Goal: Contribute content: Add original content to the website for others to see

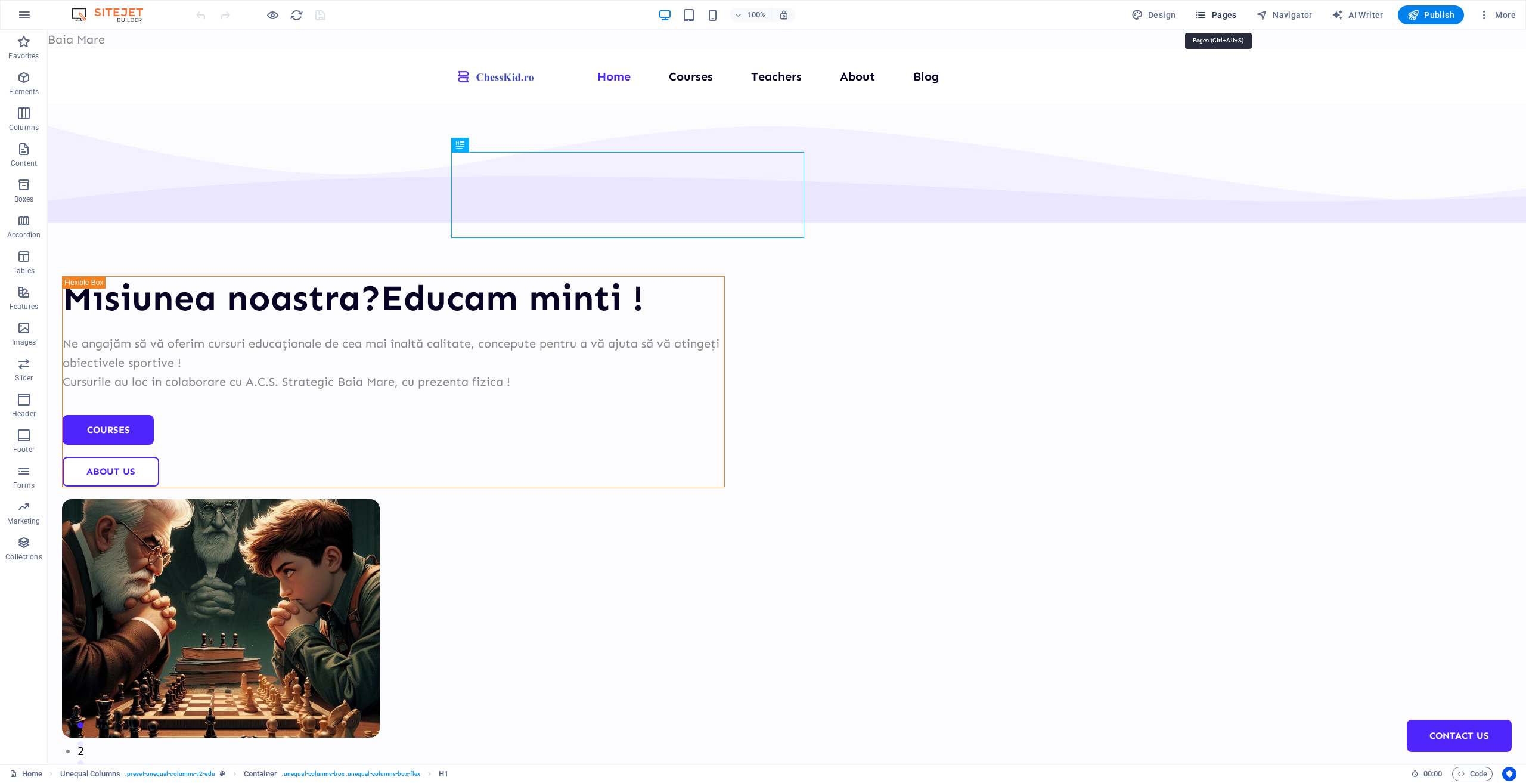
click at [1230, 20] on span "Pages" at bounding box center [1216, 15] width 42 height 12
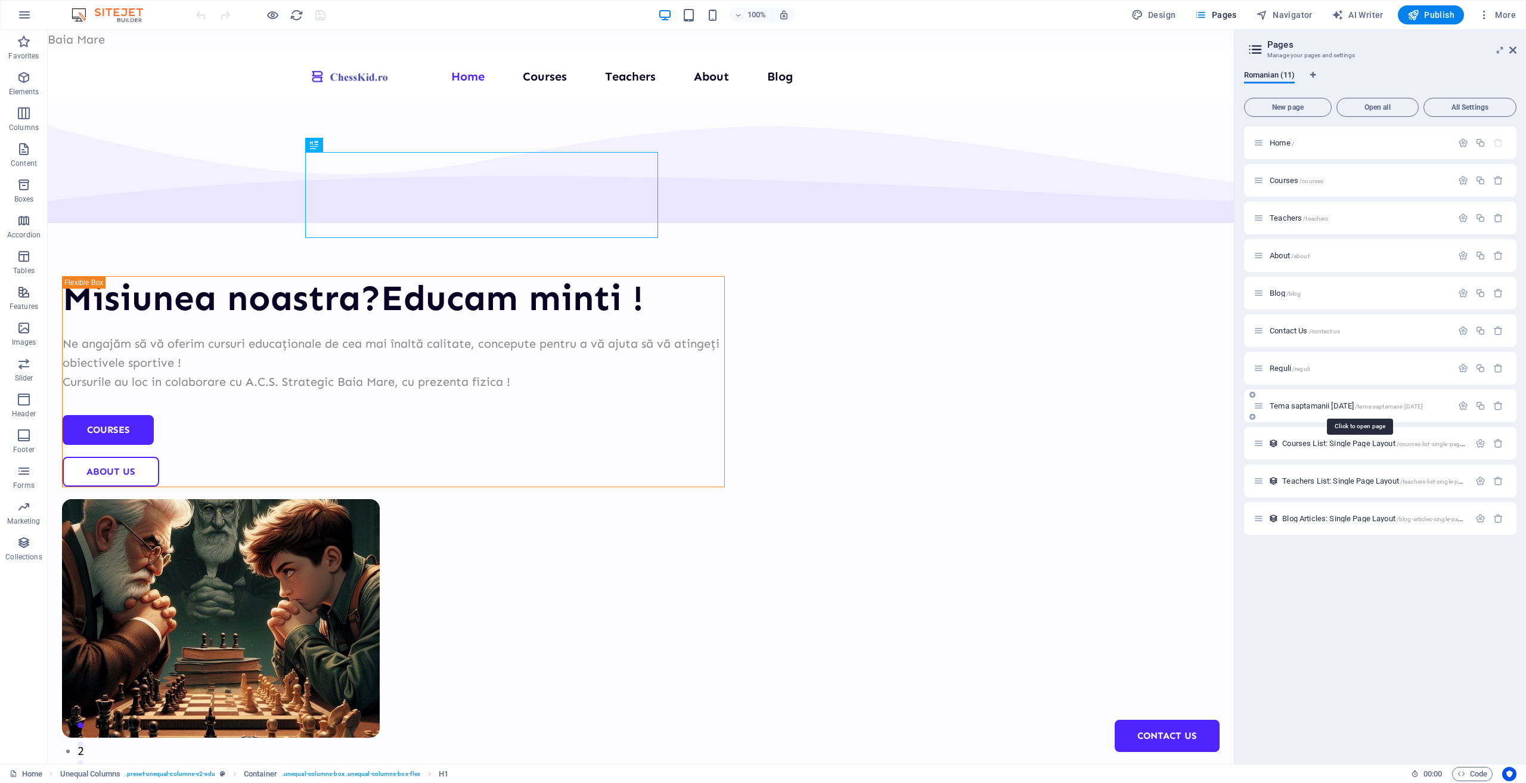
click at [1322, 405] on span "Tema saptamanii [DATE] /tema-saptamanii-[DATE]" at bounding box center [1346, 405] width 153 height 9
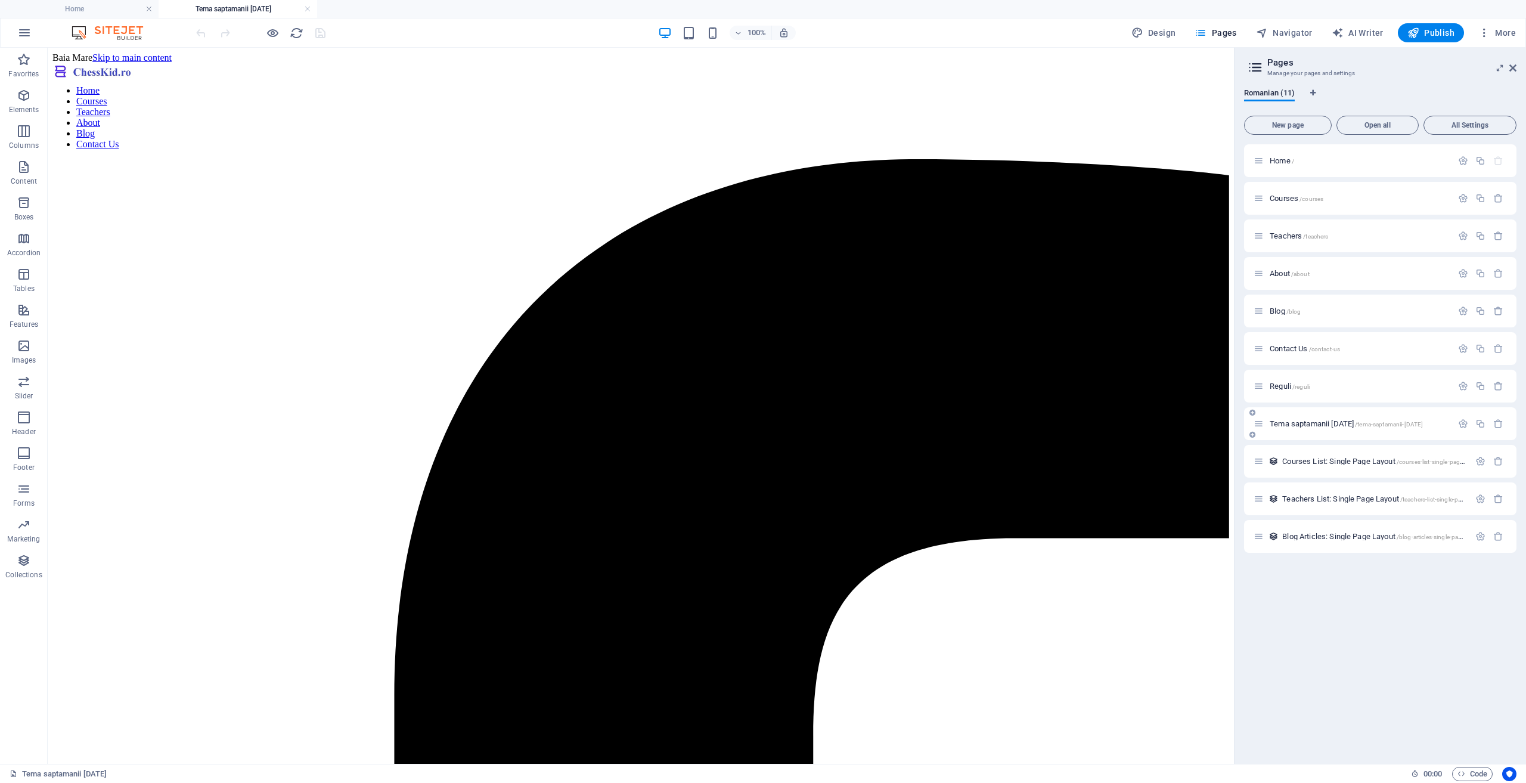
click at [1308, 421] on span "Tema saptamanii [DATE] /tema-saptamanii-[DATE]" at bounding box center [1346, 423] width 153 height 9
click at [1372, 421] on span "/tema-saptamanii-[DATE]" at bounding box center [1389, 424] width 68 height 7
click at [1261, 429] on div "Tema saptamanii [DATE] /tema-saptamanii-[DATE]" at bounding box center [1353, 424] width 199 height 14
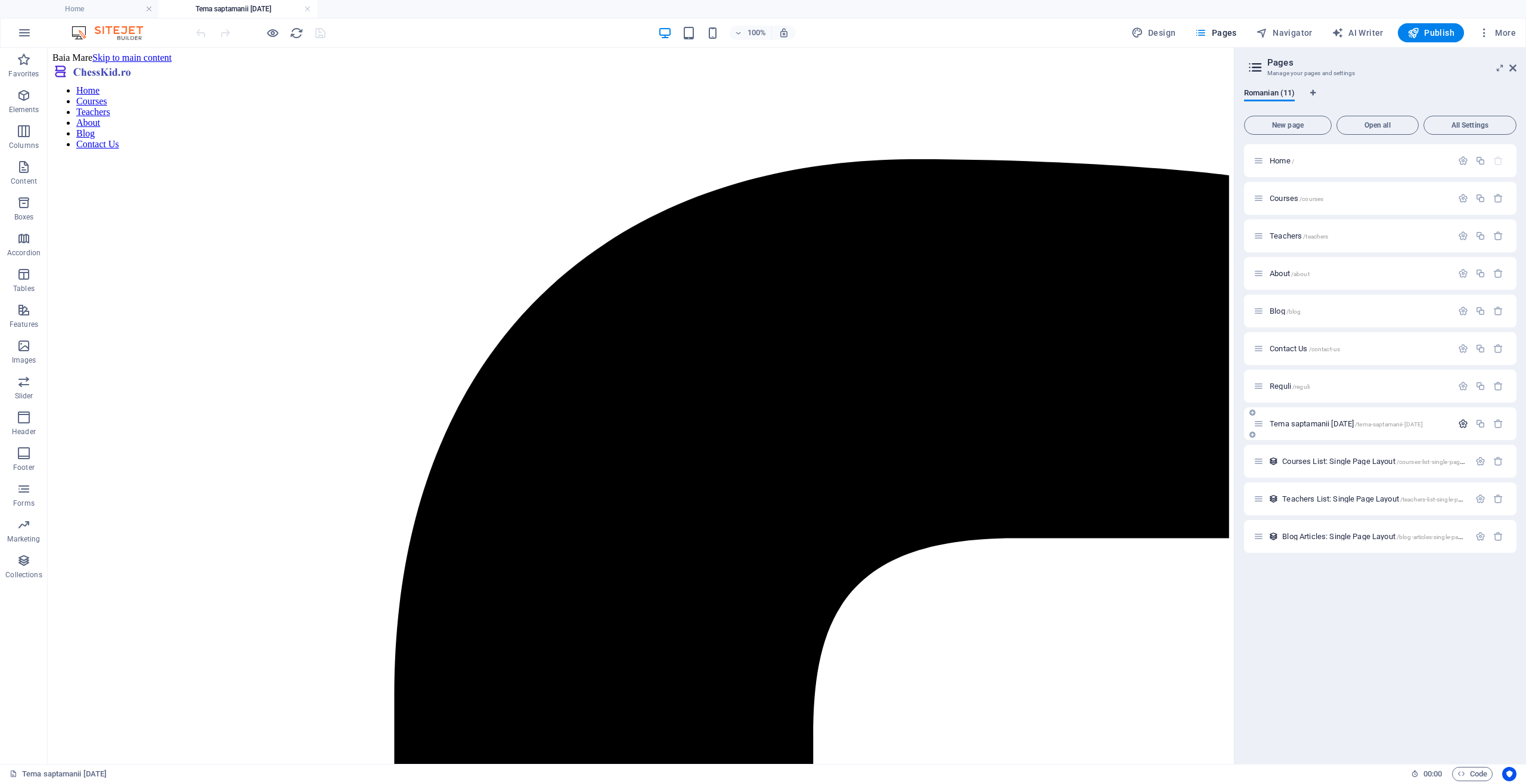
click at [1466, 424] on icon "button" at bounding box center [1463, 424] width 10 height 10
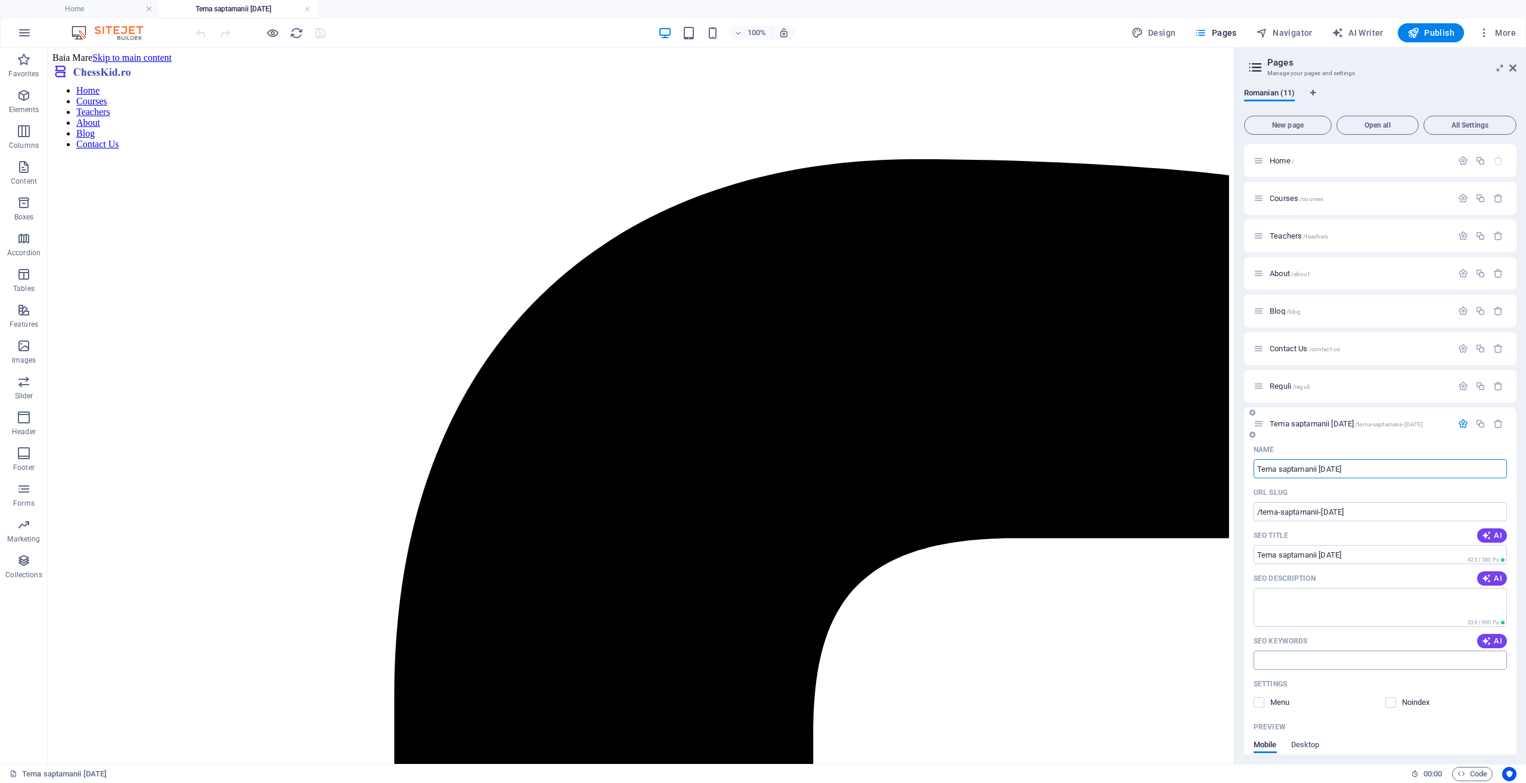
scroll to position [275, 0]
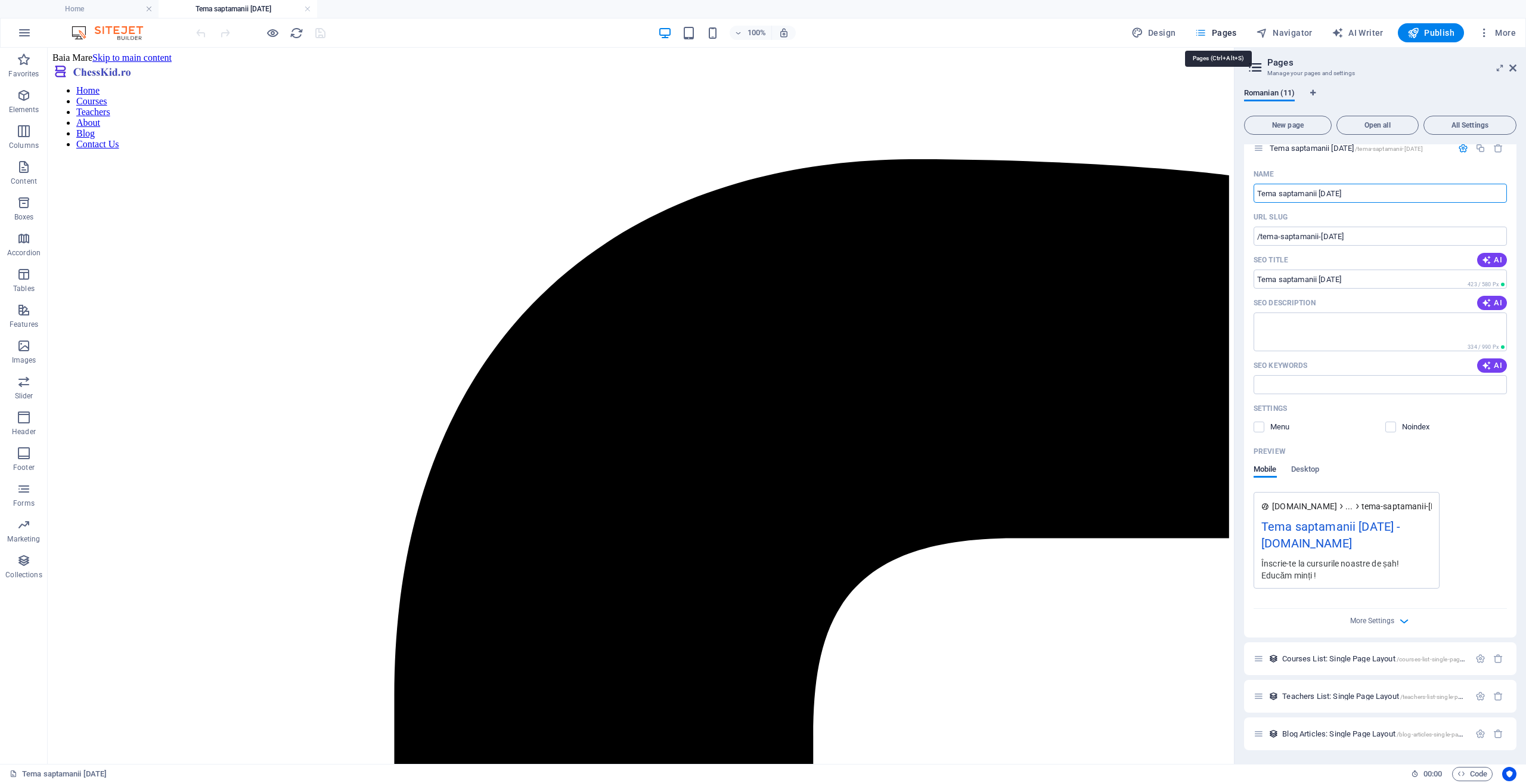
click at [1222, 32] on span "Pages" at bounding box center [1216, 33] width 42 height 12
click at [1307, 30] on span "Navigator" at bounding box center [1284, 33] width 57 height 12
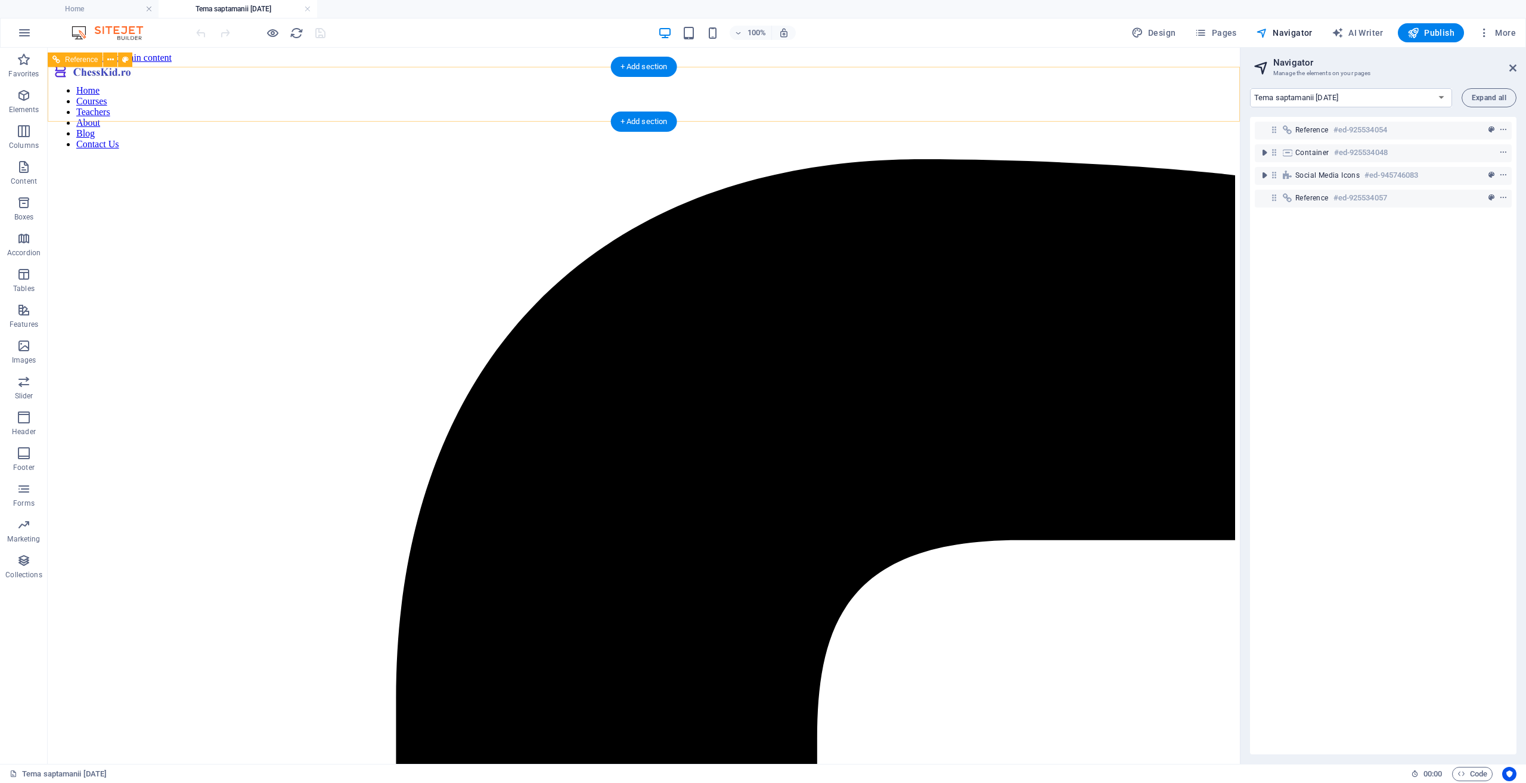
click at [142, 84] on div at bounding box center [96, 73] width 89 height 21
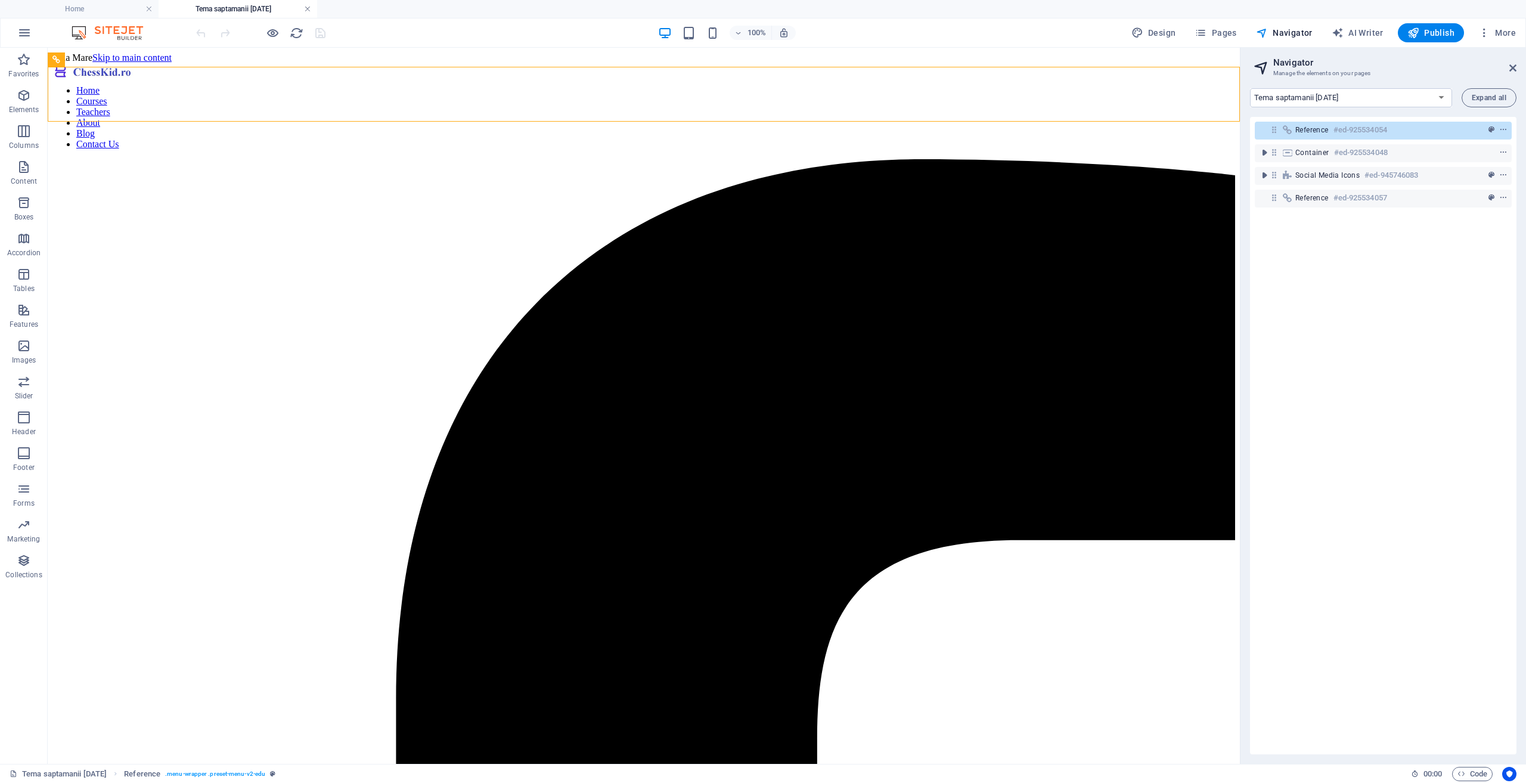
click at [309, 9] on link at bounding box center [307, 9] width 7 height 11
select select "17234824-ro"
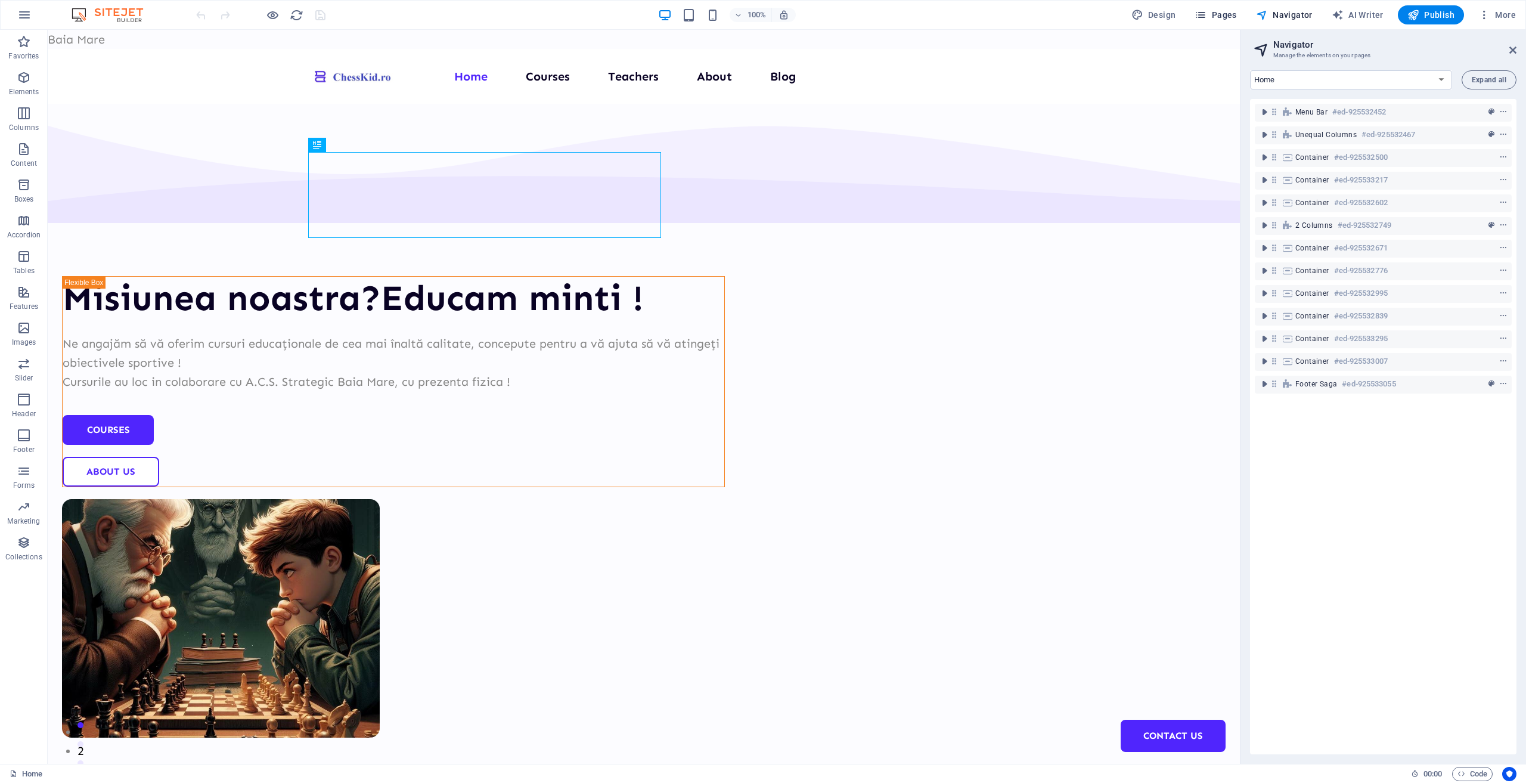
click at [1232, 14] on span "Pages" at bounding box center [1216, 15] width 42 height 12
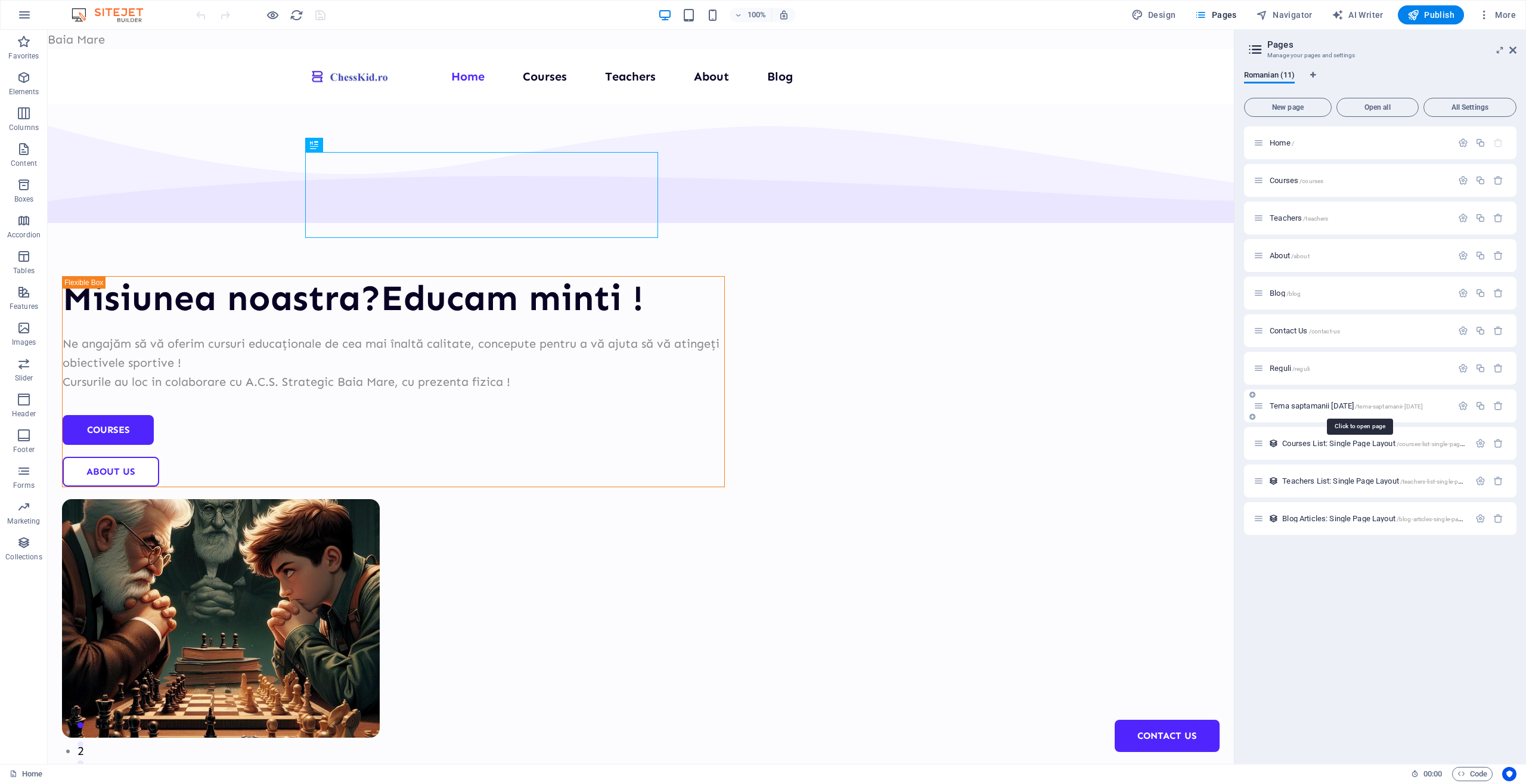
click at [1325, 404] on span "Tema saptamanii [DATE] /tema-saptamanii-[DATE]" at bounding box center [1346, 405] width 153 height 9
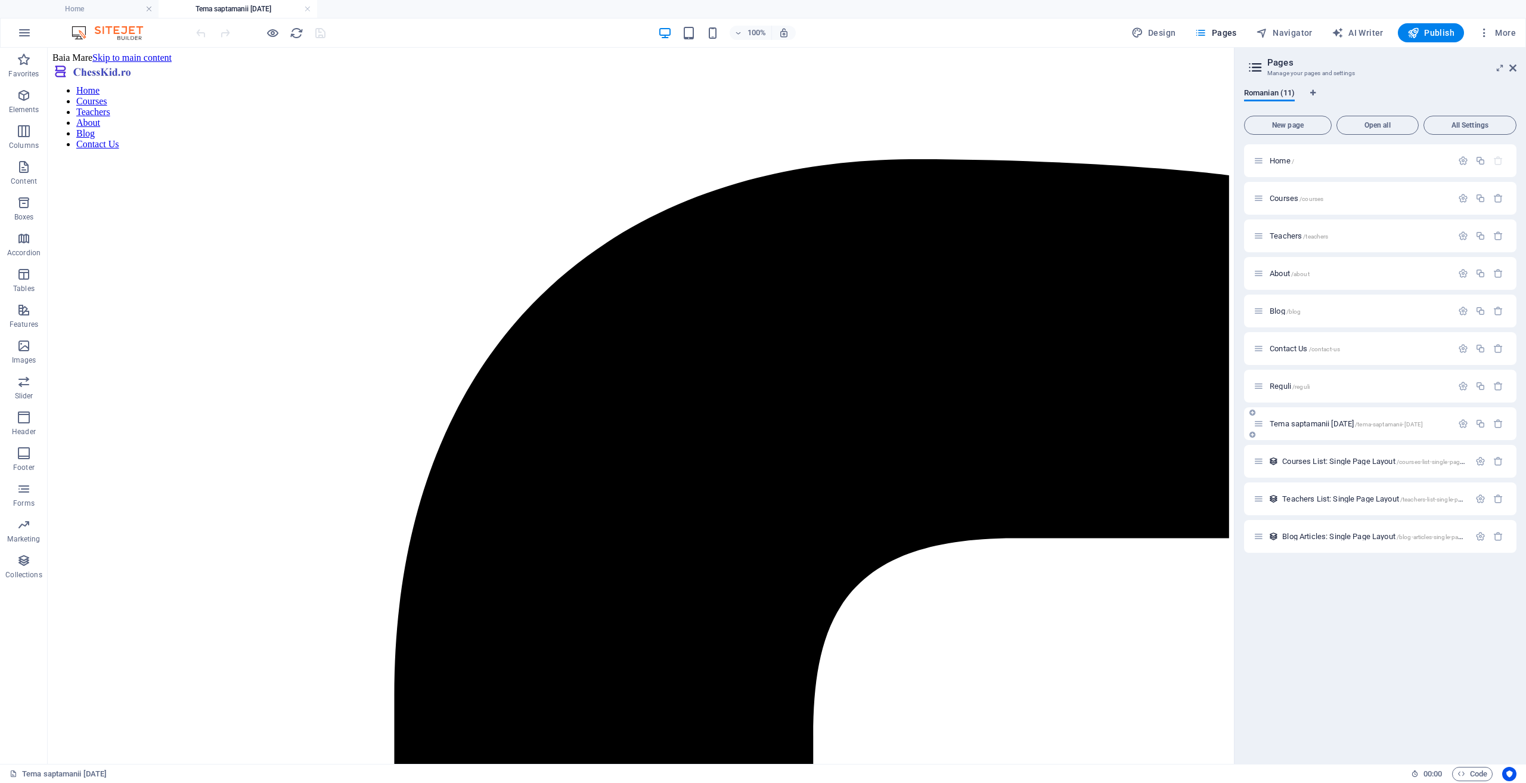
scroll to position [0, 0]
click at [23, 355] on span "Images" at bounding box center [24, 353] width 48 height 29
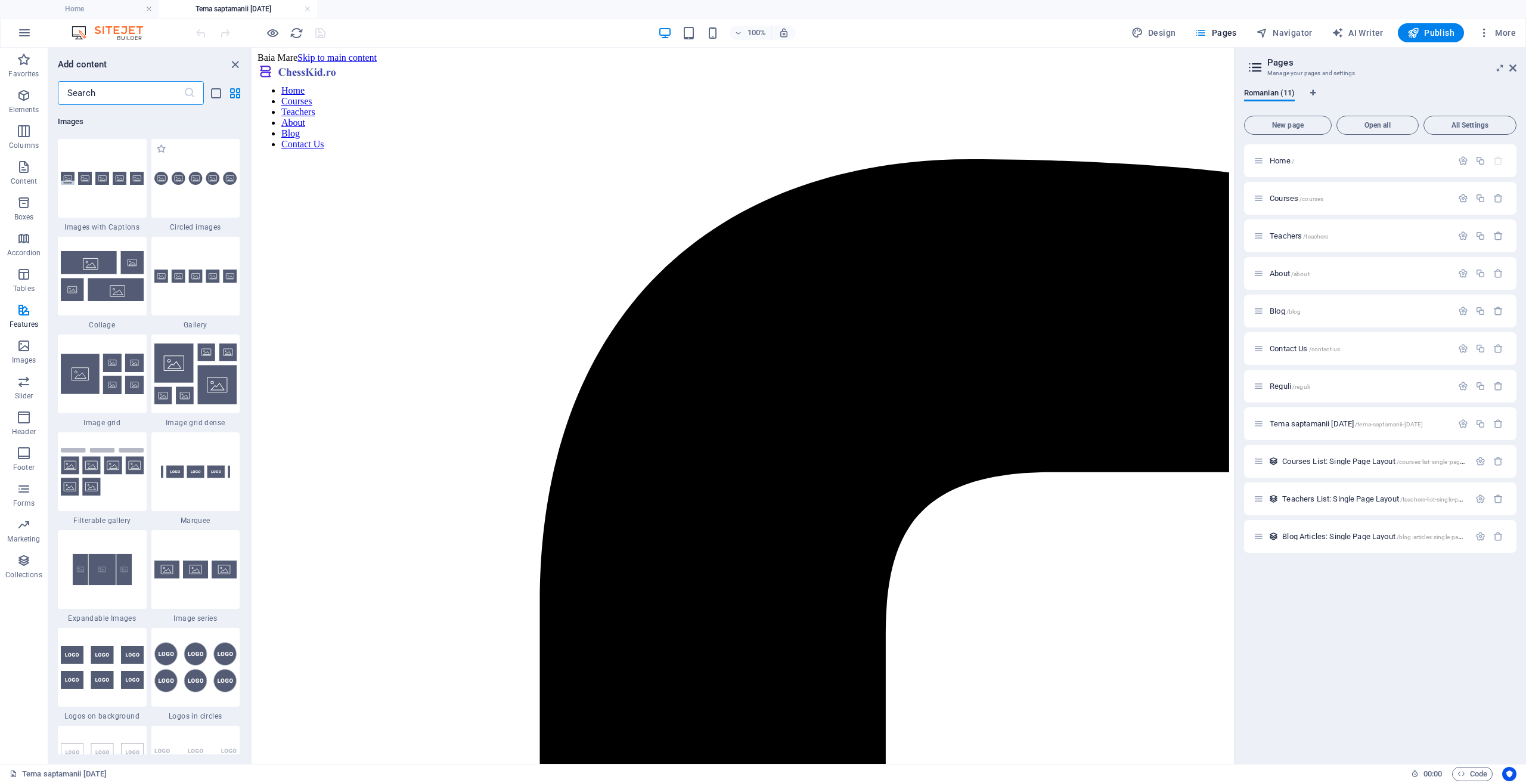
scroll to position [5926, 0]
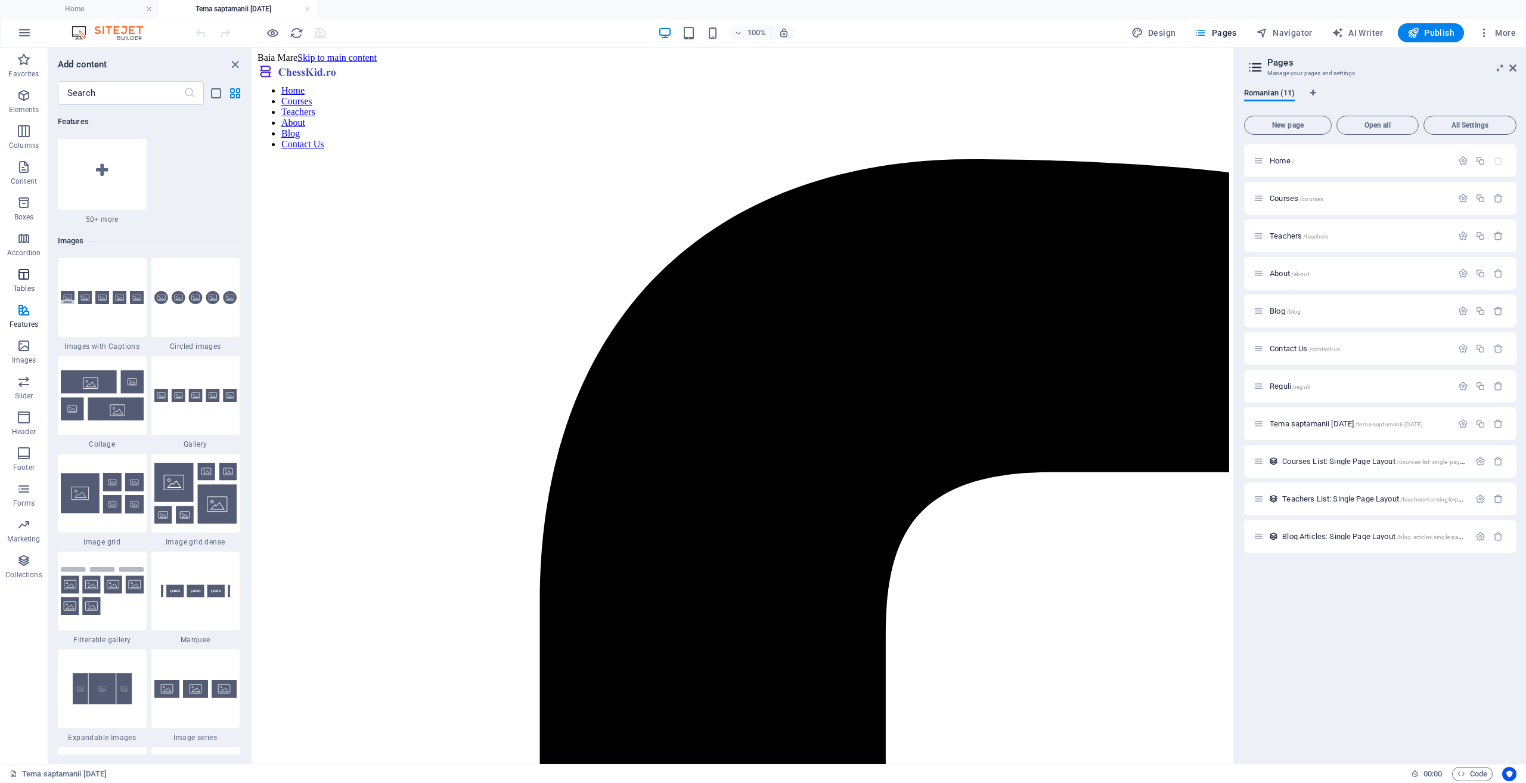
click at [29, 288] on p "Tables" at bounding box center [23, 289] width 21 height 10
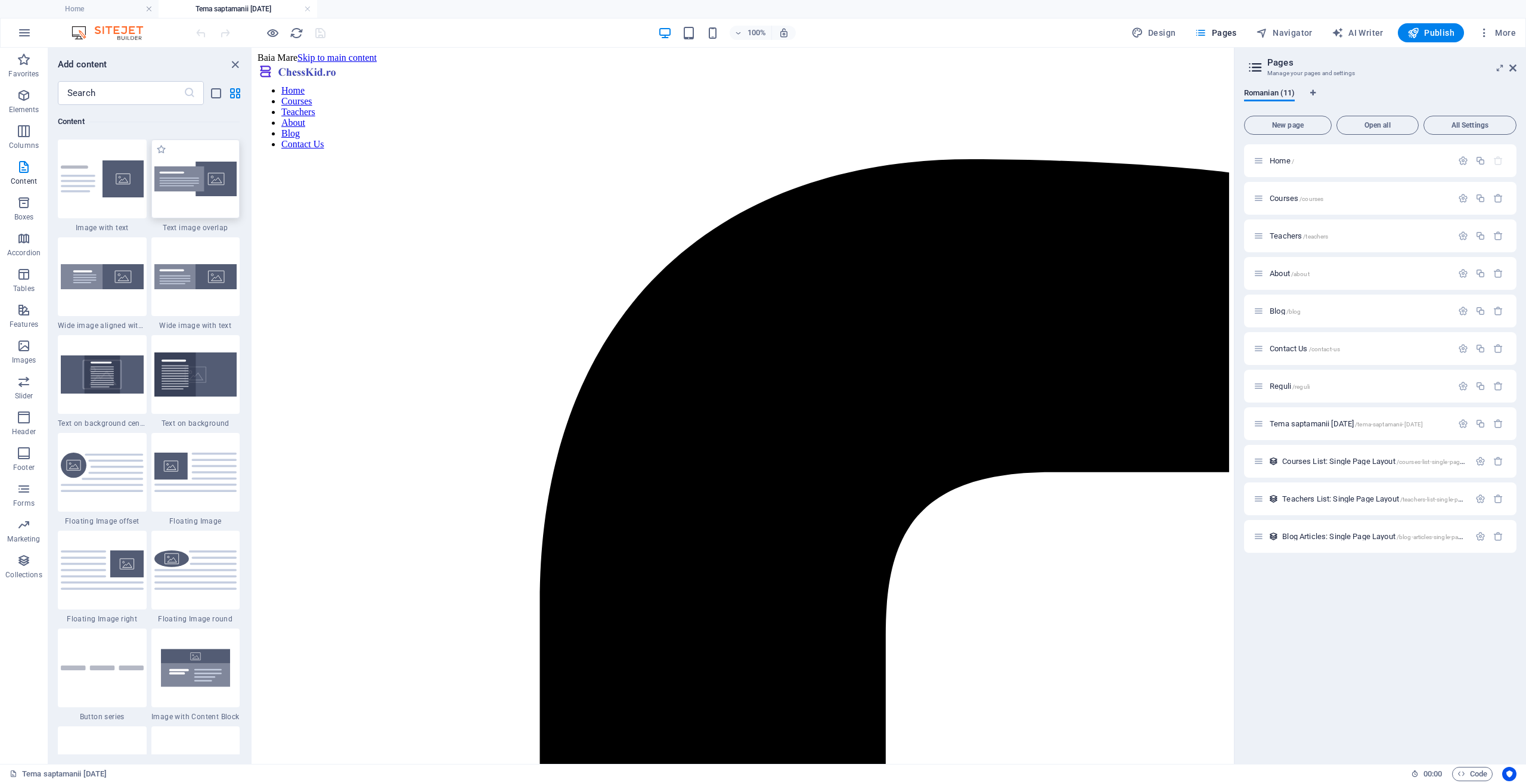
scroll to position [1983, 0]
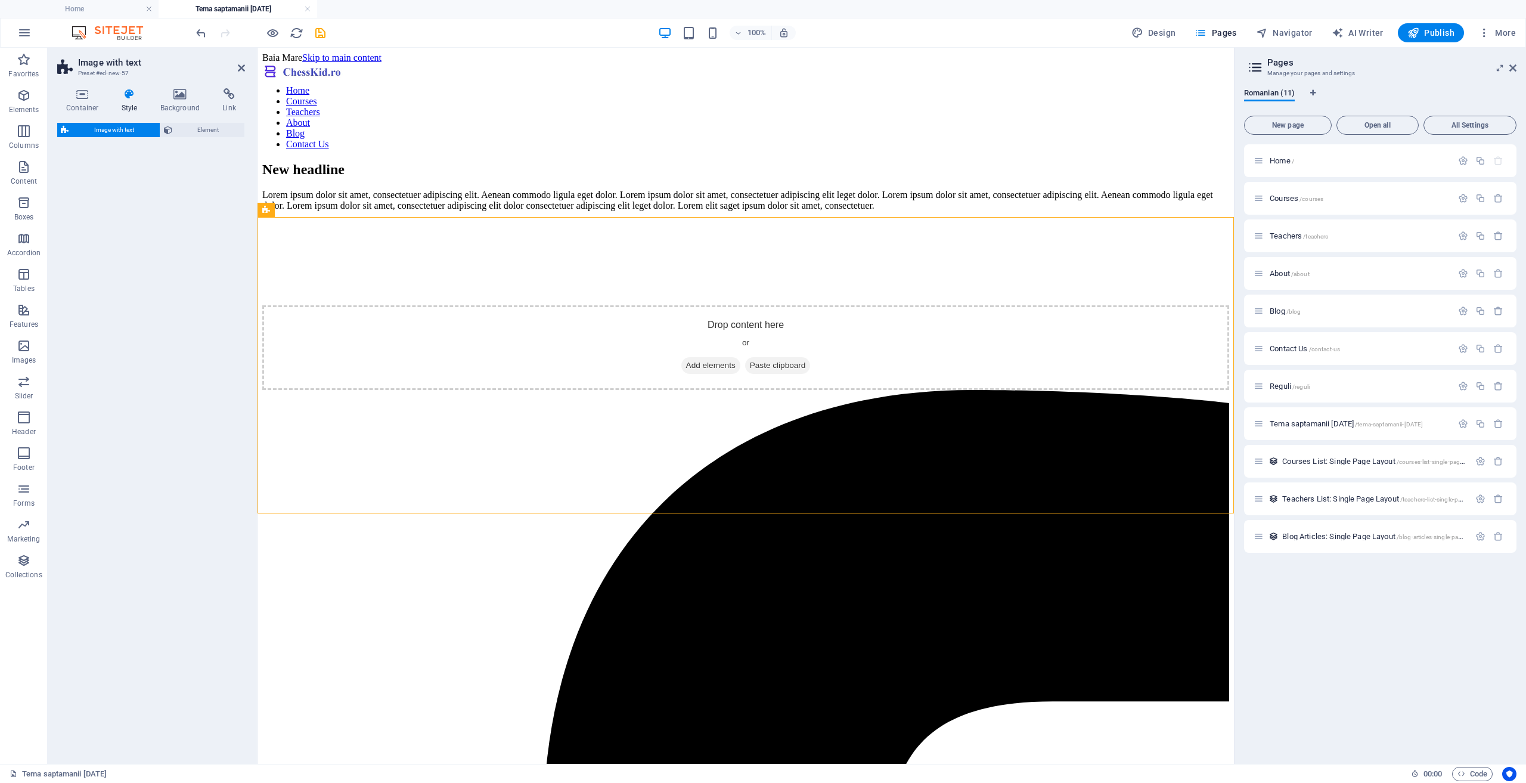
select select "rem"
select select "px"
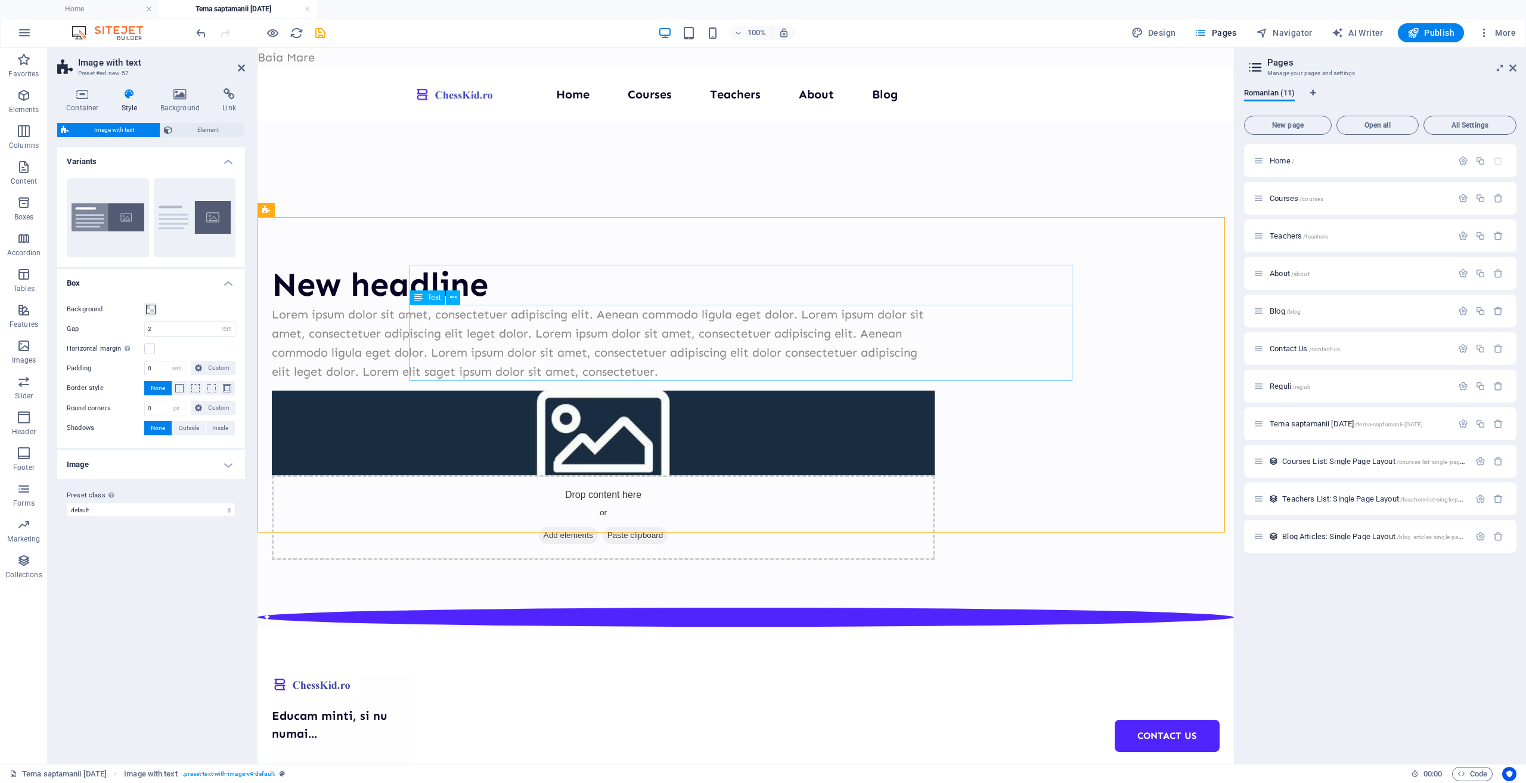
click at [810, 374] on div "Lorem ipsum dolor sit amet, consectetuer adipiscing elit. Aenean commodo ligula…" at bounding box center [603, 343] width 663 height 76
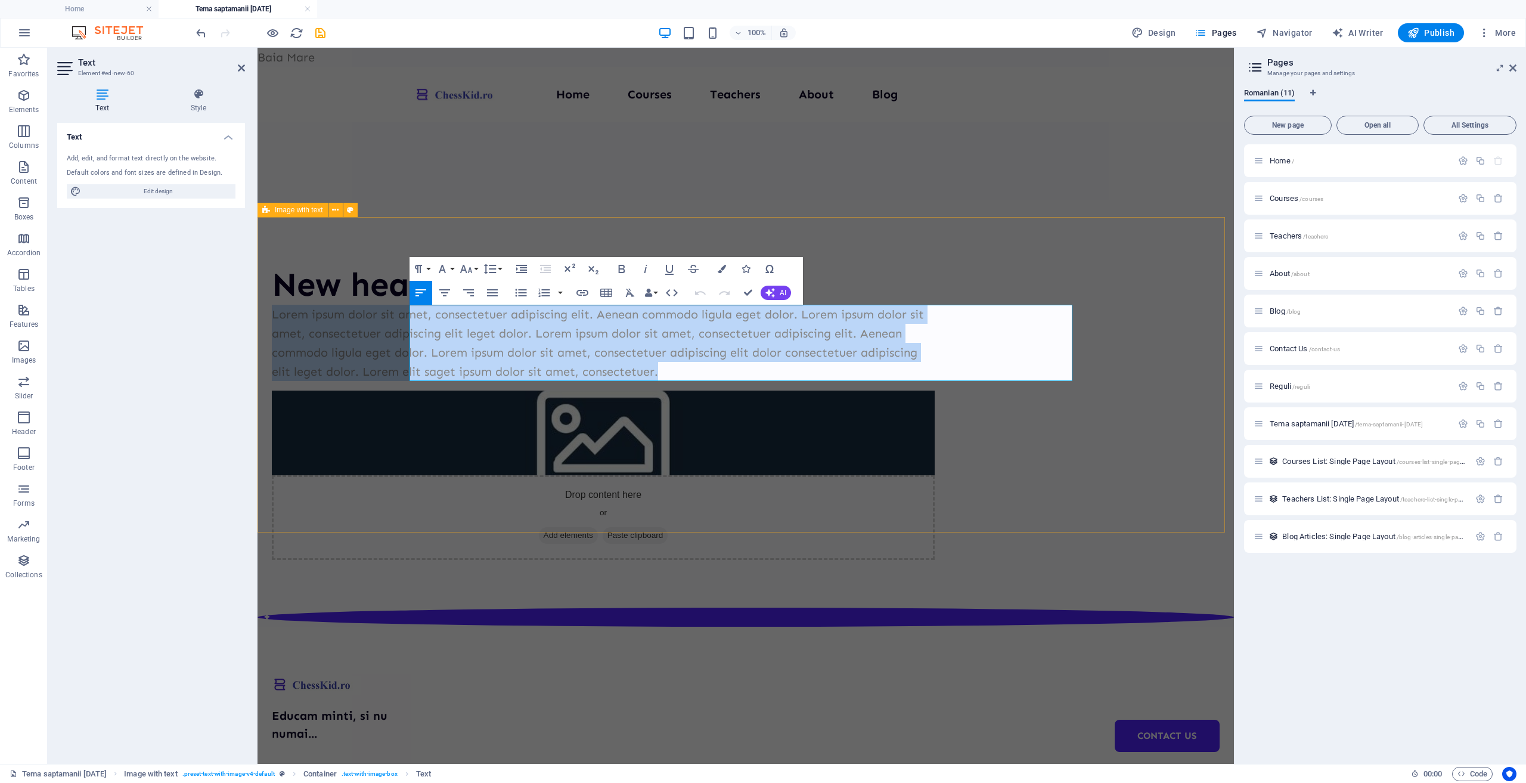
drag, startPoint x: 810, startPoint y: 376, endPoint x: 384, endPoint y: 314, distance: 430.1
click at [384, 314] on div "New headline Lorem ipsum dolor sit amet, consectetuer adipiscing elit. Aenean c…" at bounding box center [746, 412] width 977 height 390
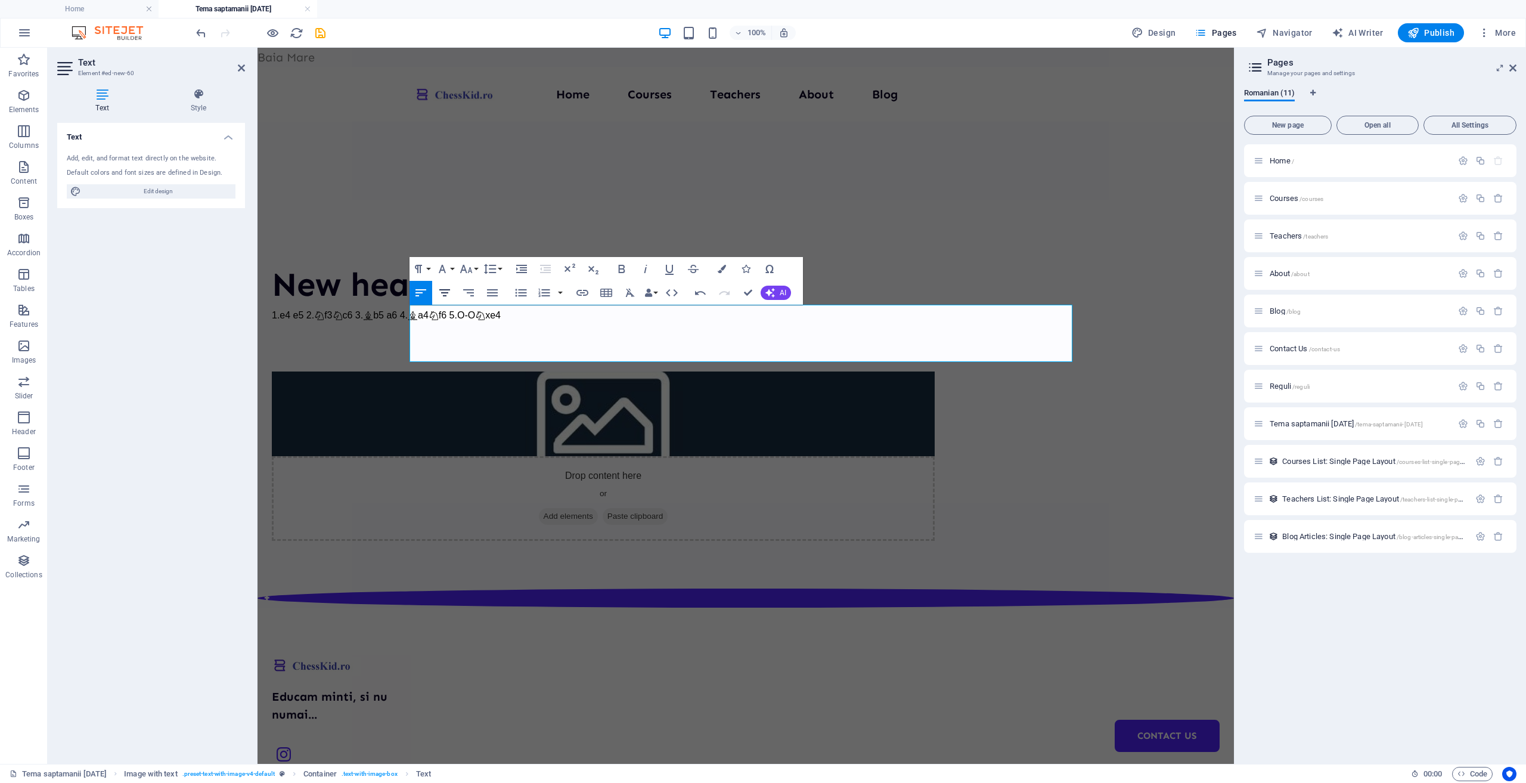
click at [450, 297] on icon "button" at bounding box center [445, 293] width 14 height 14
drag, startPoint x: 764, startPoint y: 354, endPoint x: 662, endPoint y: 305, distance: 113.1
click at [662, 305] on div "1.e4 e5 2. f3 c6 3. b5 a6 4. a4 f6 5.O-O xe4 ​ ​" at bounding box center [603, 333] width 663 height 57
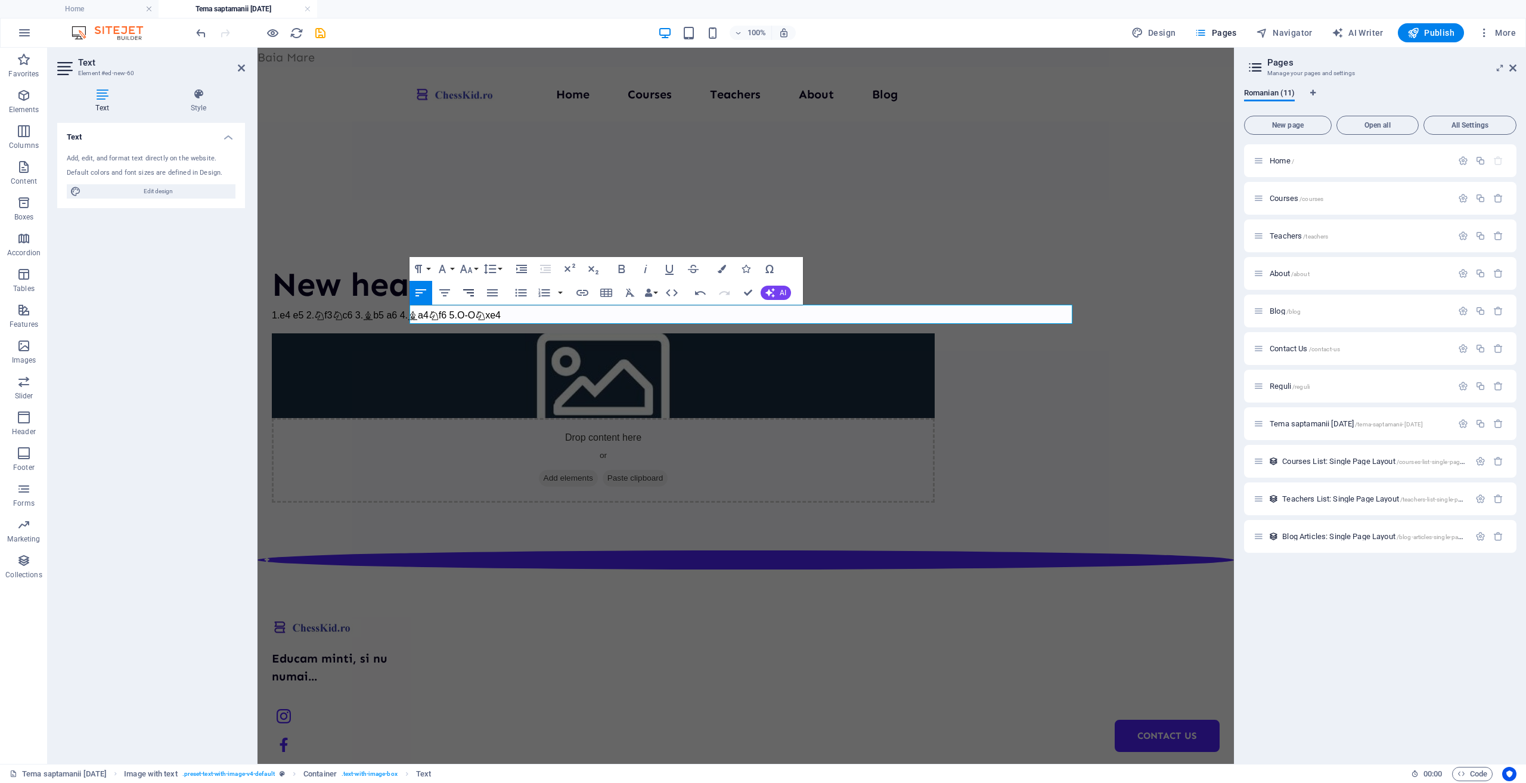
click at [473, 292] on icon "button" at bounding box center [468, 293] width 14 height 14
click at [447, 293] on icon "button" at bounding box center [444, 292] width 11 height 7
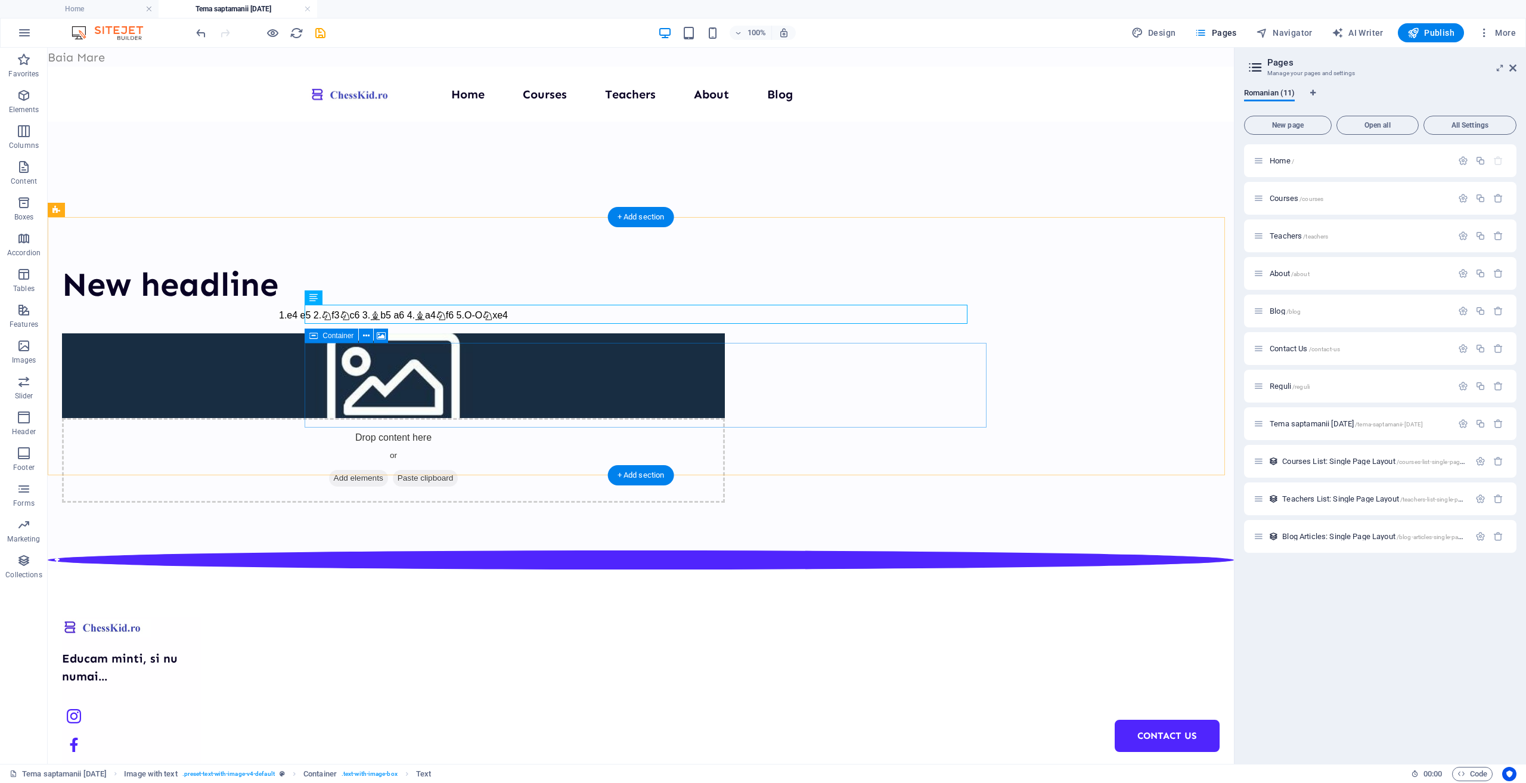
click at [668, 418] on div "Drop content here or Add elements Paste clipboard" at bounding box center [393, 460] width 663 height 85
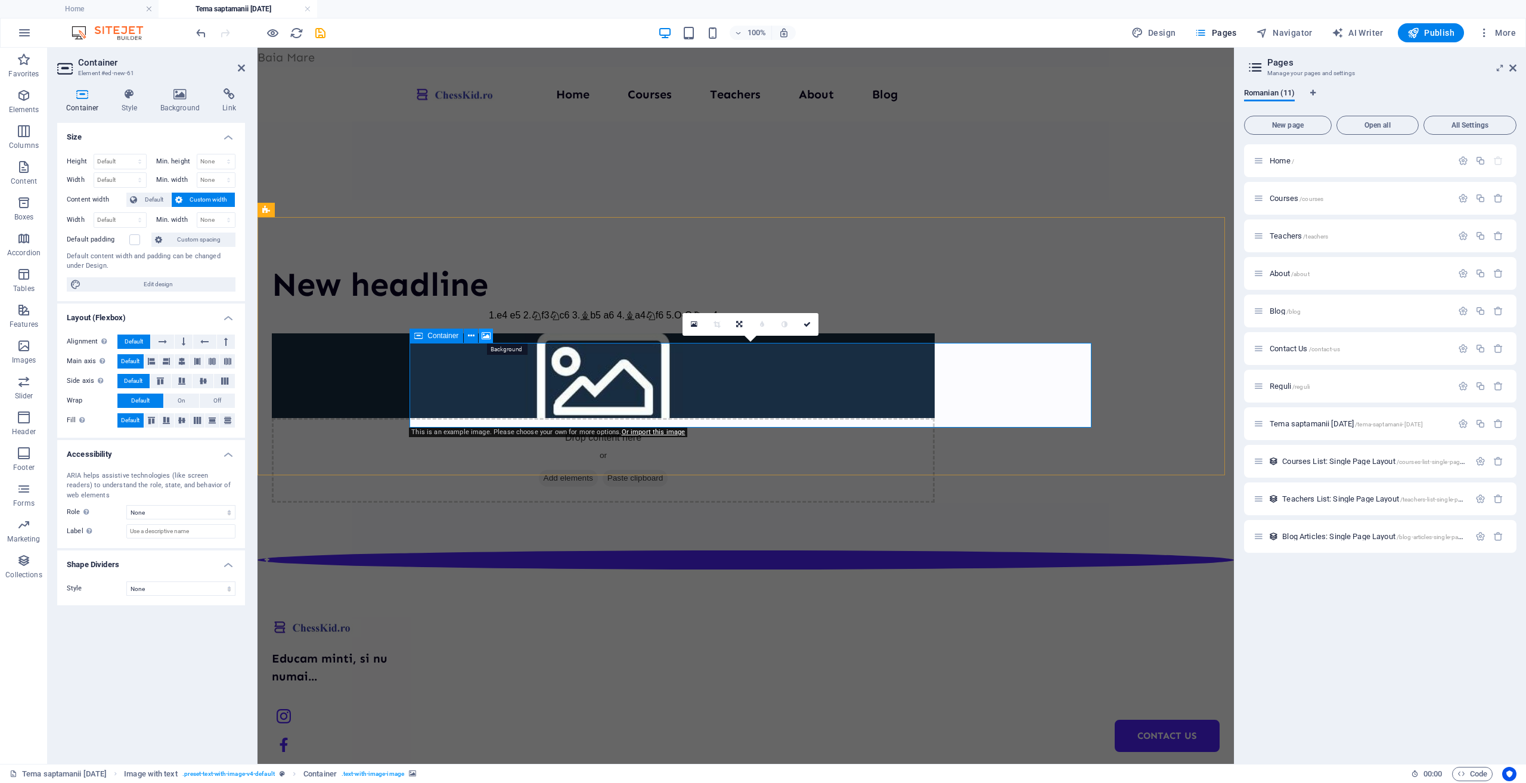
click at [485, 337] on icon at bounding box center [486, 336] width 9 height 13
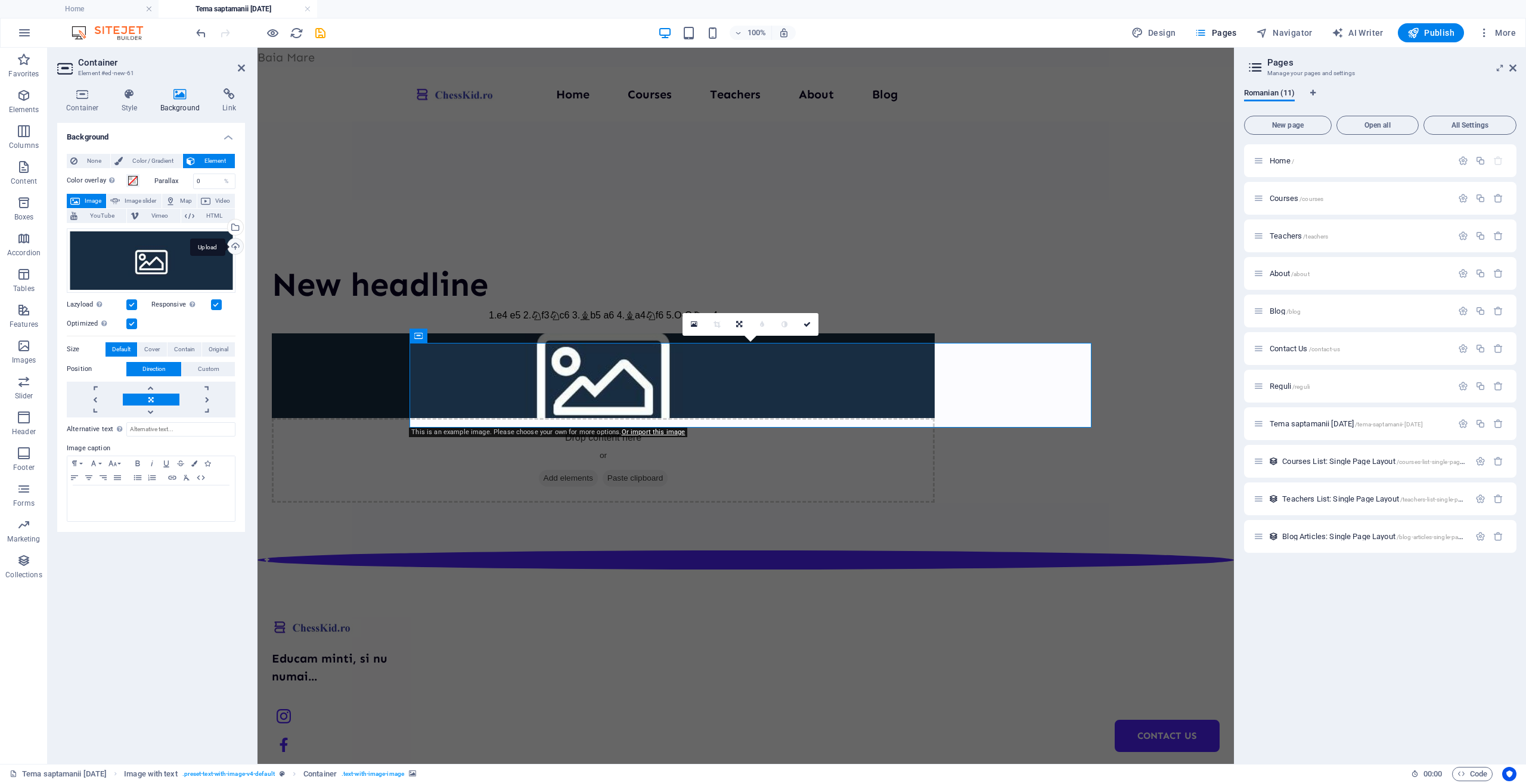
click at [236, 245] on div "Upload" at bounding box center [234, 247] width 18 height 18
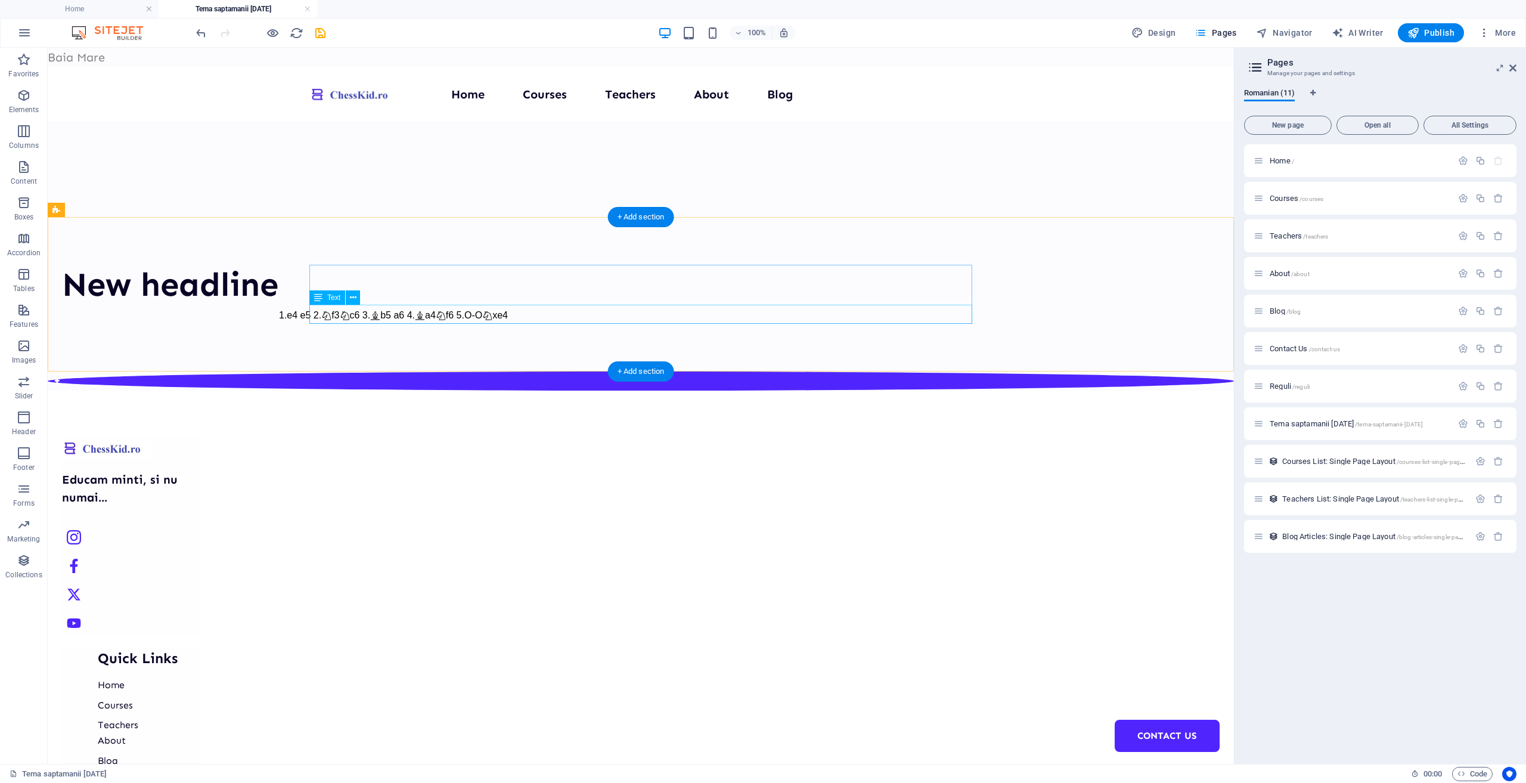
click at [725, 323] on div "1.e4 e5 2. f3 c6 3. b5 a6 4. a4 f6 5.O-O xe4" at bounding box center [393, 314] width 663 height 19
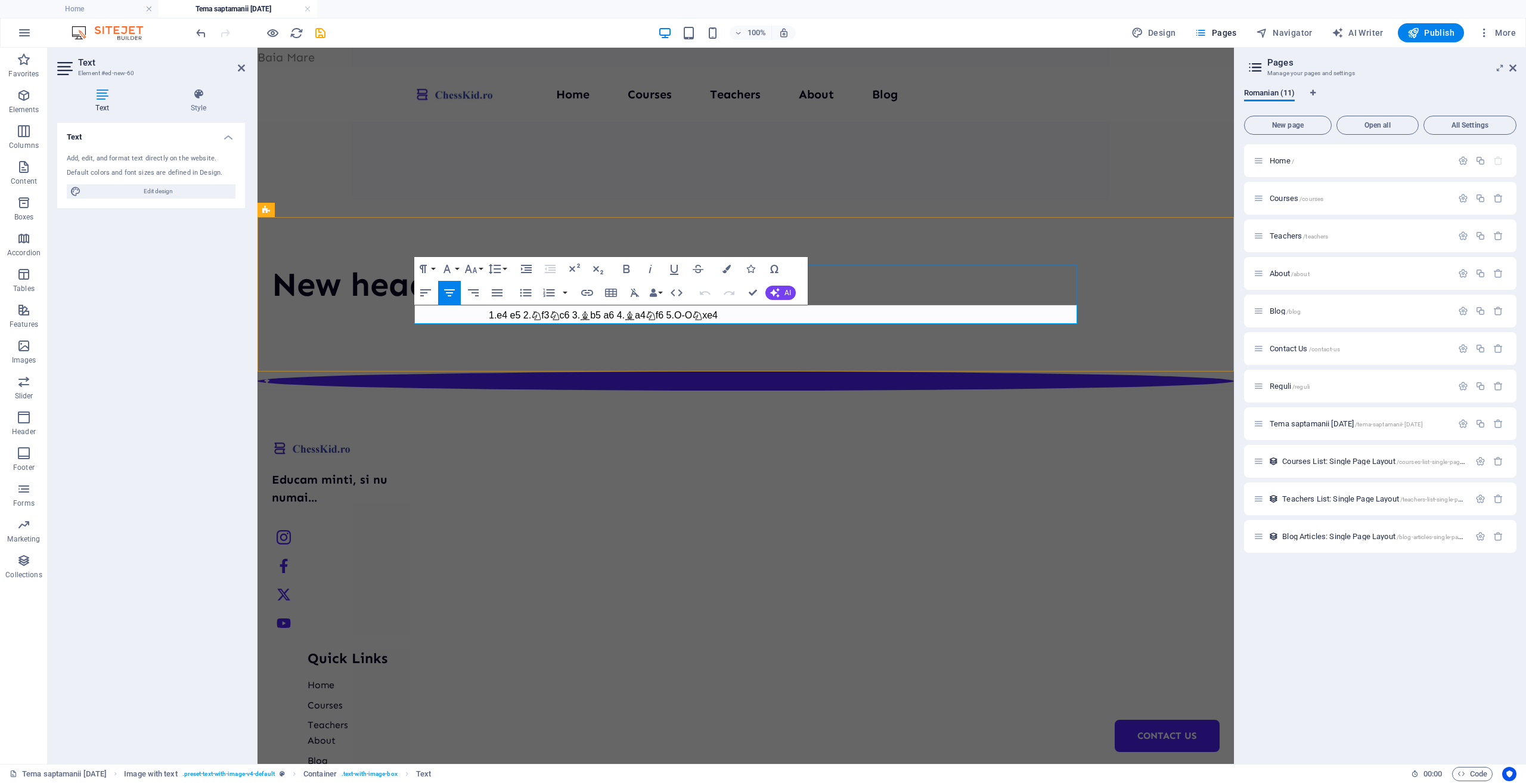
click at [878, 314] on p "1.e4 e5 2. f3 c6 3. b5 a6 4. a4 f6 5.O-O xe4" at bounding box center [603, 314] width 663 height 19
click at [627, 225] on div "New headline 1.e4 e5 2. f3 c6 3. b5 a6 4. a4 f6 5.O-O xe4" at bounding box center [746, 294] width 977 height 154
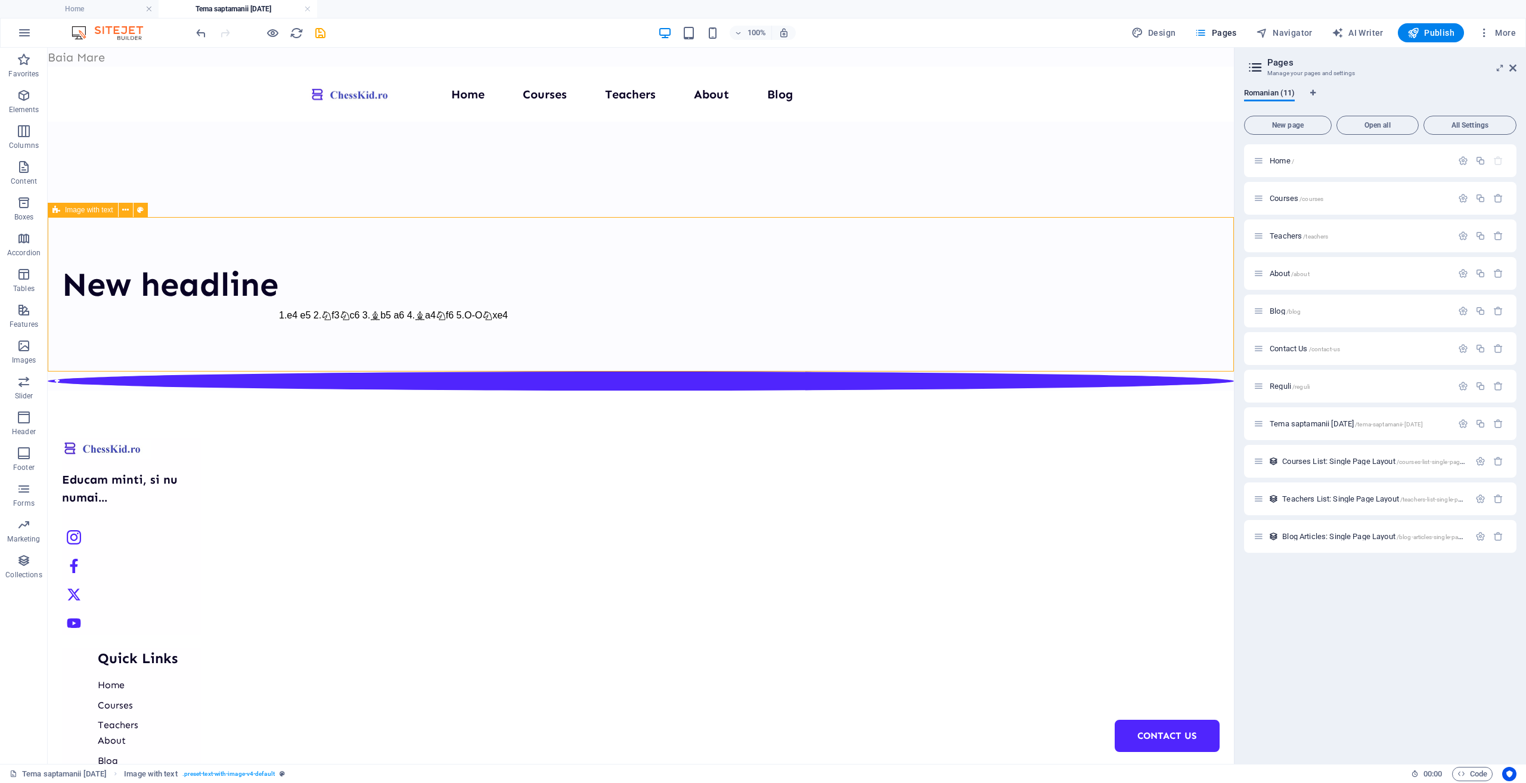
click at [575, 244] on div "New headline 1.e4 e5 2. f3 c6 3. b5 a6 4. a4 f6 5.O-O xe4" at bounding box center [641, 294] width 1186 height 154
select select "rem"
select select "px"
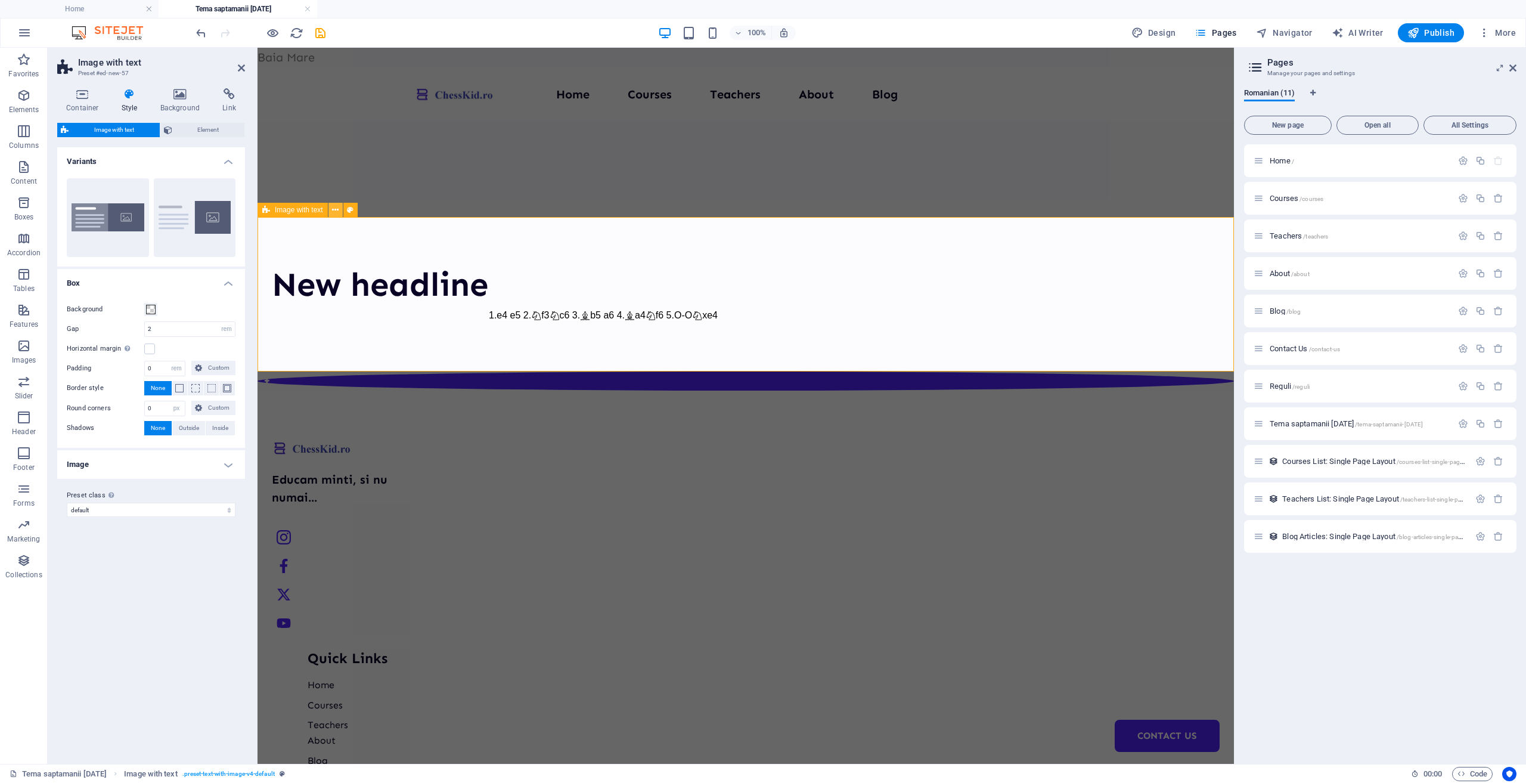
click at [339, 211] on icon at bounding box center [335, 210] width 7 height 13
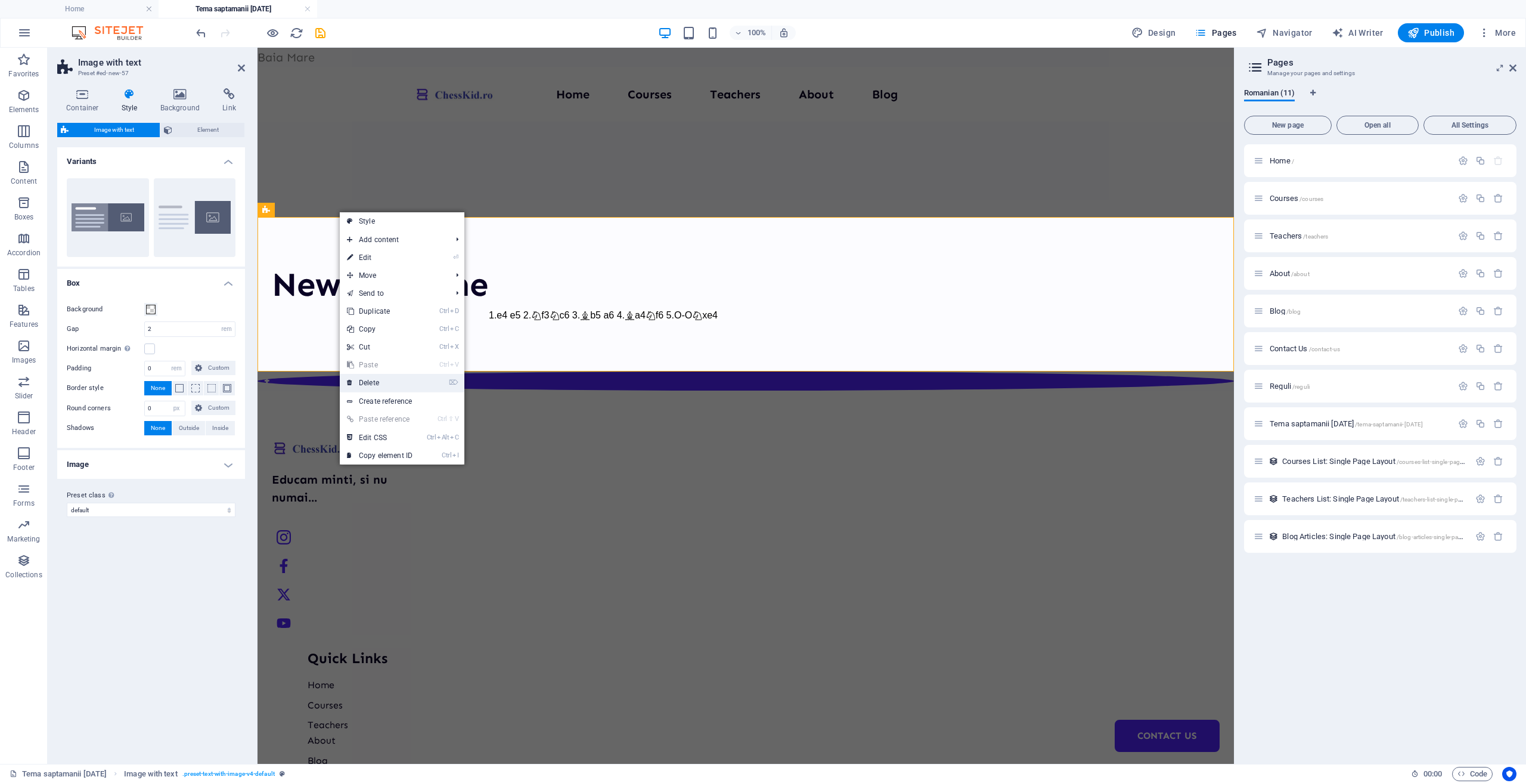
click at [401, 382] on link "⌦ Delete" at bounding box center [380, 383] width 80 height 18
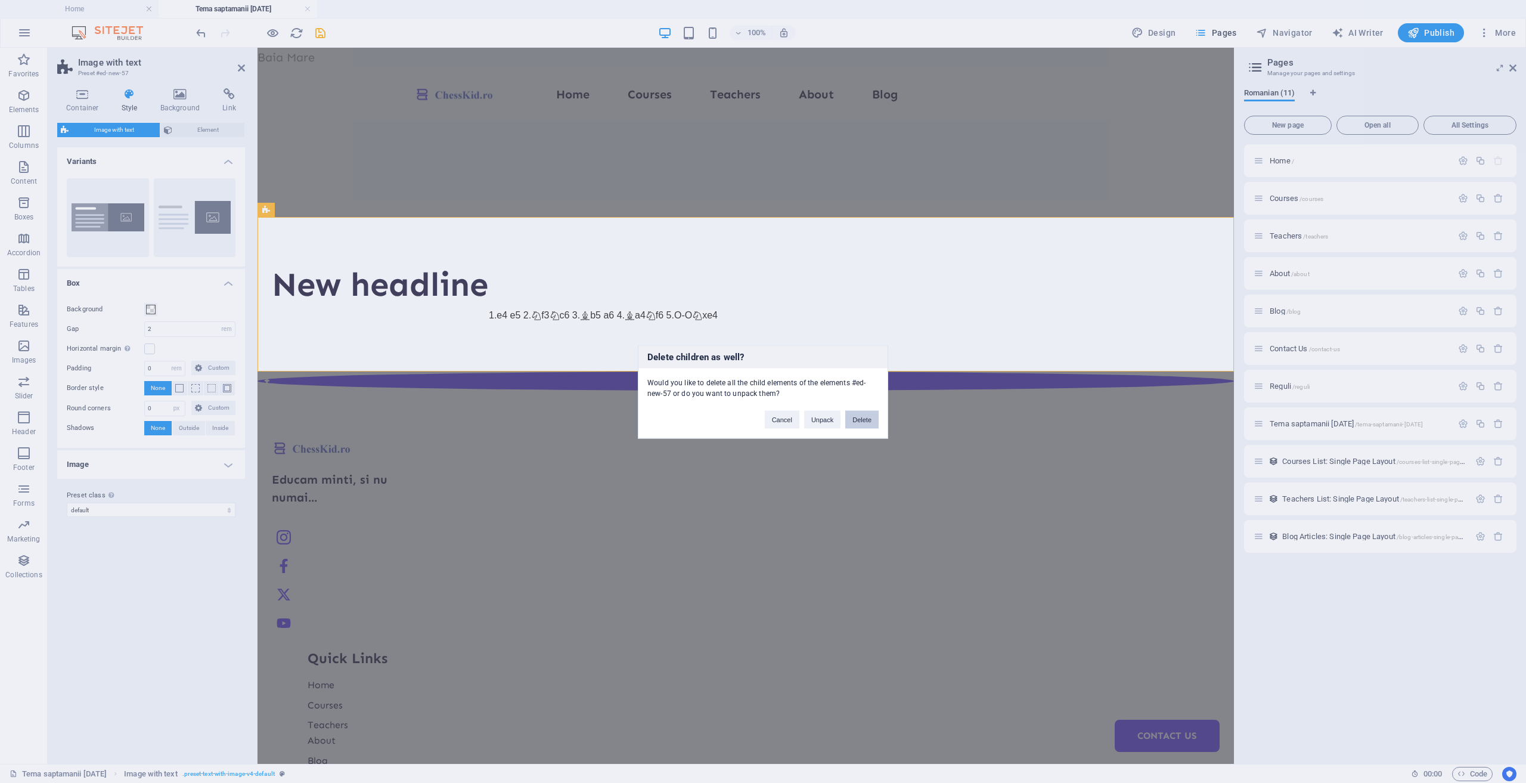
click at [852, 423] on button "Delete" at bounding box center [861, 419] width 33 height 18
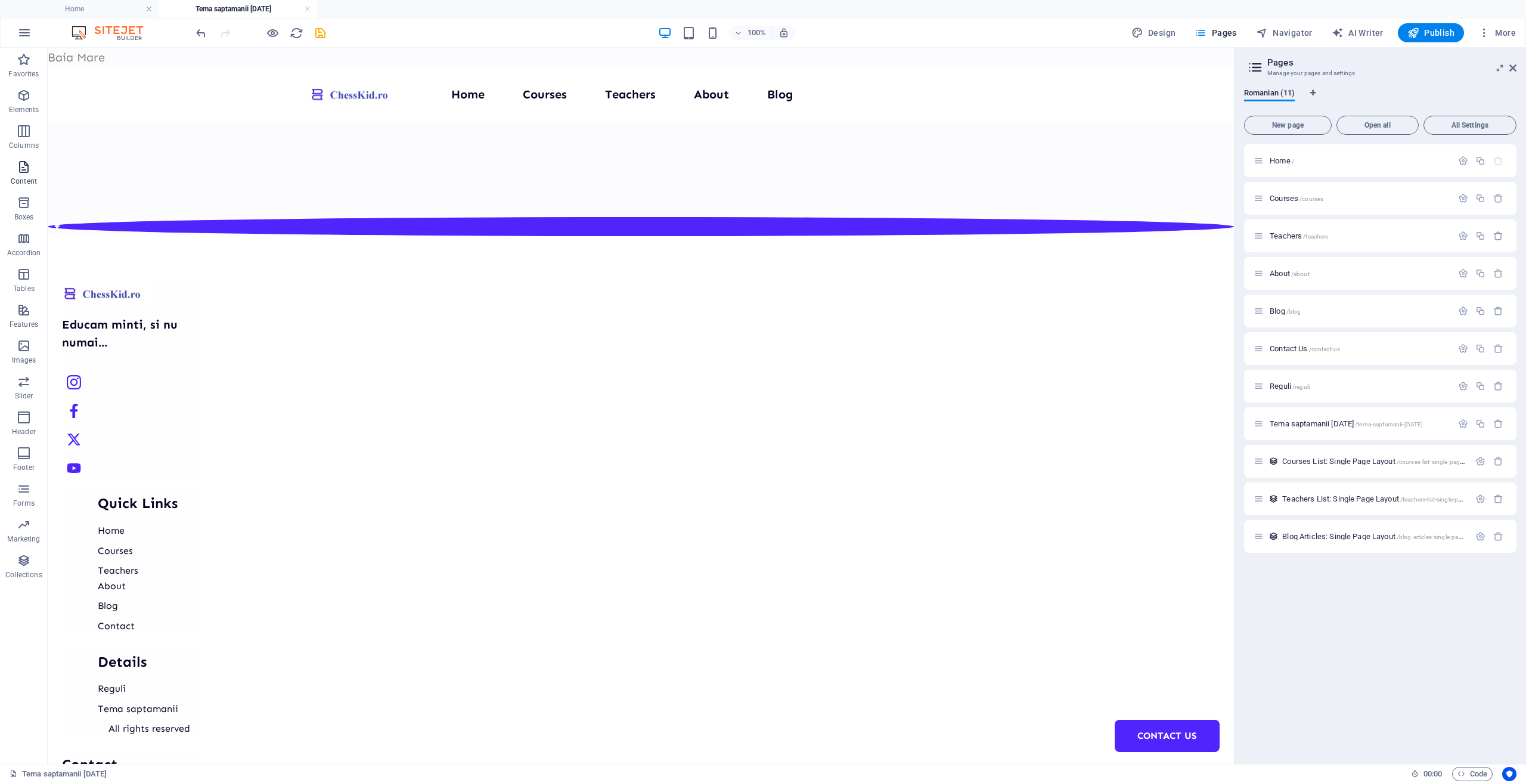
click at [24, 173] on icon "button" at bounding box center [24, 167] width 14 height 14
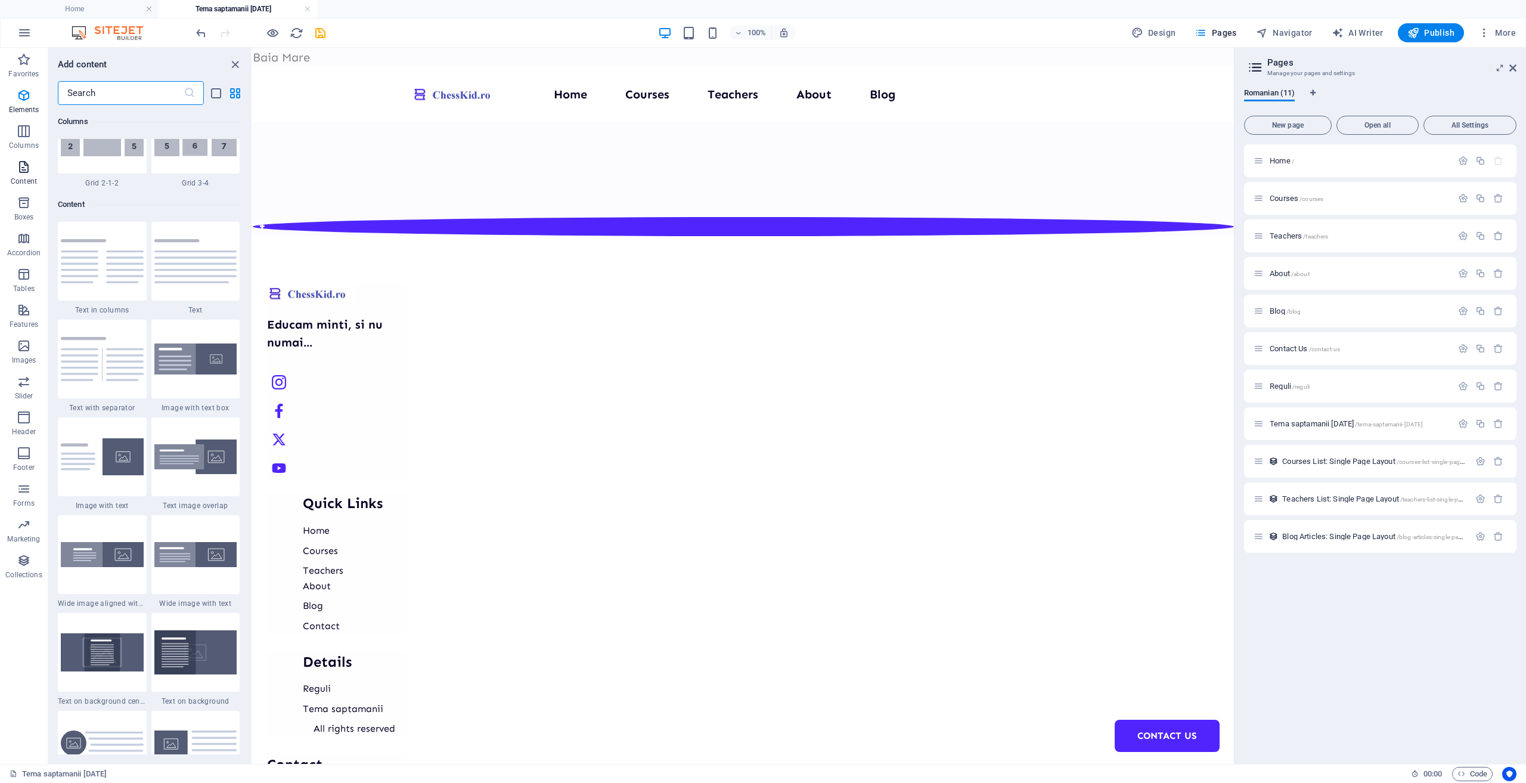
scroll to position [2086, 0]
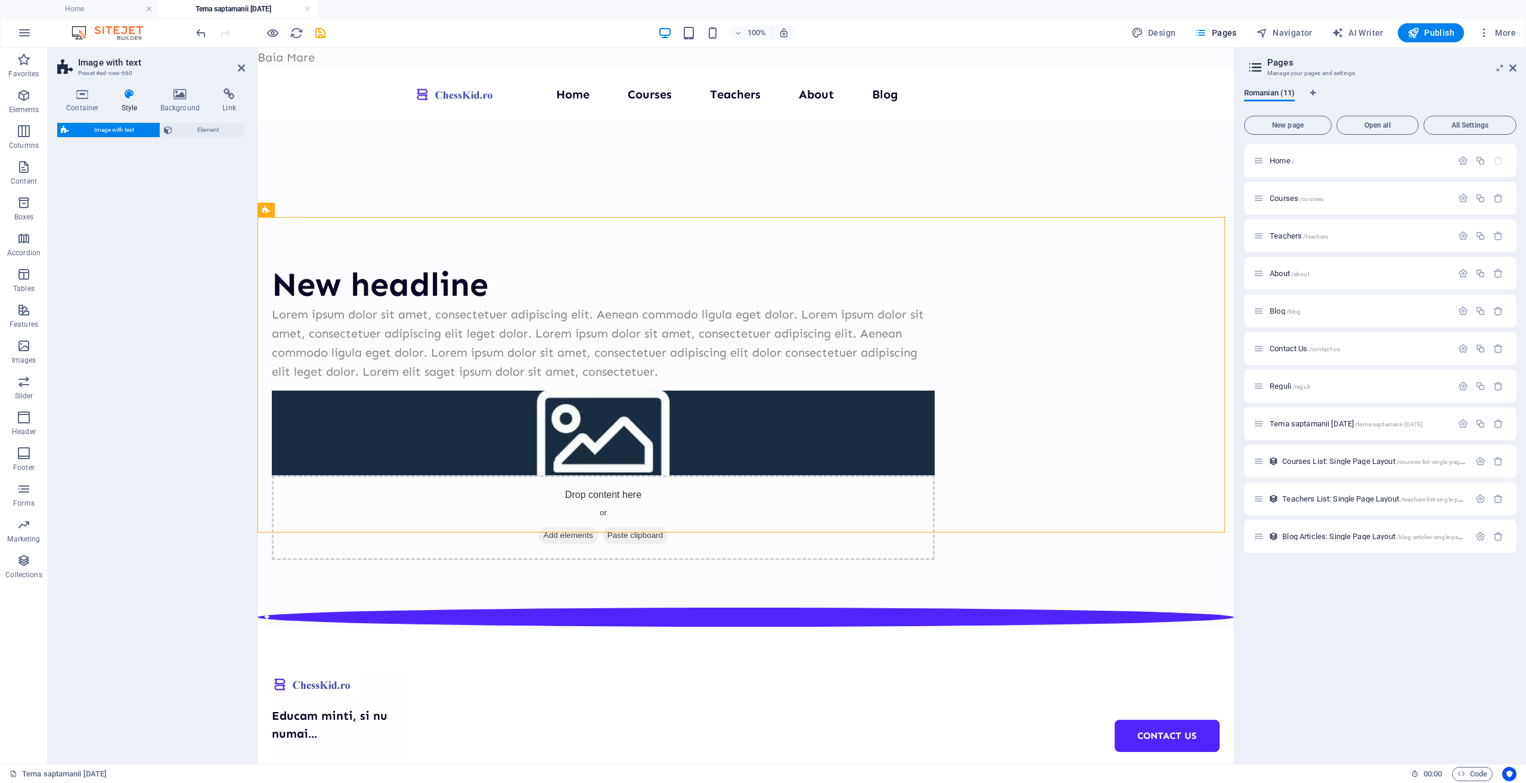
select select "rem"
select select "px"
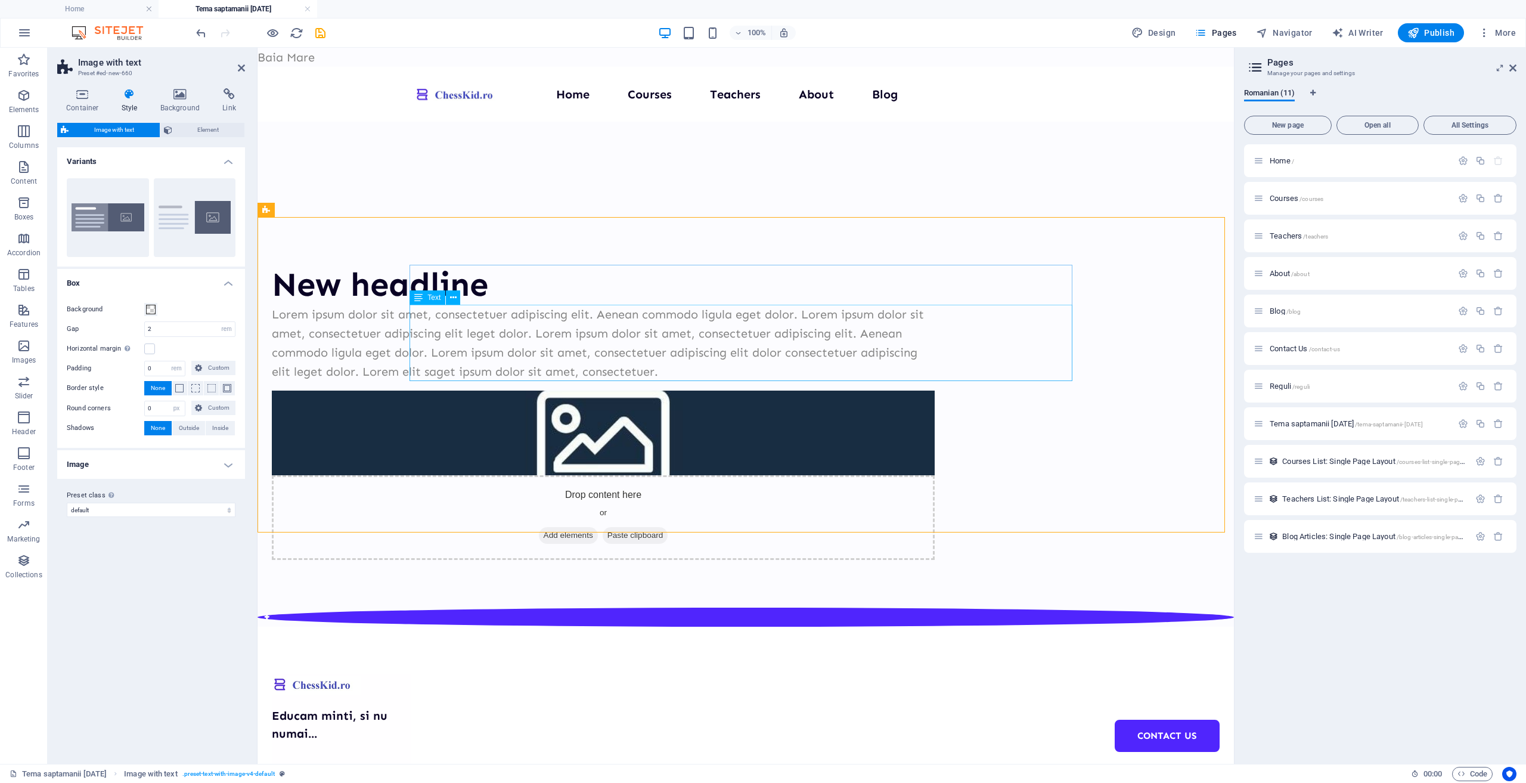
click at [786, 373] on div "Lorem ipsum dolor sit amet, consectetuer adipiscing elit. Aenean commodo ligula…" at bounding box center [603, 343] width 663 height 76
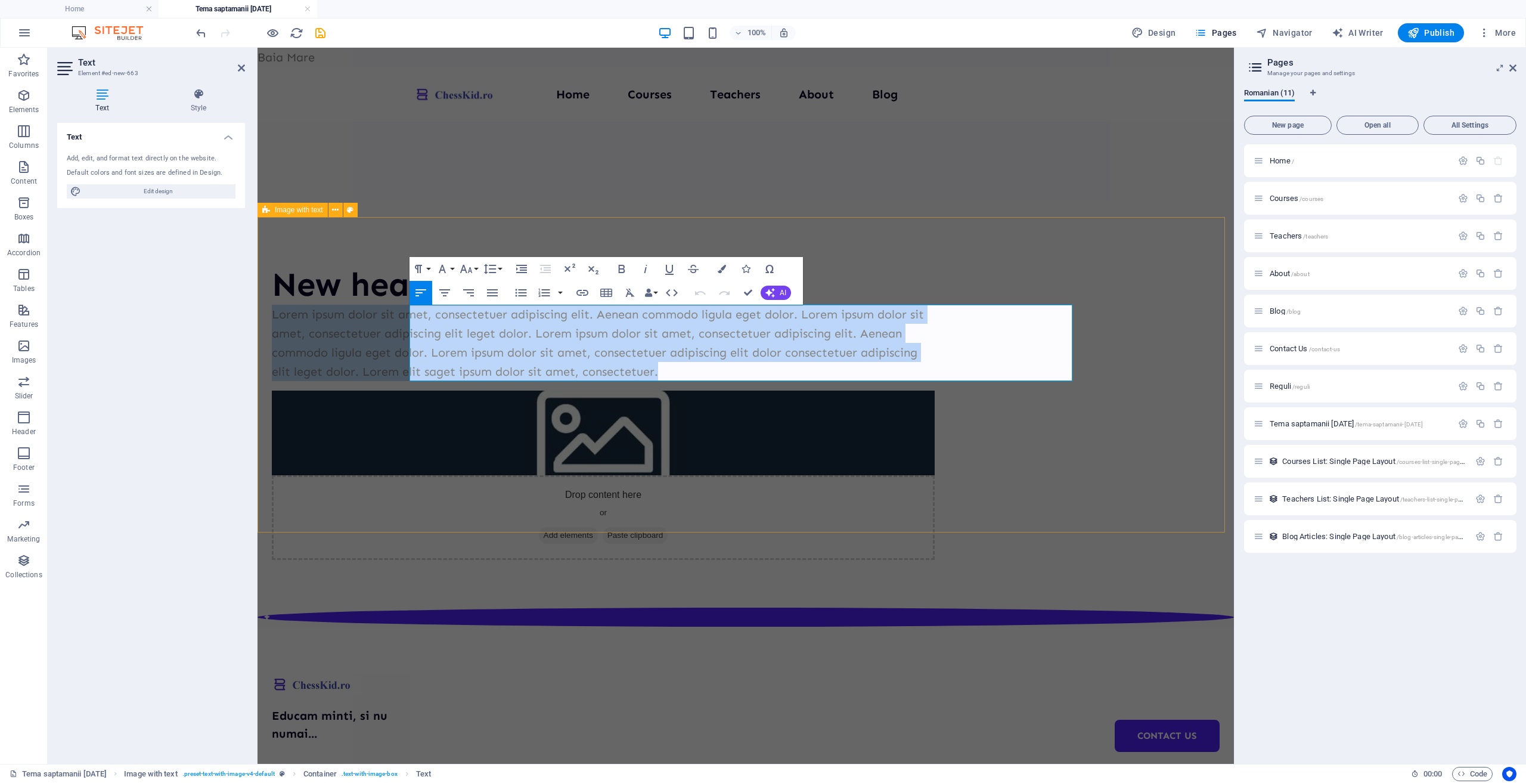
drag, startPoint x: 760, startPoint y: 367, endPoint x: 389, endPoint y: 293, distance: 378.2
click at [389, 293] on div "New headline Lorem ipsum dolor sit amet, consectetuer adipiscing elit. Aenean c…" at bounding box center [746, 412] width 977 height 390
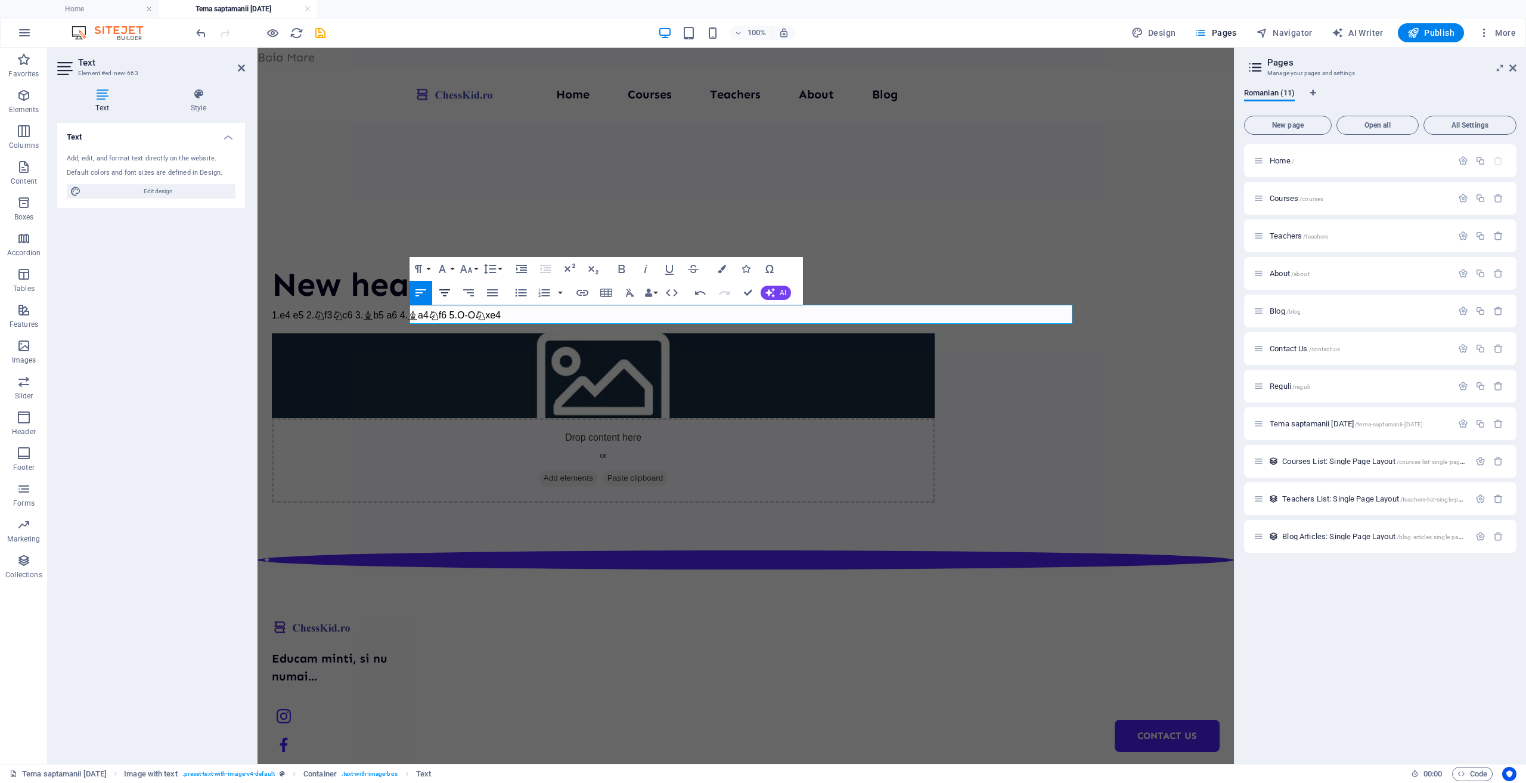
click at [439, 287] on icon "button" at bounding box center [445, 293] width 14 height 14
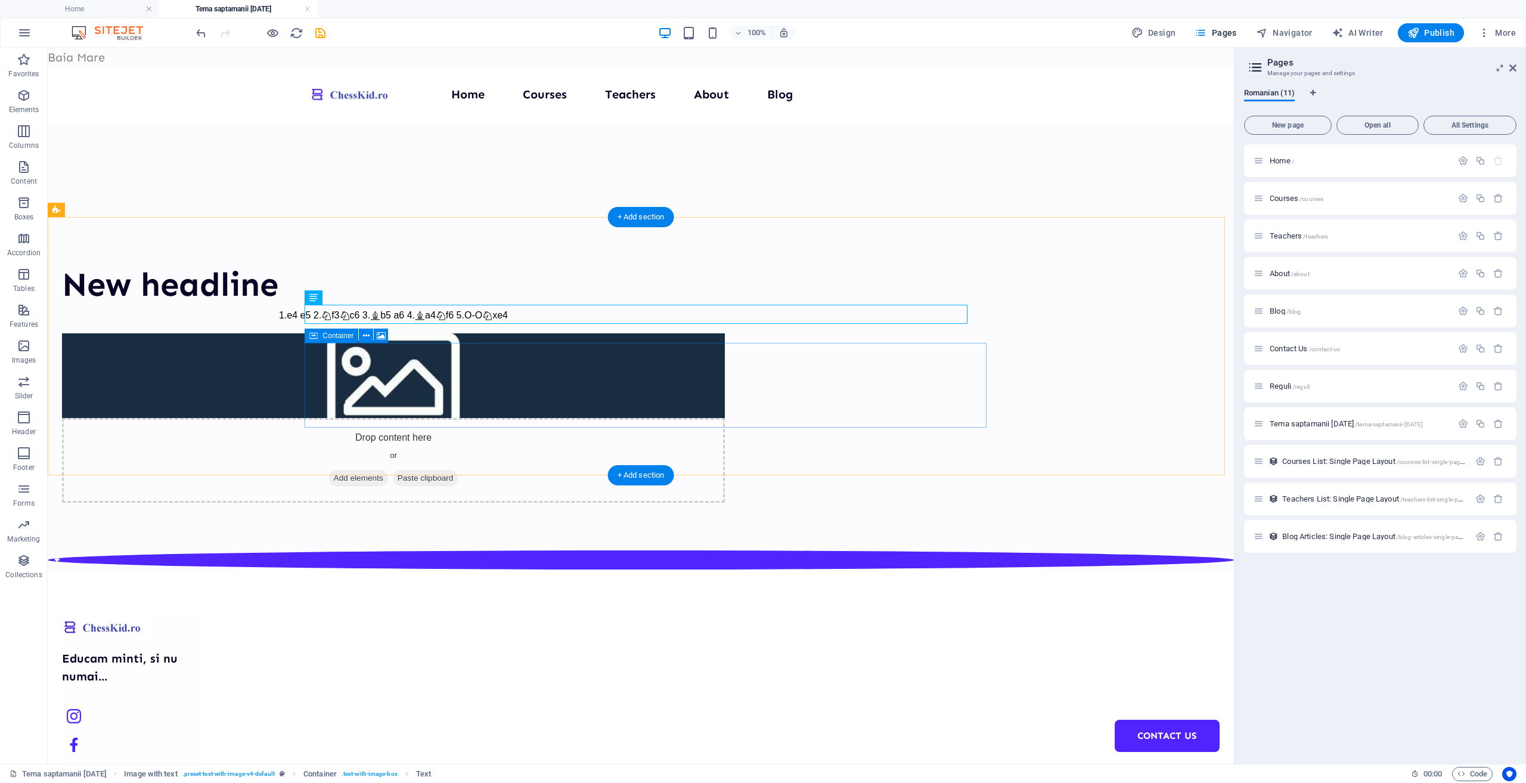
click at [682, 418] on div "Drop content here or Add elements Paste clipboard" at bounding box center [393, 460] width 663 height 85
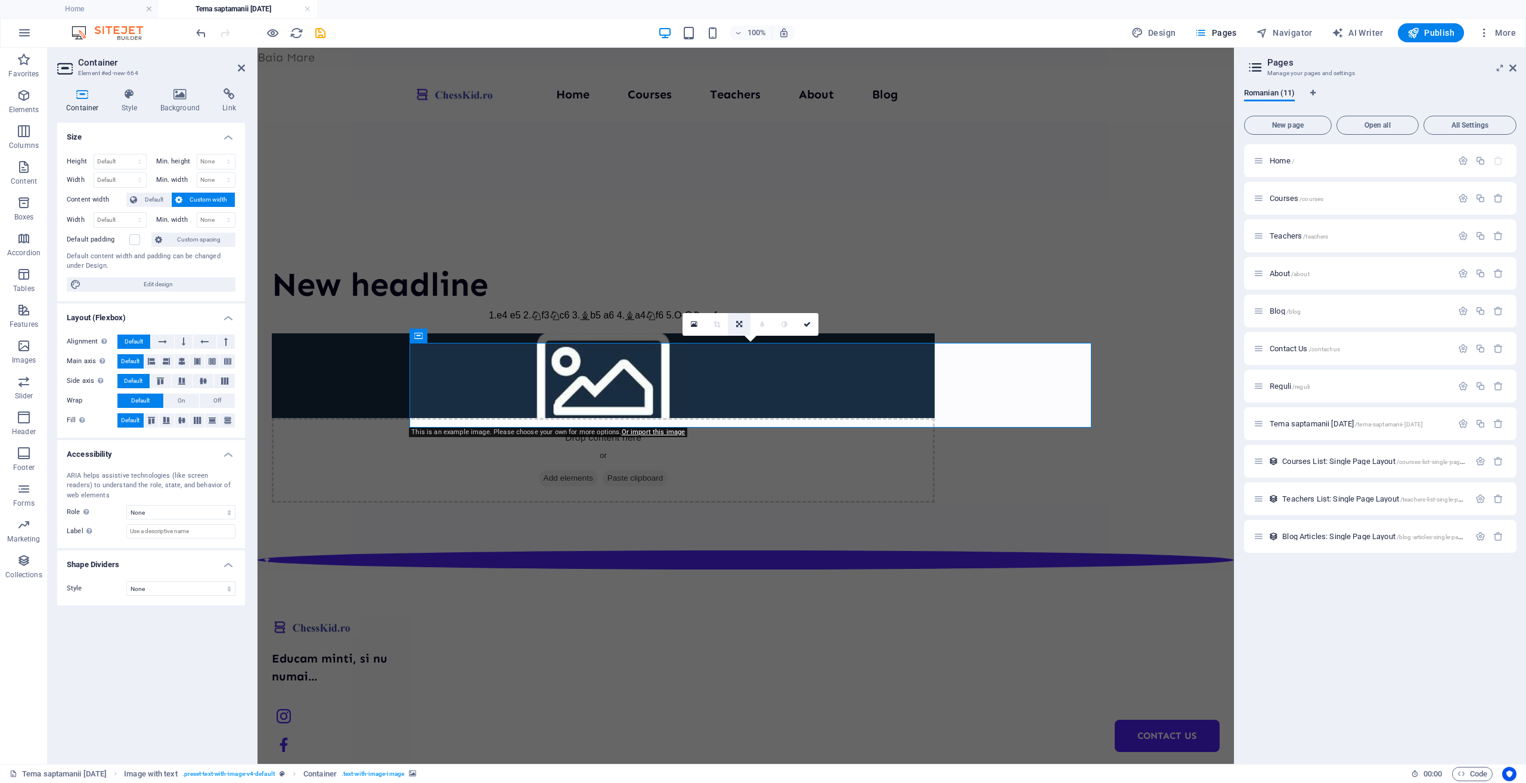
click at [741, 325] on icon at bounding box center [739, 324] width 6 height 7
click at [930, 300] on div "New headline" at bounding box center [603, 285] width 663 height 40
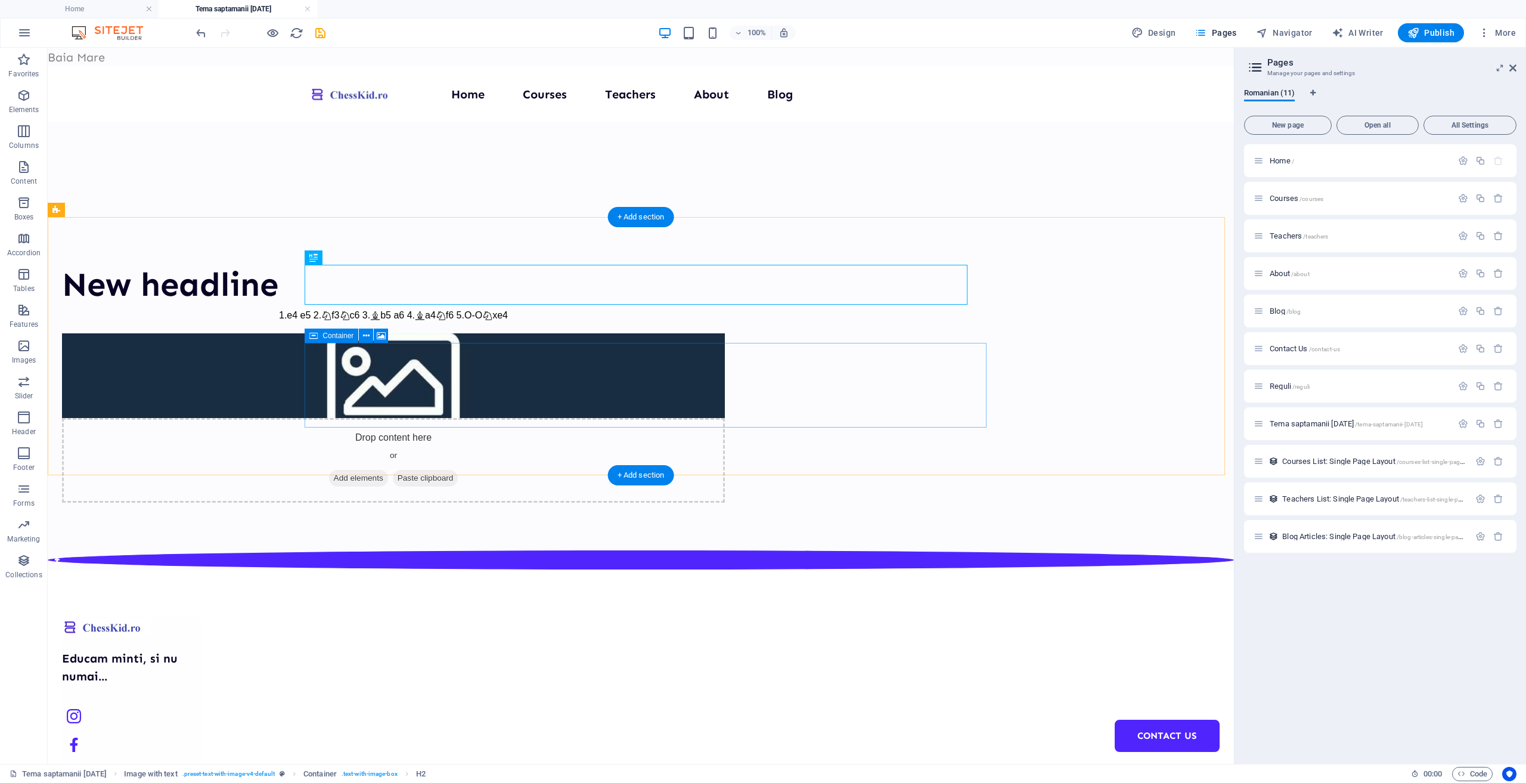
click at [658, 418] on div "Drop content here or Add elements Paste clipboard" at bounding box center [393, 460] width 663 height 85
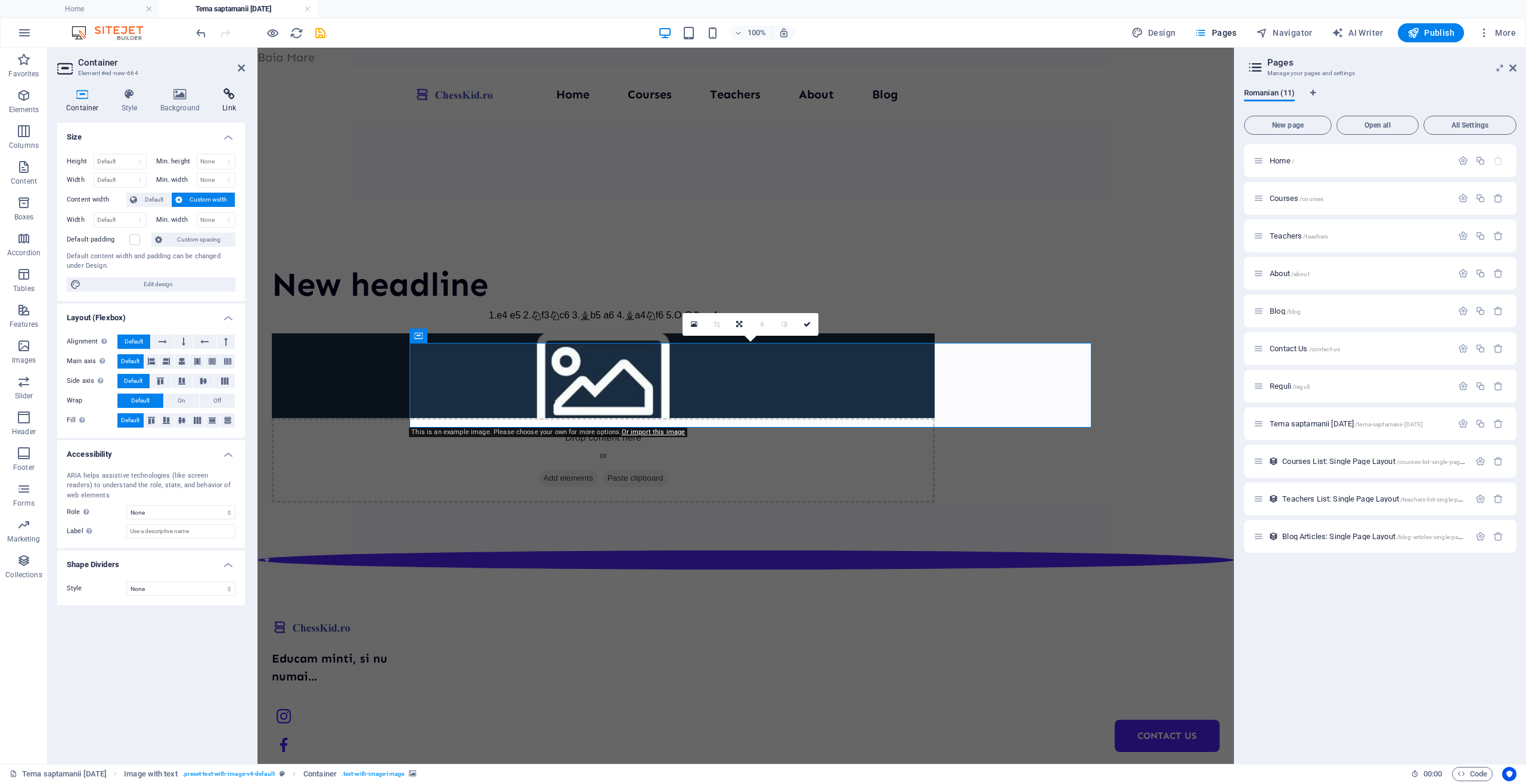
click at [229, 97] on icon at bounding box center [229, 94] width 32 height 12
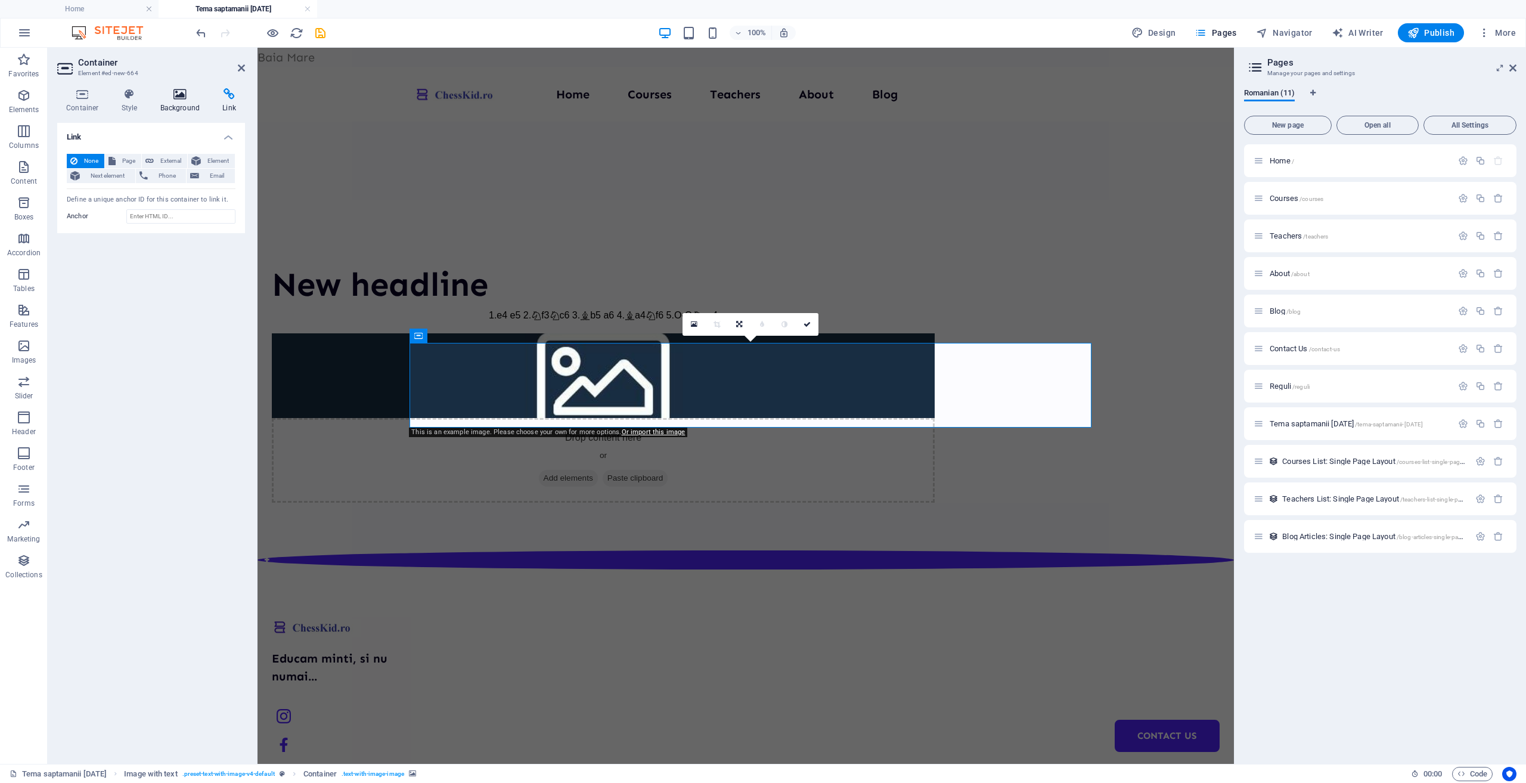
click at [178, 92] on icon at bounding box center [180, 94] width 58 height 12
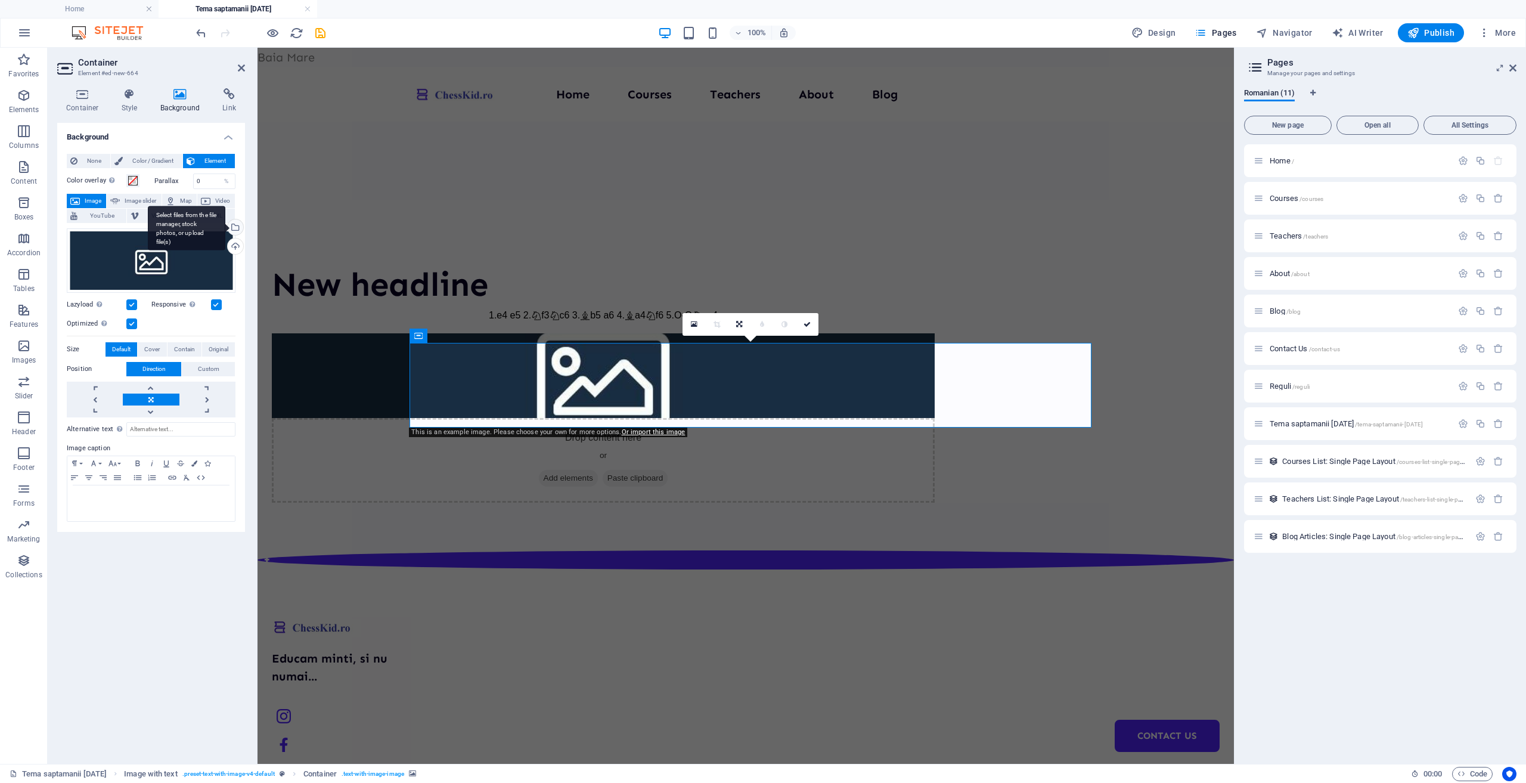
click at [225, 224] on div "Select files from the file manager, stock photos, or upload file(s)" at bounding box center [187, 228] width 78 height 45
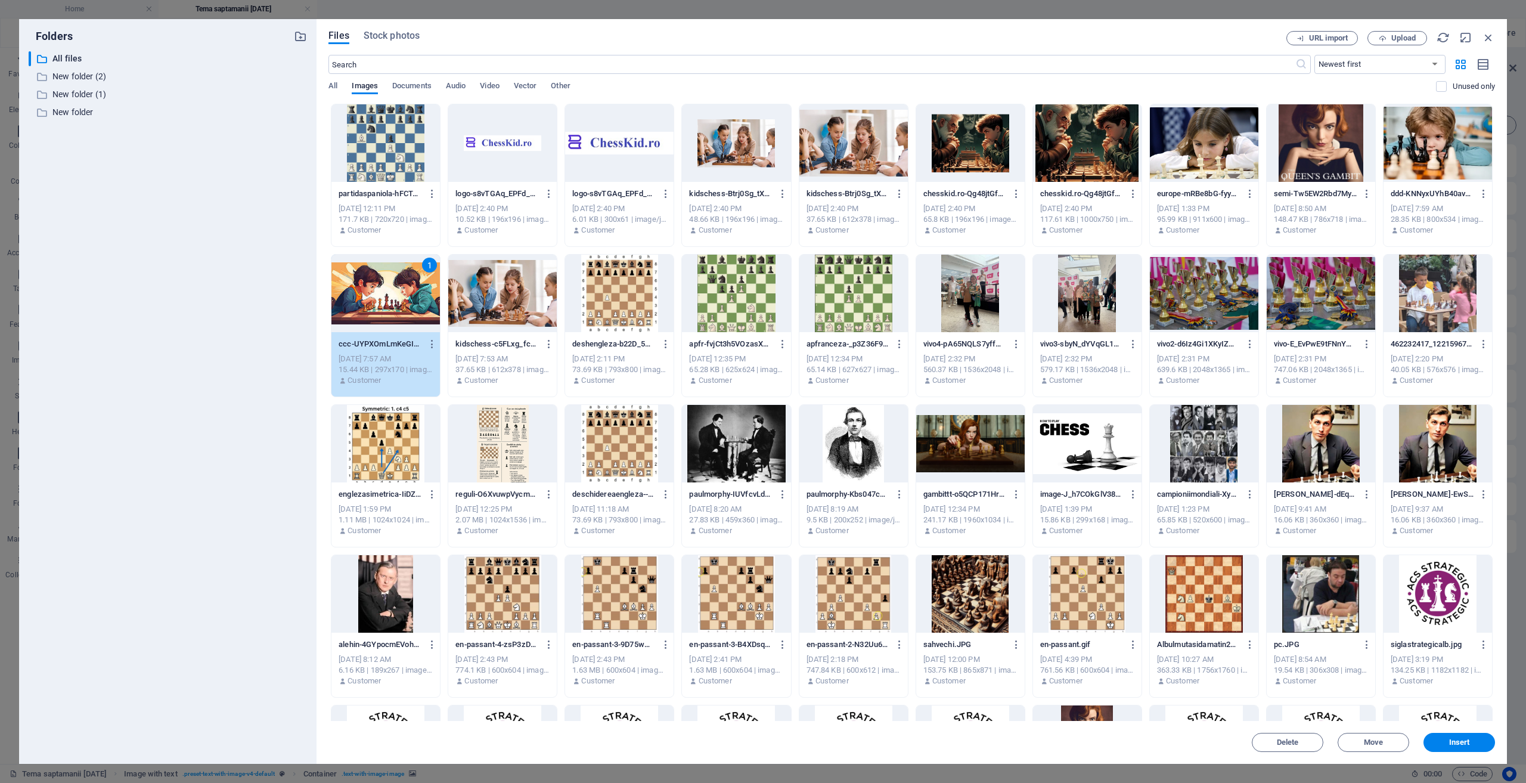
click at [371, 296] on div "1" at bounding box center [385, 294] width 109 height 78
click at [371, 296] on div at bounding box center [385, 294] width 109 height 78
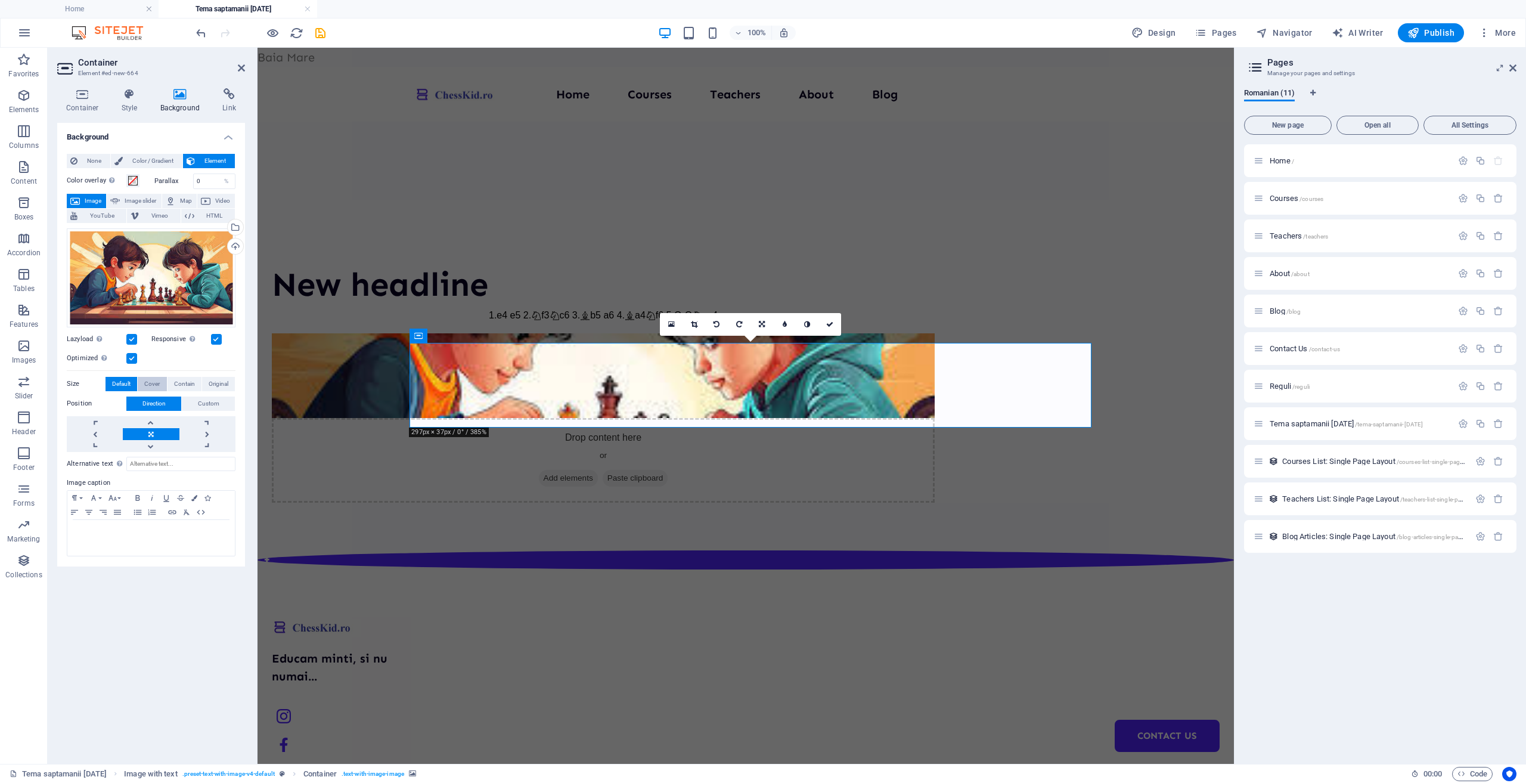
click at [150, 379] on span "Cover" at bounding box center [152, 384] width 16 height 14
click at [416, 426] on div "Drop content here or Add elements Paste clipboard" at bounding box center [603, 460] width 663 height 85
click at [470, 337] on icon at bounding box center [471, 336] width 7 height 13
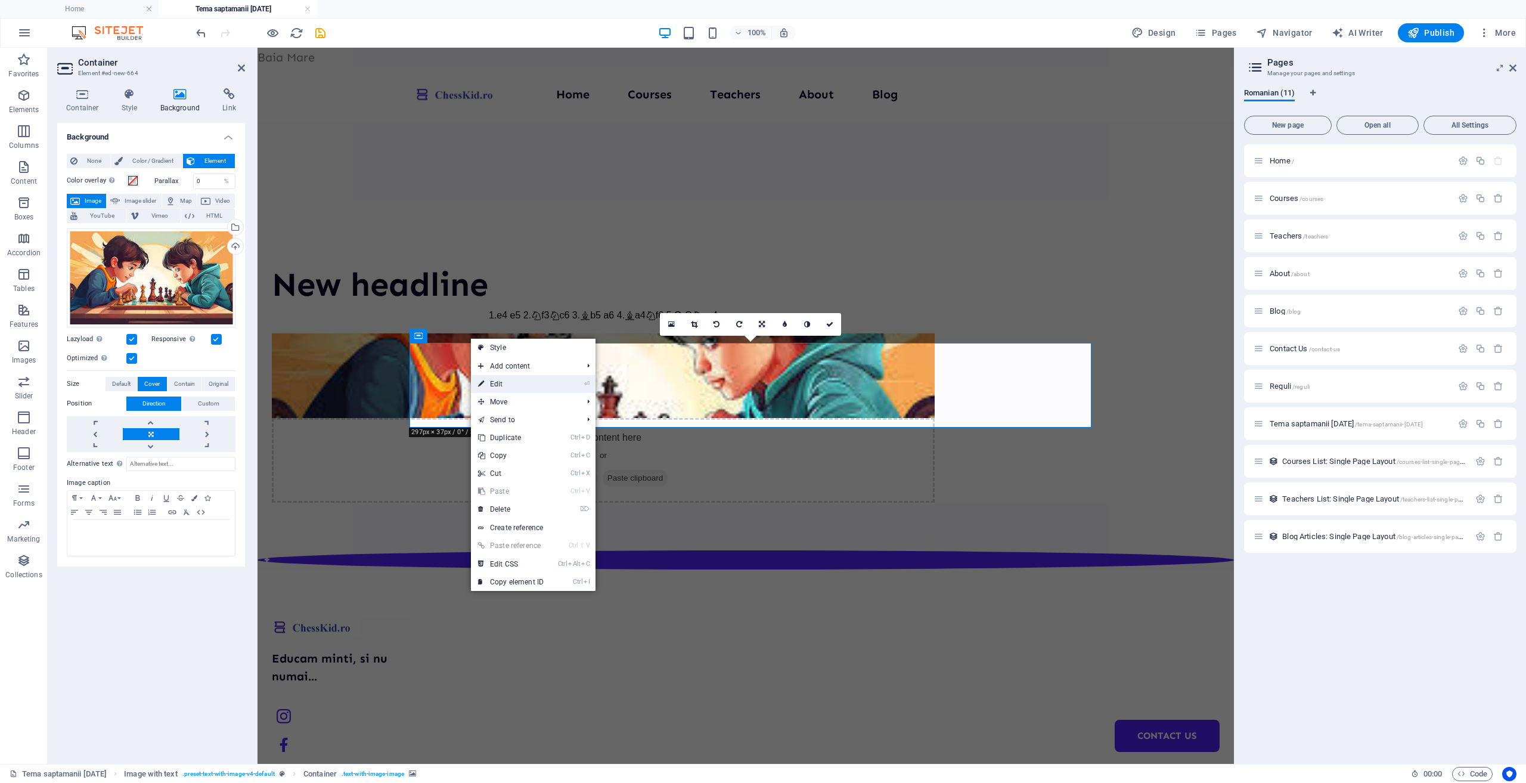
click at [495, 380] on link "⏎ Edit" at bounding box center [511, 384] width 80 height 18
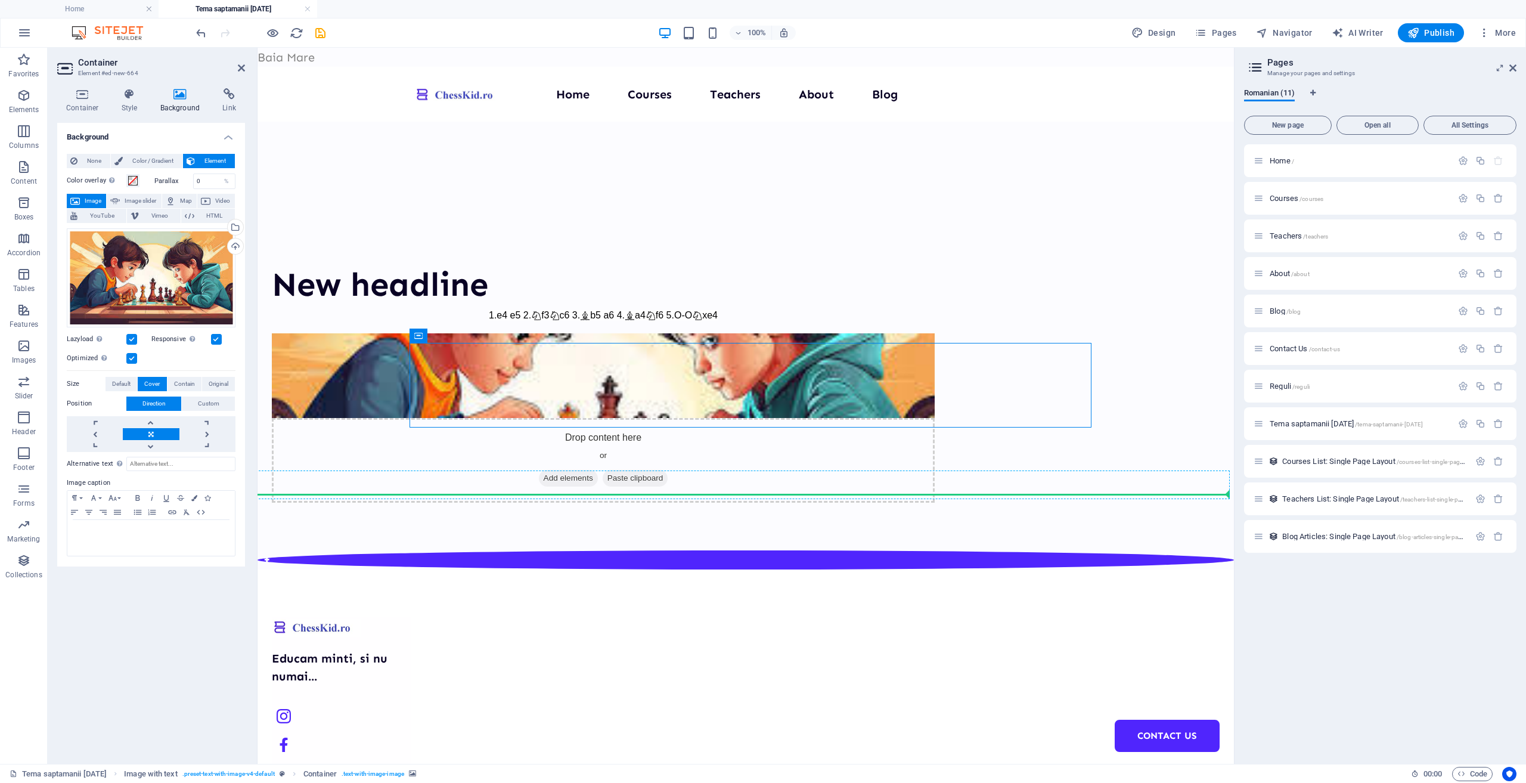
drag, startPoint x: 615, startPoint y: 424, endPoint x: 636, endPoint y: 475, distance: 55.4
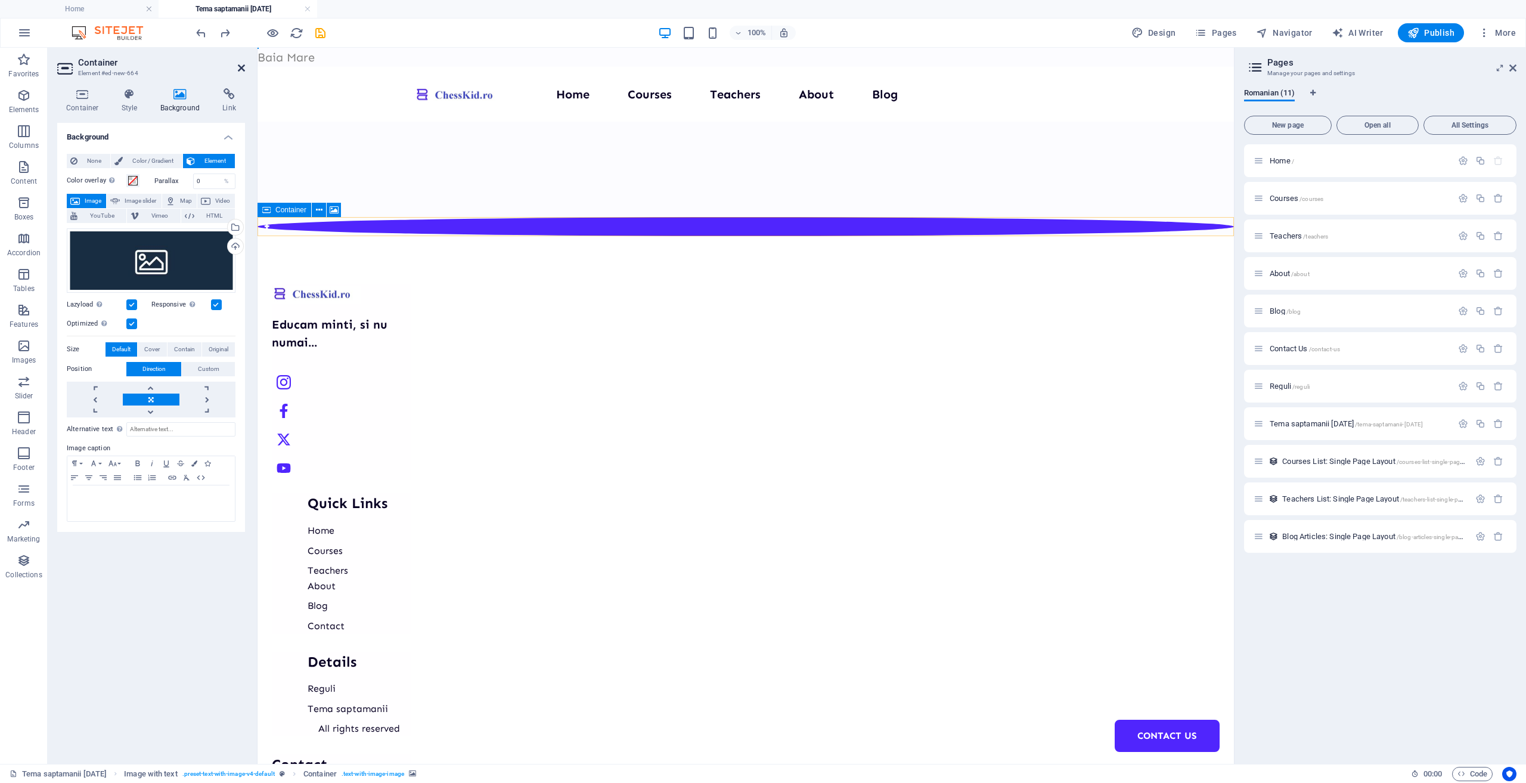
click at [238, 64] on icon at bounding box center [241, 68] width 7 height 10
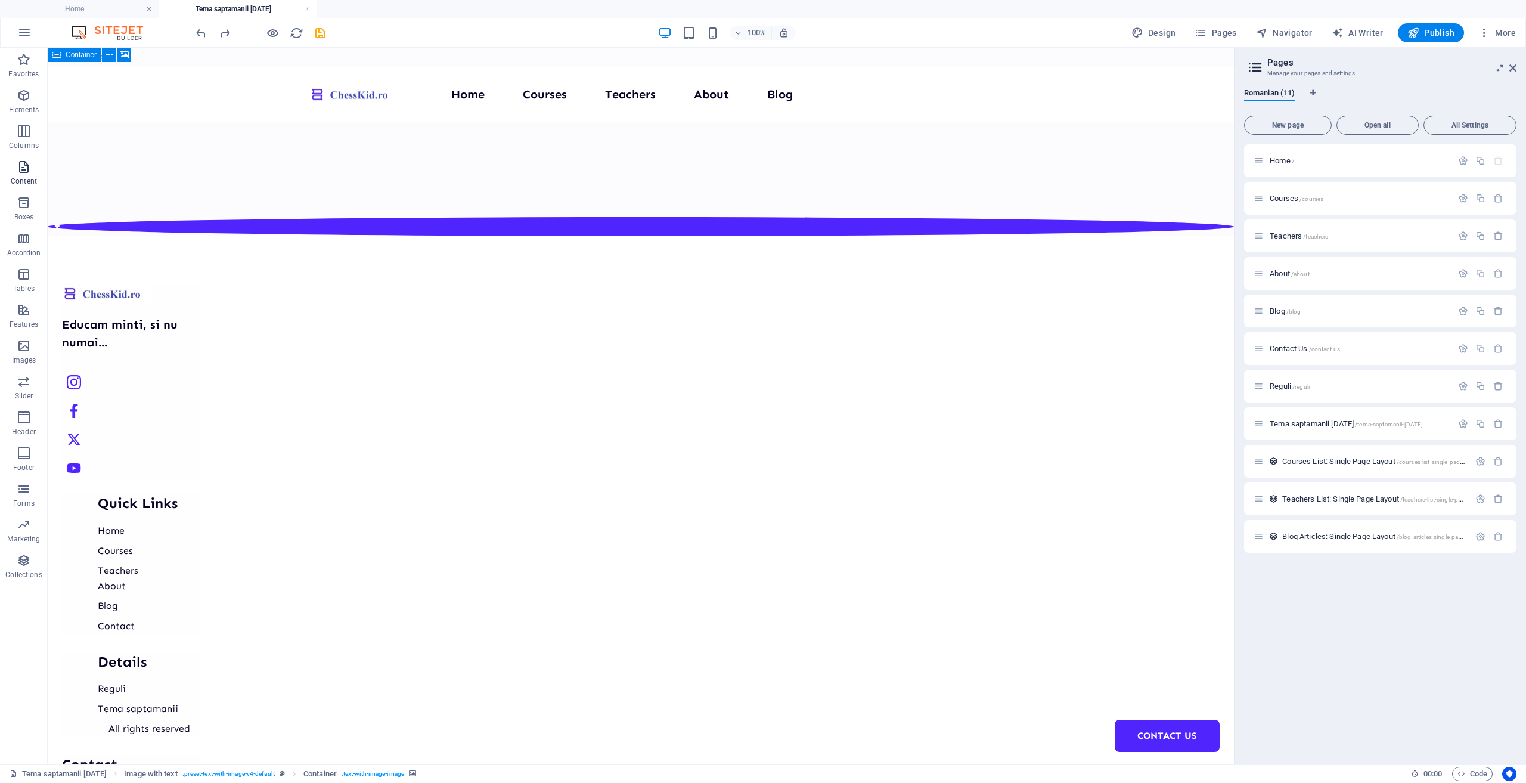
click at [21, 180] on p "Content" at bounding box center [24, 181] width 26 height 10
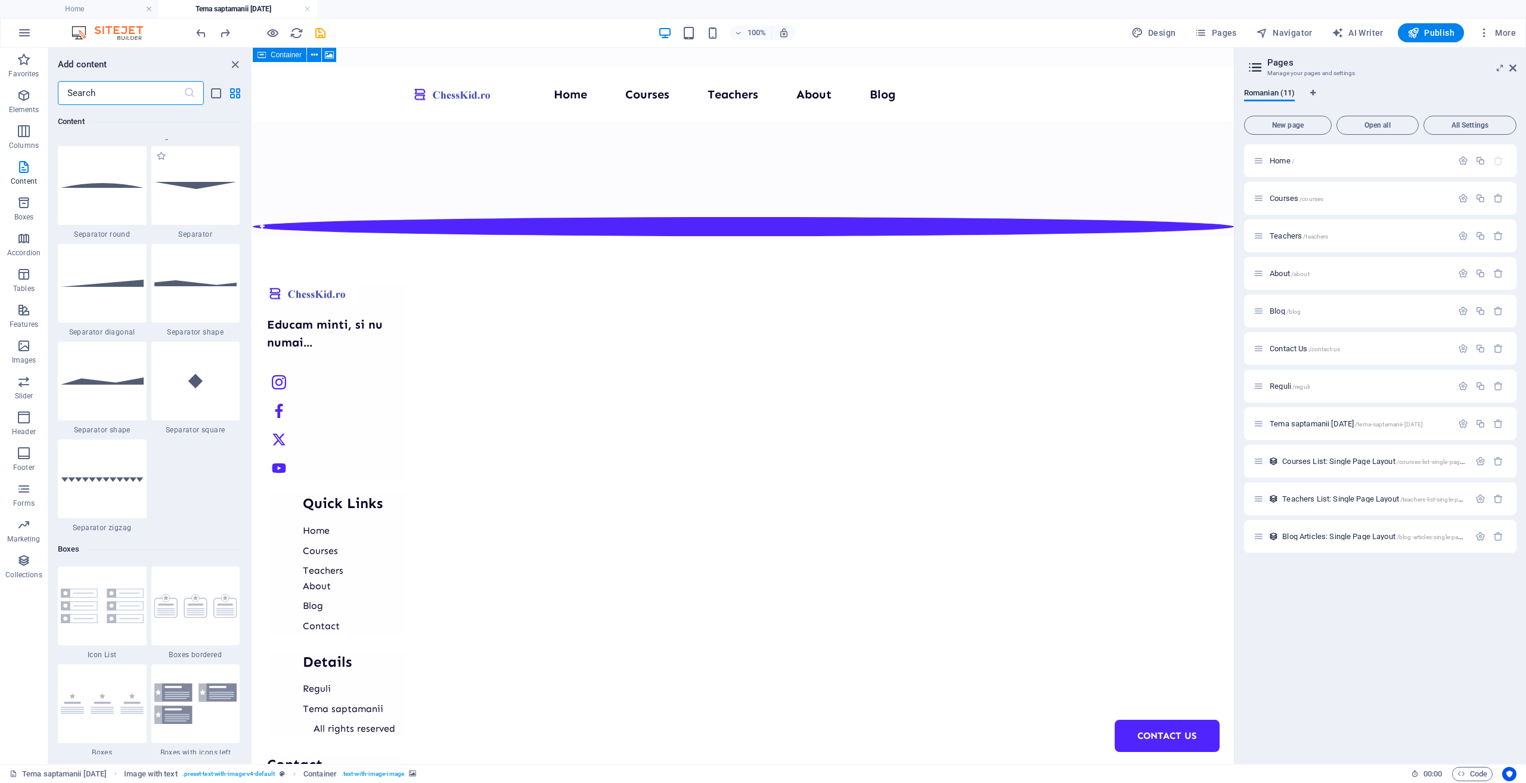
scroll to position [3099, 0]
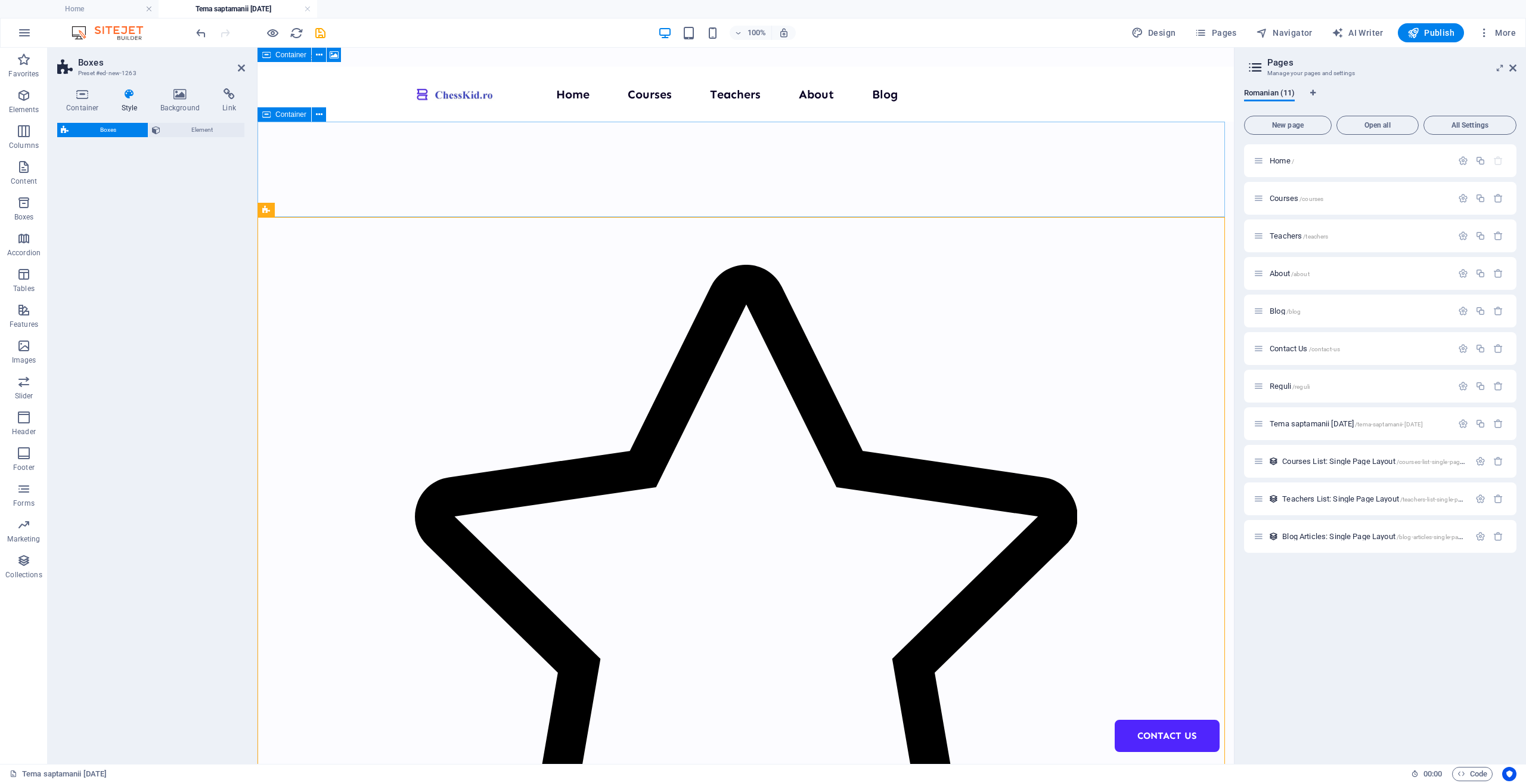
select select "rem"
select select "preset-boxes-v3-border"
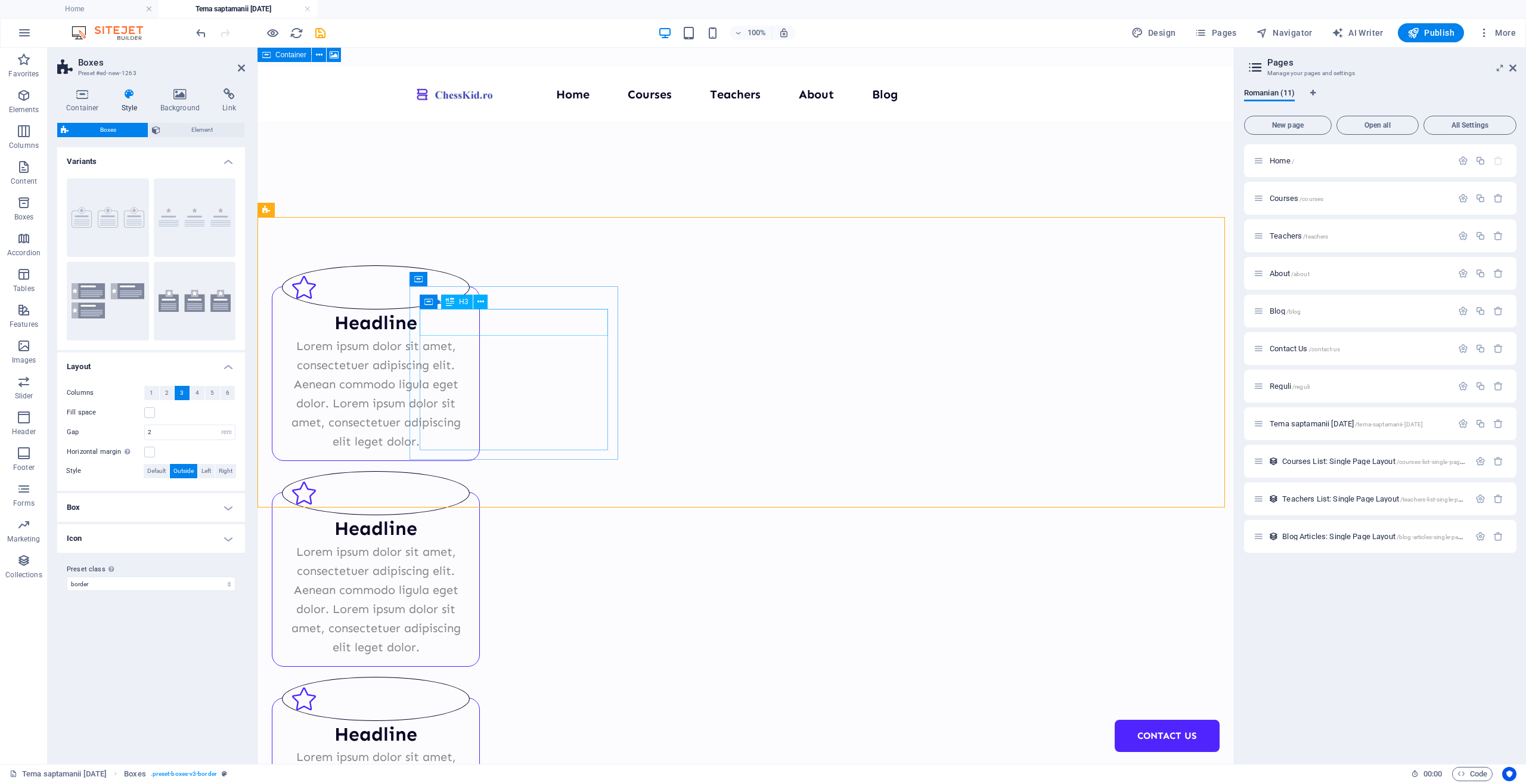
click at [470, 327] on div "Headline" at bounding box center [376, 322] width 188 height 27
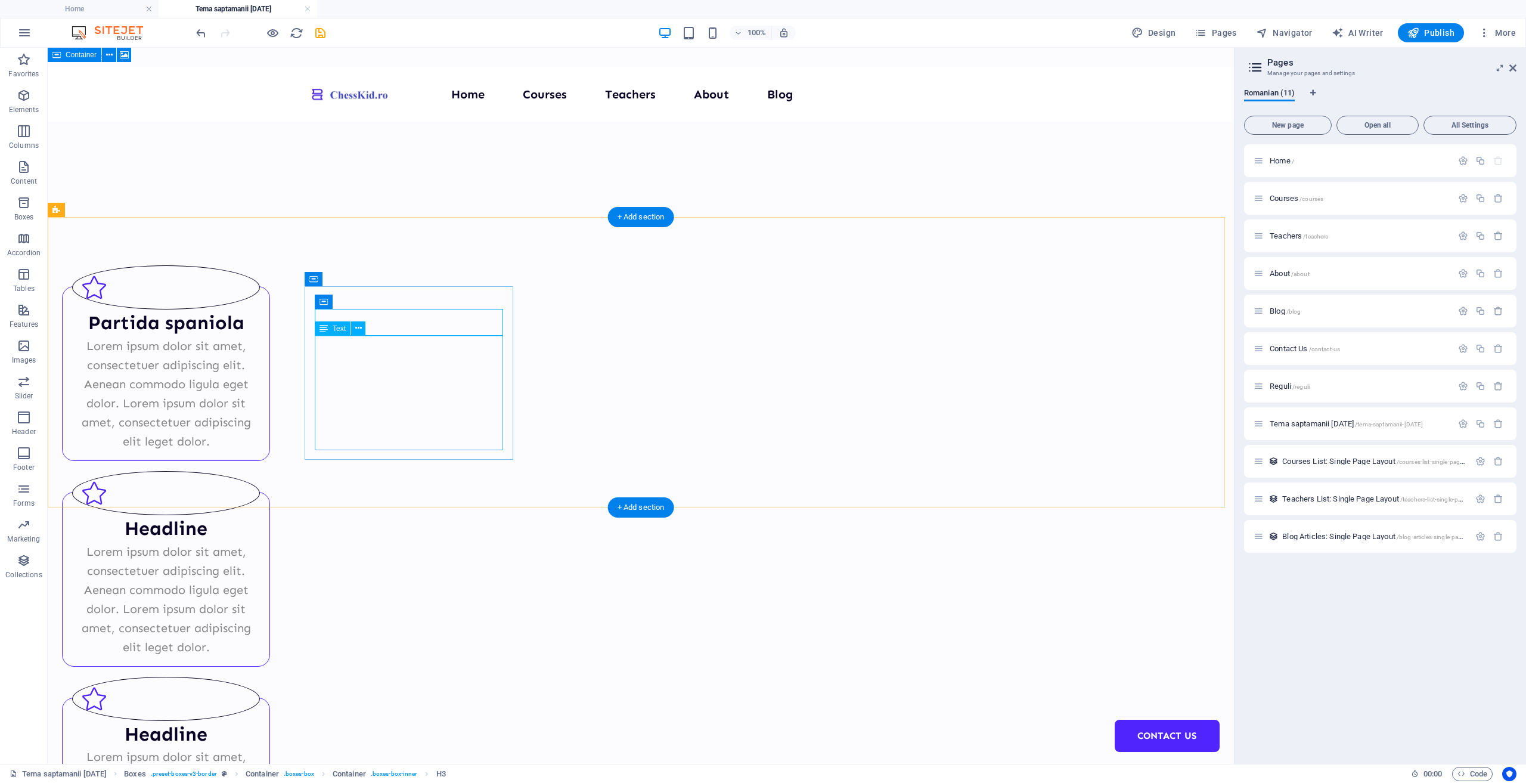
click at [260, 385] on div "Lorem ipsum dolor sit amet, consectetuer adipiscing elit. Aenean commodo ligula…" at bounding box center [166, 393] width 188 height 114
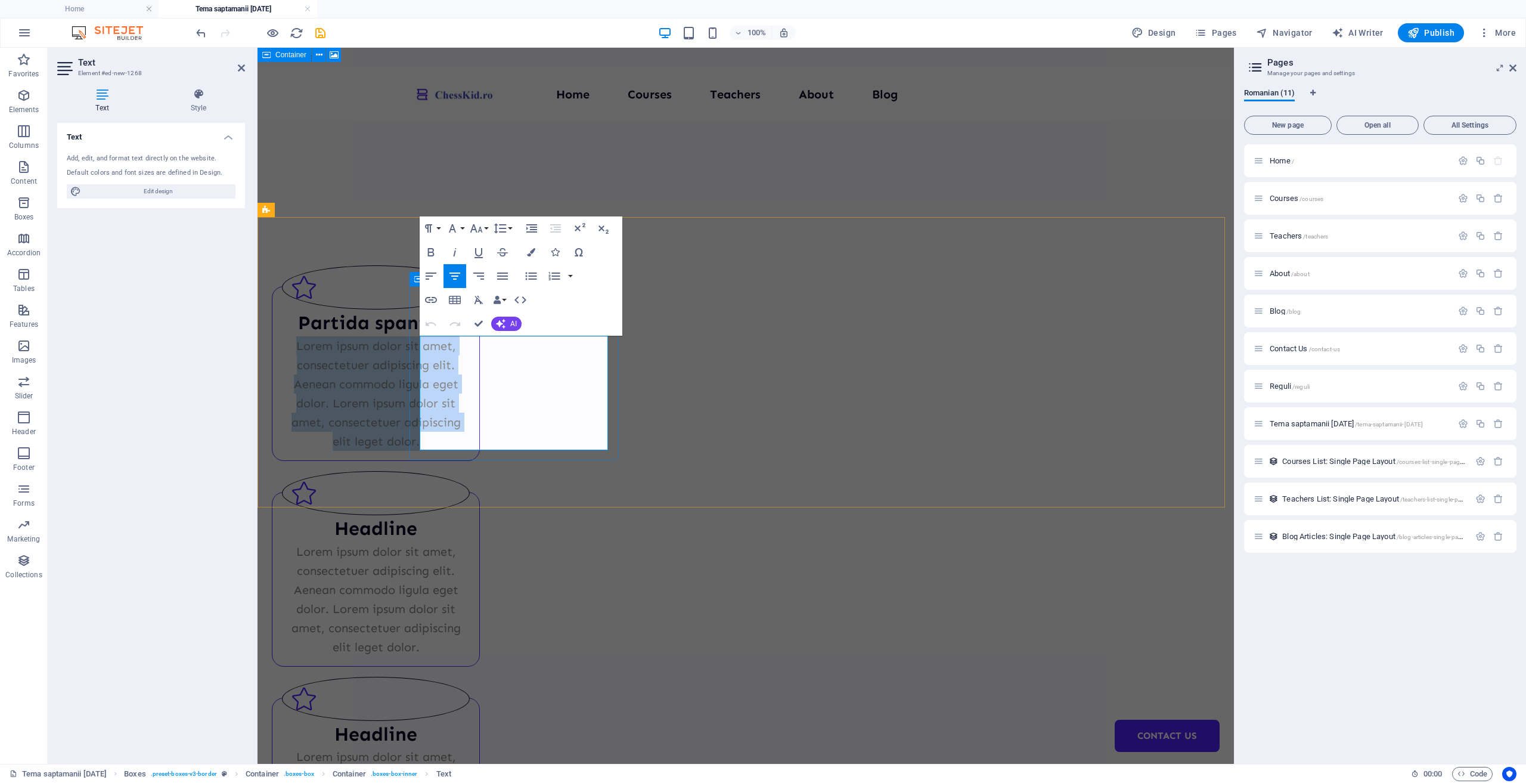
drag, startPoint x: 527, startPoint y: 440, endPoint x: 426, endPoint y: 349, distance: 136.3
click at [426, 349] on p "Lorem ipsum dolor sit amet, consectetuer adipiscing elit. Aenean commodo ligula…" at bounding box center [376, 393] width 188 height 114
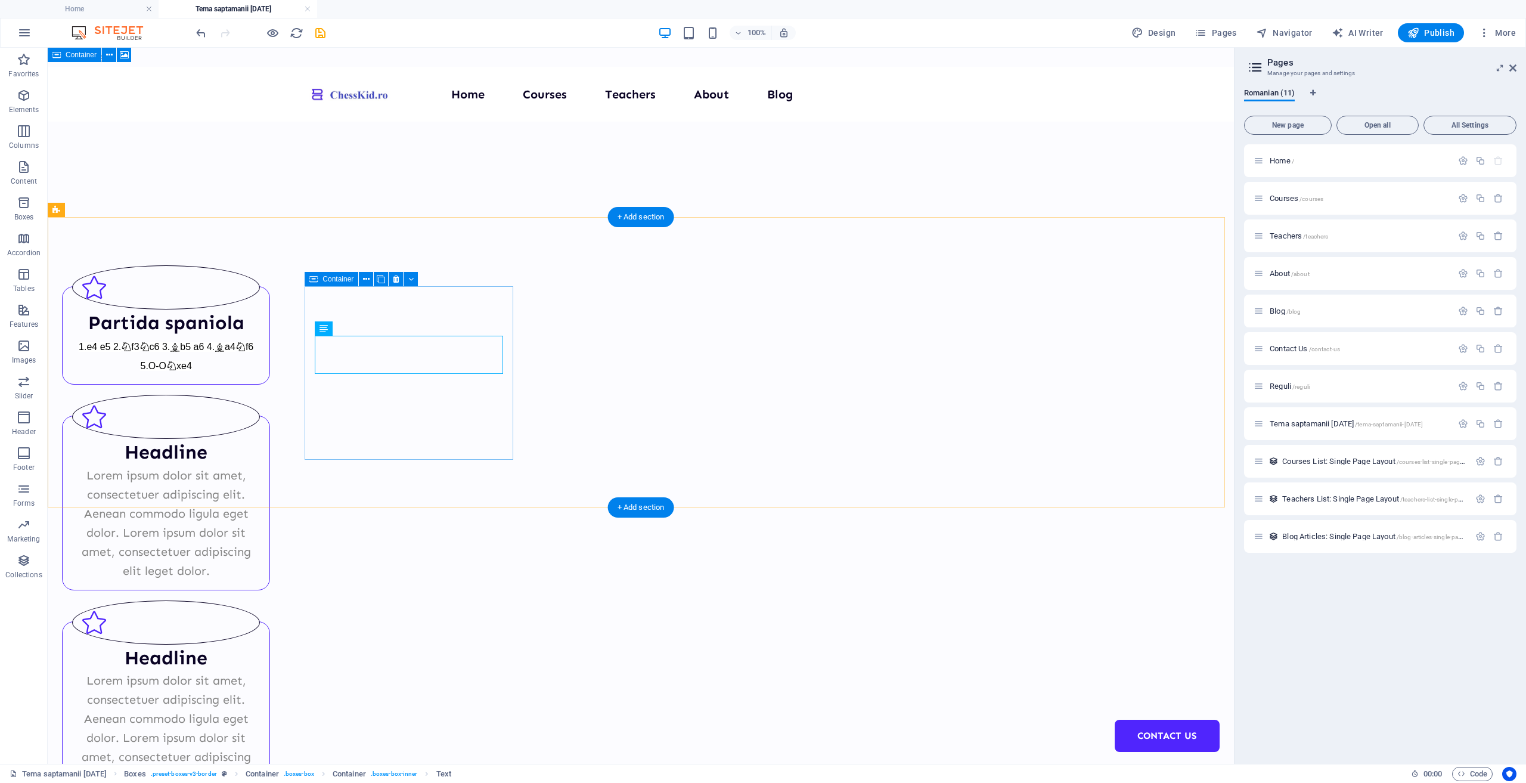
click at [270, 385] on div "Partida spaniola 1.e4 e5 2. f3 c6 3. b5 a6 4. a4 f6 5.O-O xe4" at bounding box center [166, 335] width 208 height 98
click at [734, 241] on div "Partida spaniola 1.e4 e5 2. f3 c6 3. b5 a6 4. a4 f6 5.O-O xe4 Headline Lorem ip…" at bounding box center [641, 530] width 1186 height 626
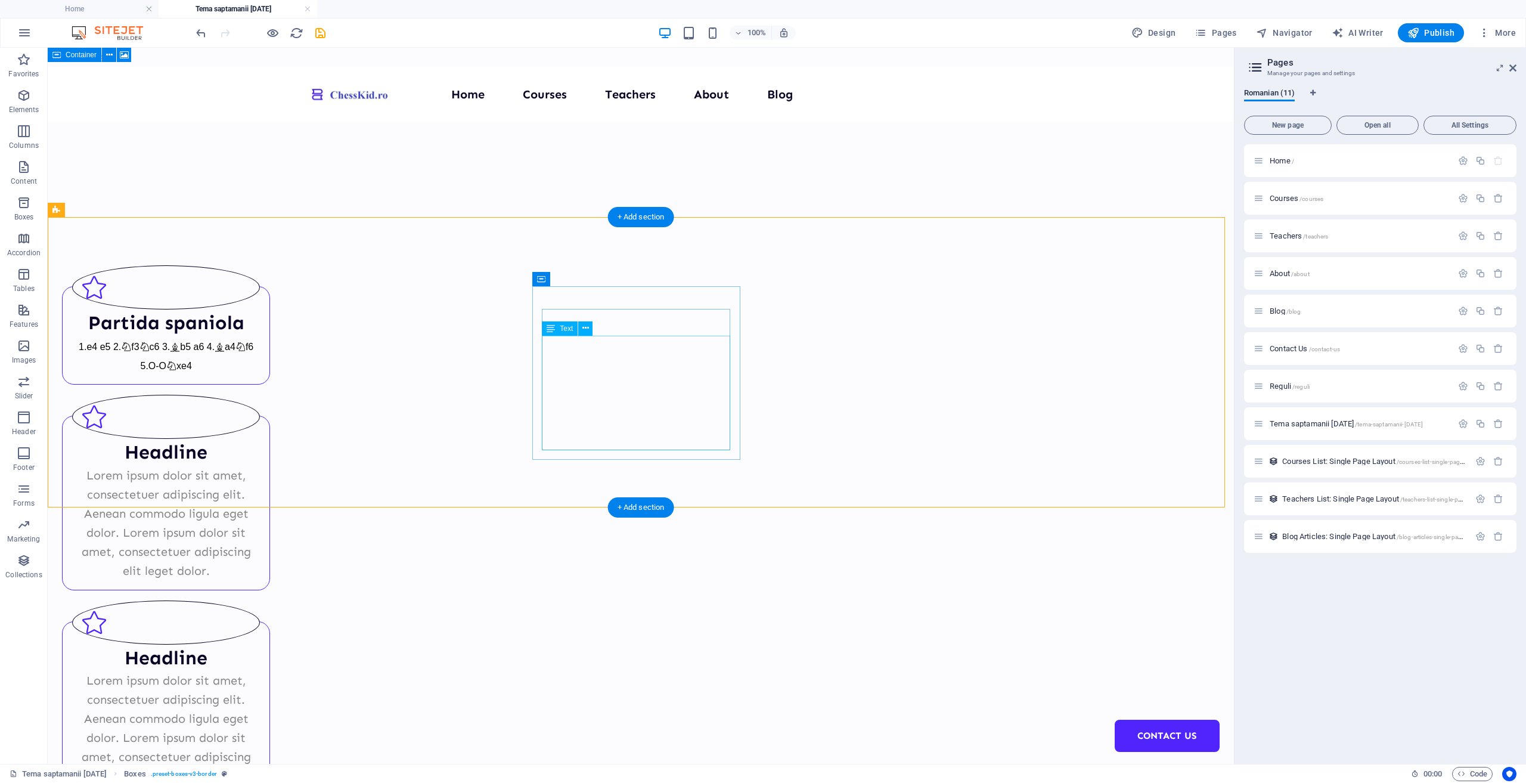
click at [260, 466] on div "Lorem ipsum dolor sit amet, consectetuer adipiscing elit. Aenean commodo ligula…" at bounding box center [166, 523] width 188 height 114
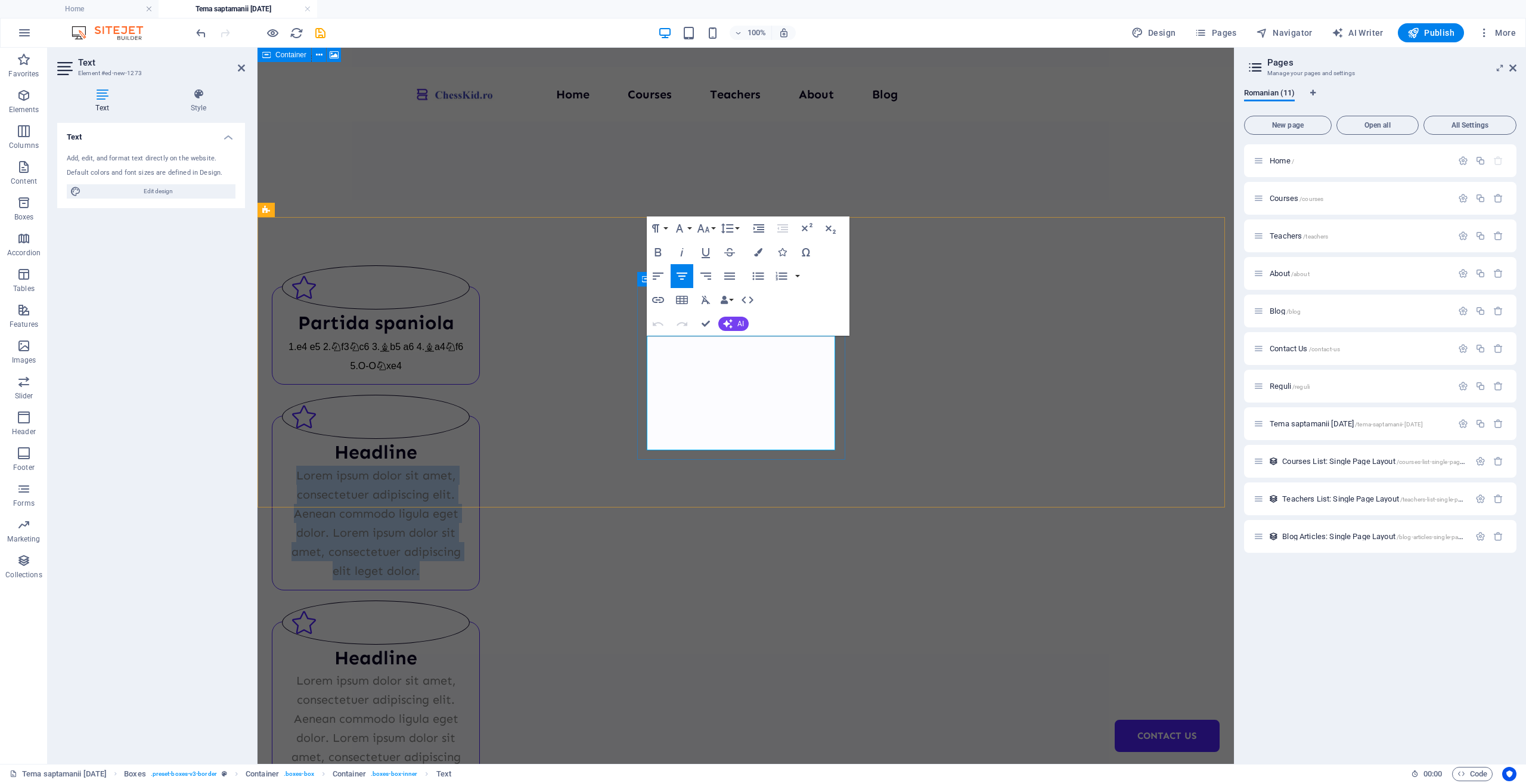
drag, startPoint x: 789, startPoint y: 445, endPoint x: 662, endPoint y: 344, distance: 162.9
click at [470, 466] on p "Lorem ipsum dolor sit amet, consectetuer adipiscing elit. Aenean commodo ligula…" at bounding box center [376, 523] width 188 height 114
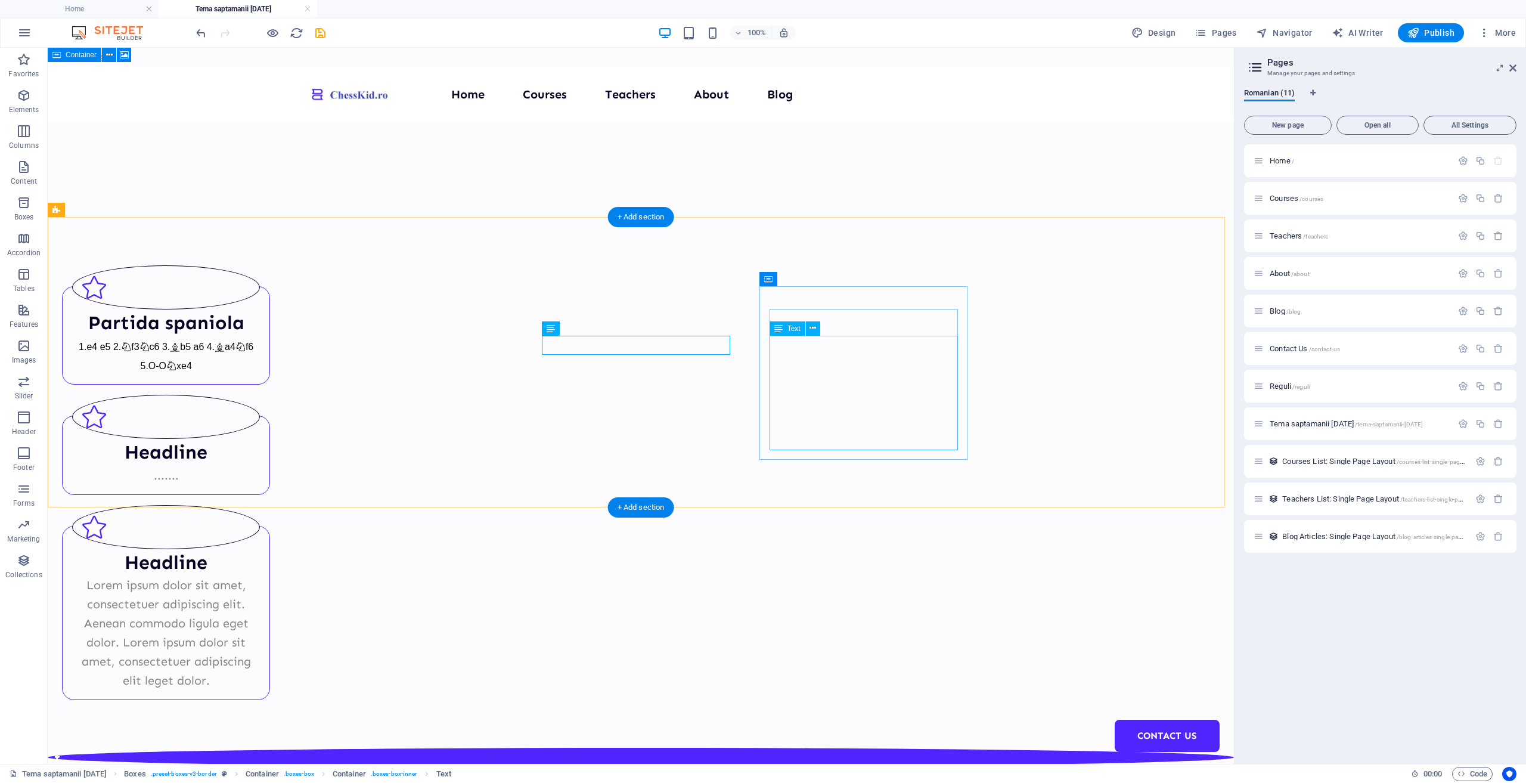
click at [260, 575] on div "Lorem ipsum dolor sit amet, consectetuer adipiscing elit. Aenean commodo ligula…" at bounding box center [166, 632] width 188 height 114
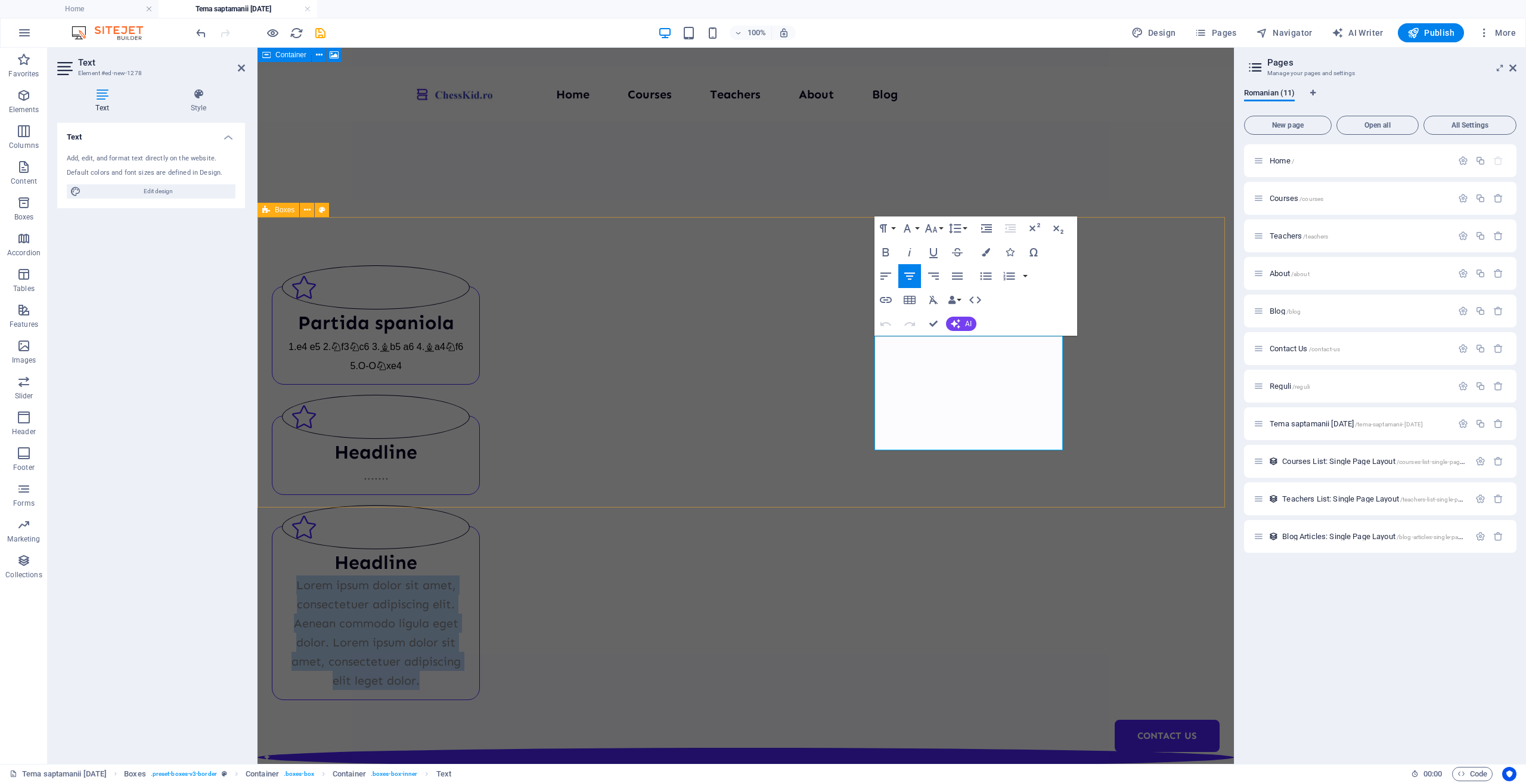
drag, startPoint x: 888, startPoint y: 343, endPoint x: 1070, endPoint y: 460, distance: 215.6
click at [1070, 460] on div "Partida spaniola 1.e4 e5 2. f3 c6 3. b5 a6 4. a4 f6 5.O-O xe4 Headline ....... …" at bounding box center [746, 482] width 977 height 531
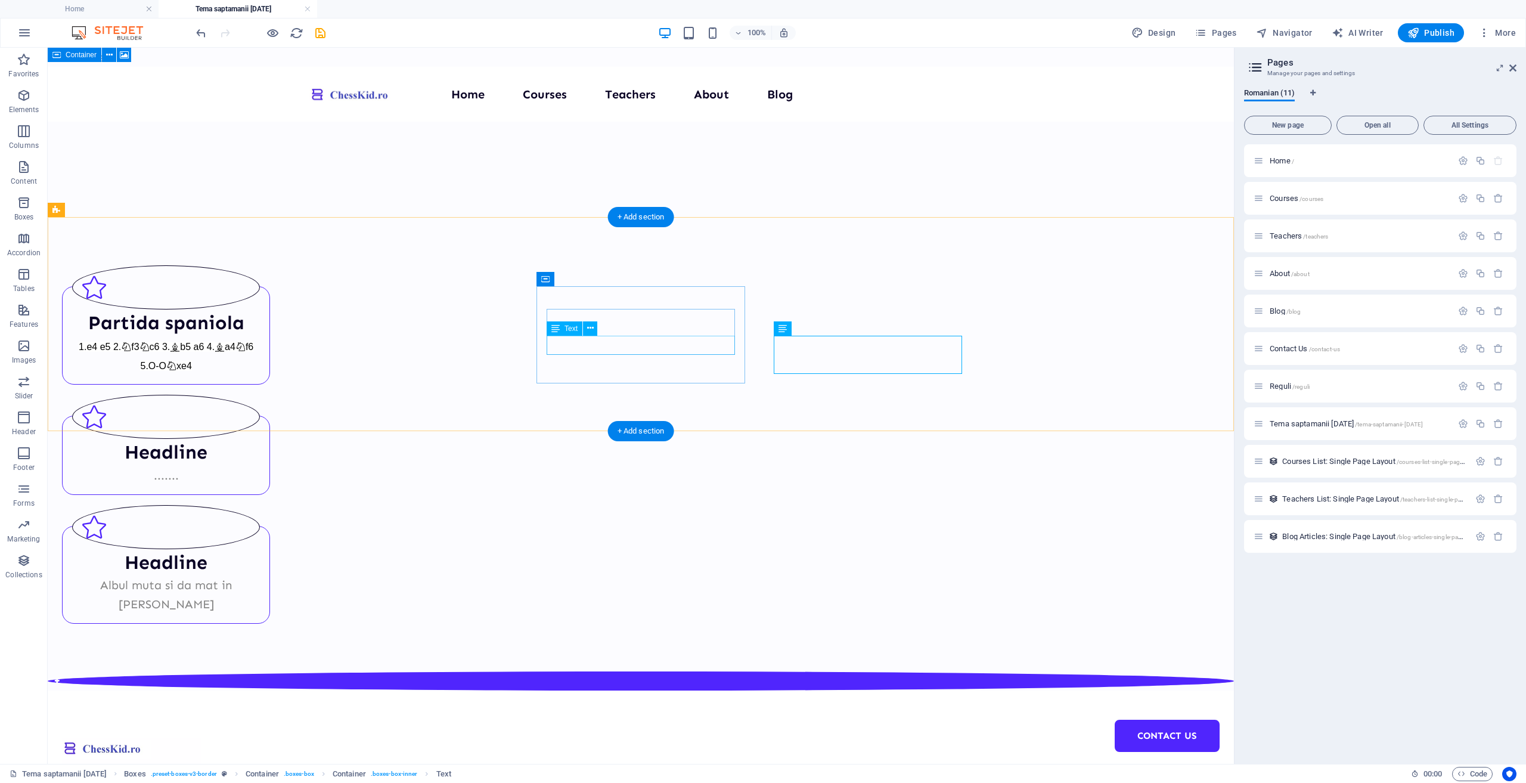
click at [260, 466] on div "......." at bounding box center [166, 475] width 188 height 19
drag, startPoint x: 656, startPoint y: 346, endPoint x: 446, endPoint y: 348, distance: 209.9
click at [260, 466] on div "......." at bounding box center [166, 475] width 188 height 19
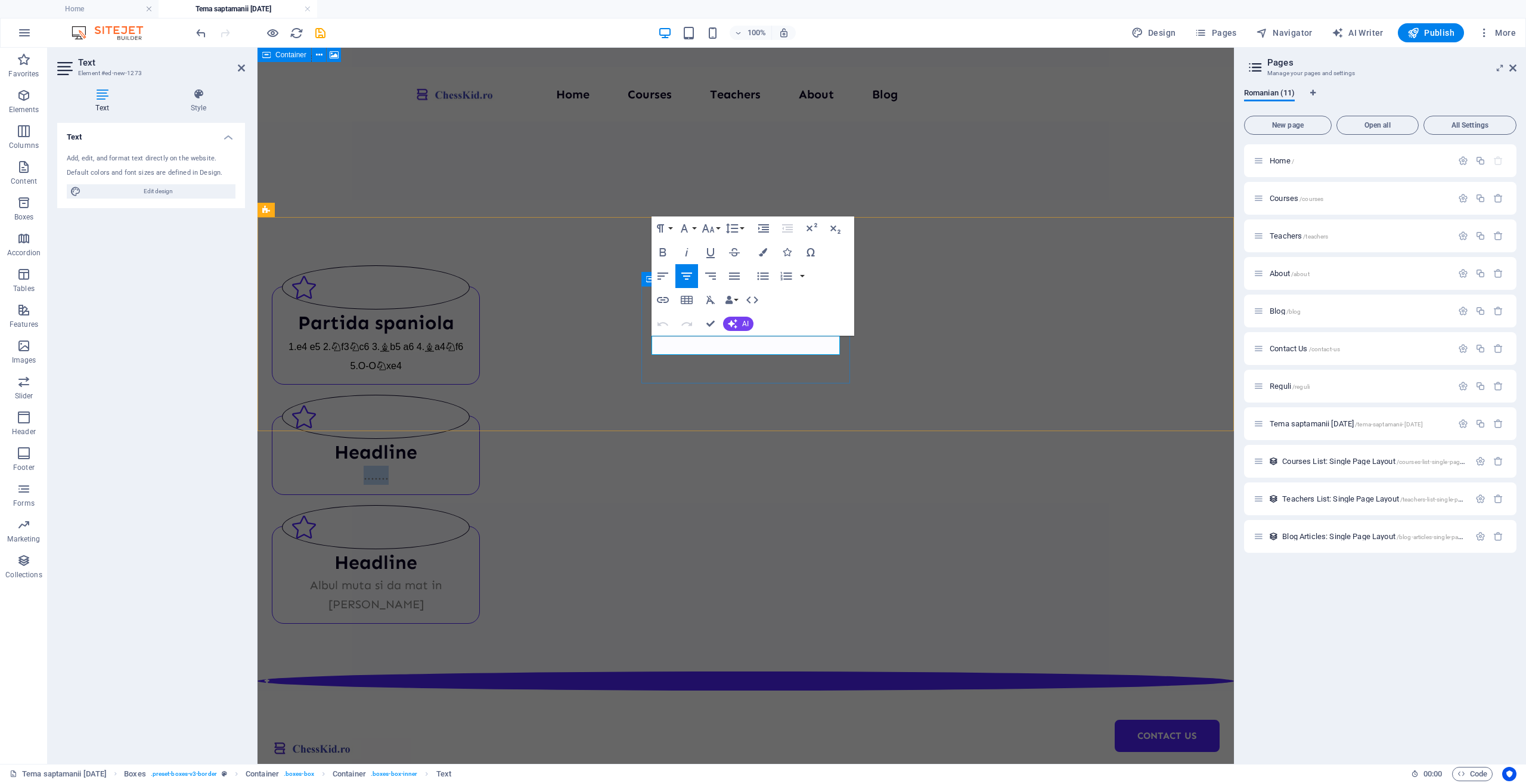
drag, startPoint x: 767, startPoint y: 346, endPoint x: 694, endPoint y: 348, distance: 73.4
click at [470, 466] on p "......." at bounding box center [376, 475] width 188 height 19
click at [692, 324] on icon "button" at bounding box center [686, 323] width 11 height 4
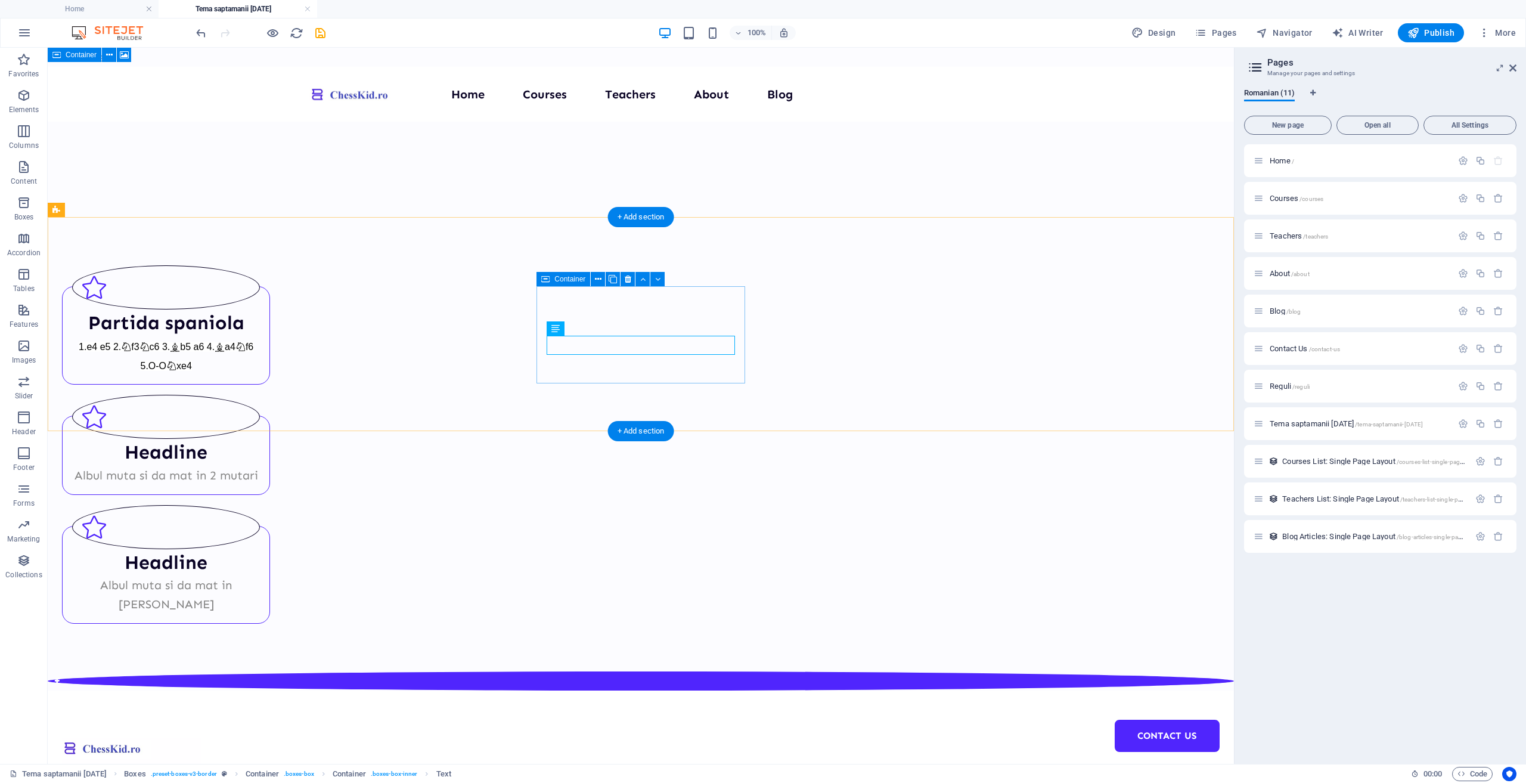
click at [270, 416] on div "Headline Albul muta si da mat in 2 mutari" at bounding box center [166, 455] width 208 height 79
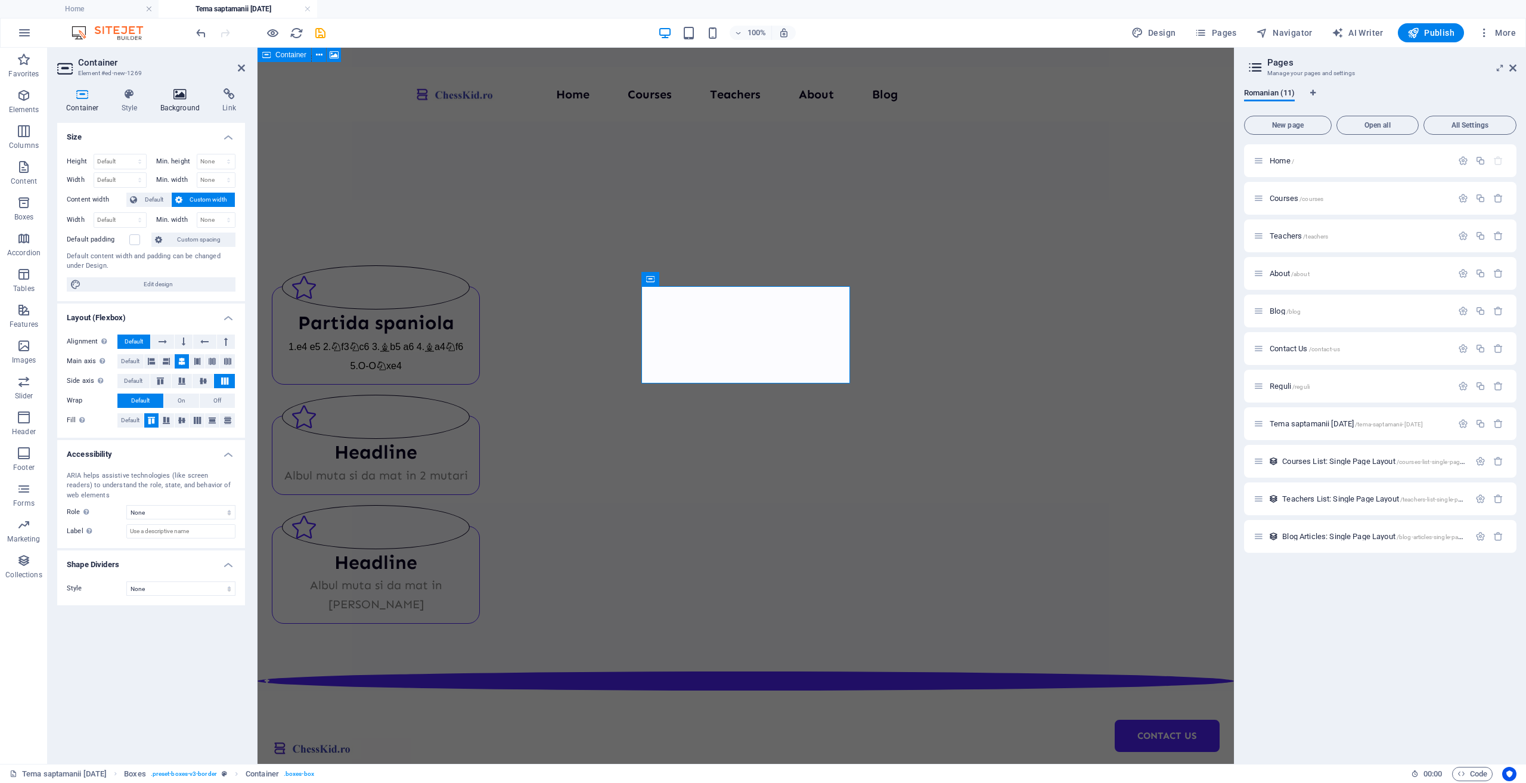
click at [188, 98] on icon at bounding box center [180, 94] width 58 height 12
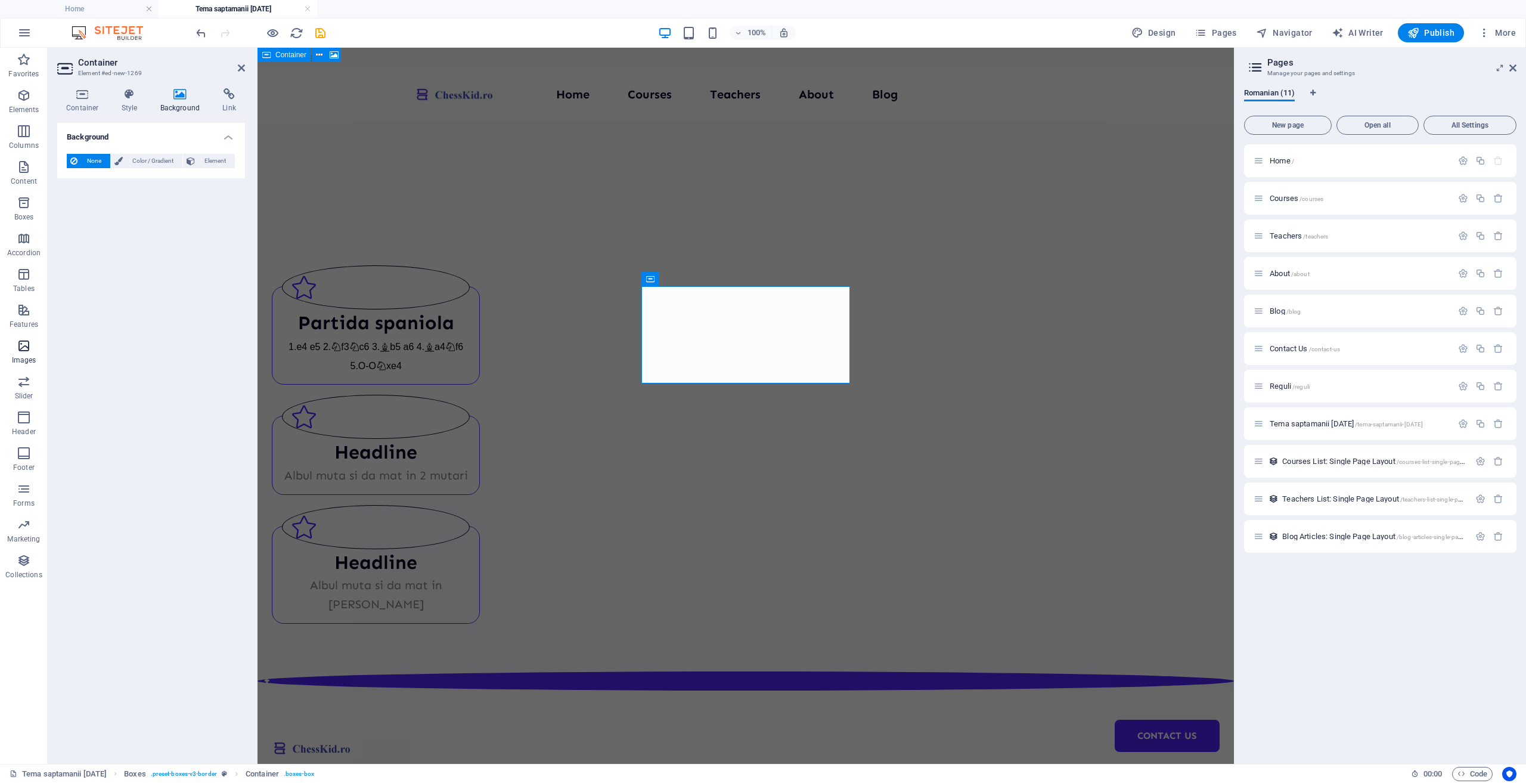
click at [31, 348] on span "Images" at bounding box center [24, 353] width 48 height 29
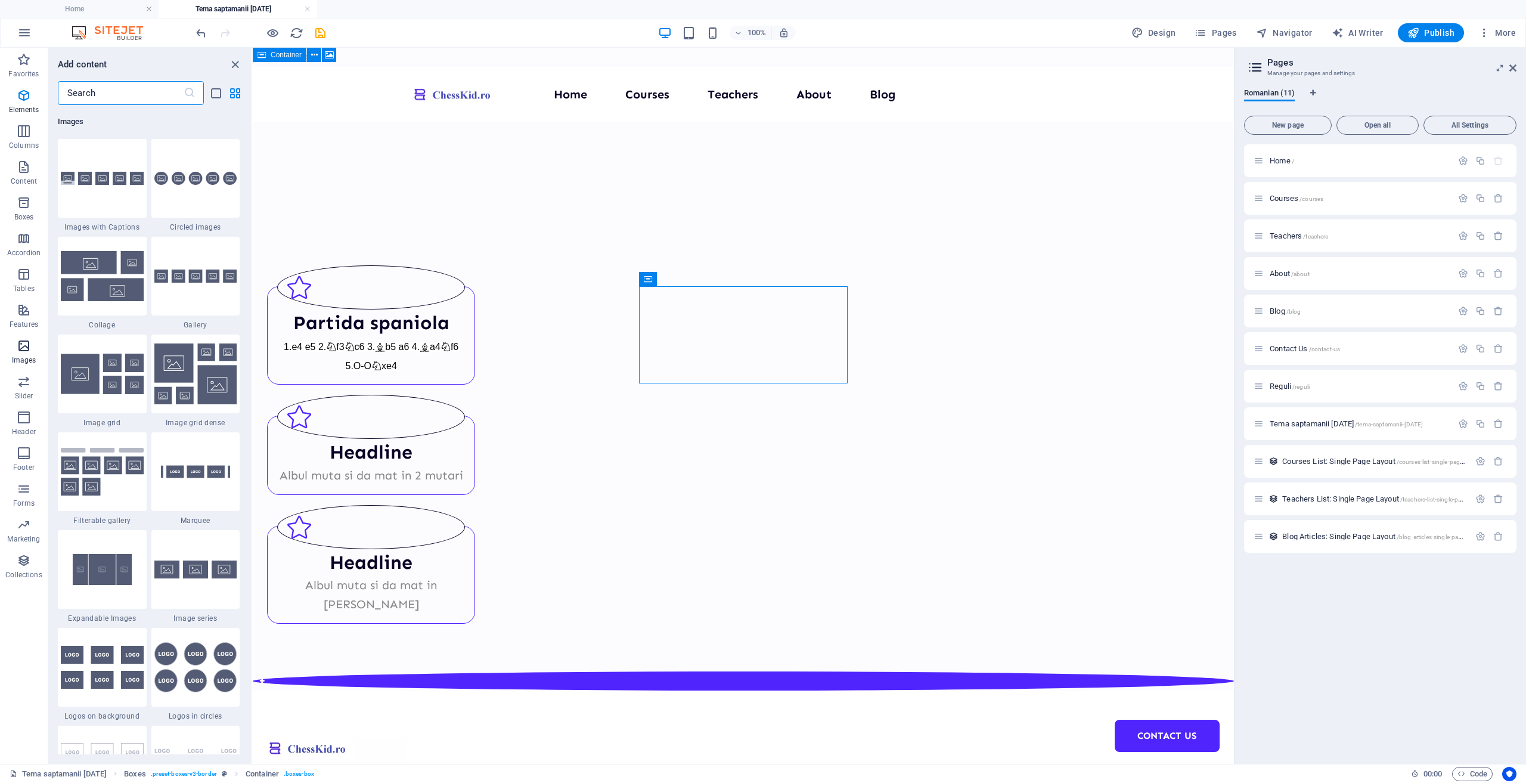
scroll to position [6045, 0]
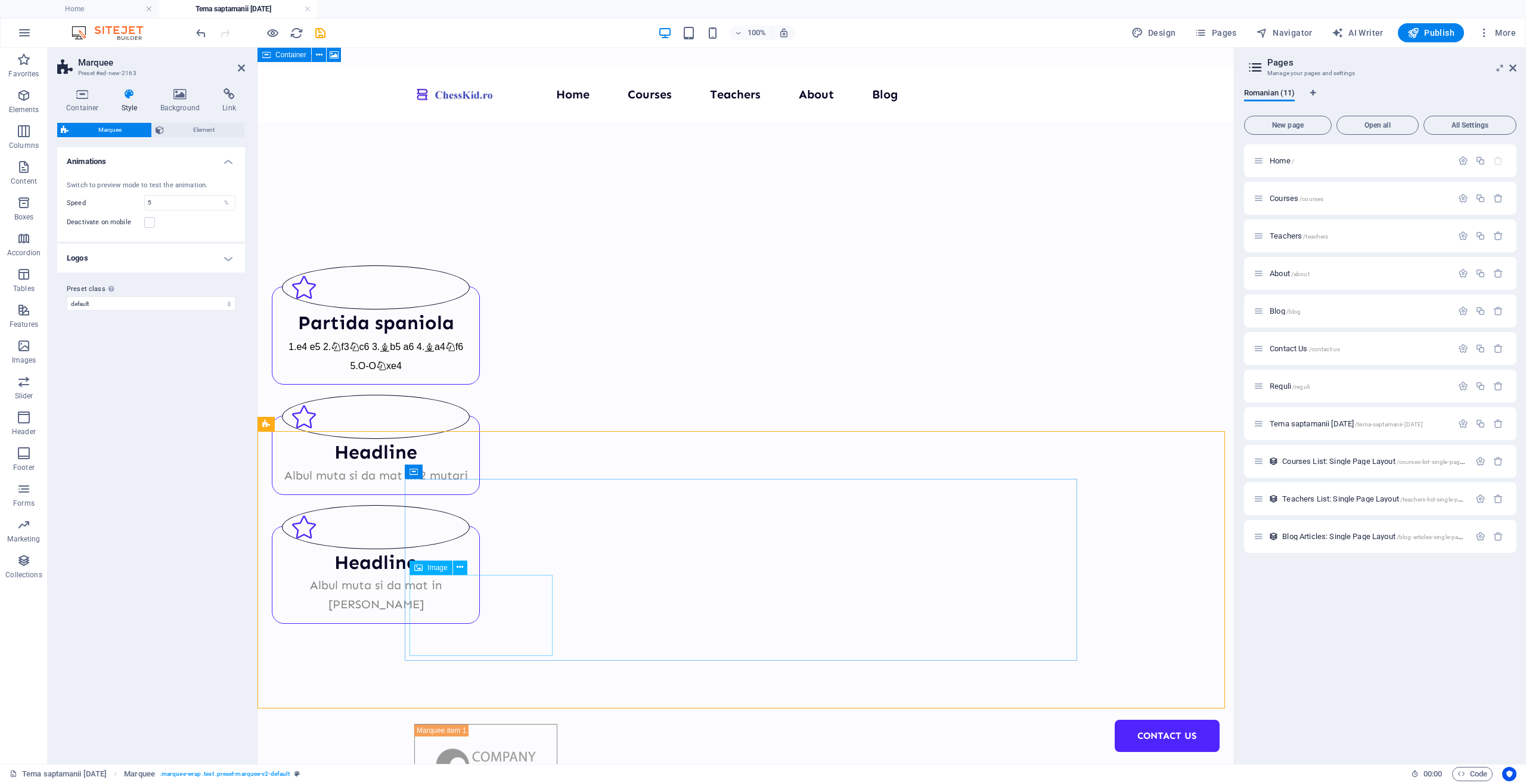
click at [519, 724] on figure at bounding box center [485, 765] width 143 height 82
click at [497, 724] on figure at bounding box center [485, 765] width 143 height 82
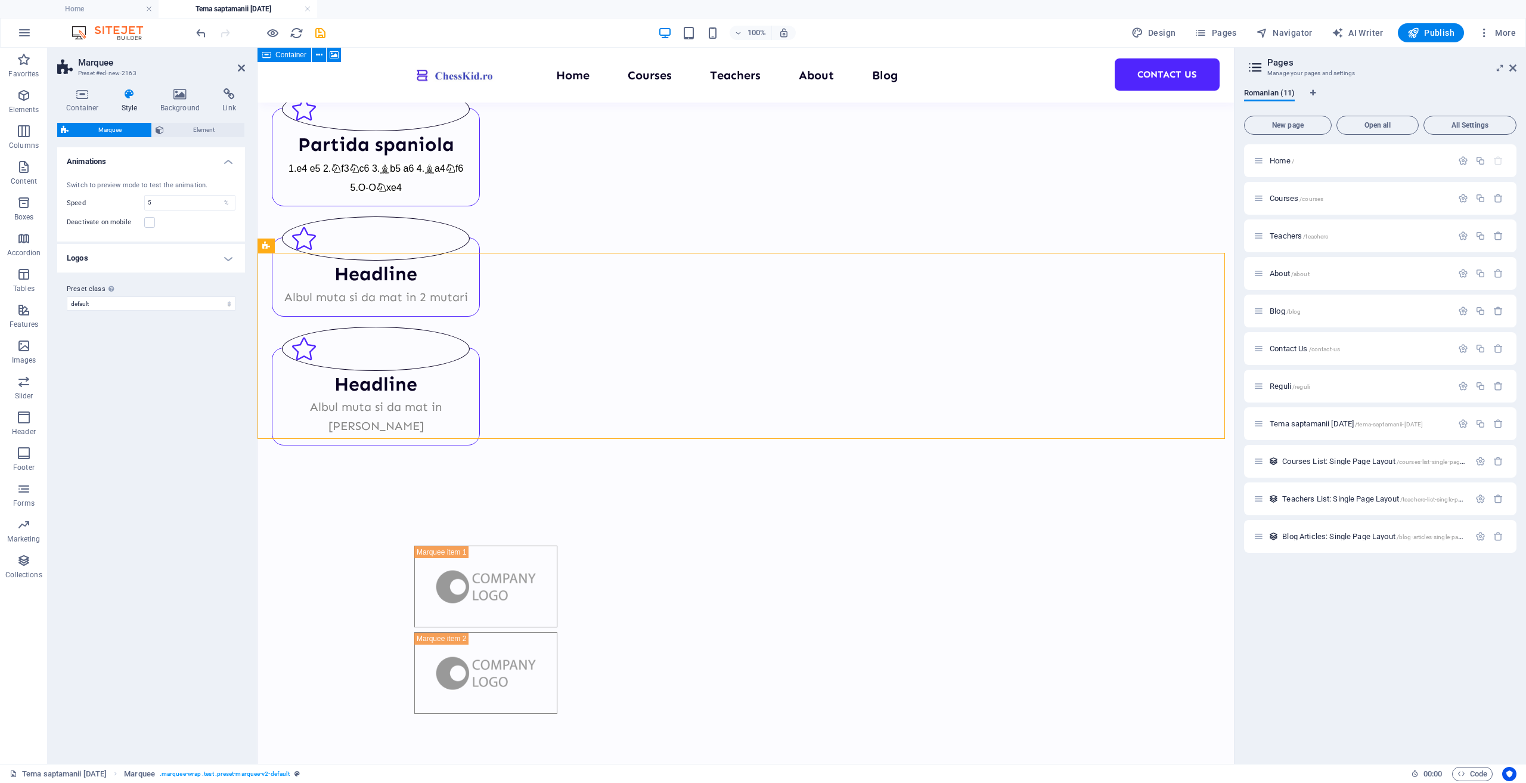
drag, startPoint x: 663, startPoint y: 350, endPoint x: 946, endPoint y: 318, distance: 285.0
click at [946, 541] on div at bounding box center [746, 630] width 672 height 178
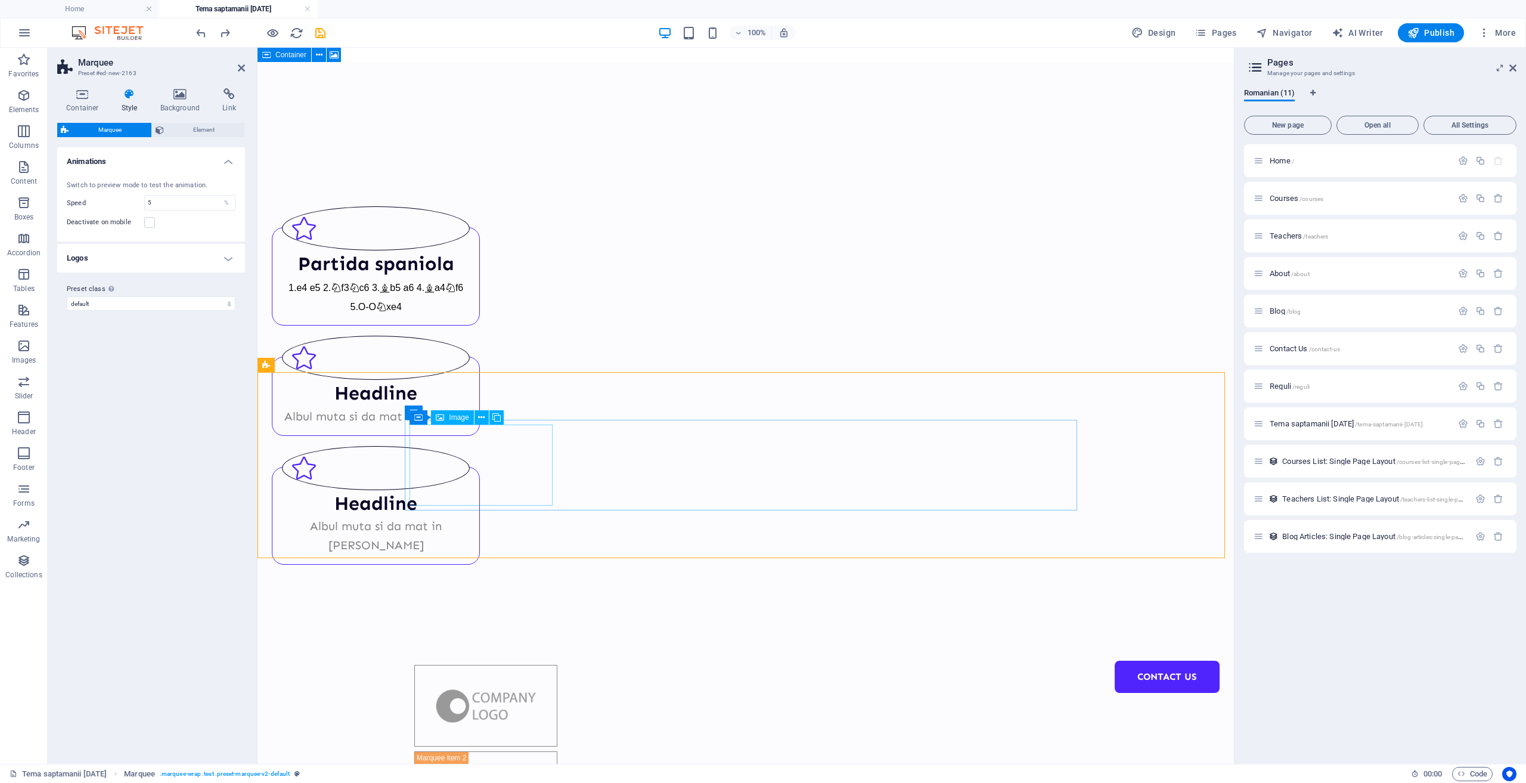
click at [483, 665] on figure at bounding box center [485, 706] width 143 height 82
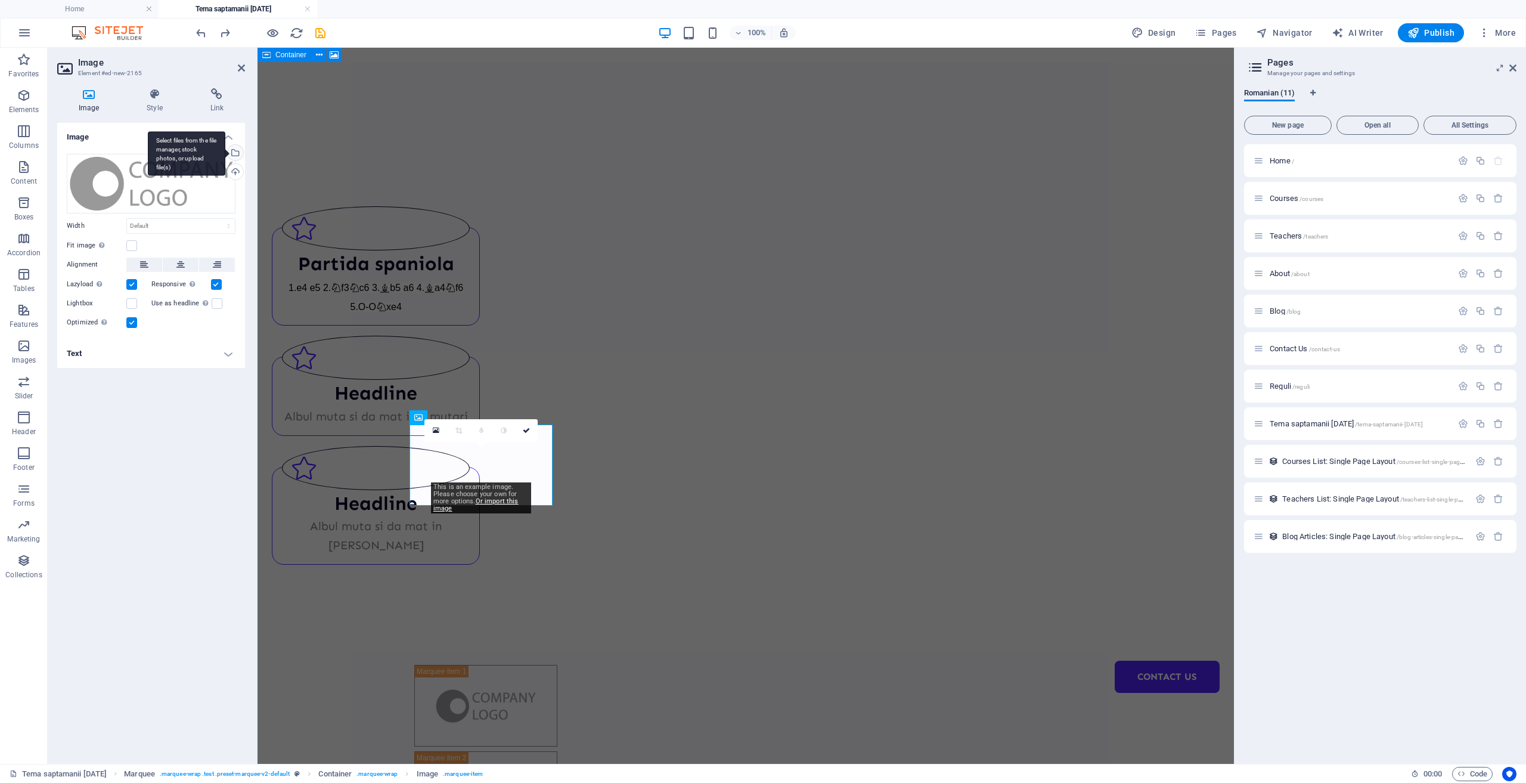
click at [237, 151] on div "Select files from the file manager, stock photos, or upload file(s)" at bounding box center [234, 154] width 18 height 18
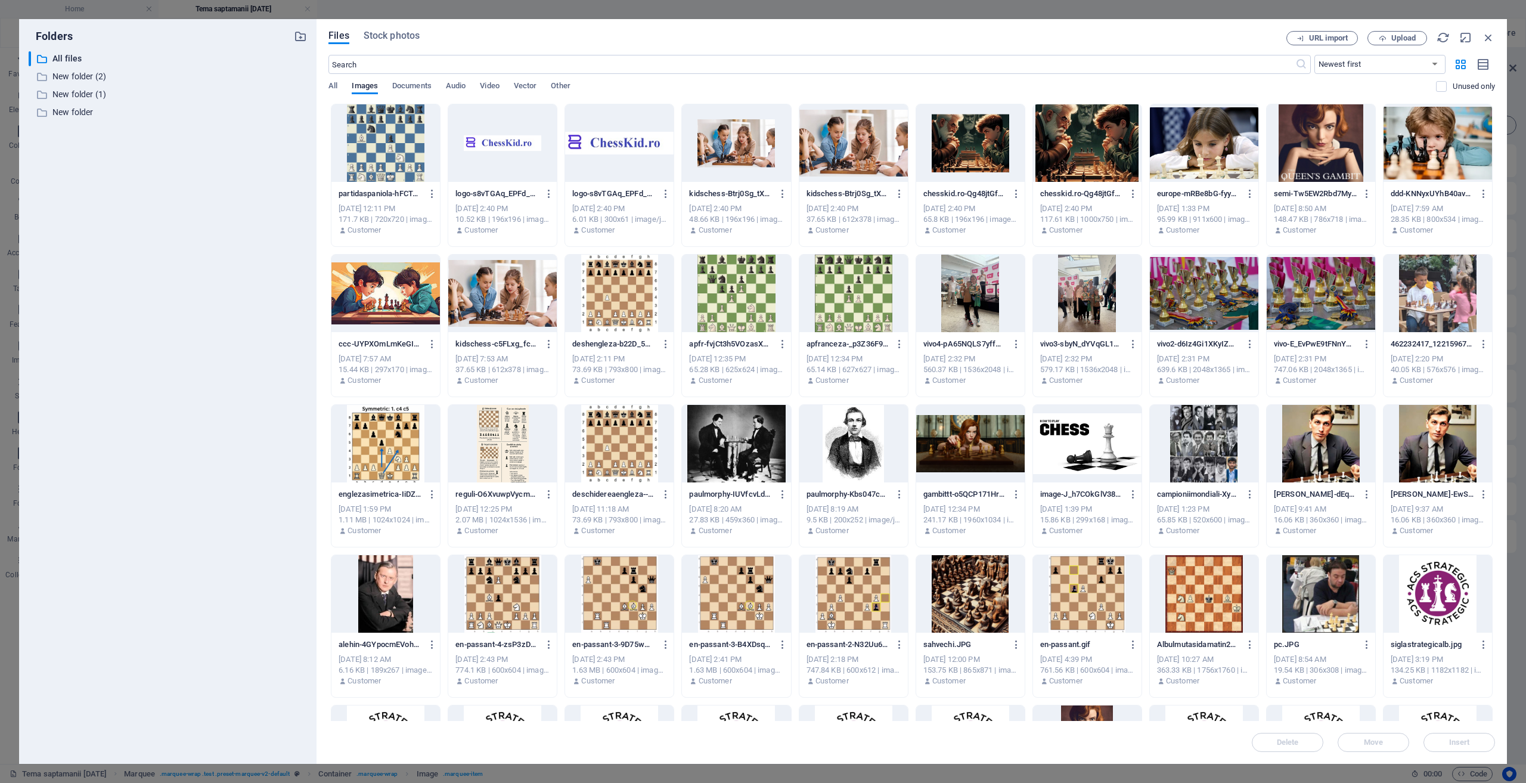
click at [399, 150] on div at bounding box center [385, 143] width 109 height 78
click at [399, 150] on div "1" at bounding box center [385, 143] width 109 height 78
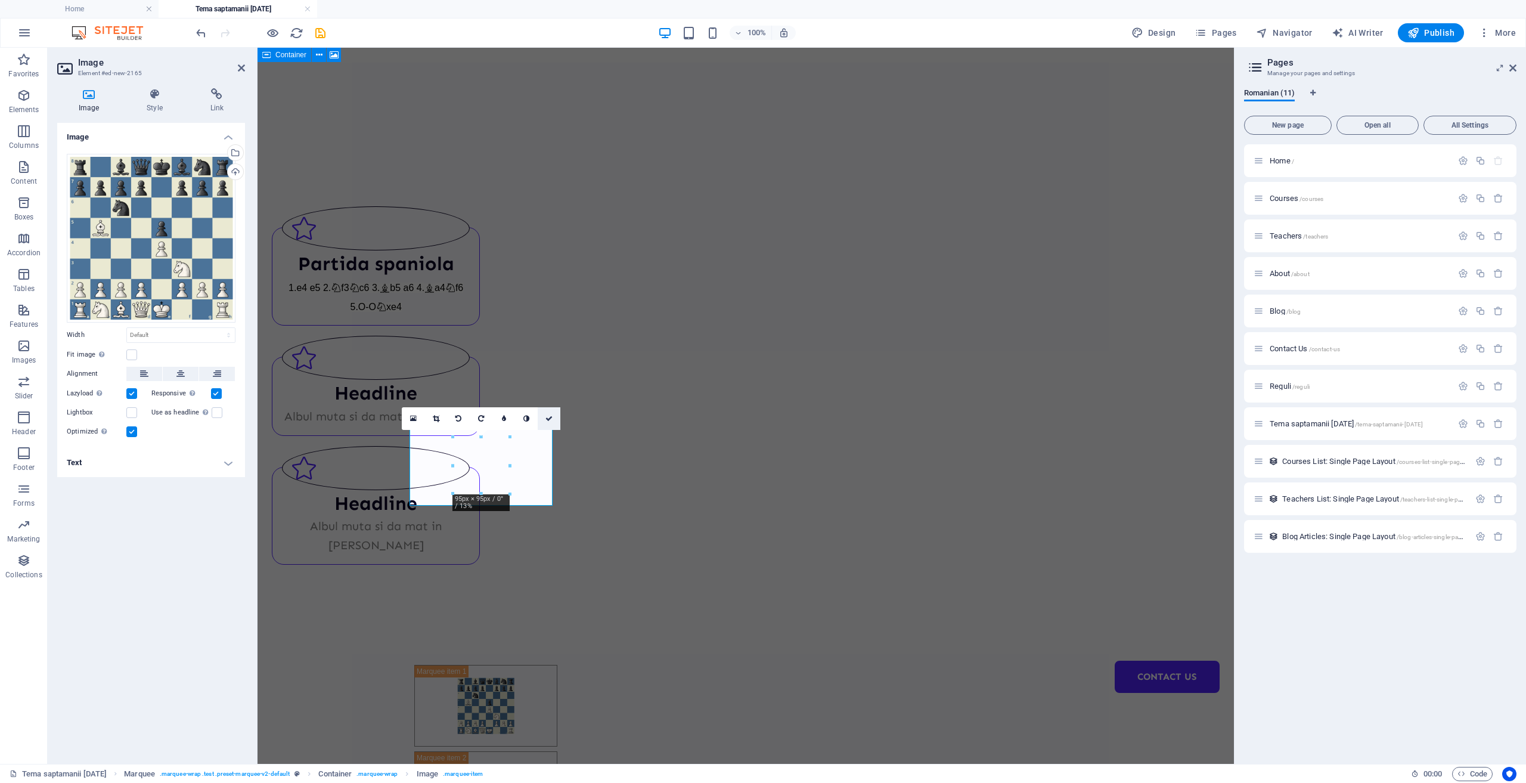
click at [553, 417] on link at bounding box center [549, 418] width 23 height 23
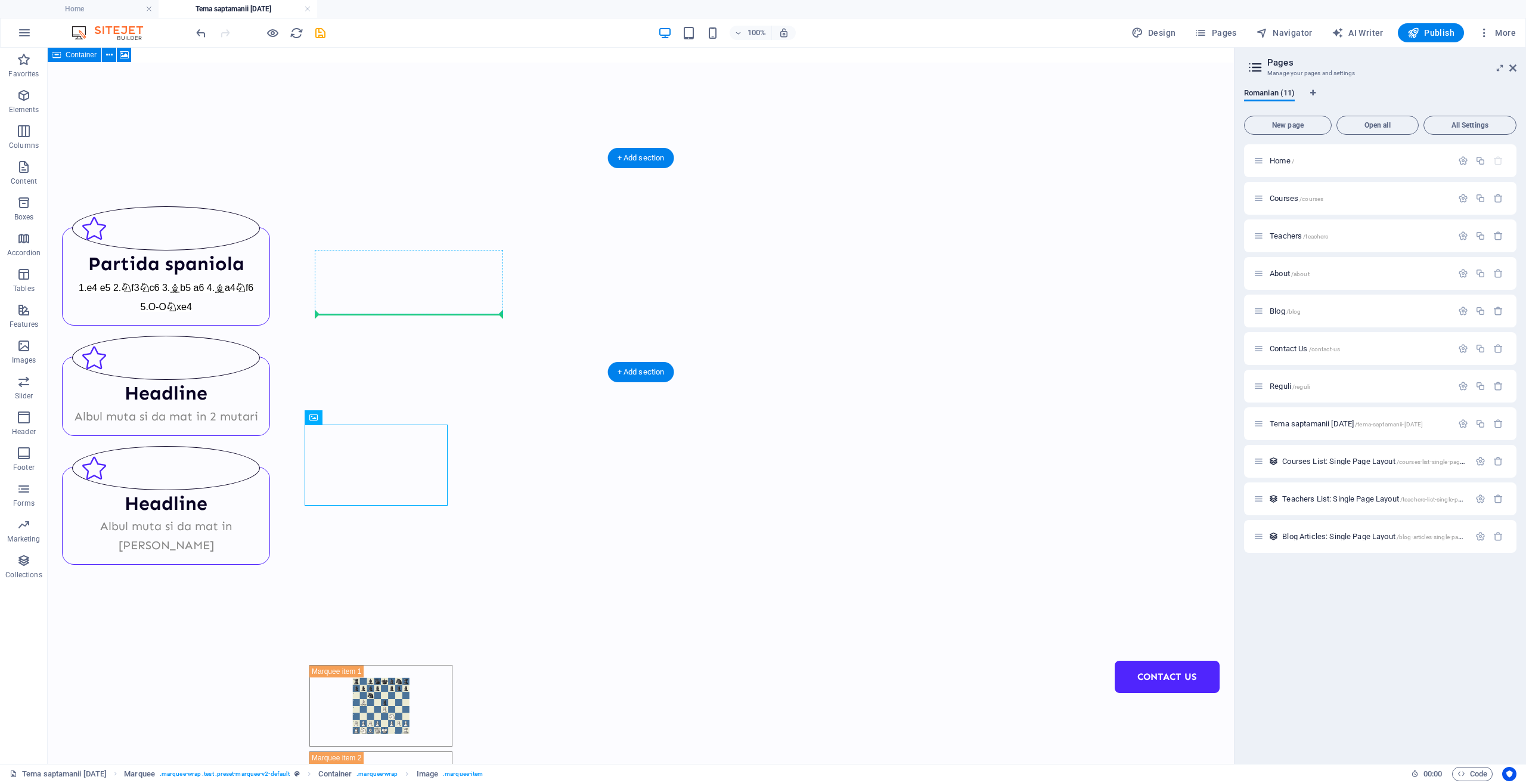
drag, startPoint x: 373, startPoint y: 467, endPoint x: 420, endPoint y: 311, distance: 163.0
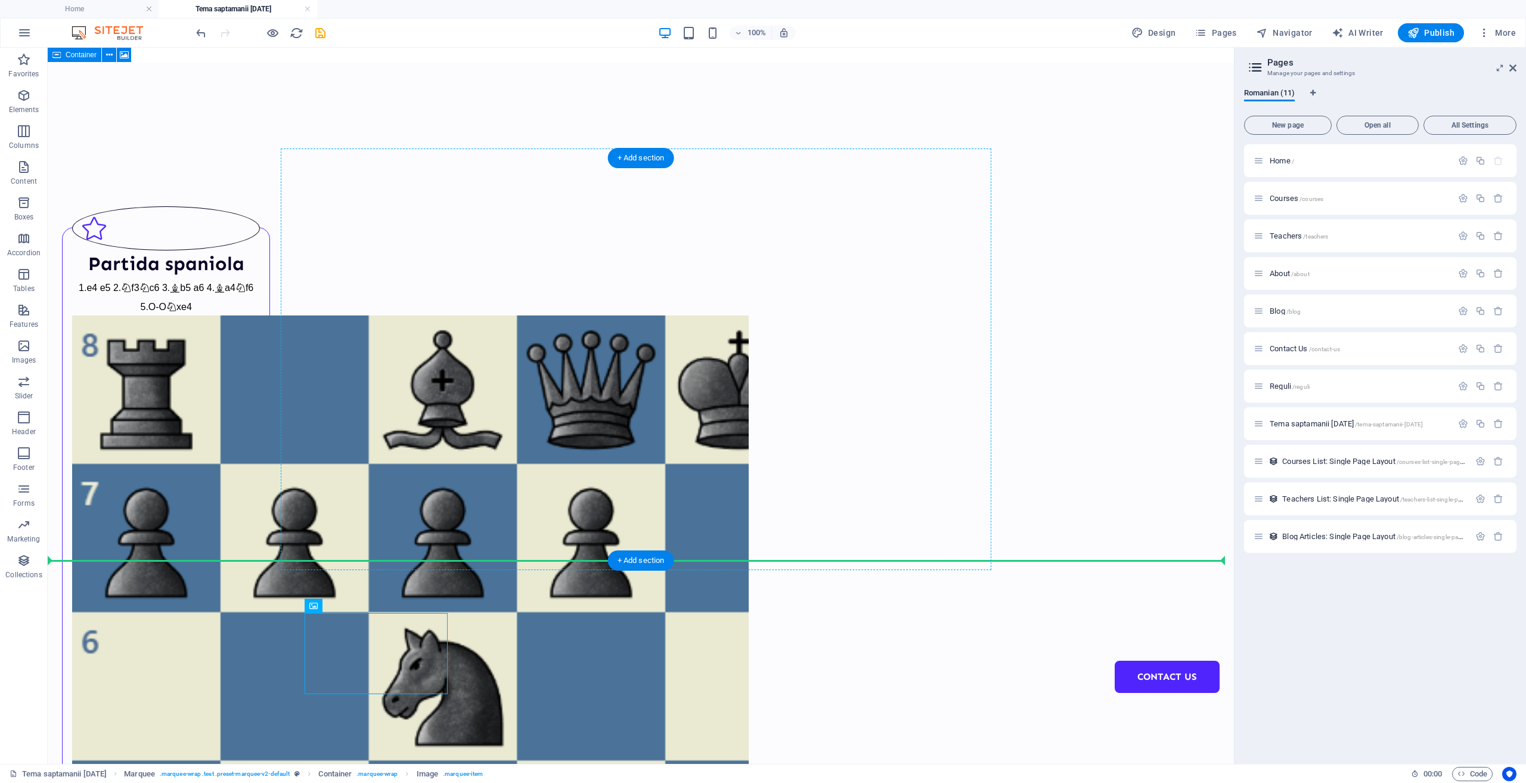
drag, startPoint x: 420, startPoint y: 636, endPoint x: 664, endPoint y: 406, distance: 335.3
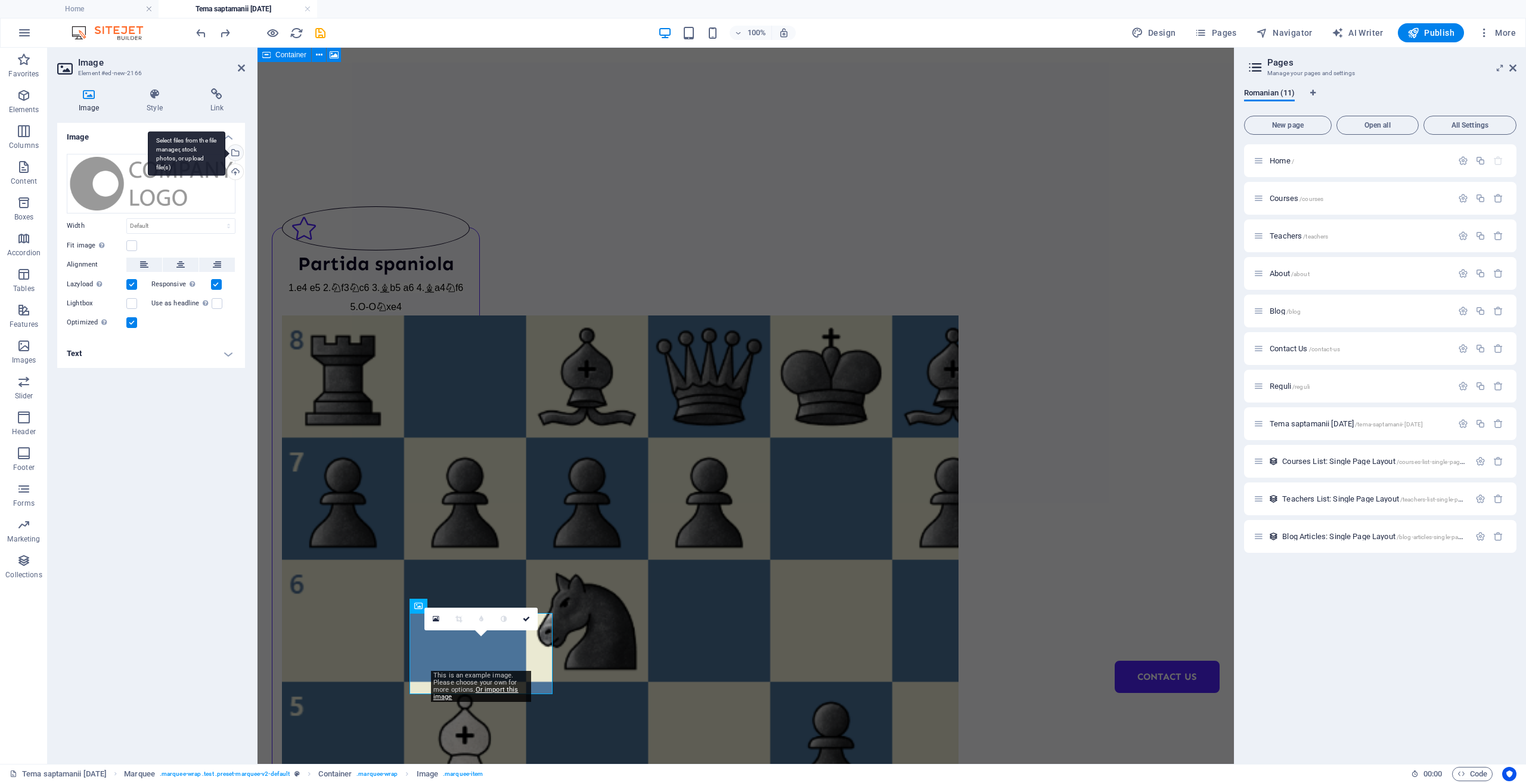
click at [238, 153] on div "Select files from the file manager, stock photos, or upload file(s)" at bounding box center [234, 154] width 18 height 18
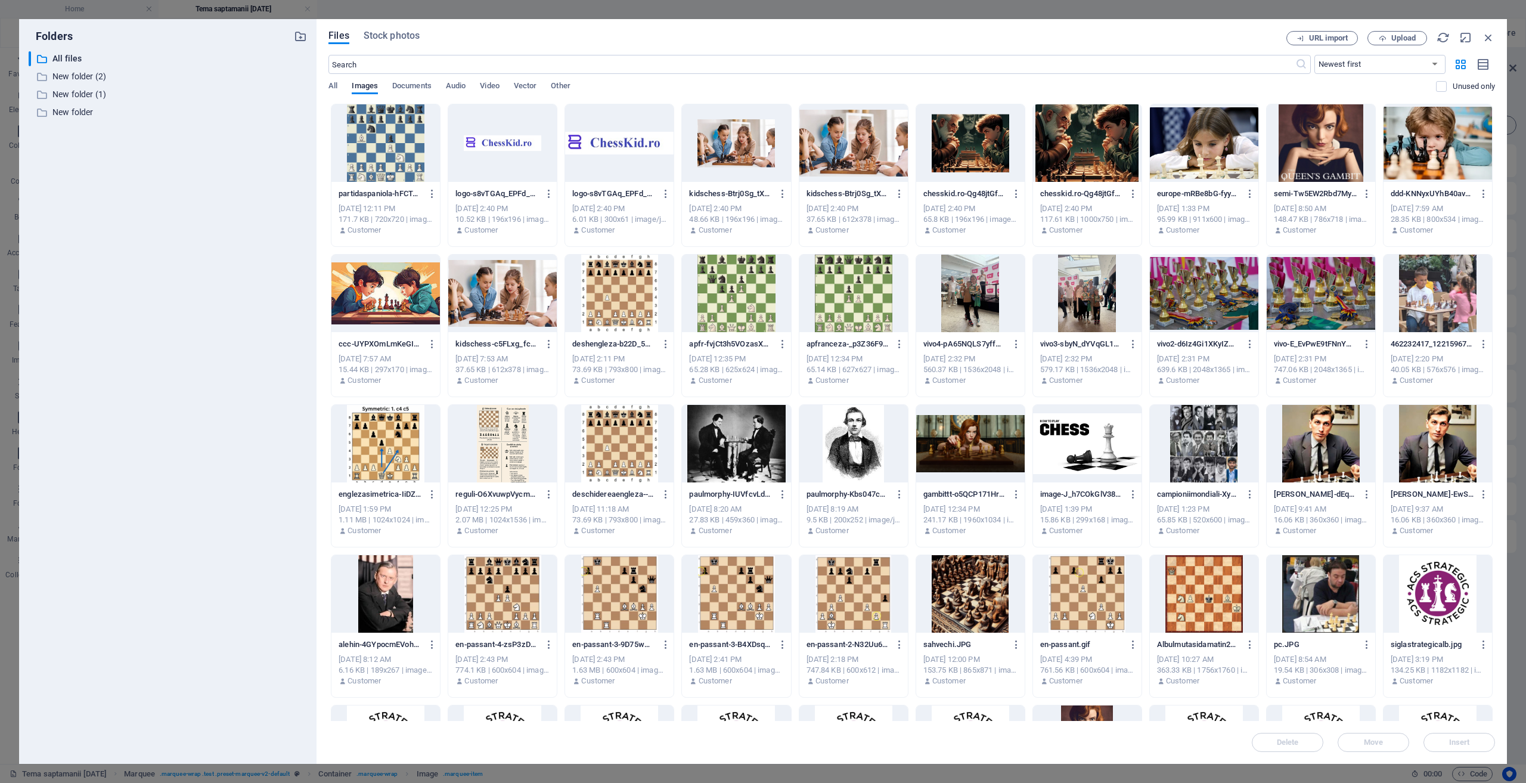
click at [621, 454] on div at bounding box center [619, 444] width 109 height 78
click at [621, 454] on div "1" at bounding box center [619, 444] width 109 height 78
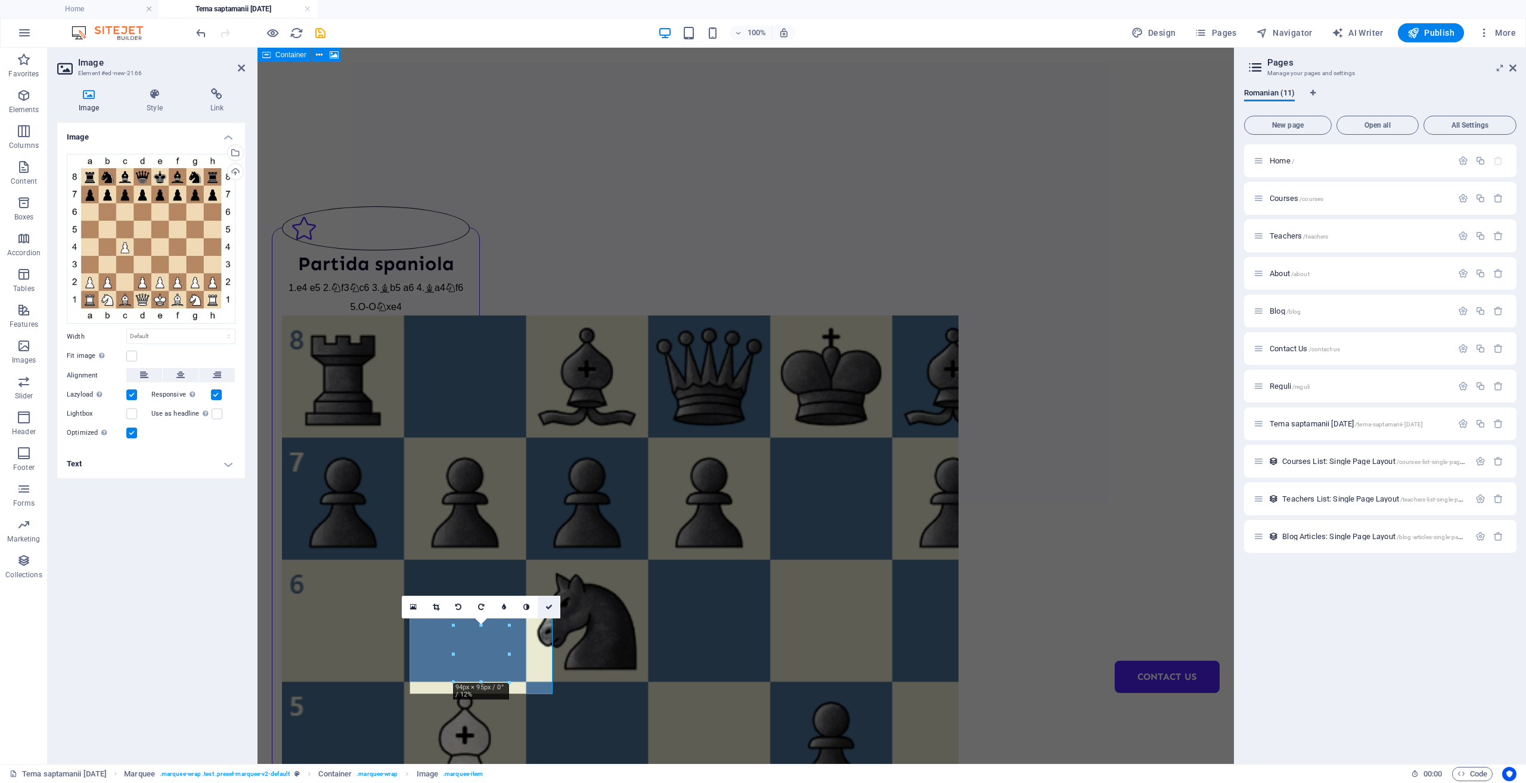
click at [551, 610] on link at bounding box center [549, 607] width 23 height 23
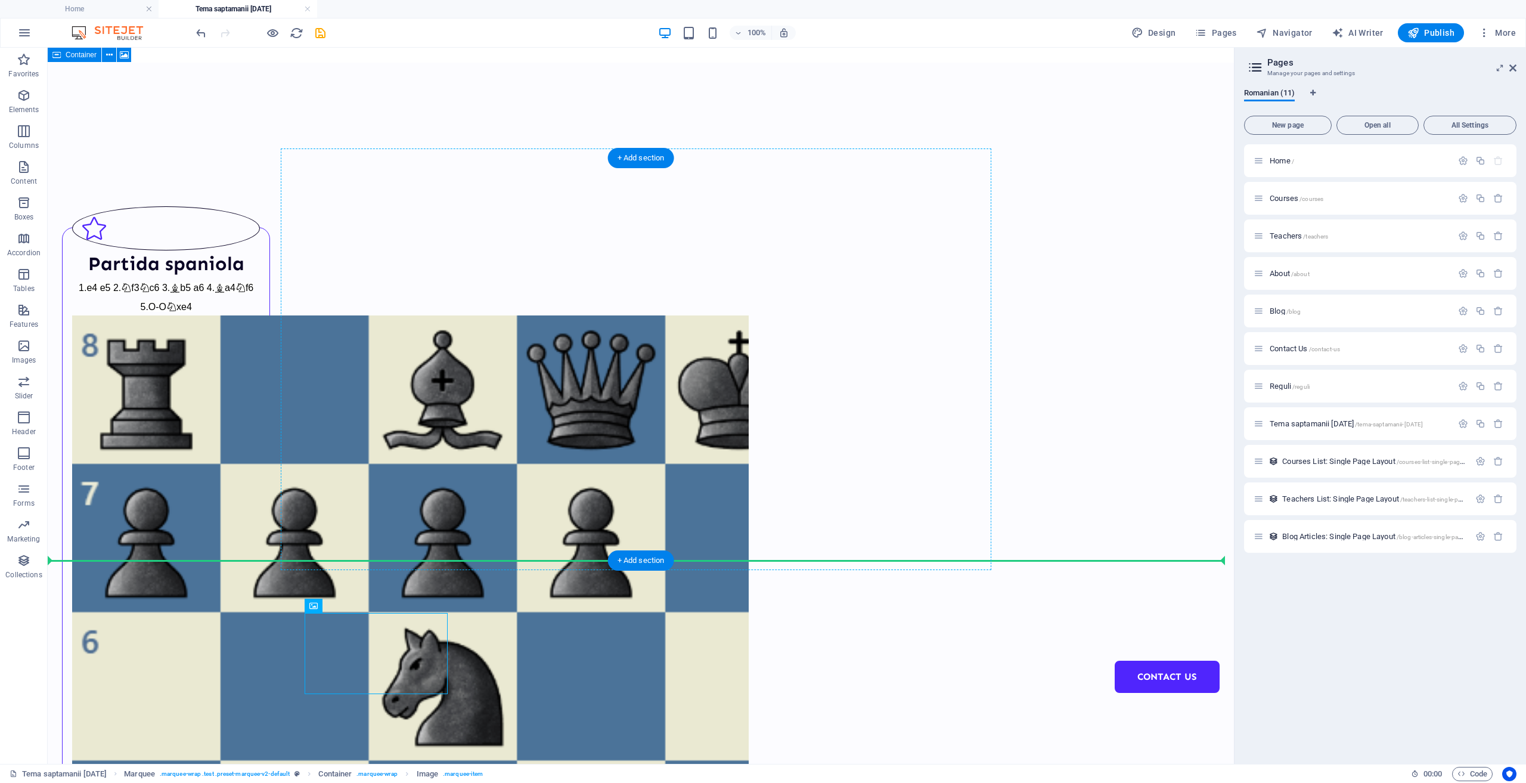
drag, startPoint x: 396, startPoint y: 658, endPoint x: 649, endPoint y: 398, distance: 362.6
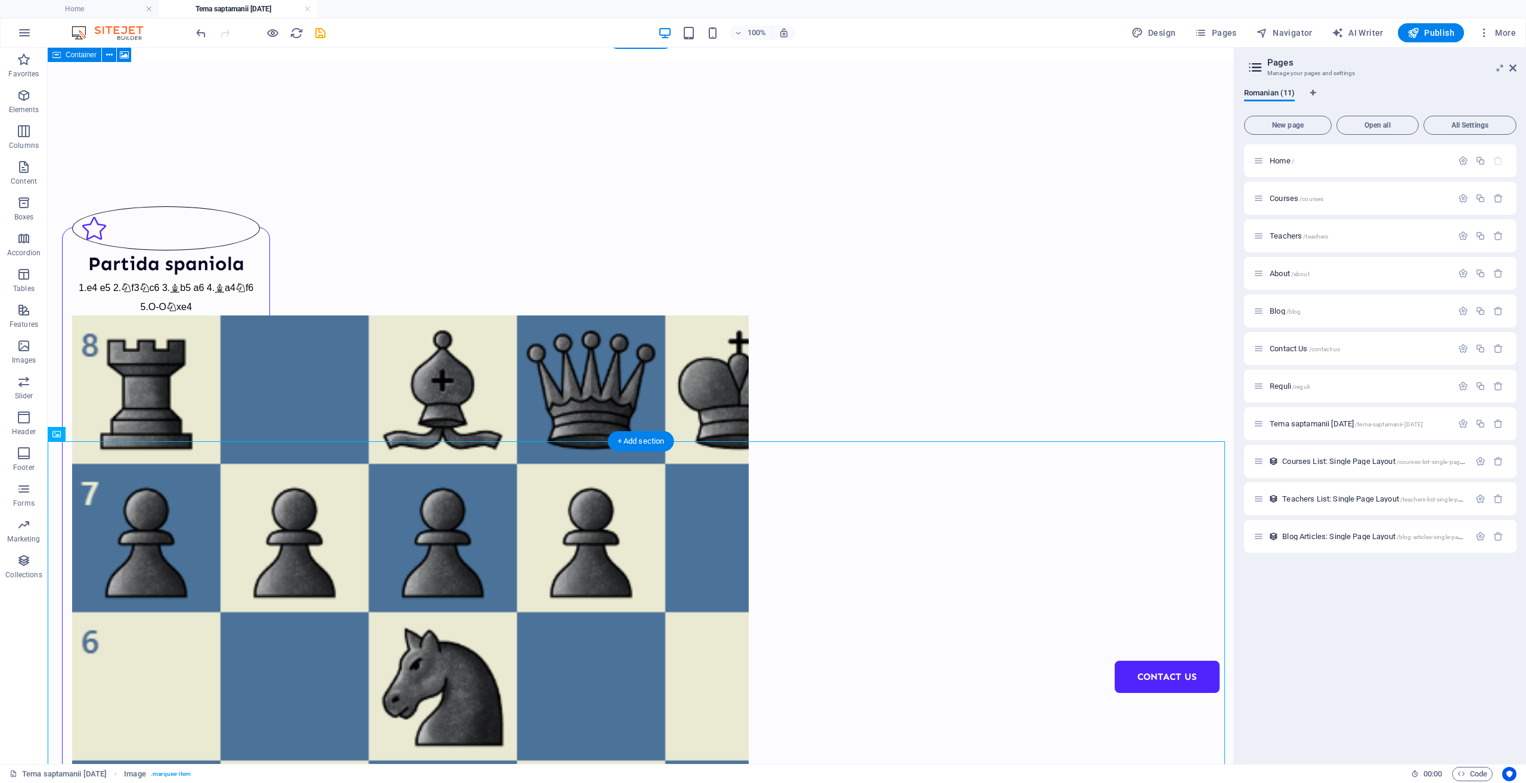
scroll to position [357, 0]
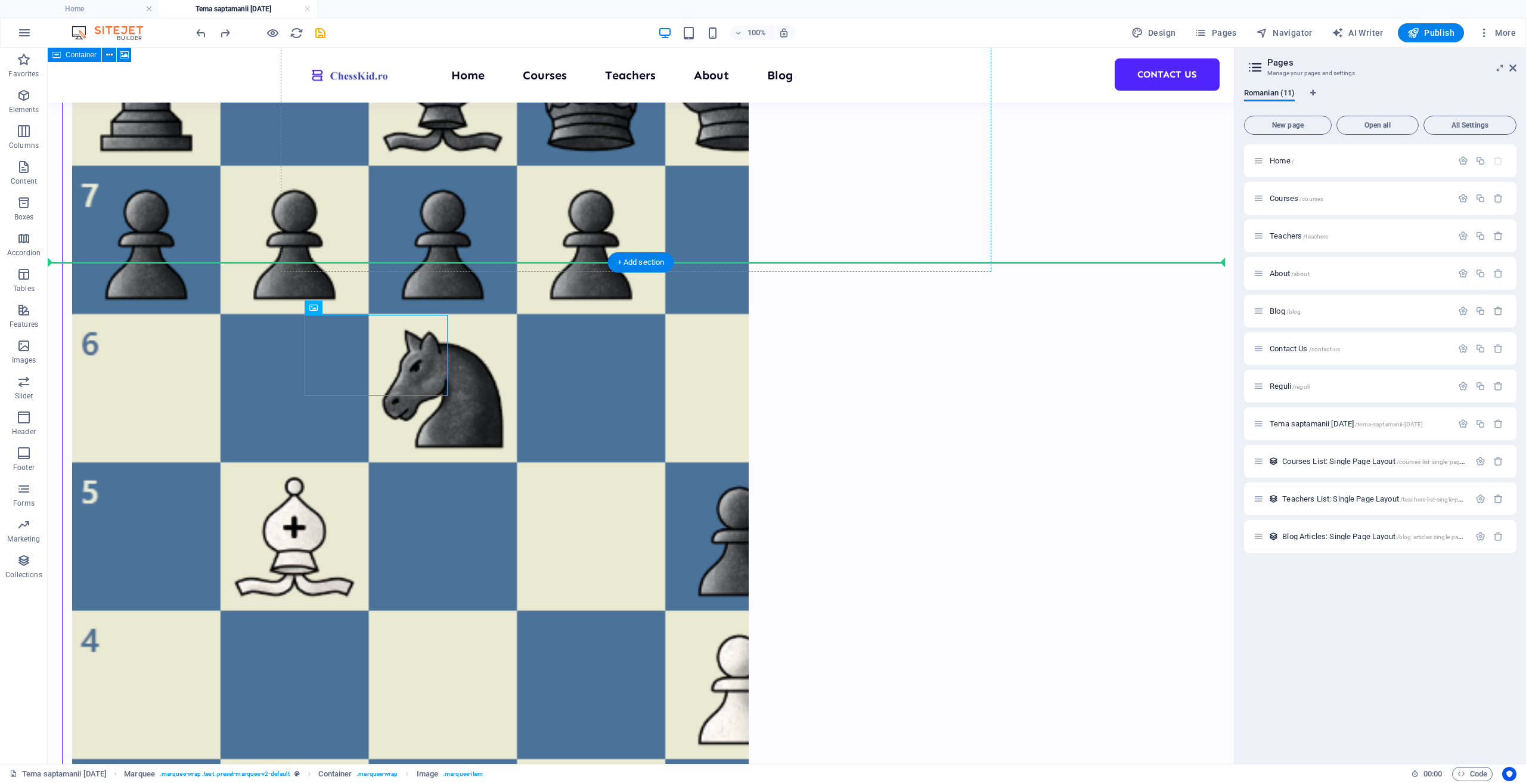
drag, startPoint x: 385, startPoint y: 358, endPoint x: 634, endPoint y: 159, distance: 318.5
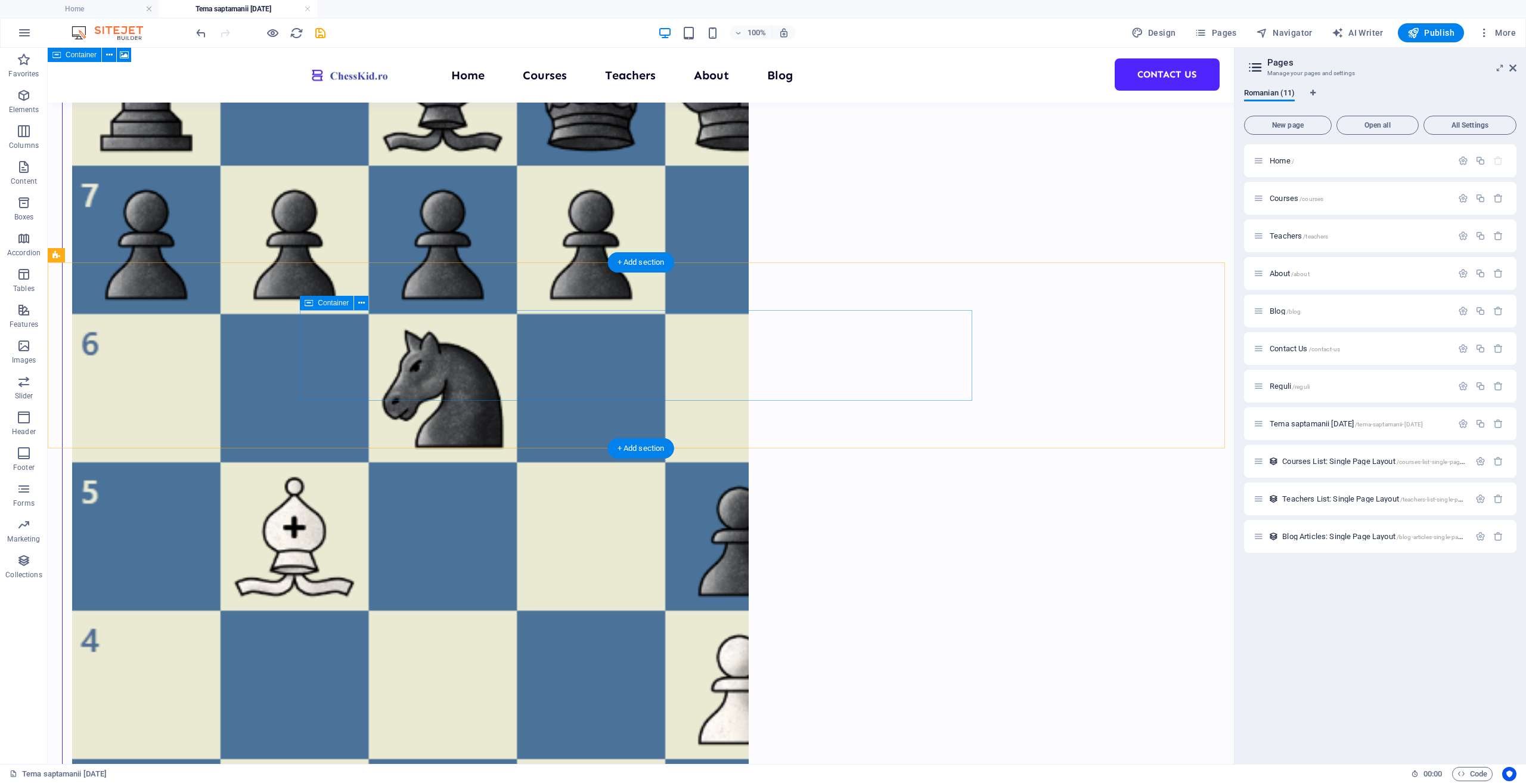
scroll to position [178, 0]
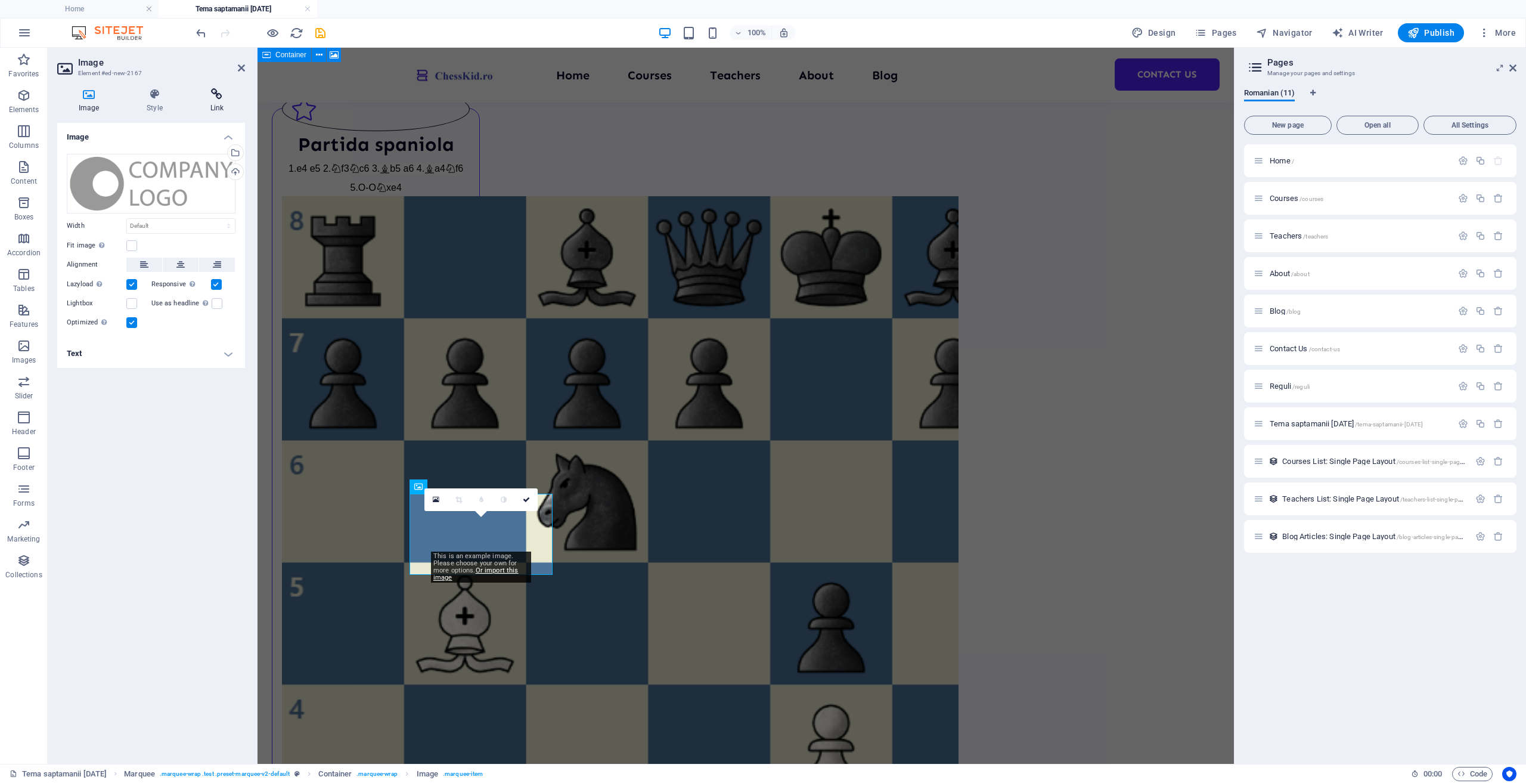
click at [223, 103] on h4 "Link" at bounding box center [217, 100] width 56 height 25
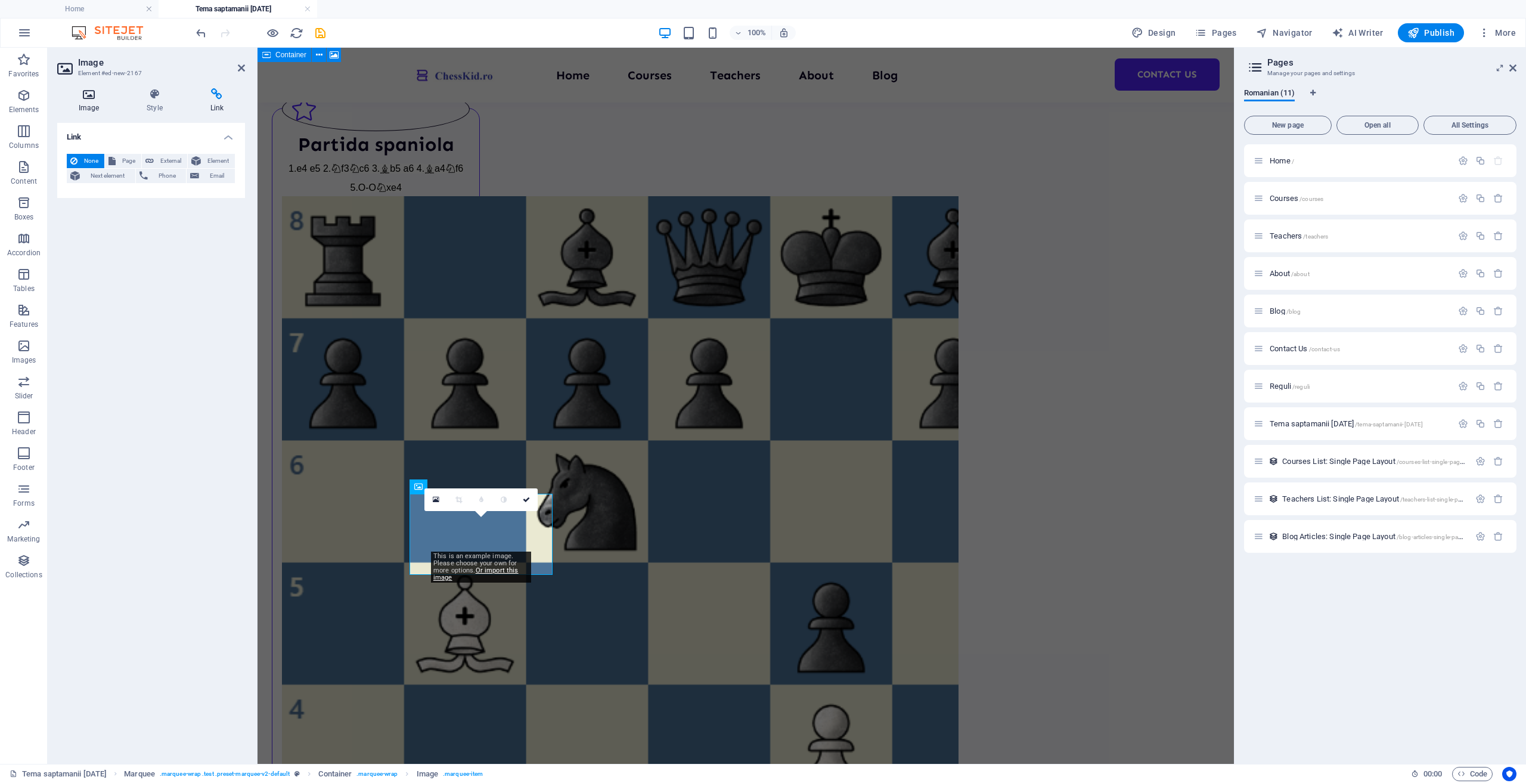
click at [100, 100] on icon at bounding box center [88, 94] width 63 height 12
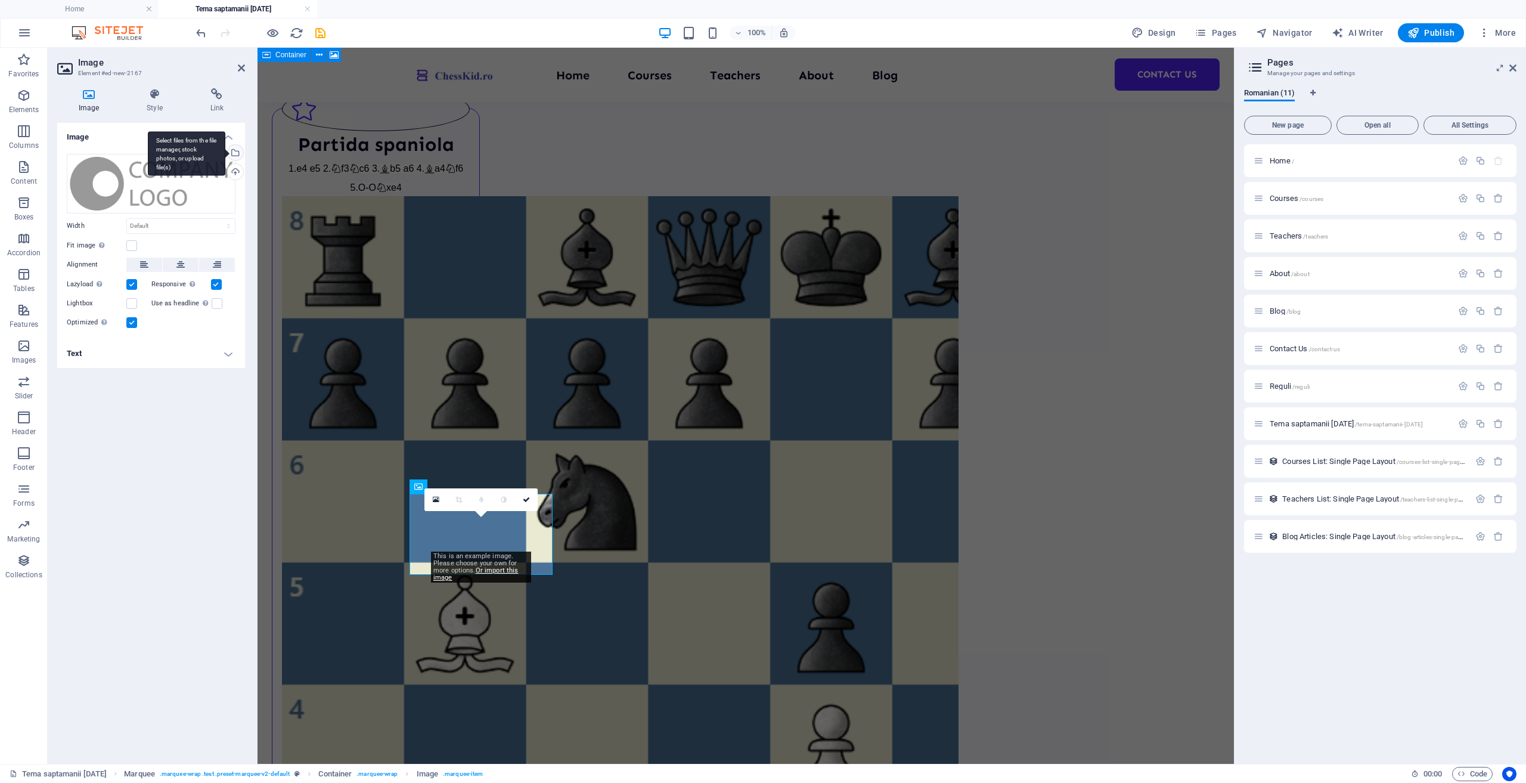
click at [237, 151] on div "Select files from the file manager, stock photos, or upload file(s)" at bounding box center [234, 154] width 18 height 18
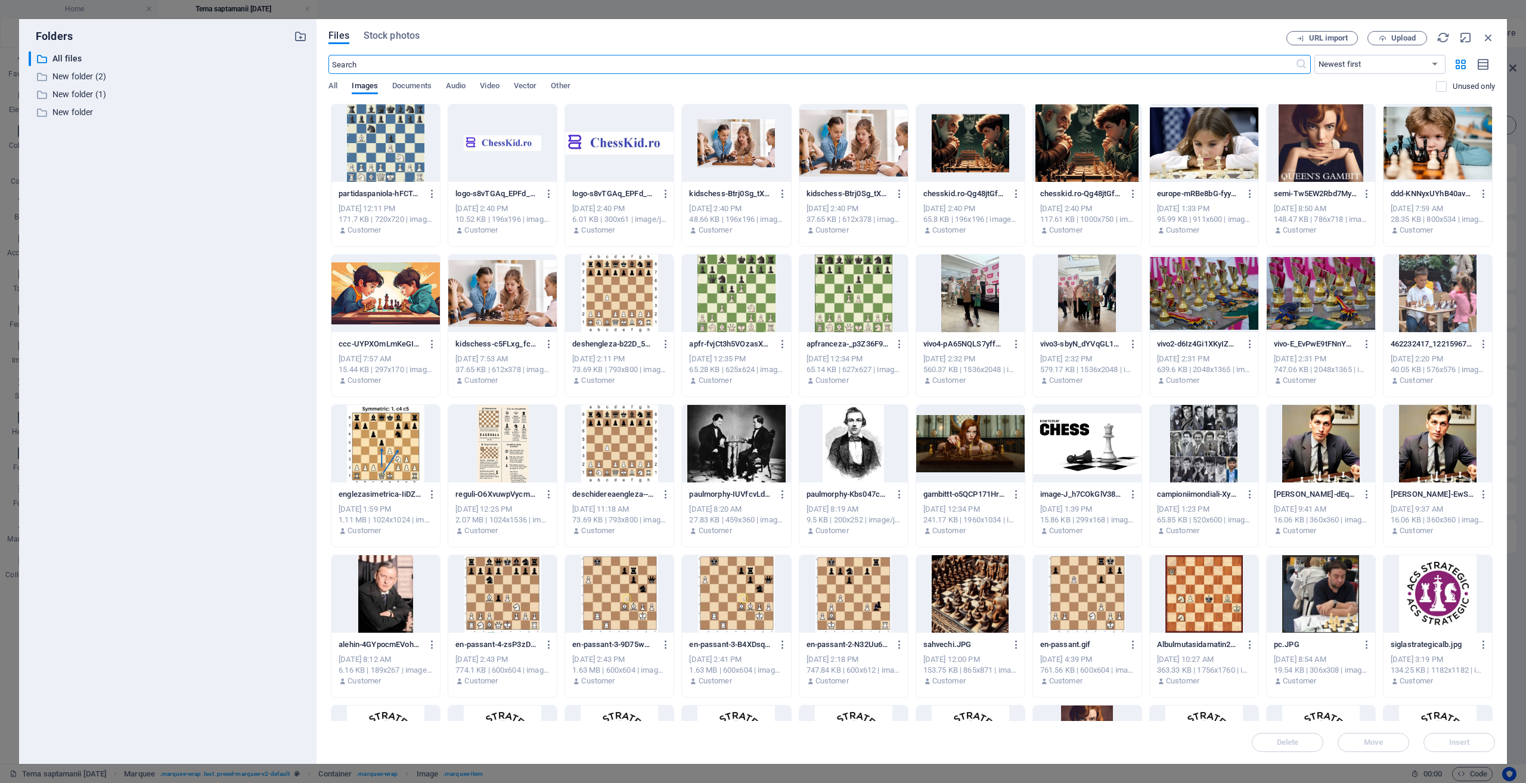
click at [758, 295] on div at bounding box center [736, 294] width 109 height 78
click at [758, 295] on div "1" at bounding box center [736, 294] width 109 height 78
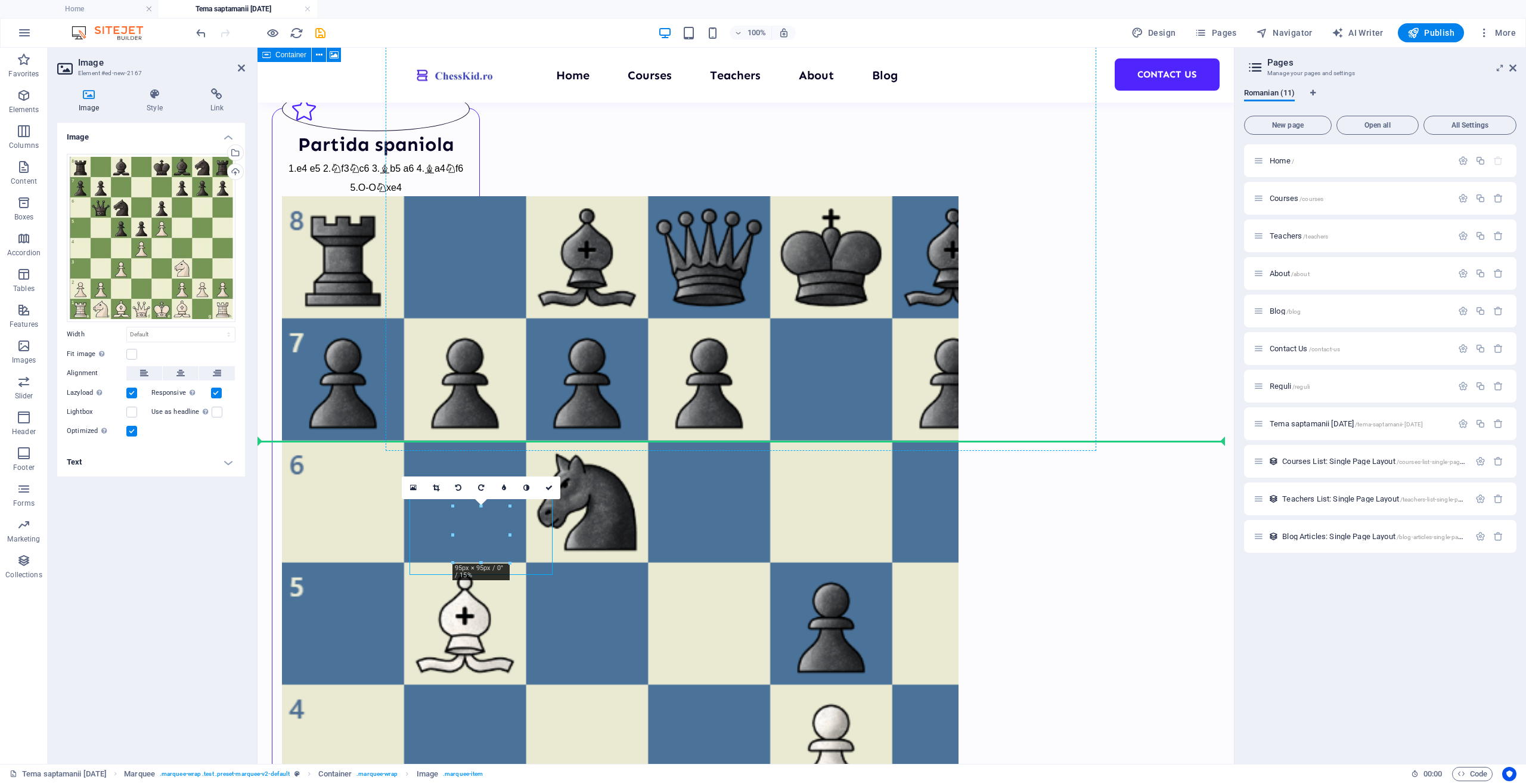
drag, startPoint x: 491, startPoint y: 532, endPoint x: 743, endPoint y: 281, distance: 356.2
drag, startPoint x: 495, startPoint y: 534, endPoint x: 764, endPoint y: 297, distance: 357.8
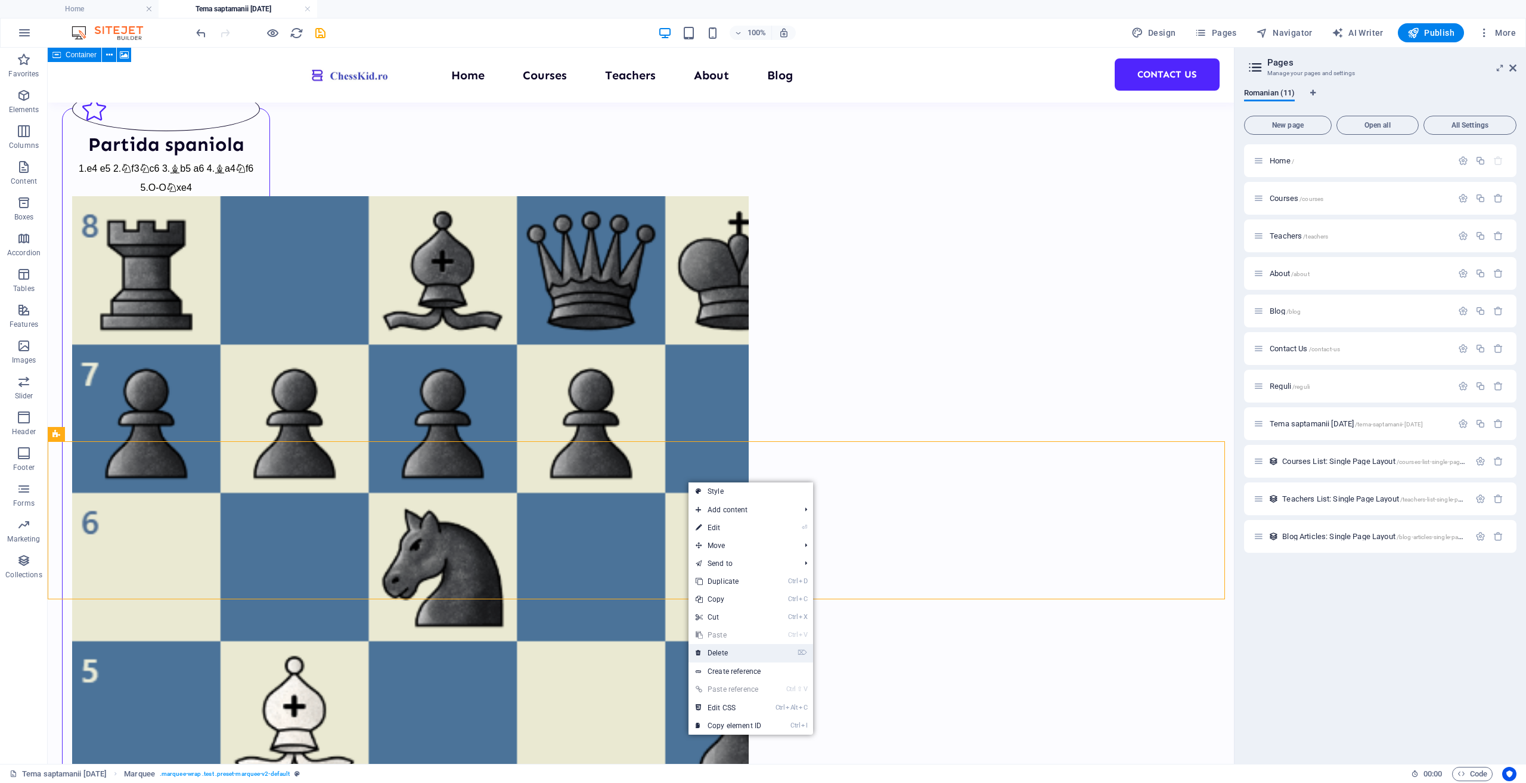
click at [755, 649] on link "⌦ Delete" at bounding box center [729, 653] width 80 height 18
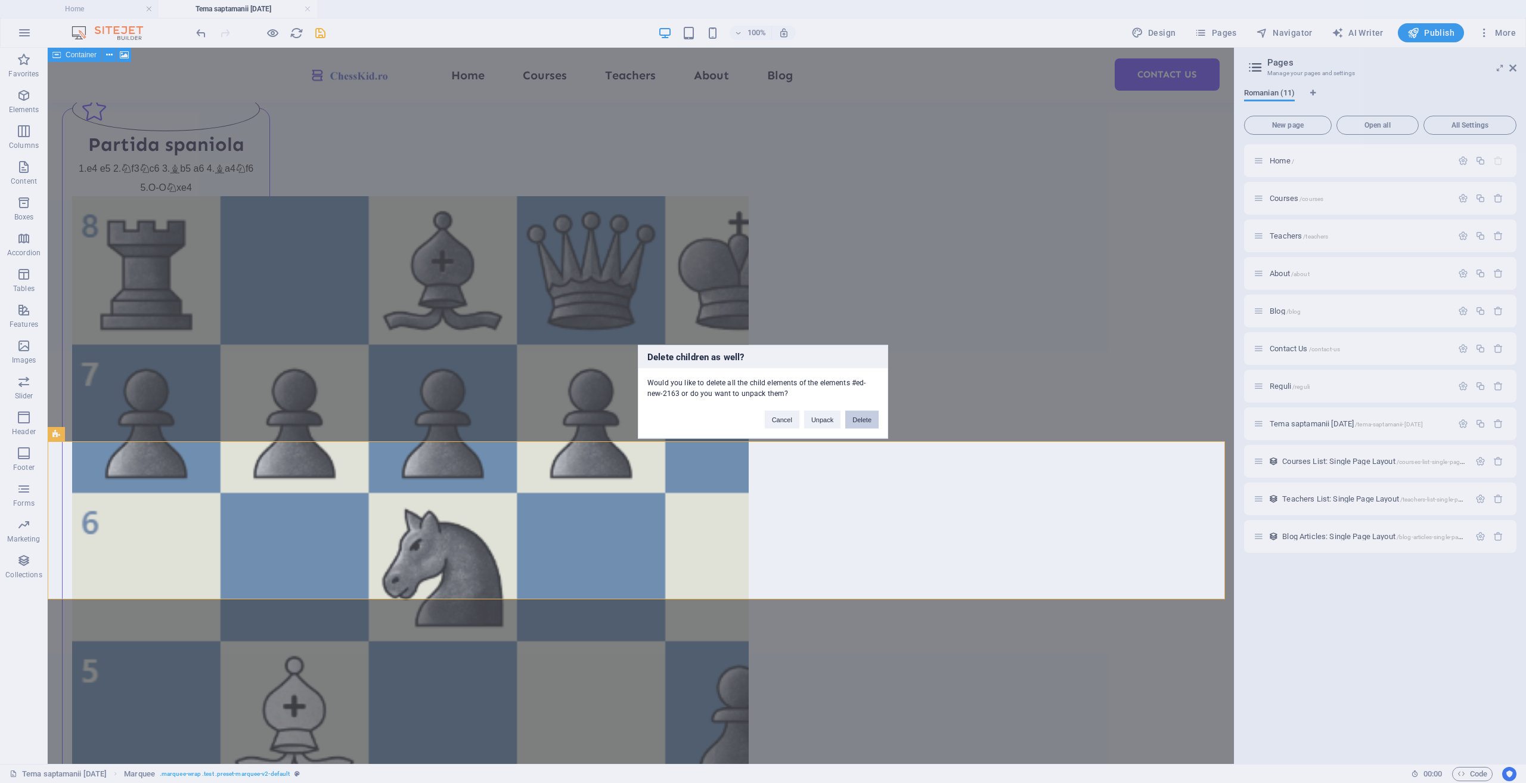
click at [869, 424] on button "Delete" at bounding box center [861, 419] width 33 height 18
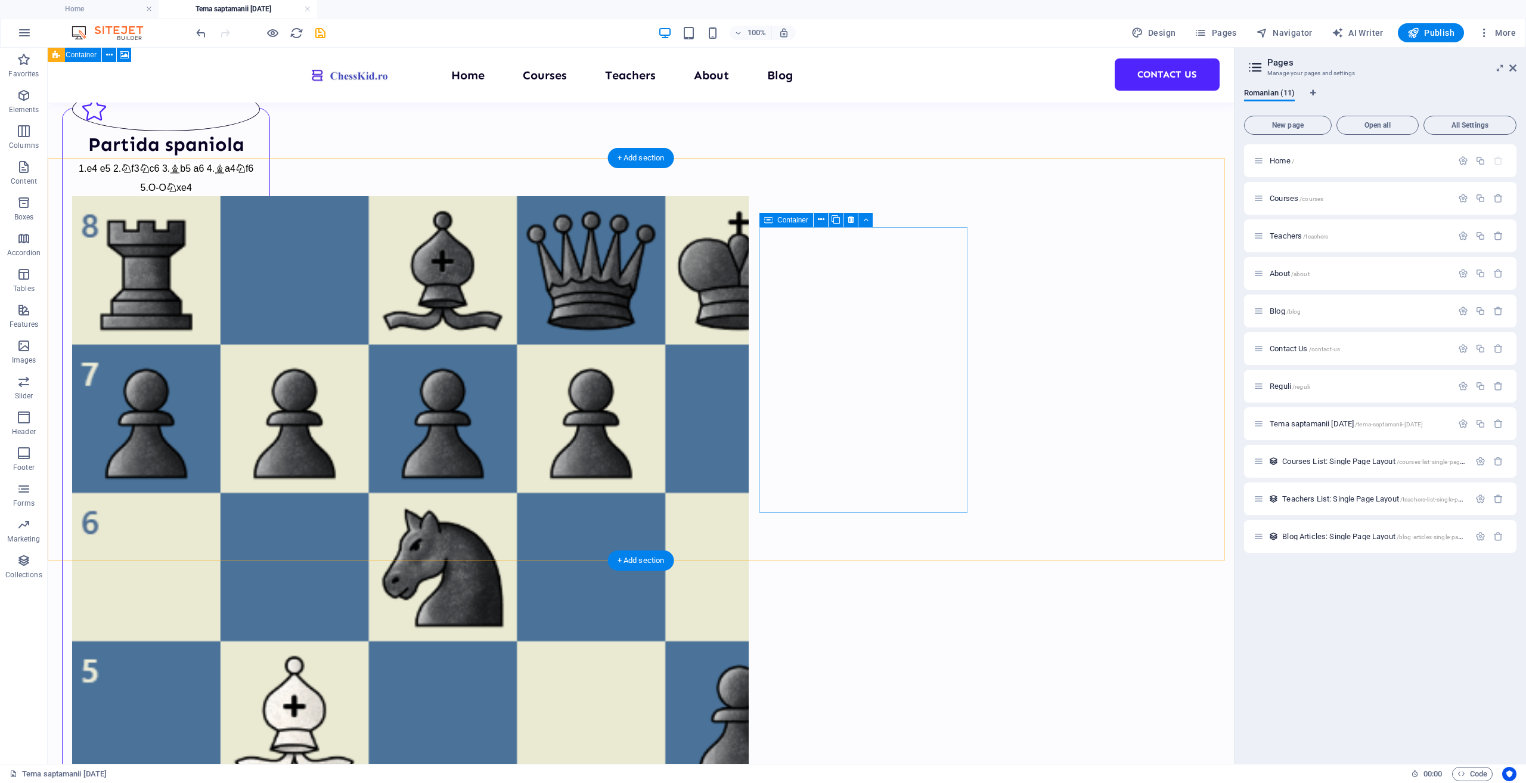
scroll to position [0, 0]
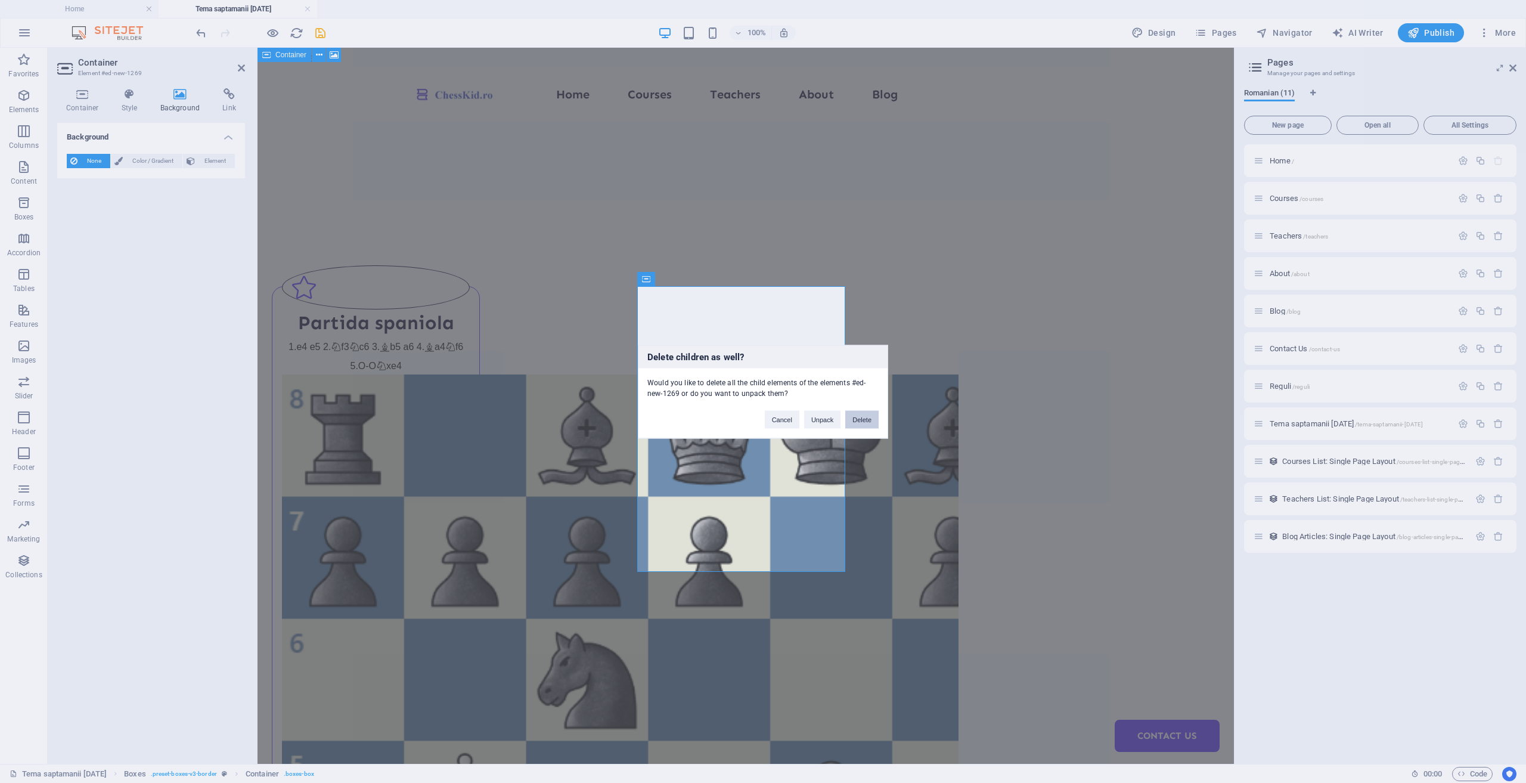
click at [862, 414] on button "Delete" at bounding box center [861, 419] width 33 height 18
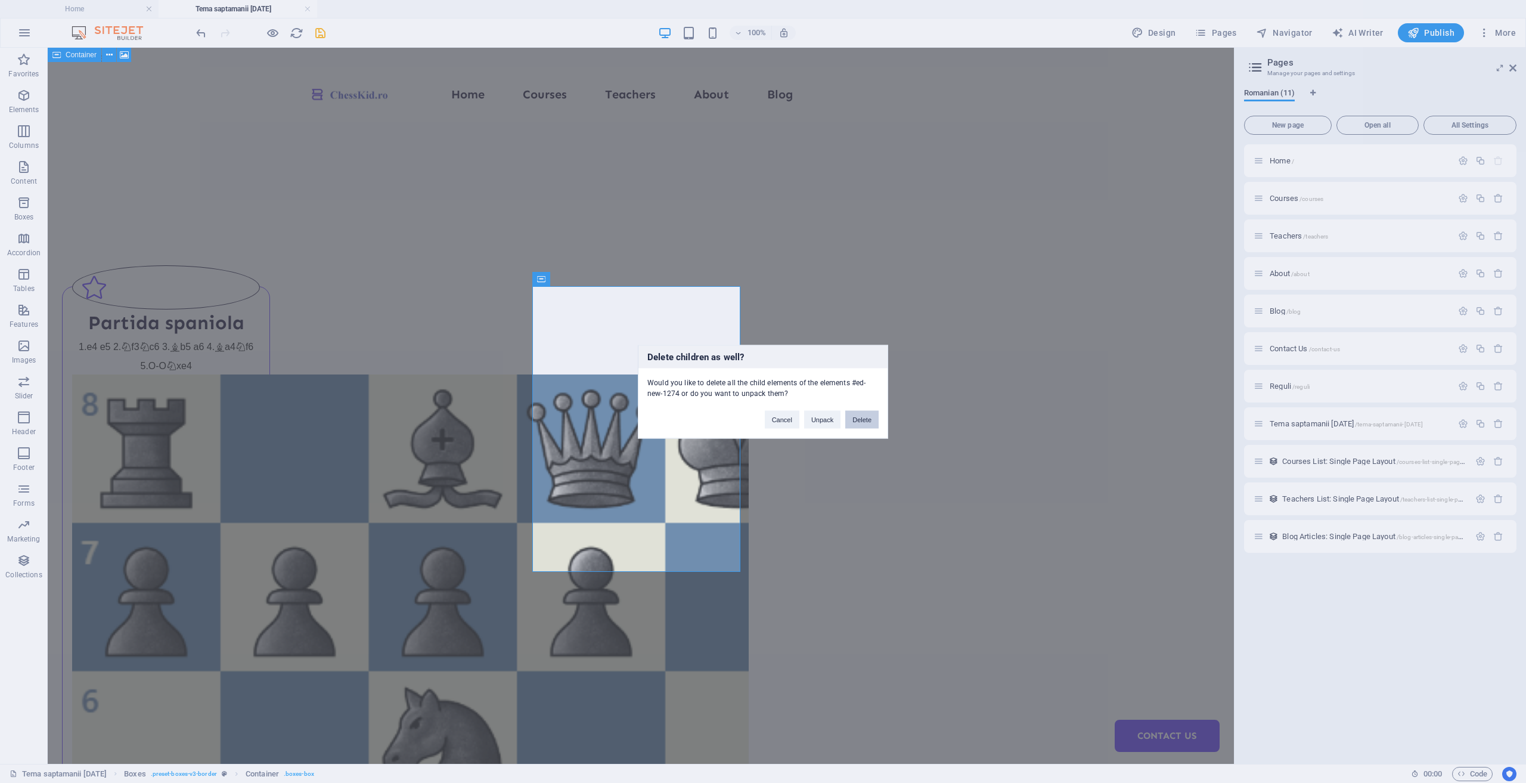
drag, startPoint x: 866, startPoint y: 421, endPoint x: 817, endPoint y: 374, distance: 67.9
click at [866, 421] on button "Delete" at bounding box center [861, 419] width 33 height 18
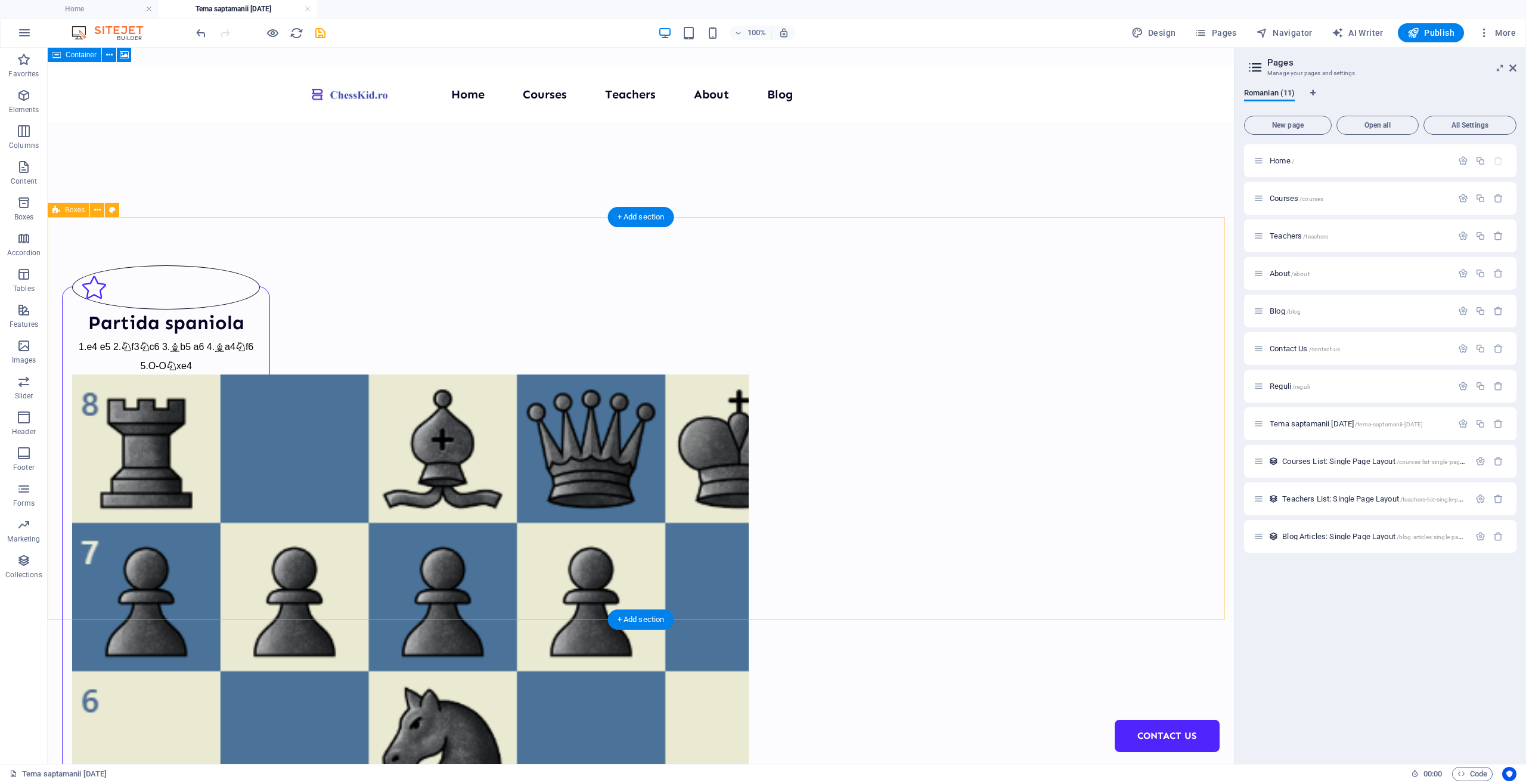
click at [321, 36] on icon "save" at bounding box center [321, 33] width 14 height 14
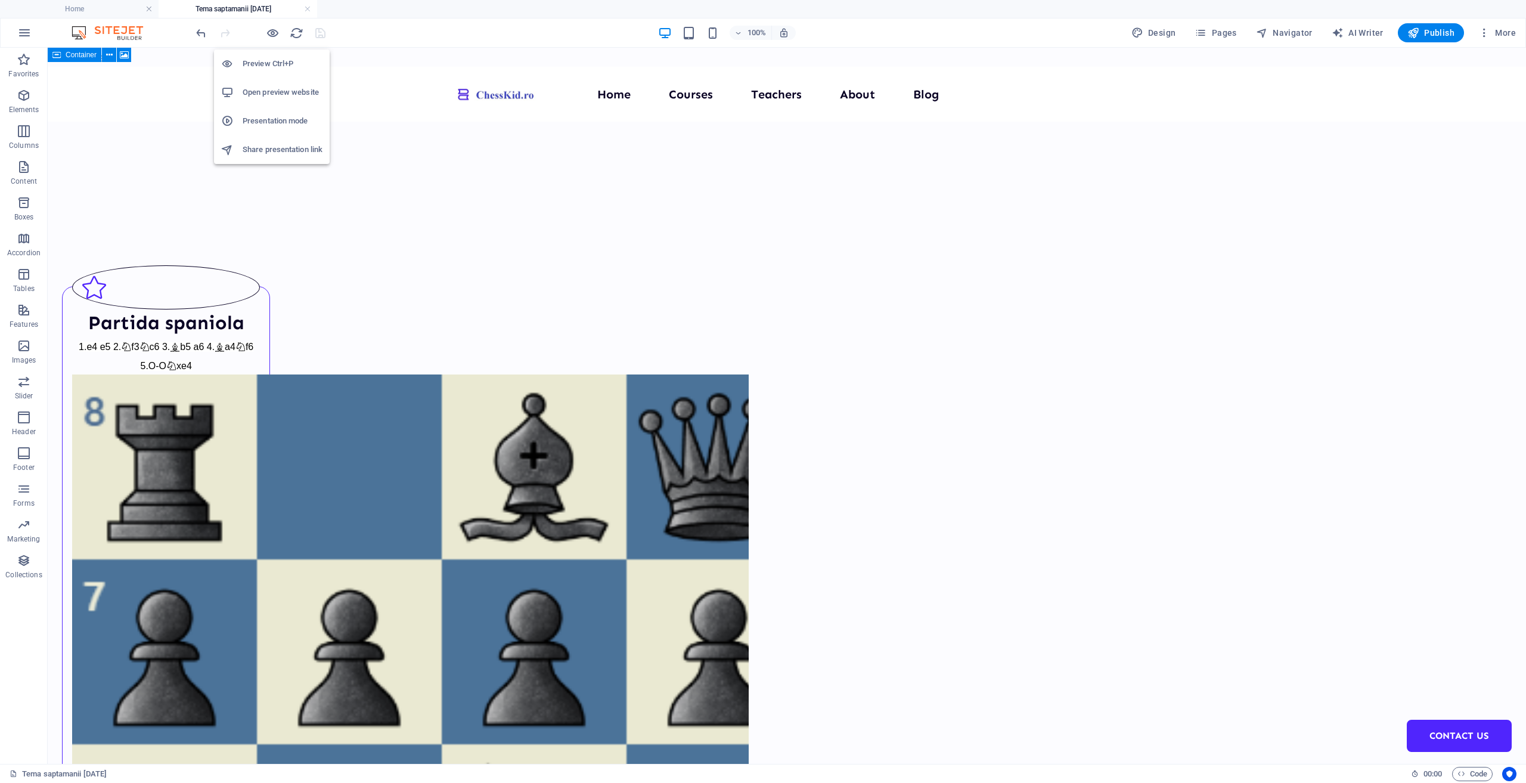
click at [274, 90] on h6 "Open preview website" at bounding box center [283, 92] width 80 height 14
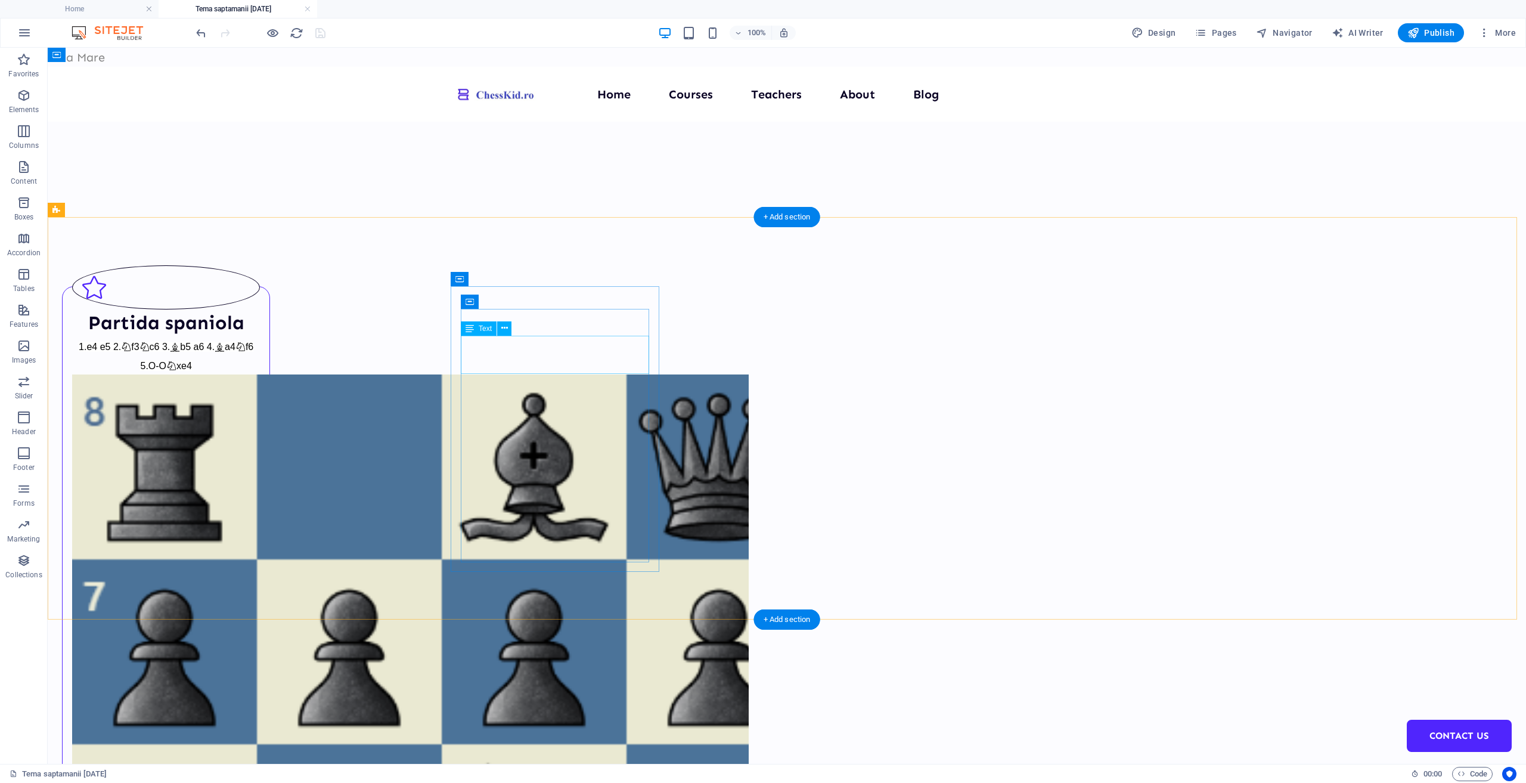
click at [260, 362] on div "1.e4 e5 2. f3 c6 3. b5 a6 4. a4 f6 5.O-O xe4" at bounding box center [166, 355] width 188 height 38
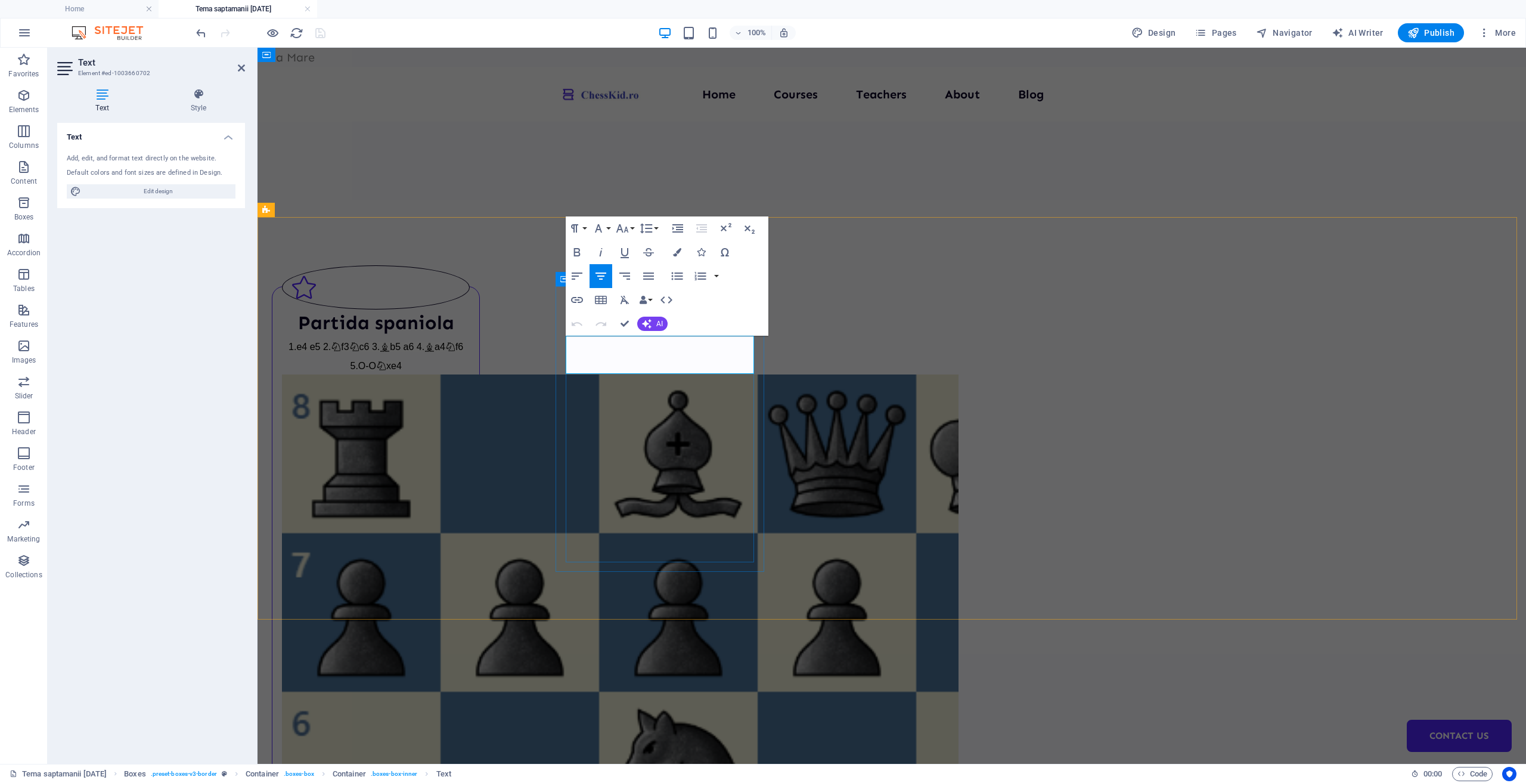
click at [470, 367] on p "1.e4 e5 2. f3 c6 3. b5 a6 4. a4 f6 5.O-O xe4" at bounding box center [376, 355] width 188 height 38
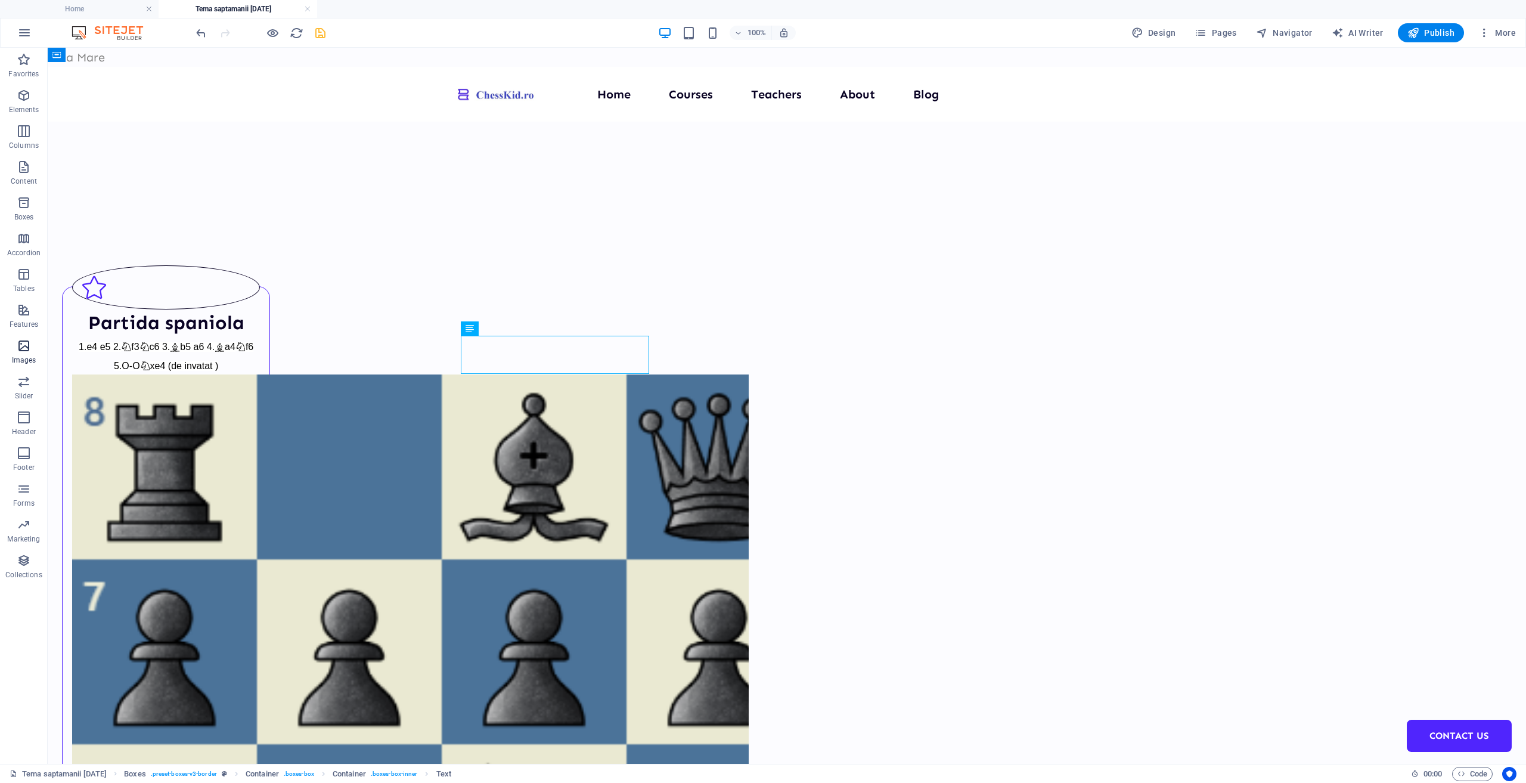
click at [26, 345] on icon "button" at bounding box center [24, 346] width 14 height 14
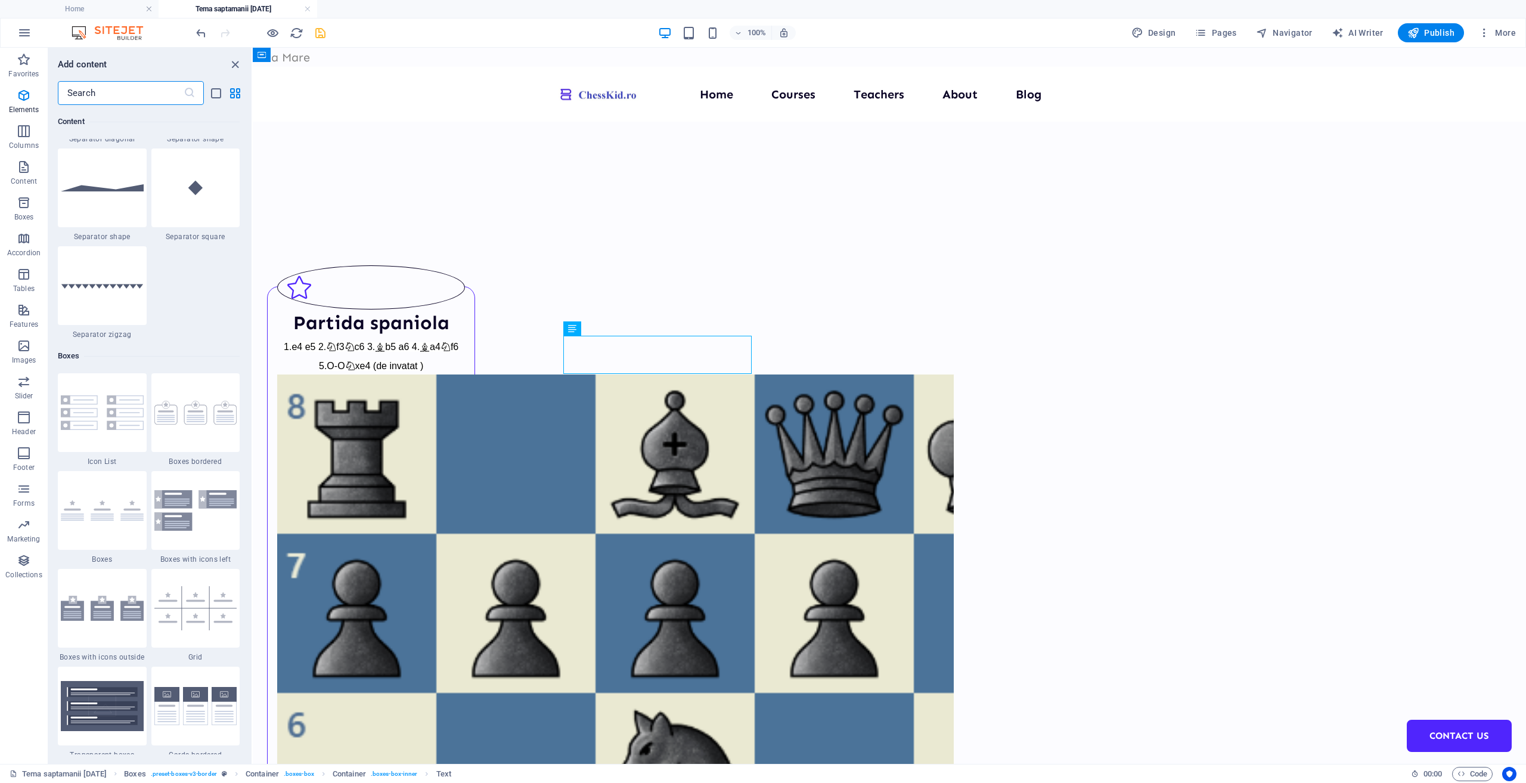
scroll to position [6045, 0]
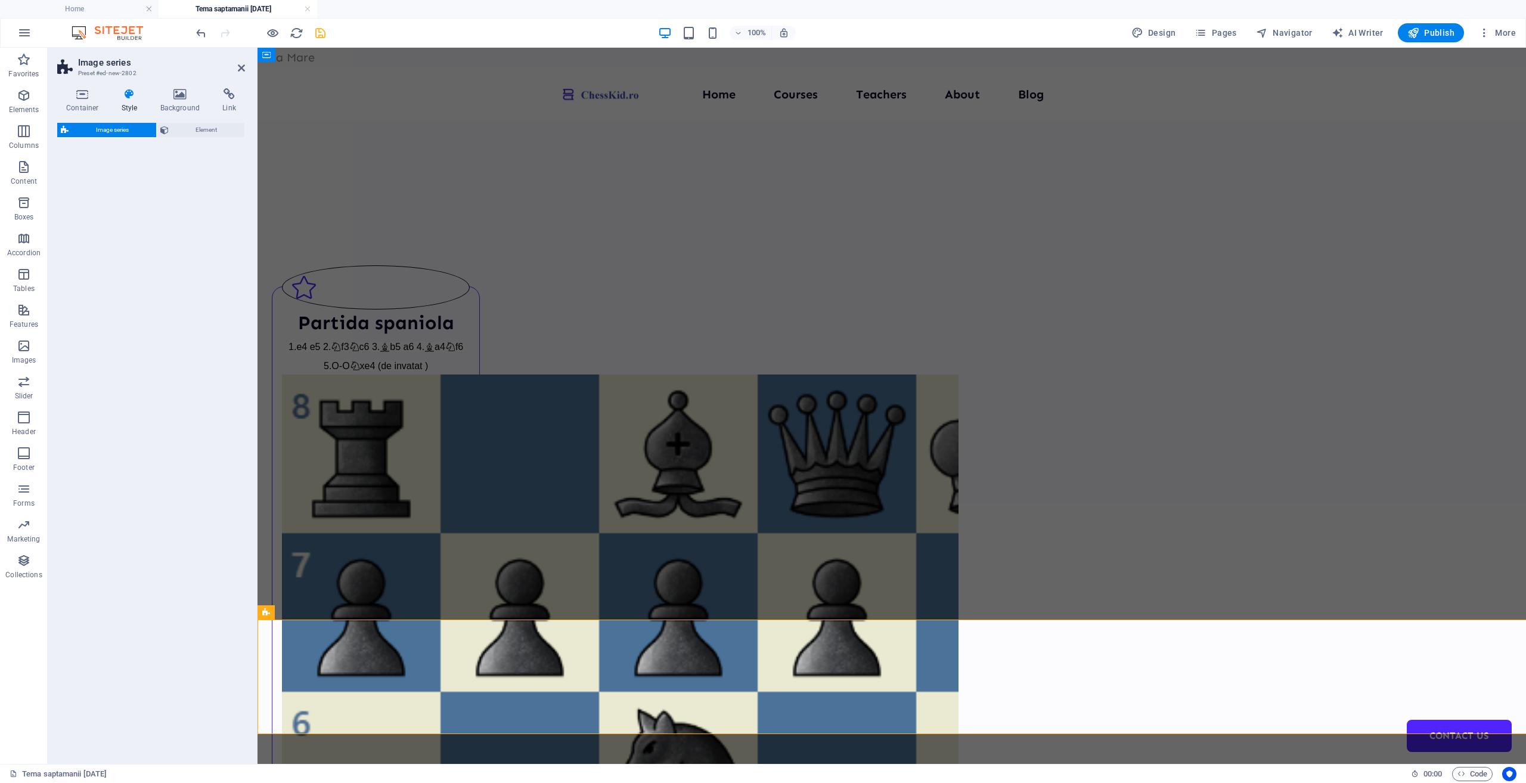
select select "rem"
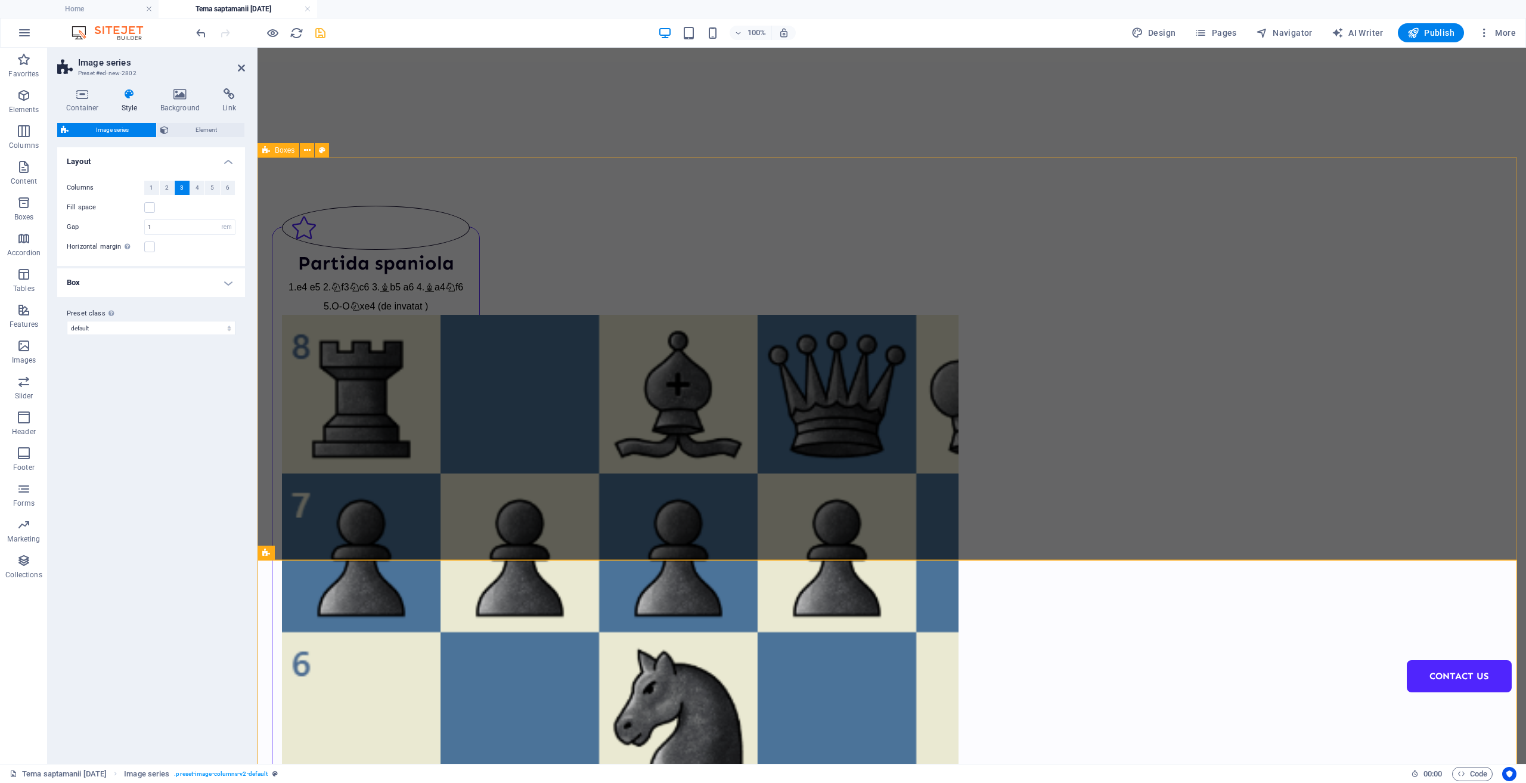
scroll to position [238, 0]
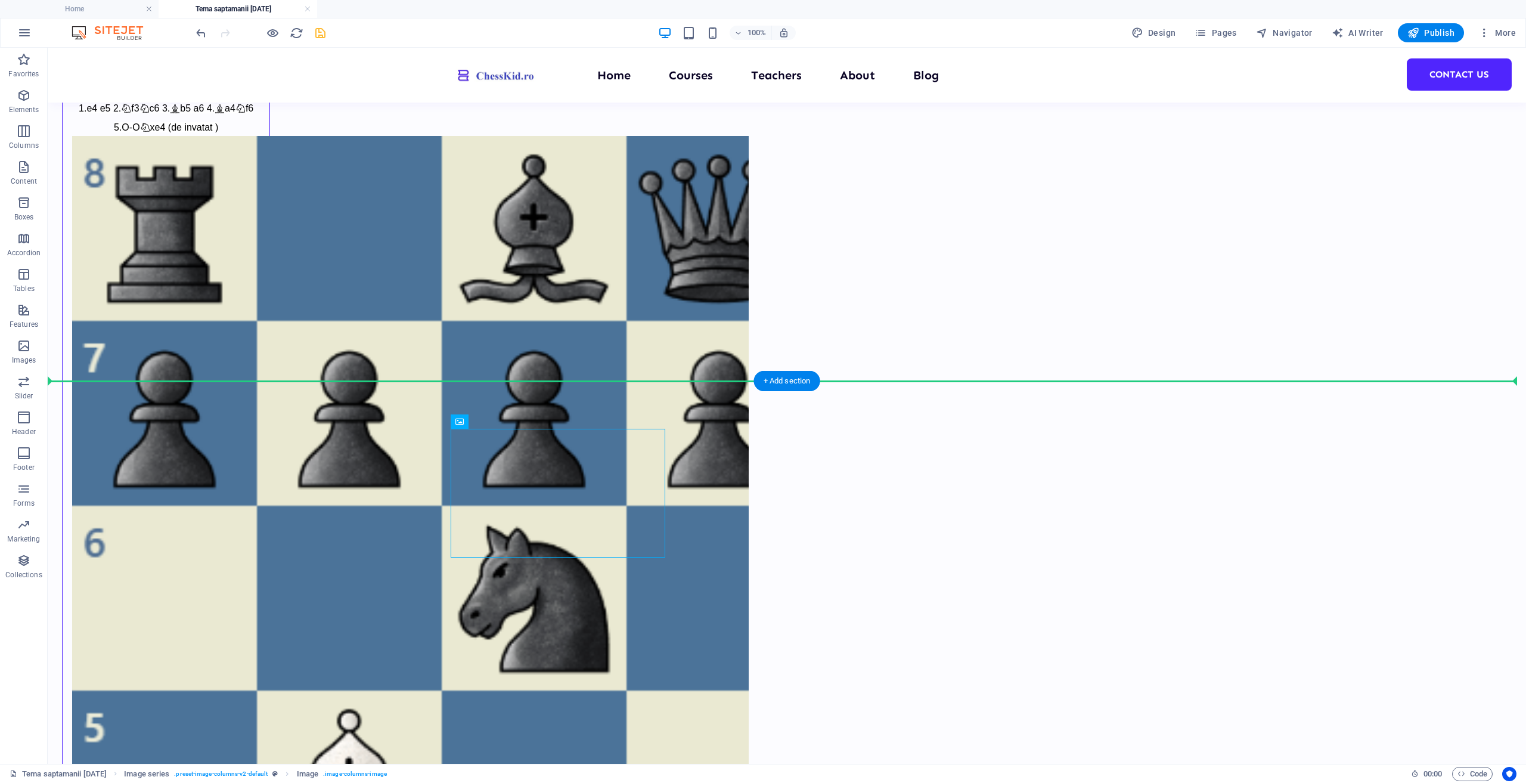
drag, startPoint x: 535, startPoint y: 464, endPoint x: 830, endPoint y: 233, distance: 374.1
drag, startPoint x: 284, startPoint y: 417, endPoint x: 836, endPoint y: 235, distance: 580.5
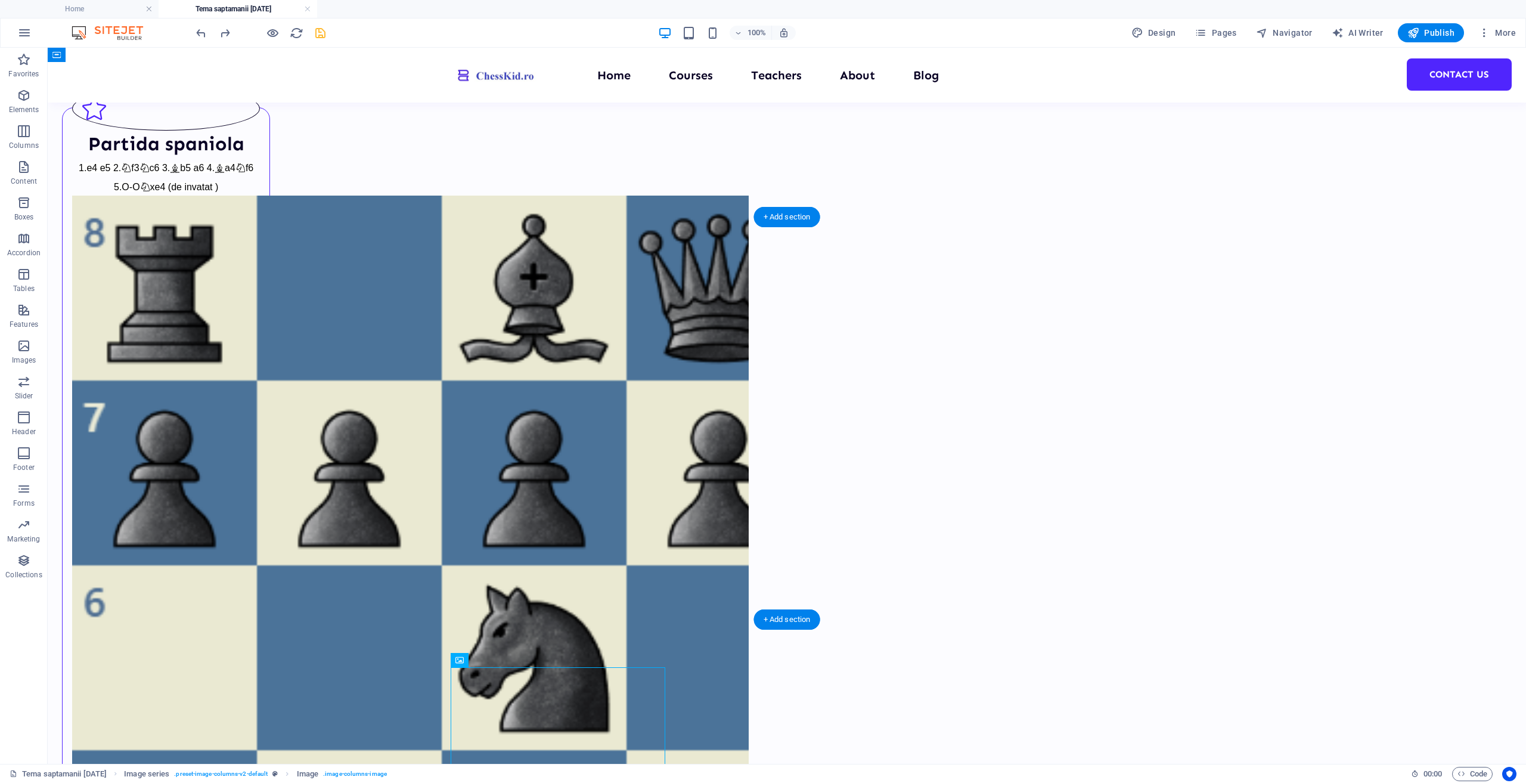
scroll to position [0, 0]
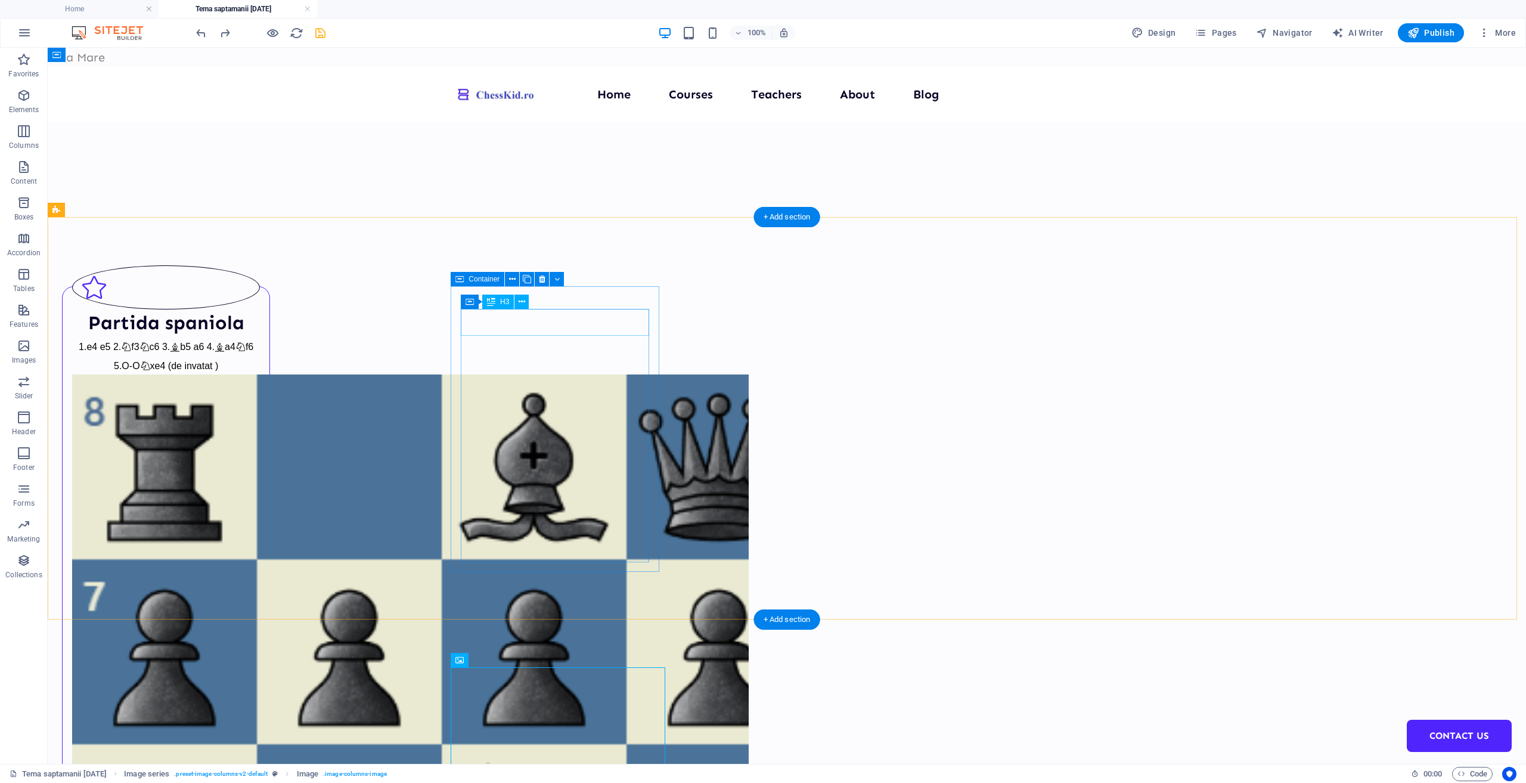
click at [260, 325] on div "Partida spaniola" at bounding box center [166, 322] width 188 height 27
click at [520, 302] on icon at bounding box center [522, 302] width 7 height 13
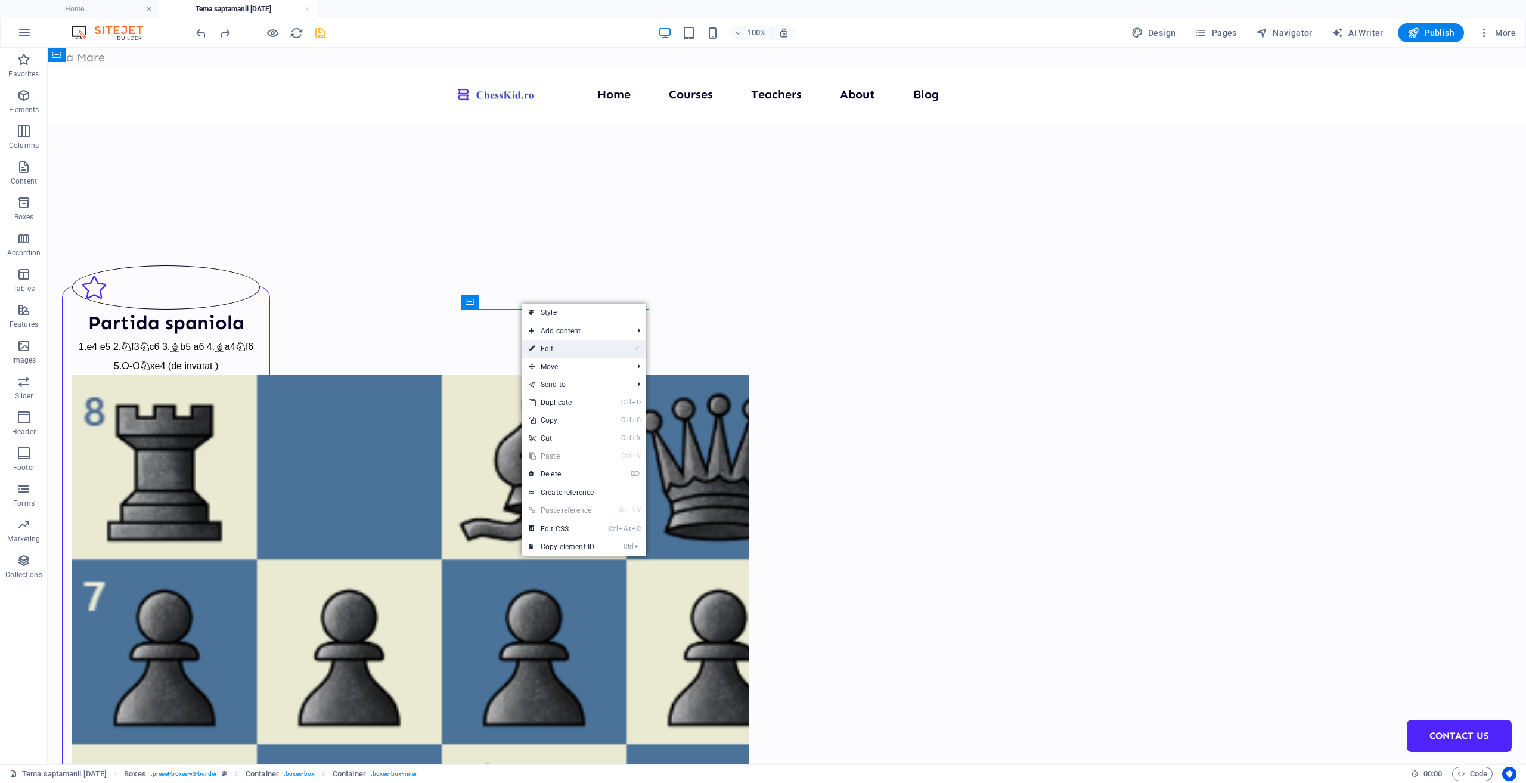
click at [604, 352] on li "⏎ Edit" at bounding box center [584, 349] width 125 height 18
click at [602, 352] on link "⏎ Edit" at bounding box center [562, 349] width 80 height 18
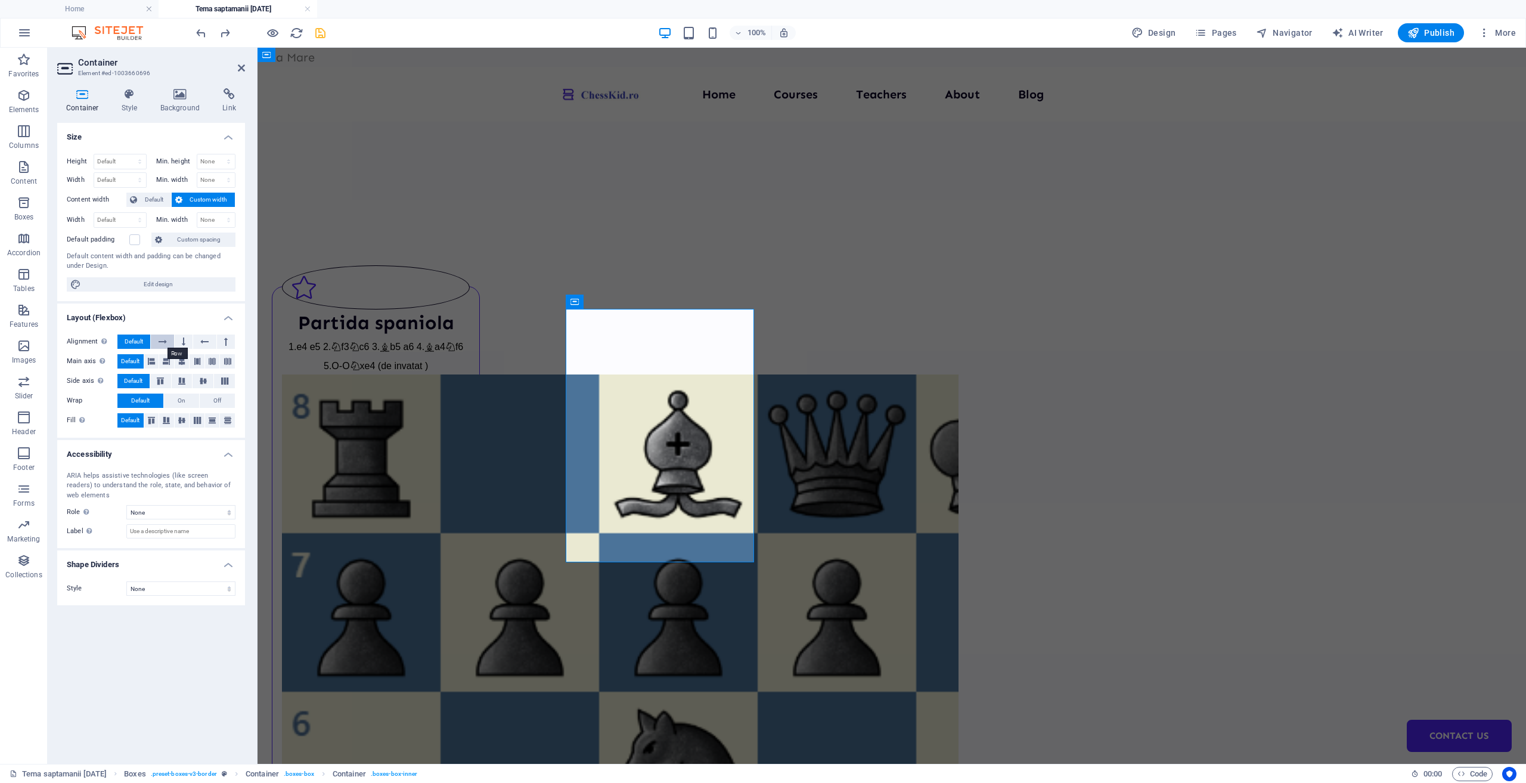
click at [163, 338] on icon at bounding box center [163, 341] width 8 height 14
click at [142, 339] on span "Default" at bounding box center [134, 341] width 18 height 14
click at [240, 71] on icon at bounding box center [241, 68] width 7 height 10
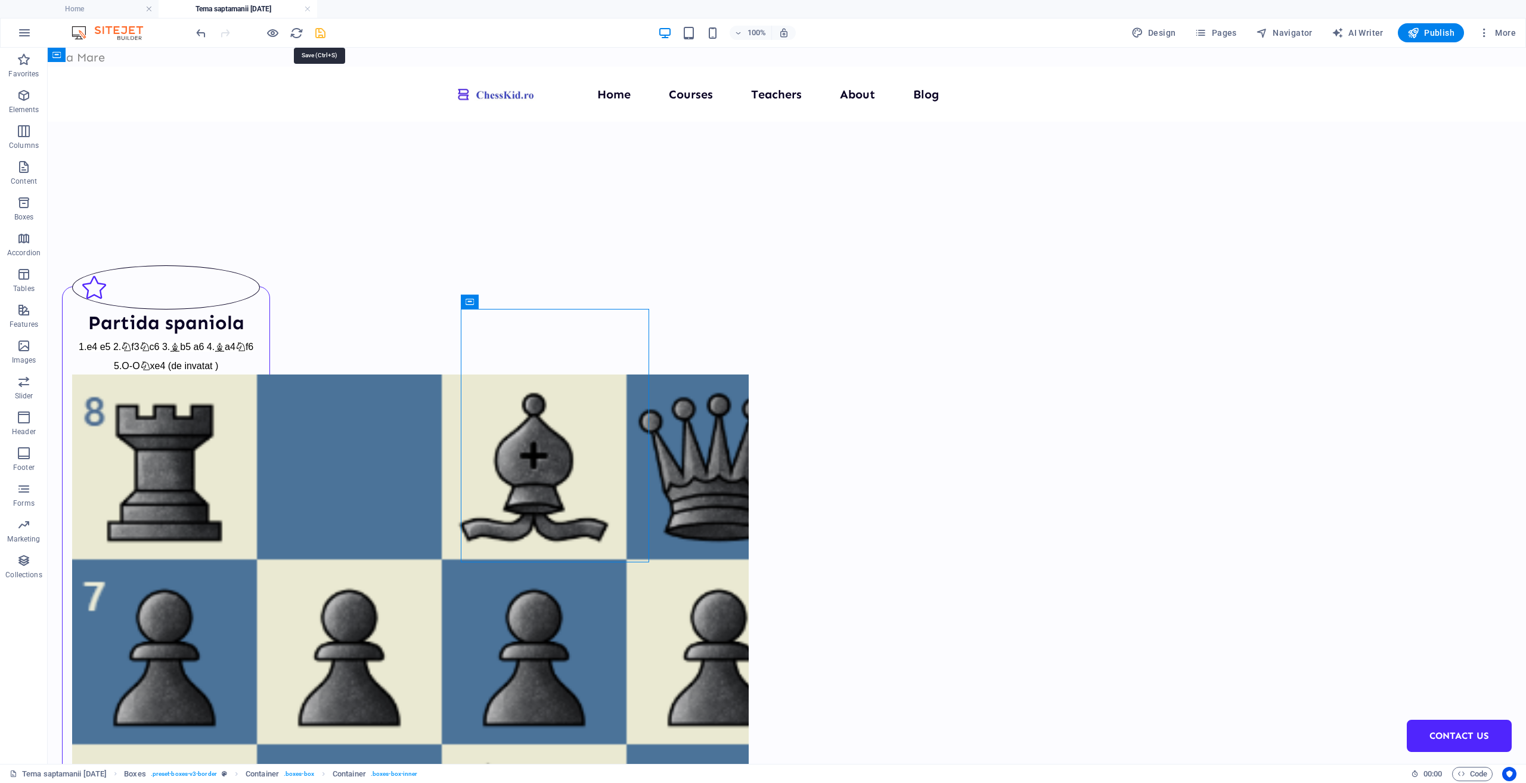
click at [317, 35] on icon "save" at bounding box center [321, 33] width 14 height 14
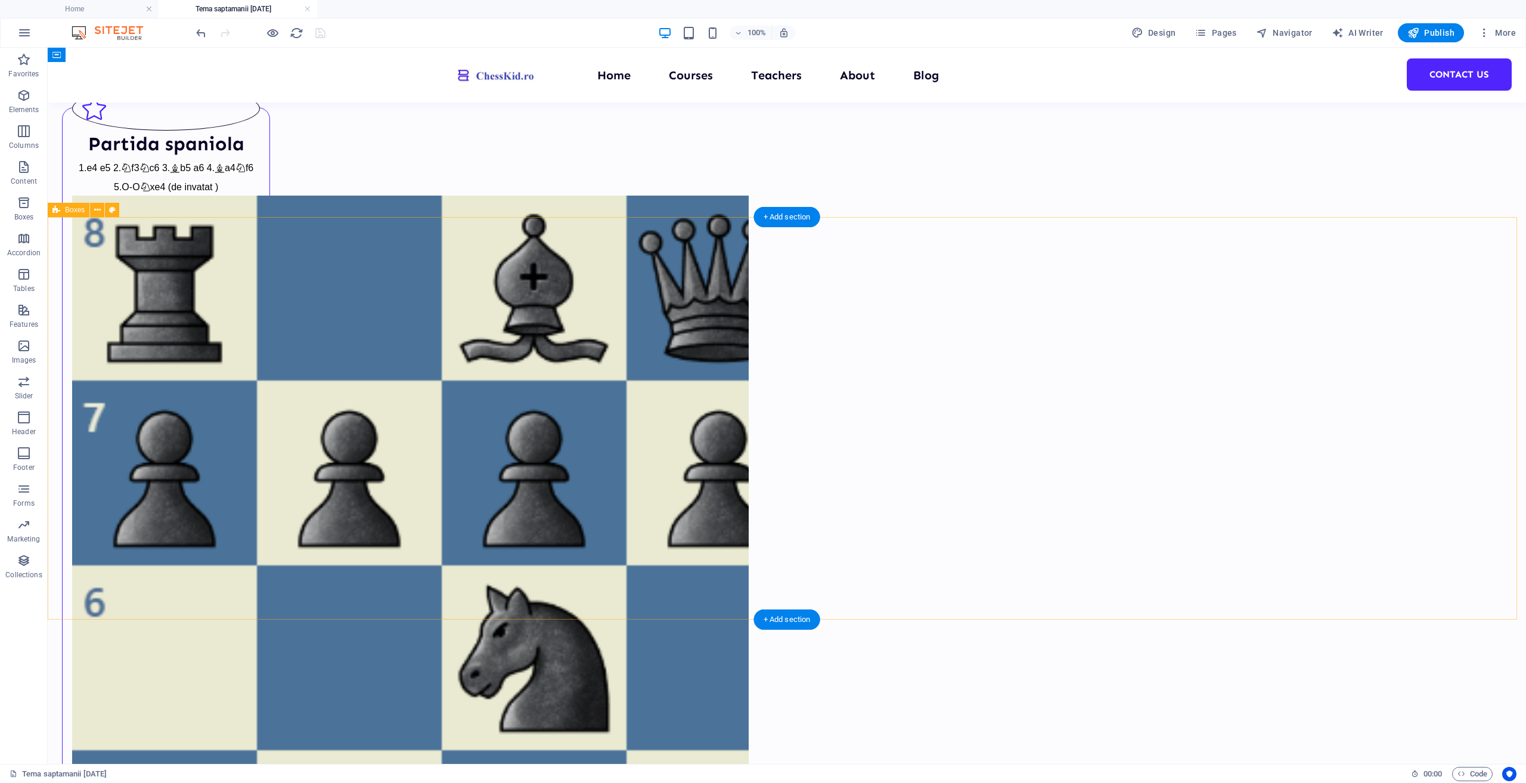
scroll to position [238, 0]
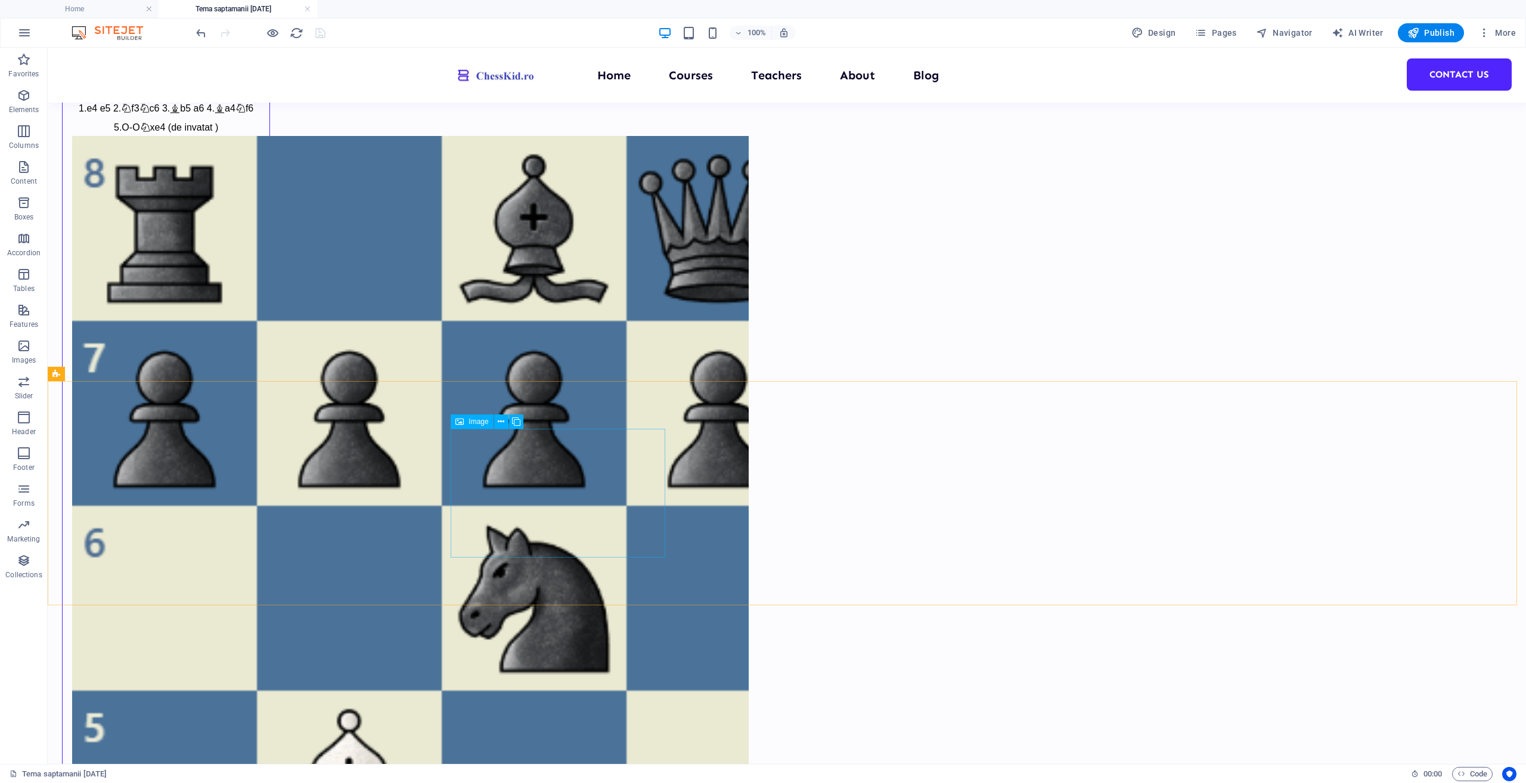
click at [484, 423] on span "Image" at bounding box center [479, 421] width 20 height 7
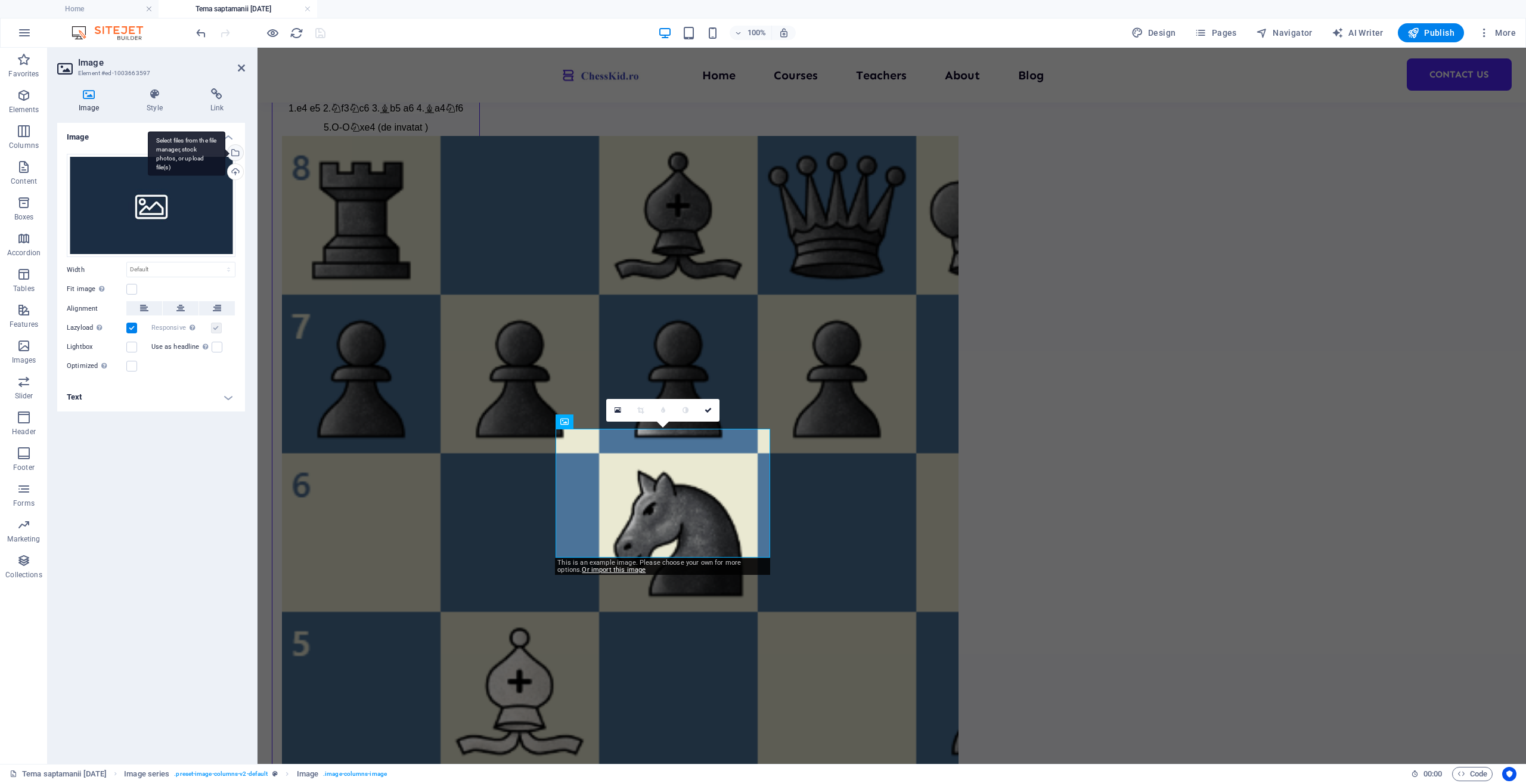
click at [225, 151] on div "Select files from the file manager, stock photos, or upload file(s)" at bounding box center [187, 153] width 78 height 45
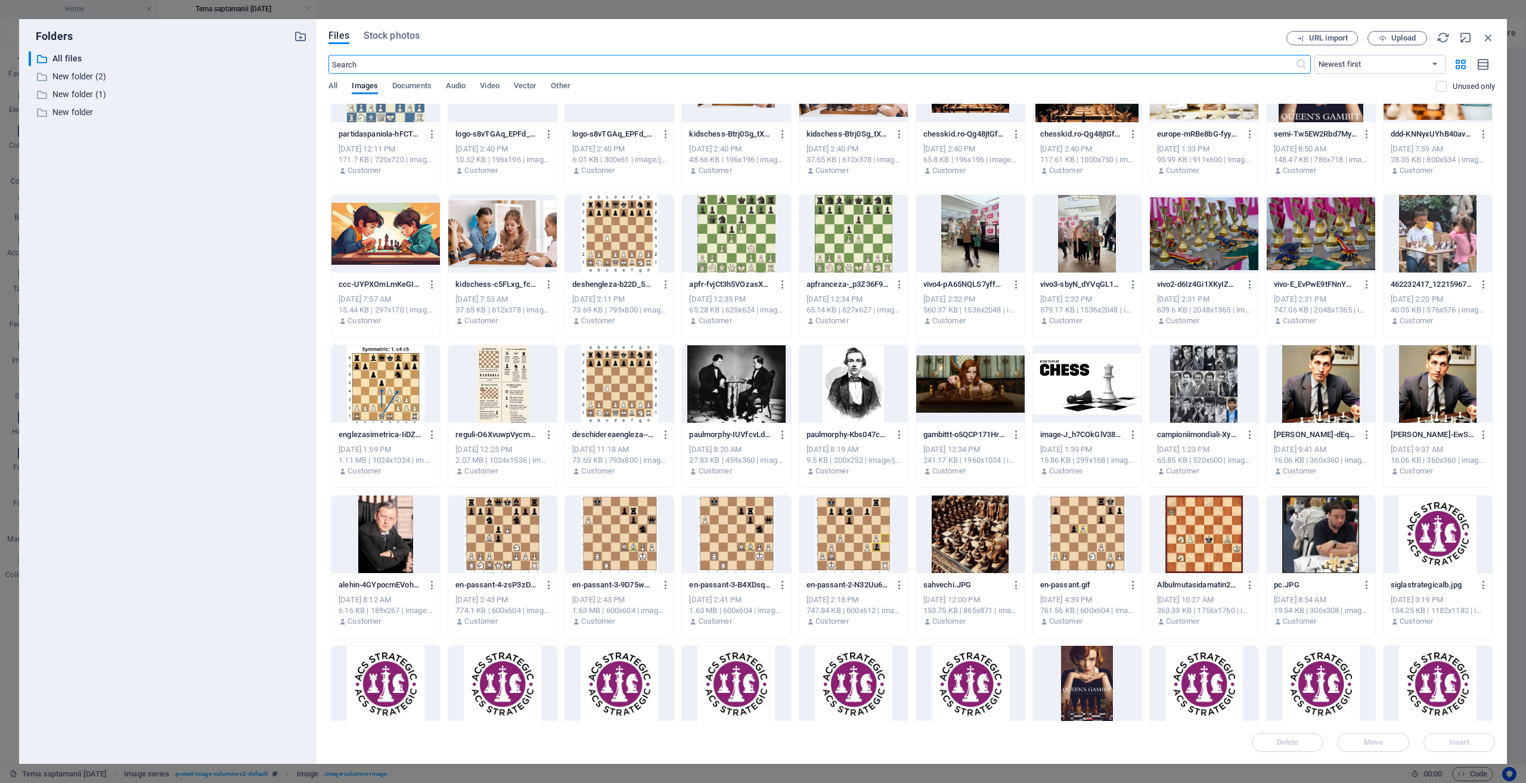
scroll to position [0, 0]
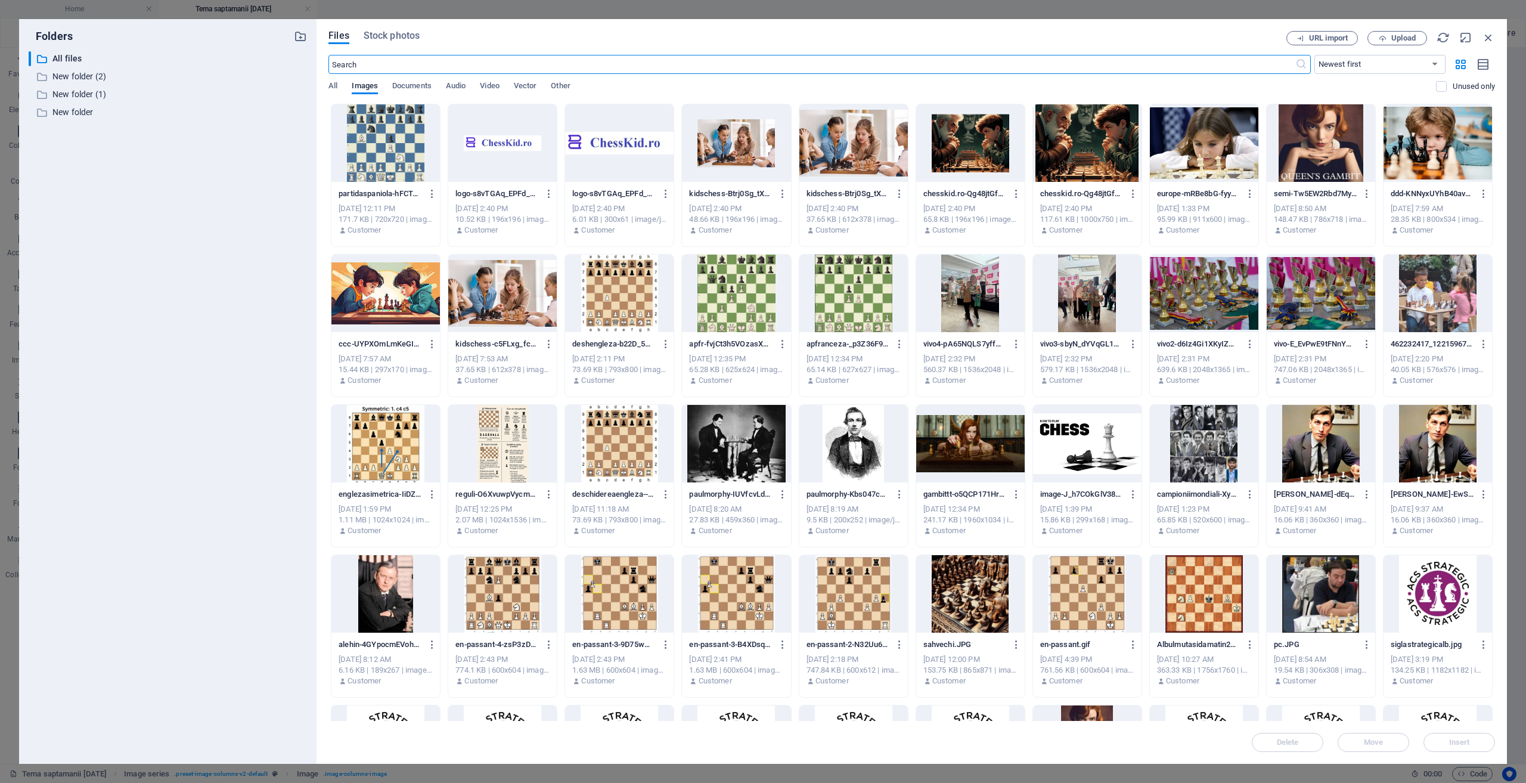
click at [758, 292] on div at bounding box center [736, 294] width 109 height 78
click at [758, 292] on div "1" at bounding box center [736, 294] width 109 height 78
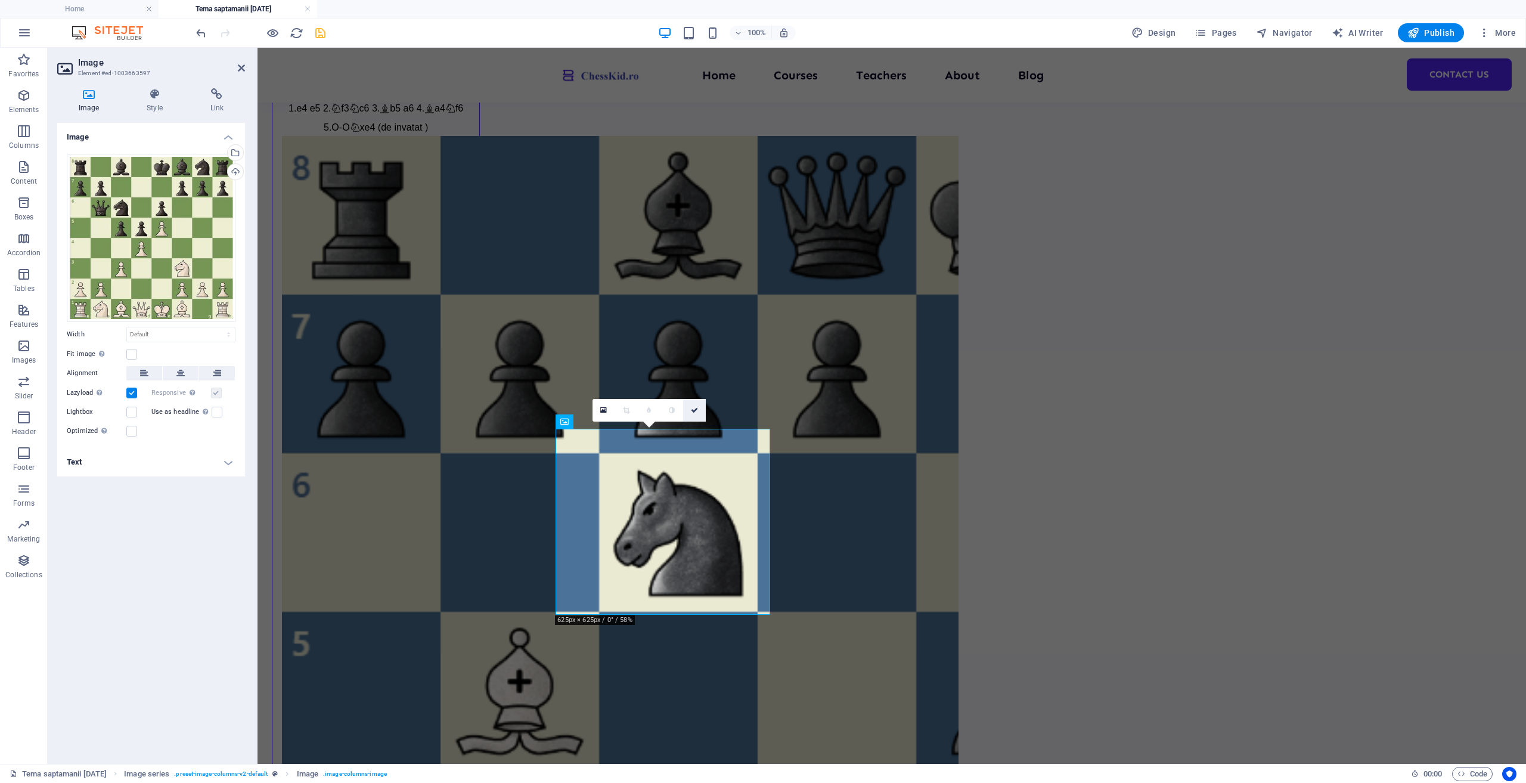
click at [695, 411] on icon at bounding box center [694, 410] width 7 height 7
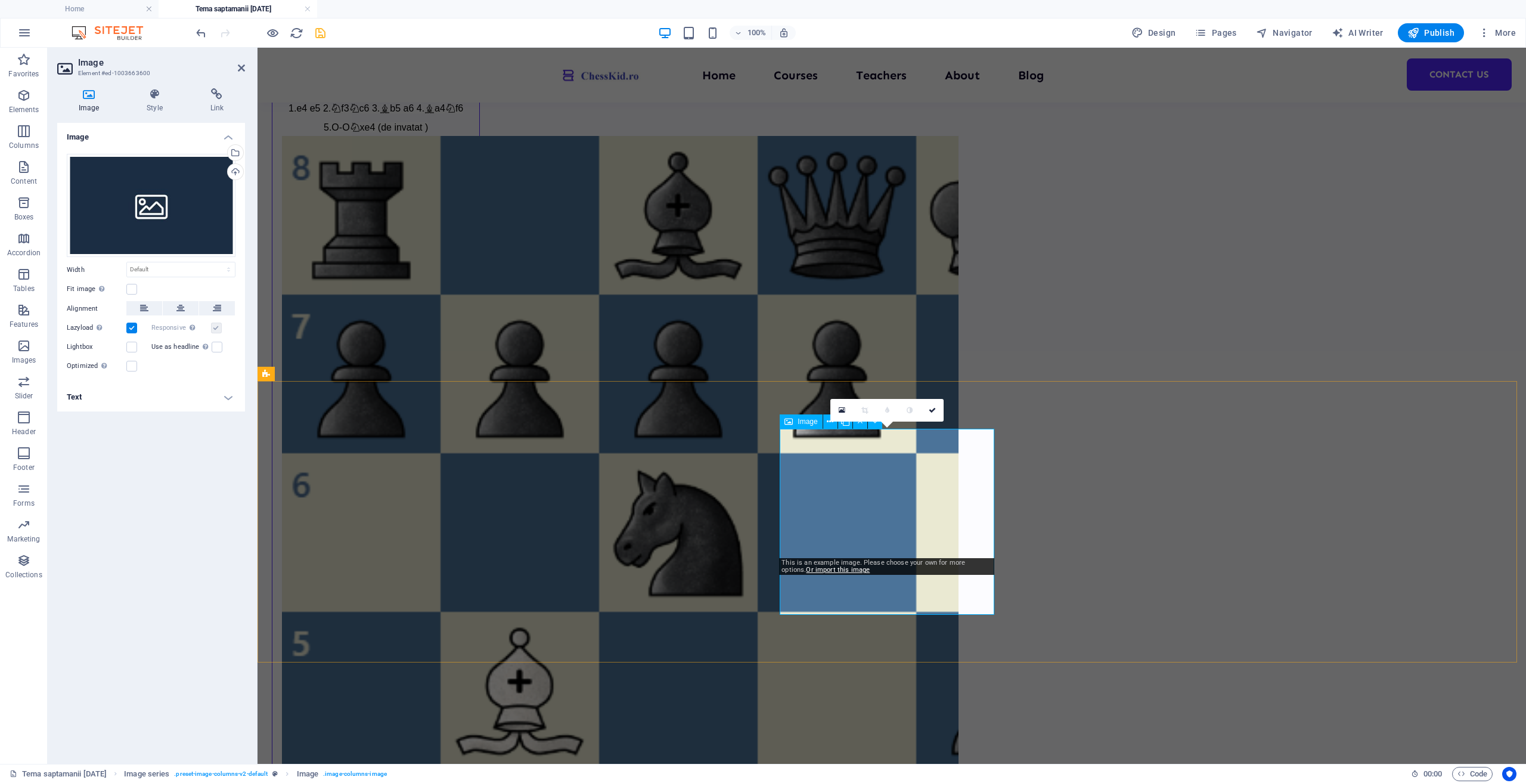
click at [811, 425] on span "Image" at bounding box center [808, 421] width 20 height 7
click at [235, 152] on div "Select files from the file manager, stock photos, or upload file(s)" at bounding box center [234, 154] width 18 height 18
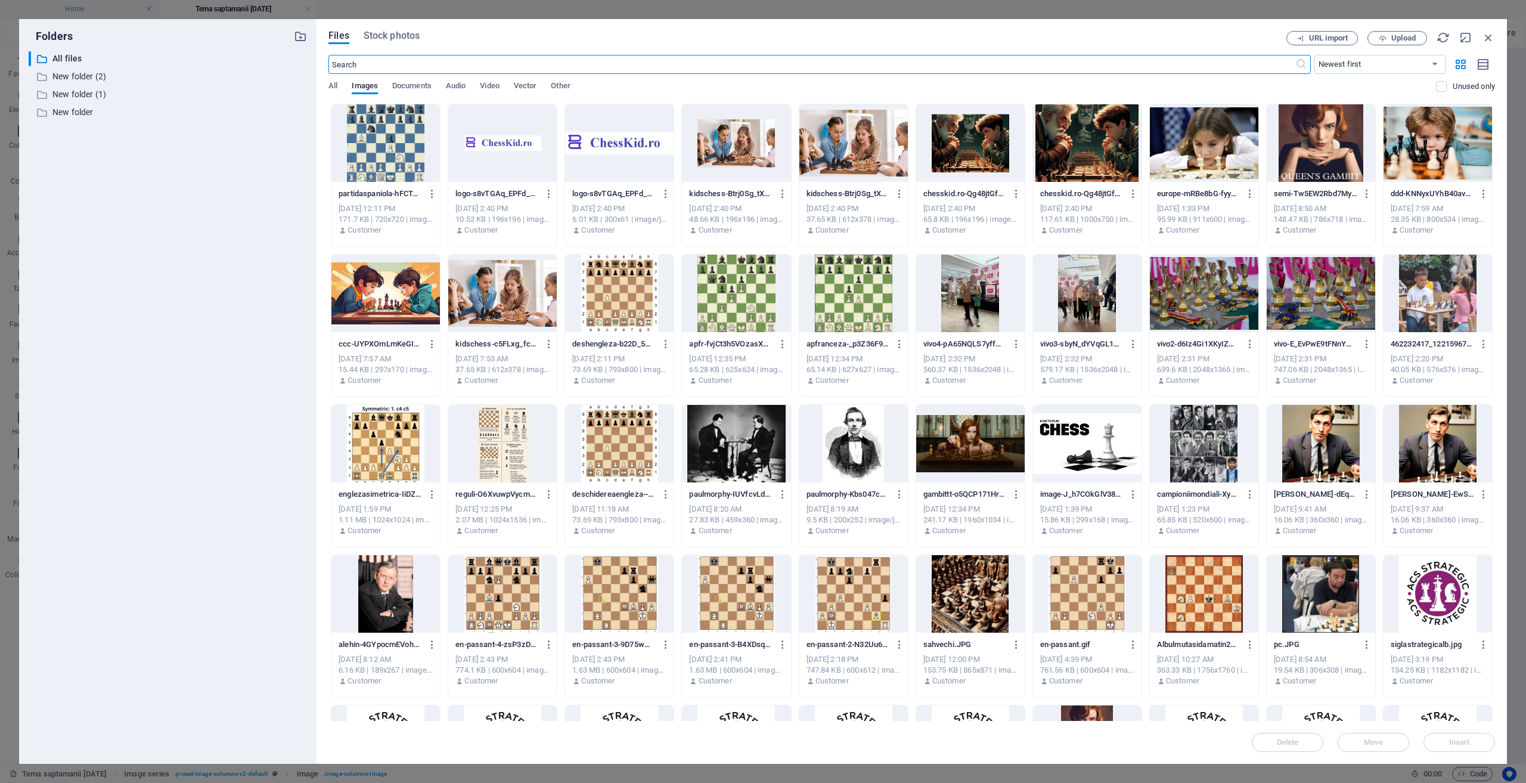
click at [625, 302] on div at bounding box center [619, 294] width 109 height 78
click at [625, 302] on div "1" at bounding box center [619, 294] width 109 height 78
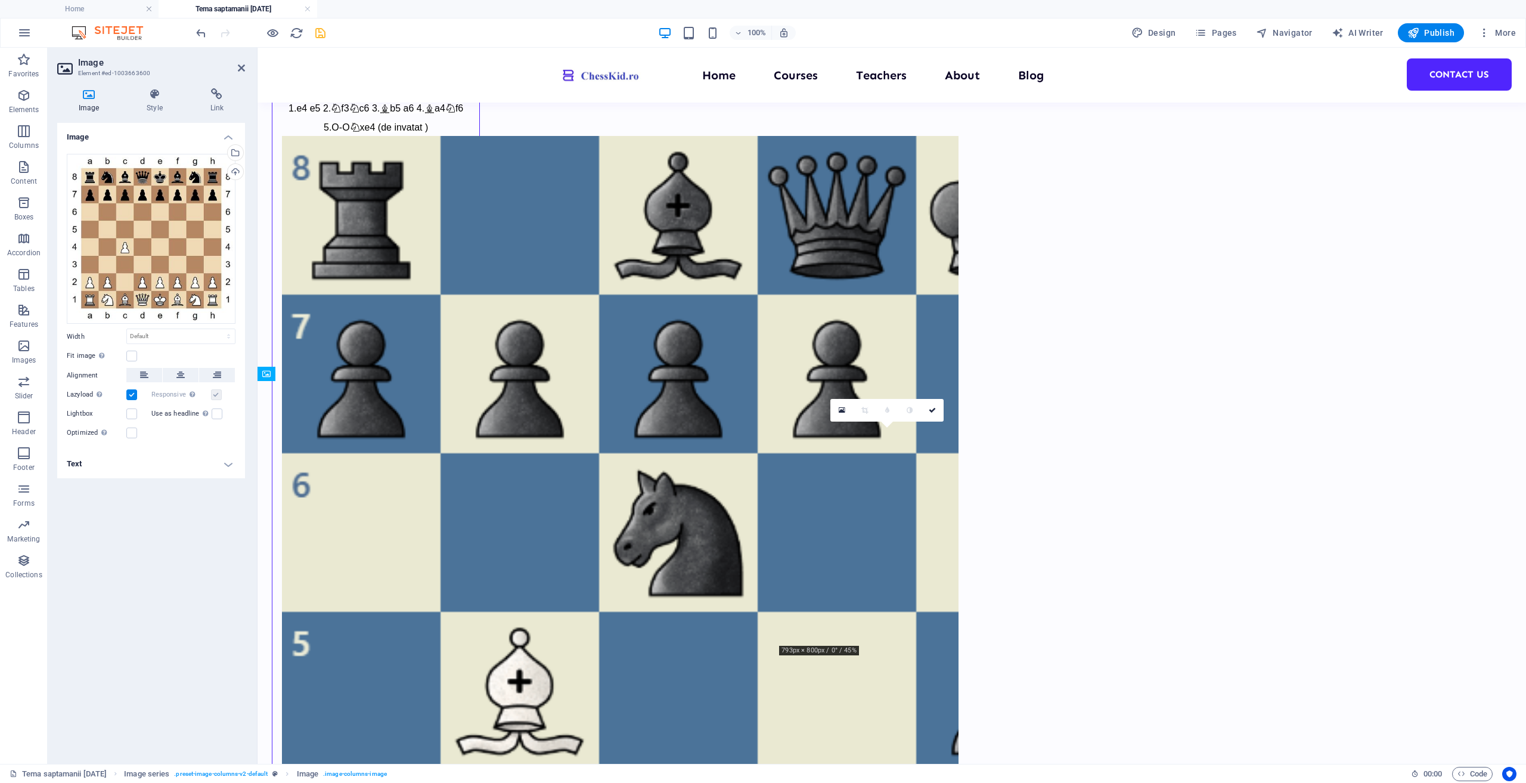
drag, startPoint x: 895, startPoint y: 456, endPoint x: 686, endPoint y: 475, distance: 210.7
drag, startPoint x: 939, startPoint y: 410, endPoint x: 891, endPoint y: 362, distance: 67.9
click at [939, 410] on link at bounding box center [932, 410] width 23 height 23
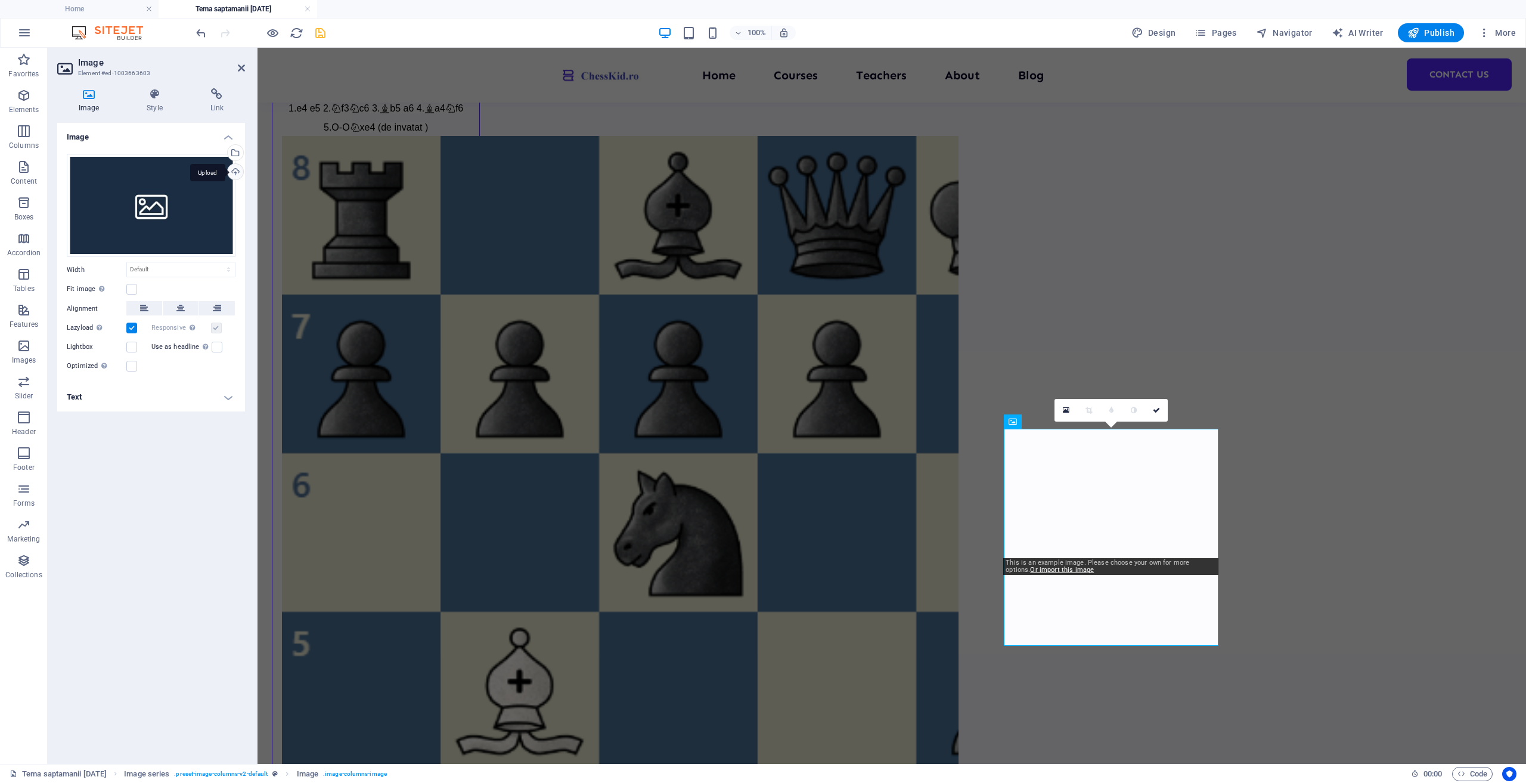
click at [238, 176] on div "Upload" at bounding box center [234, 173] width 18 height 18
click at [236, 171] on div "Upload" at bounding box center [234, 173] width 18 height 18
click at [236, 157] on div "Select files from the file manager, stock photos, or upload file(s)" at bounding box center [234, 154] width 18 height 18
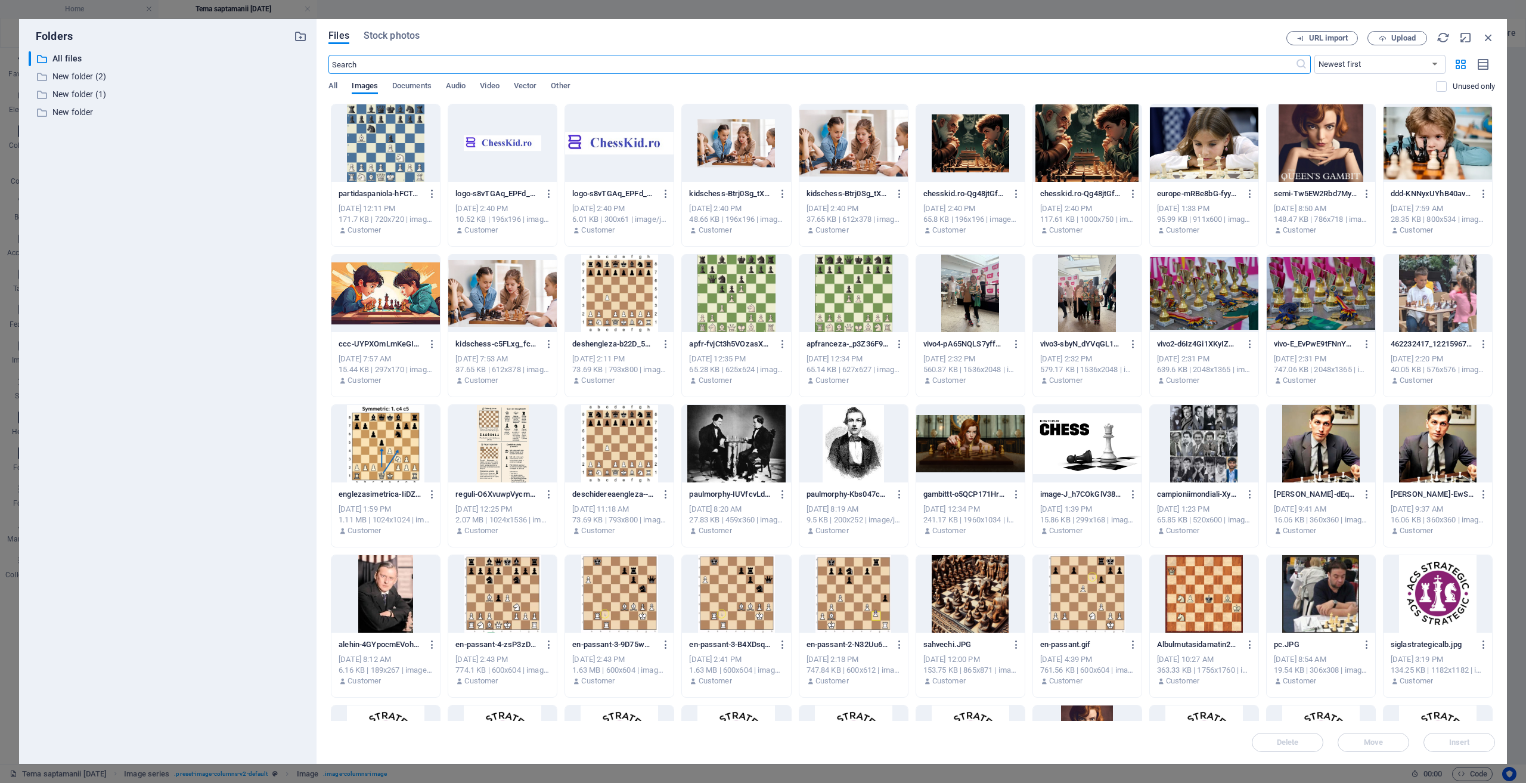
click at [866, 285] on div at bounding box center [853, 294] width 109 height 78
click at [866, 285] on div "1" at bounding box center [853, 294] width 109 height 78
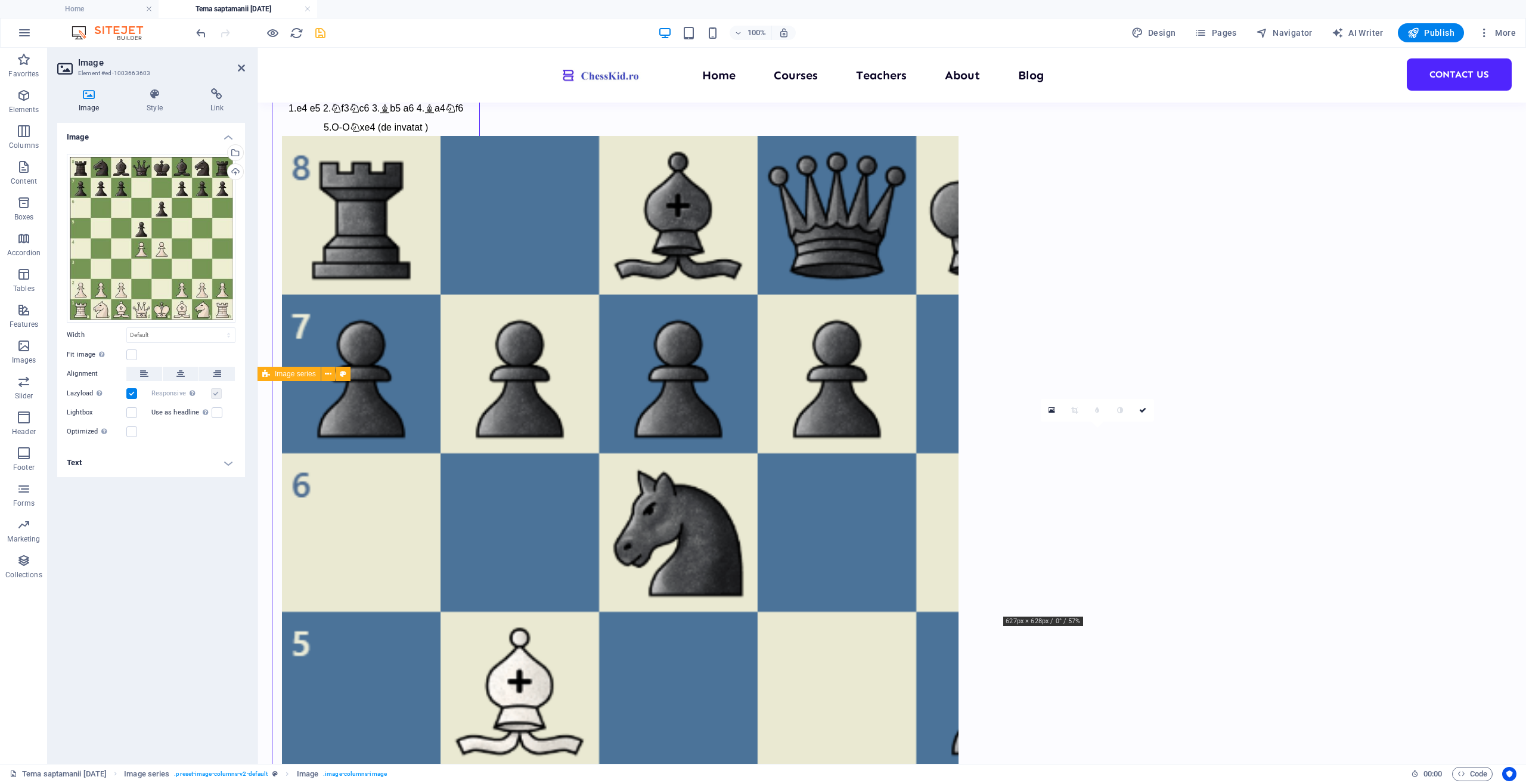
drag, startPoint x: 1140, startPoint y: 566, endPoint x: 938, endPoint y: 565, distance: 202.1
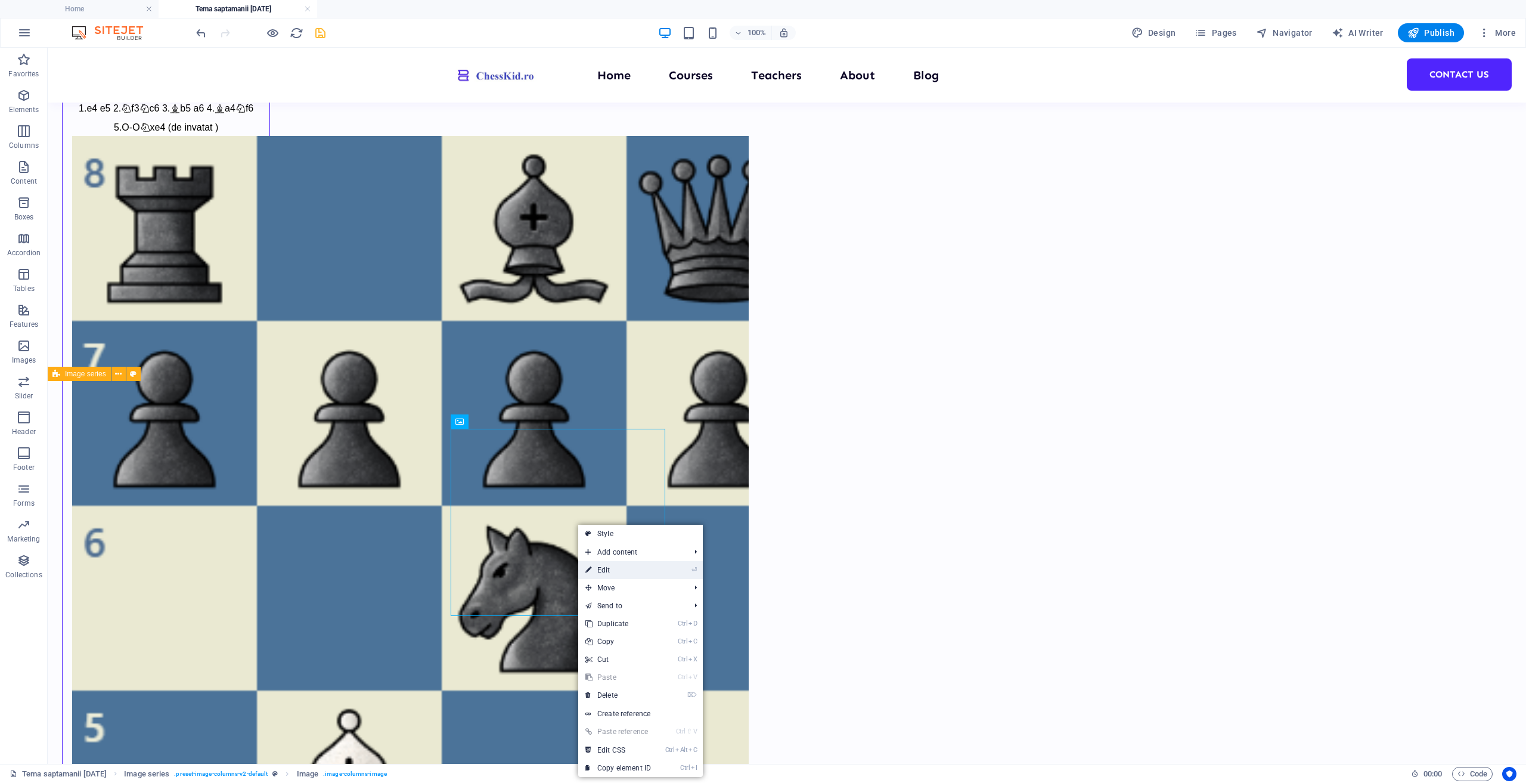
click at [620, 572] on link "⏎ Edit" at bounding box center [618, 570] width 80 height 18
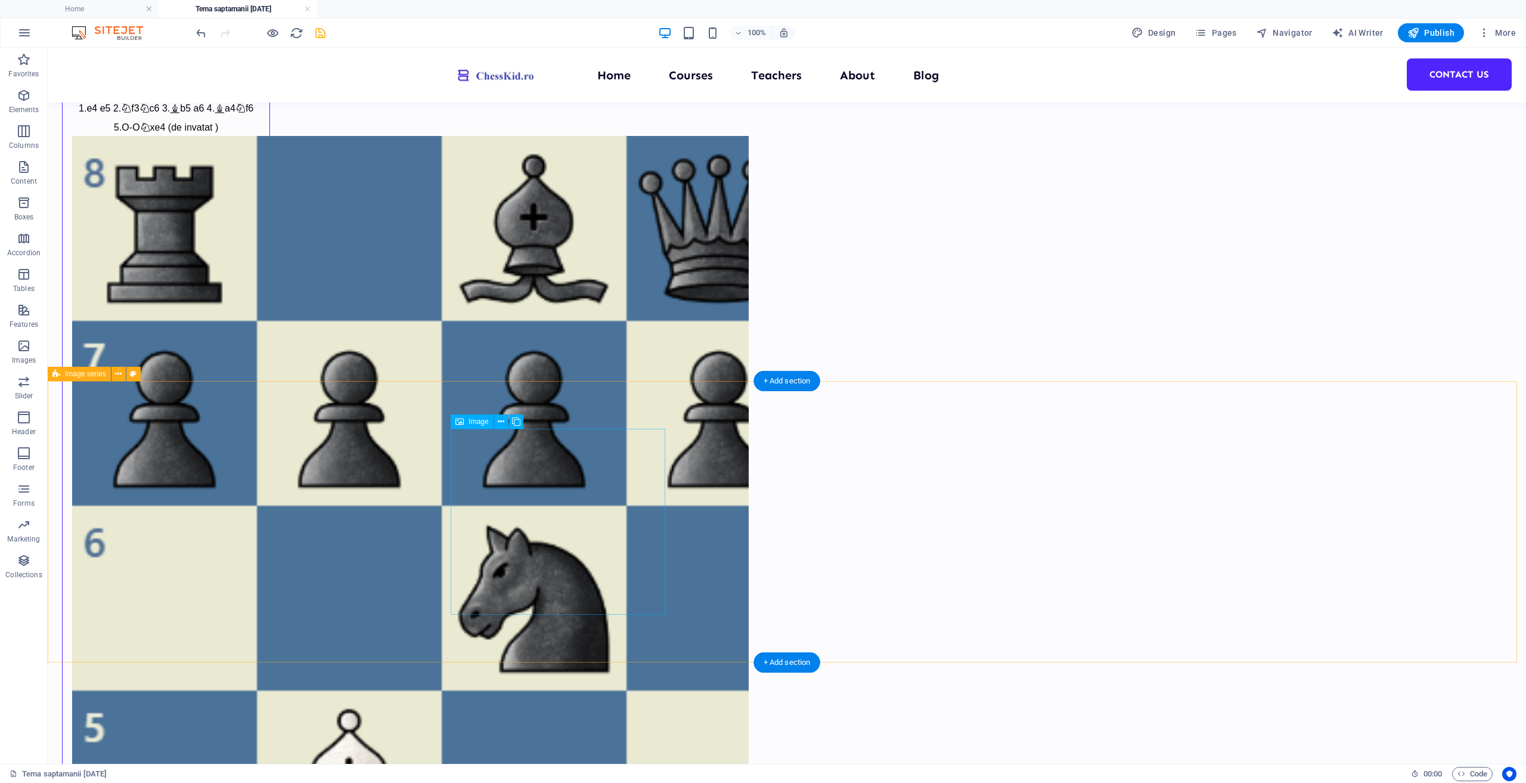
click at [21, 351] on icon "button" at bounding box center [24, 346] width 14 height 14
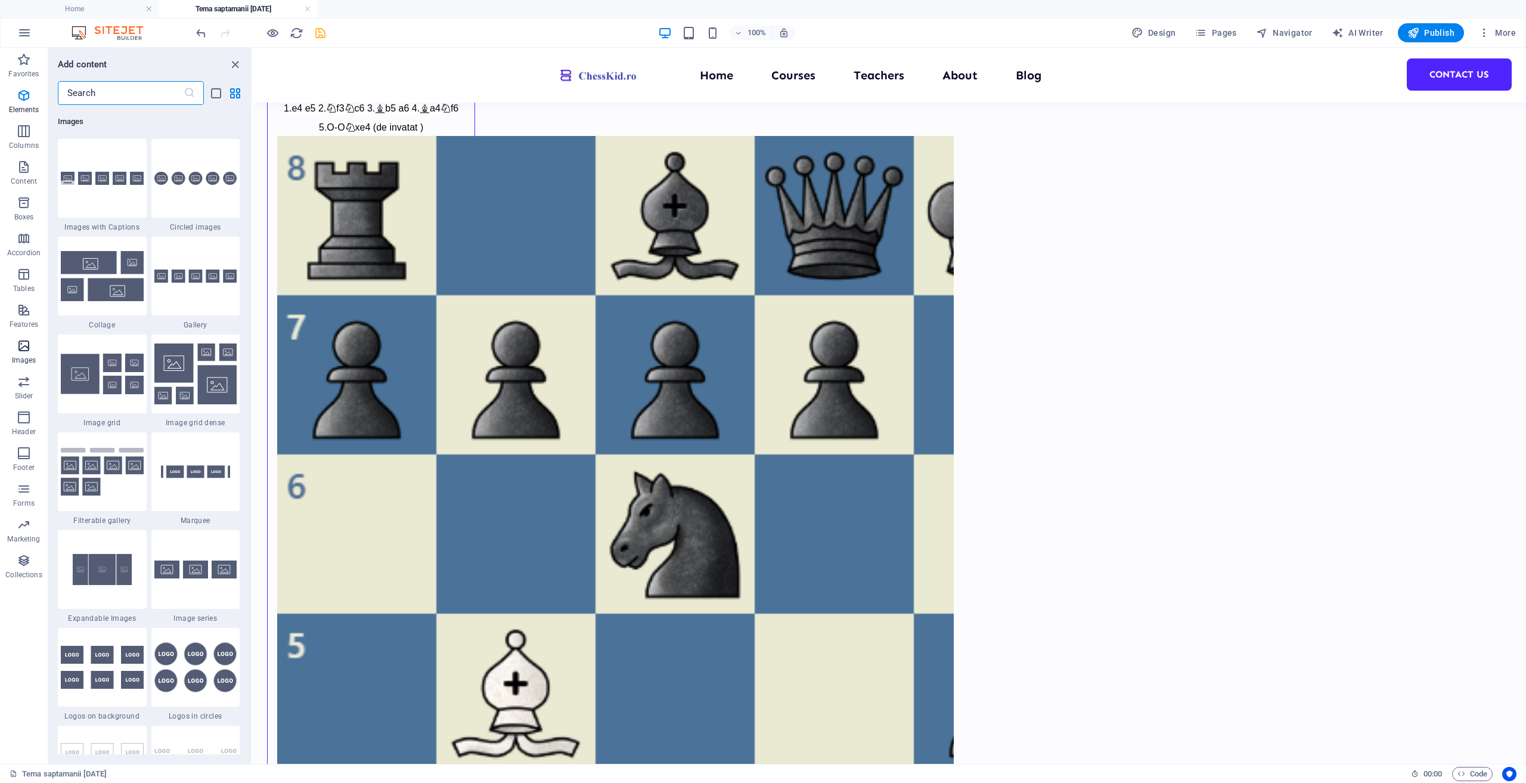
scroll to position [6045, 0]
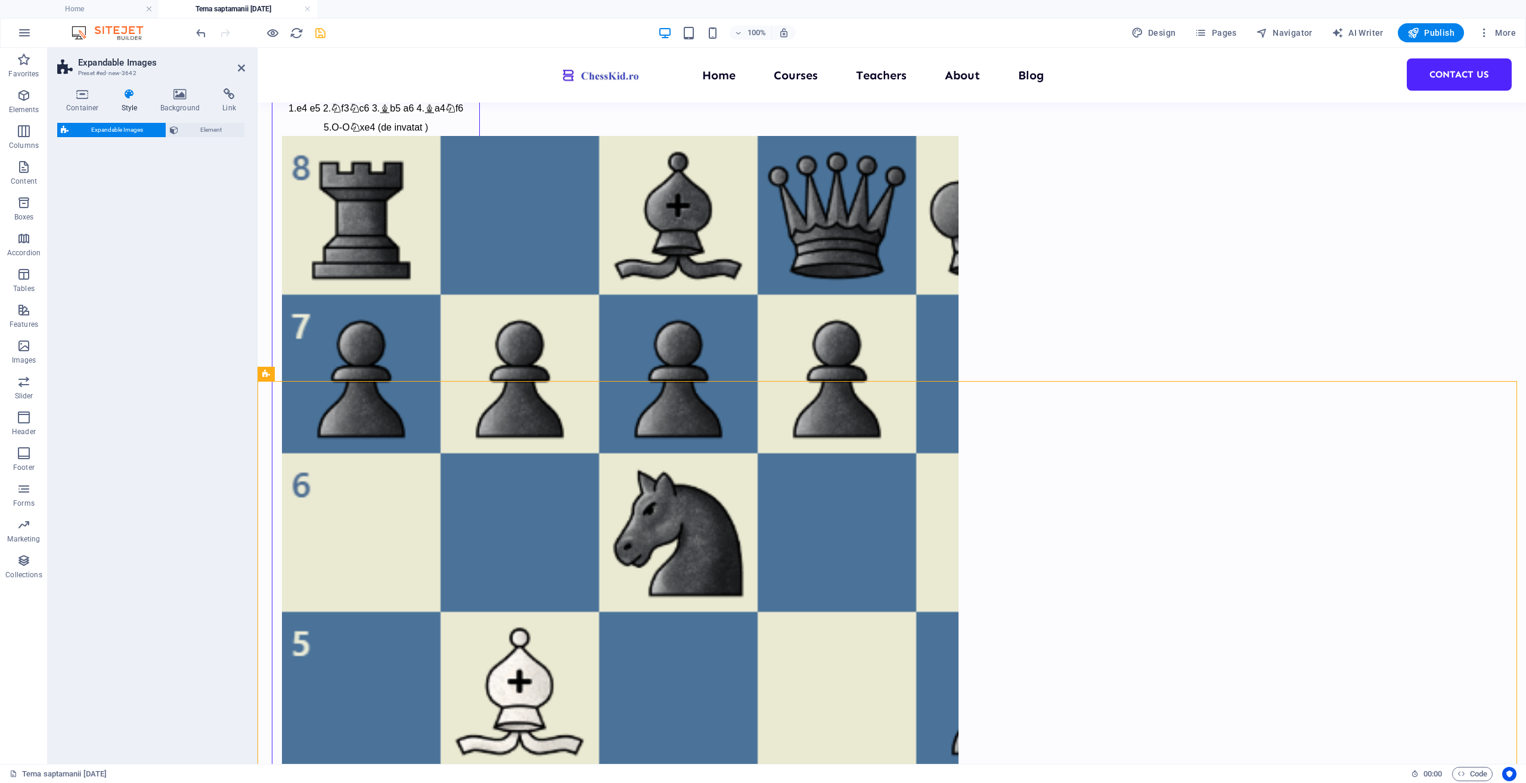
select select "rem"
select select "px"
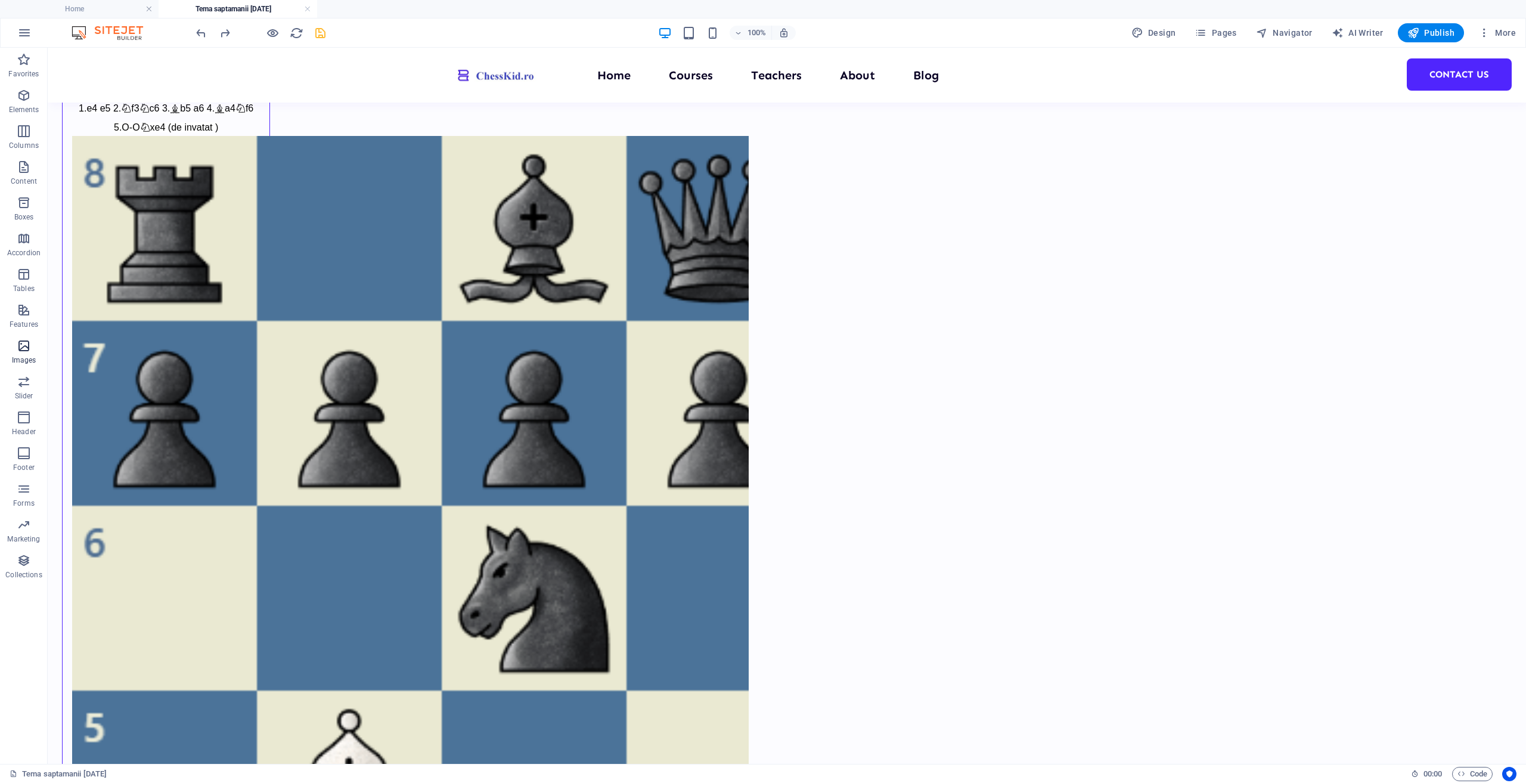
click at [30, 349] on icon "button" at bounding box center [24, 346] width 14 height 14
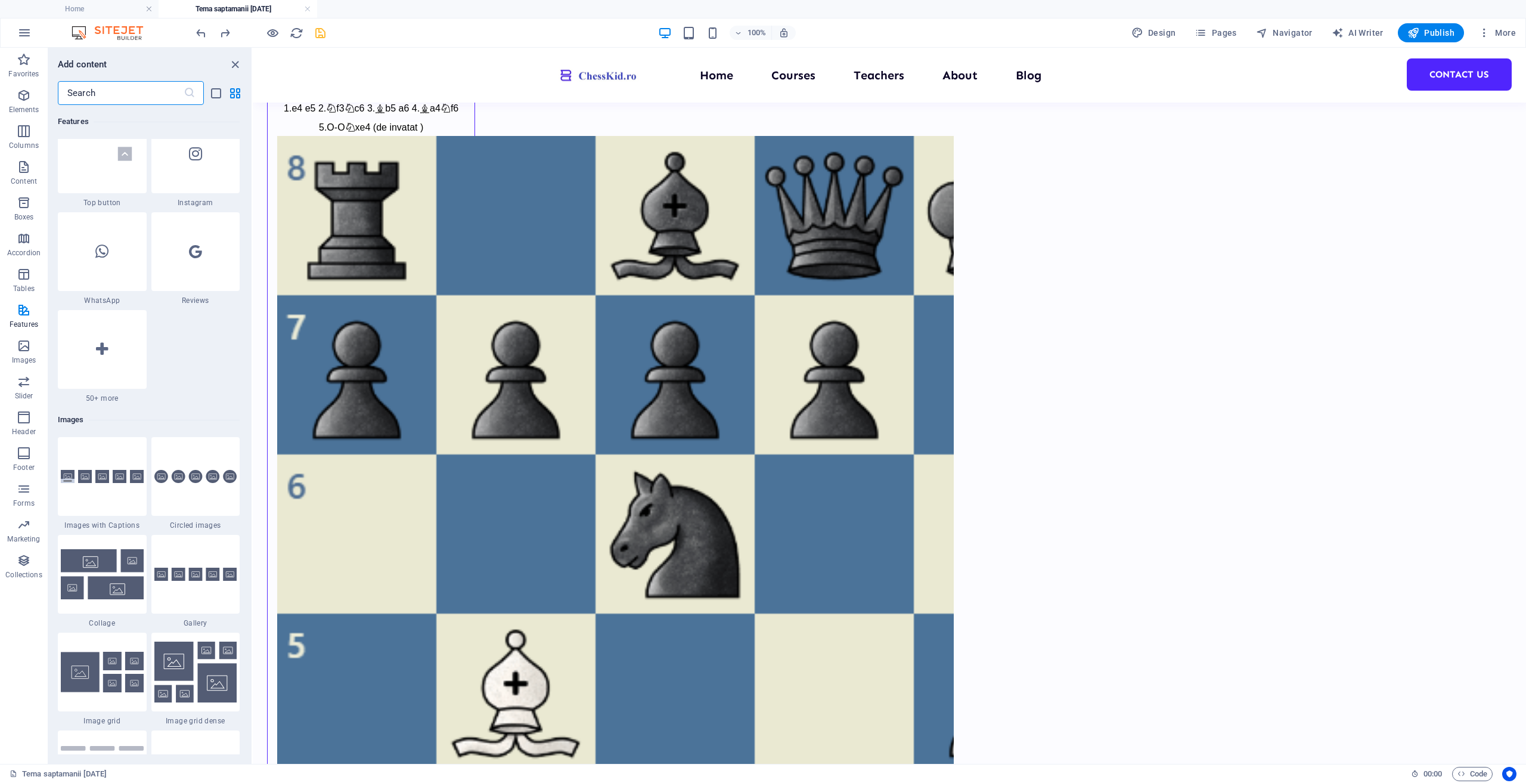
scroll to position [5926, 0]
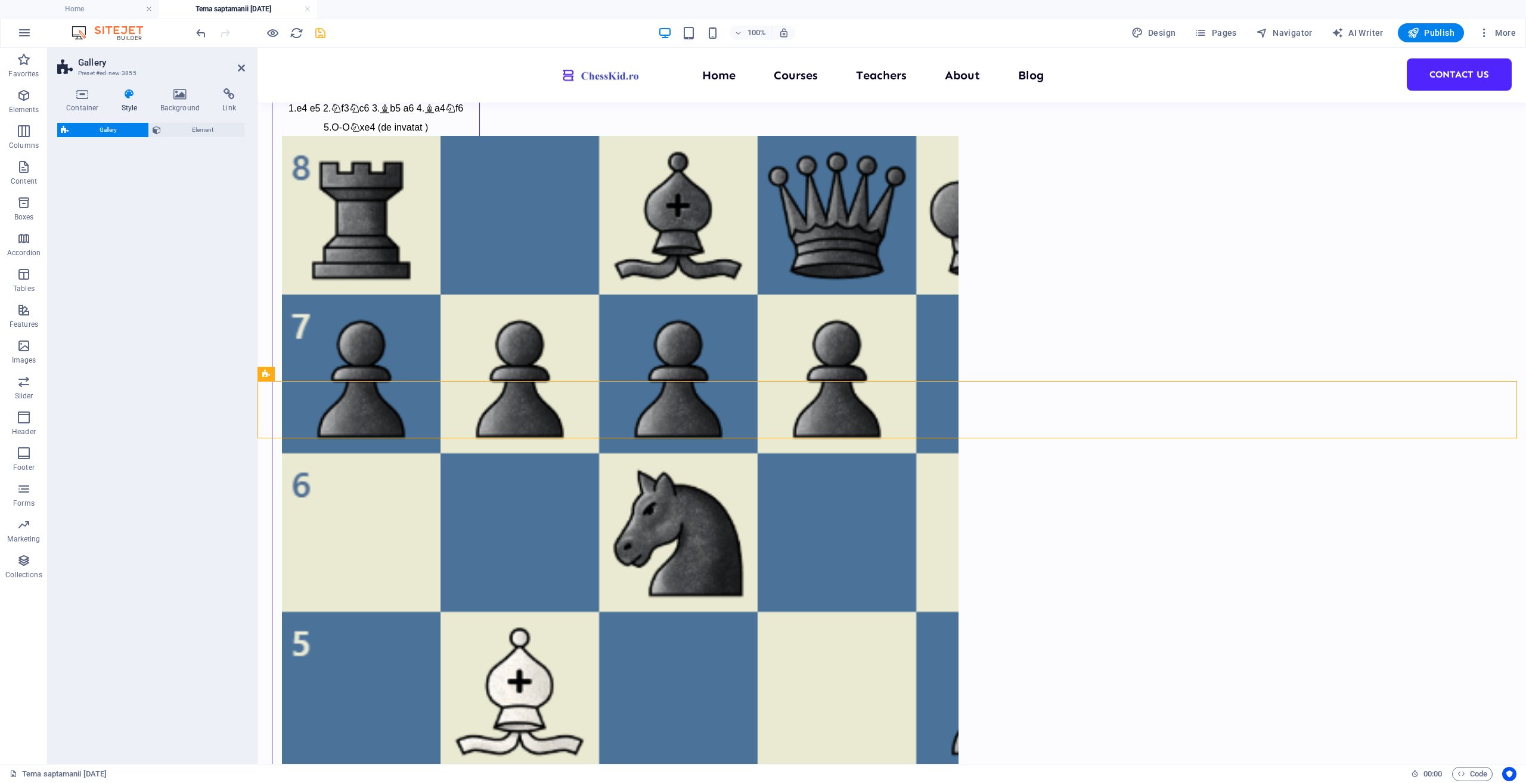
select select "rem"
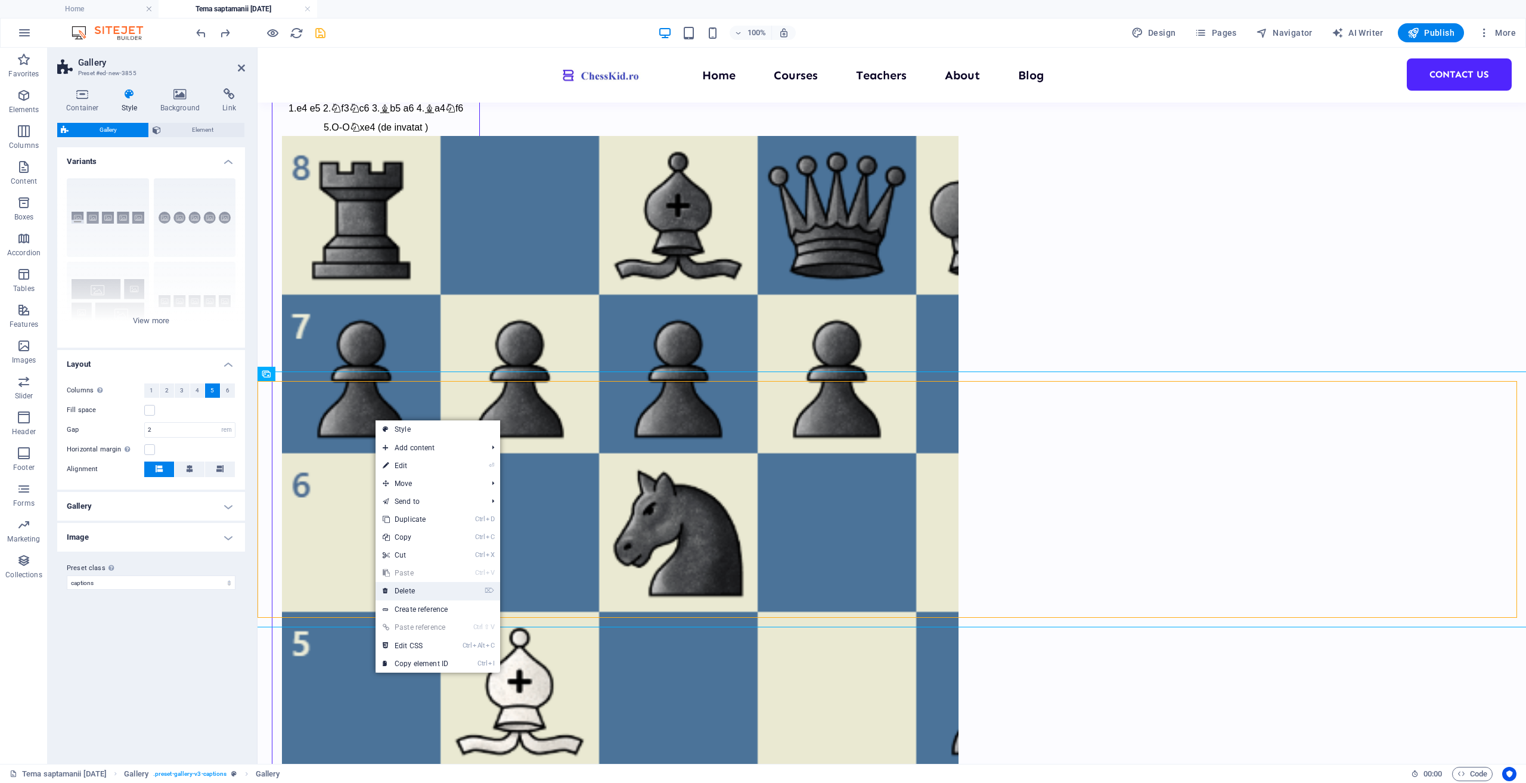
click at [446, 594] on link "⌦ Delete" at bounding box center [416, 591] width 80 height 18
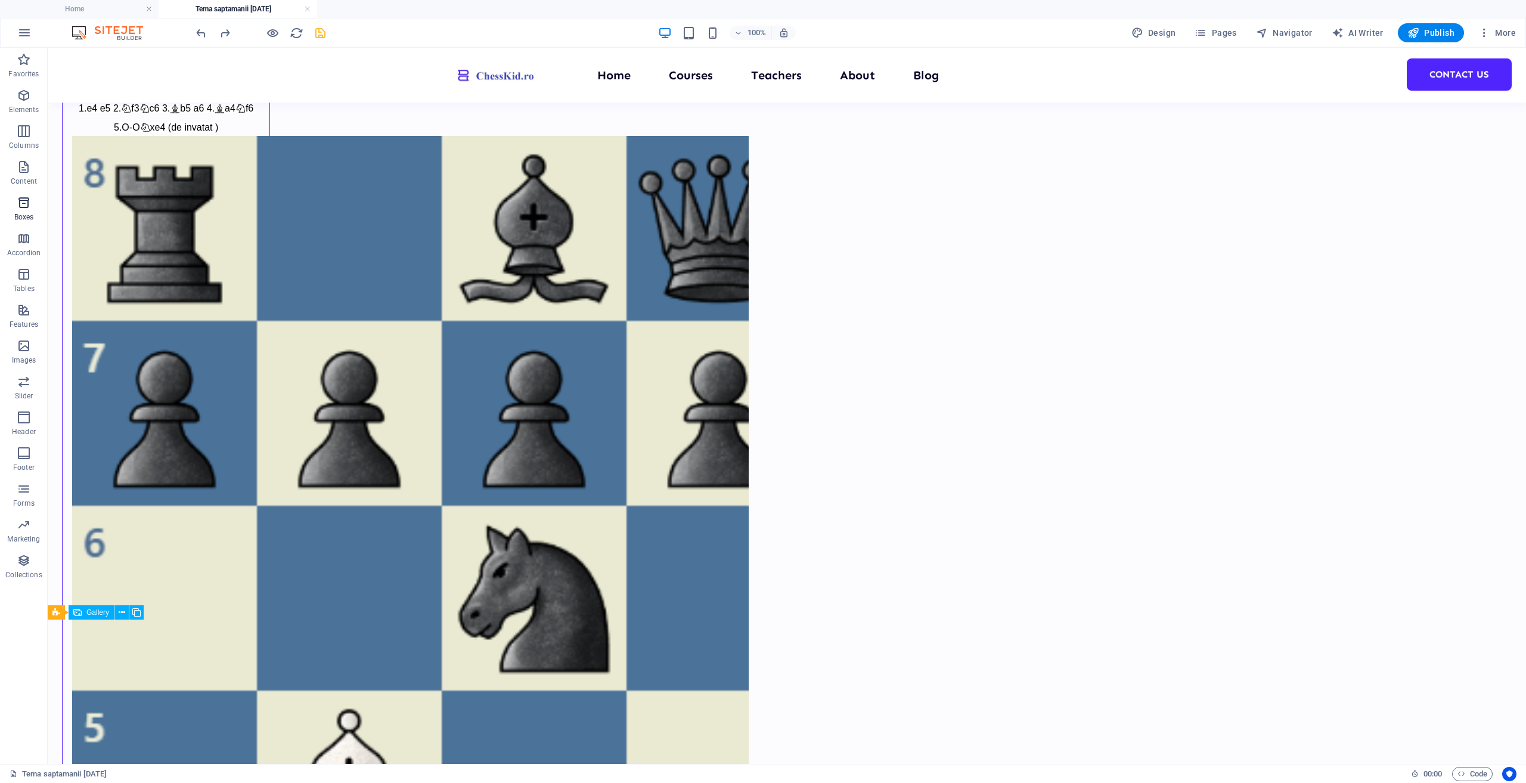
click at [28, 215] on p "Boxes" at bounding box center [24, 217] width 20 height 10
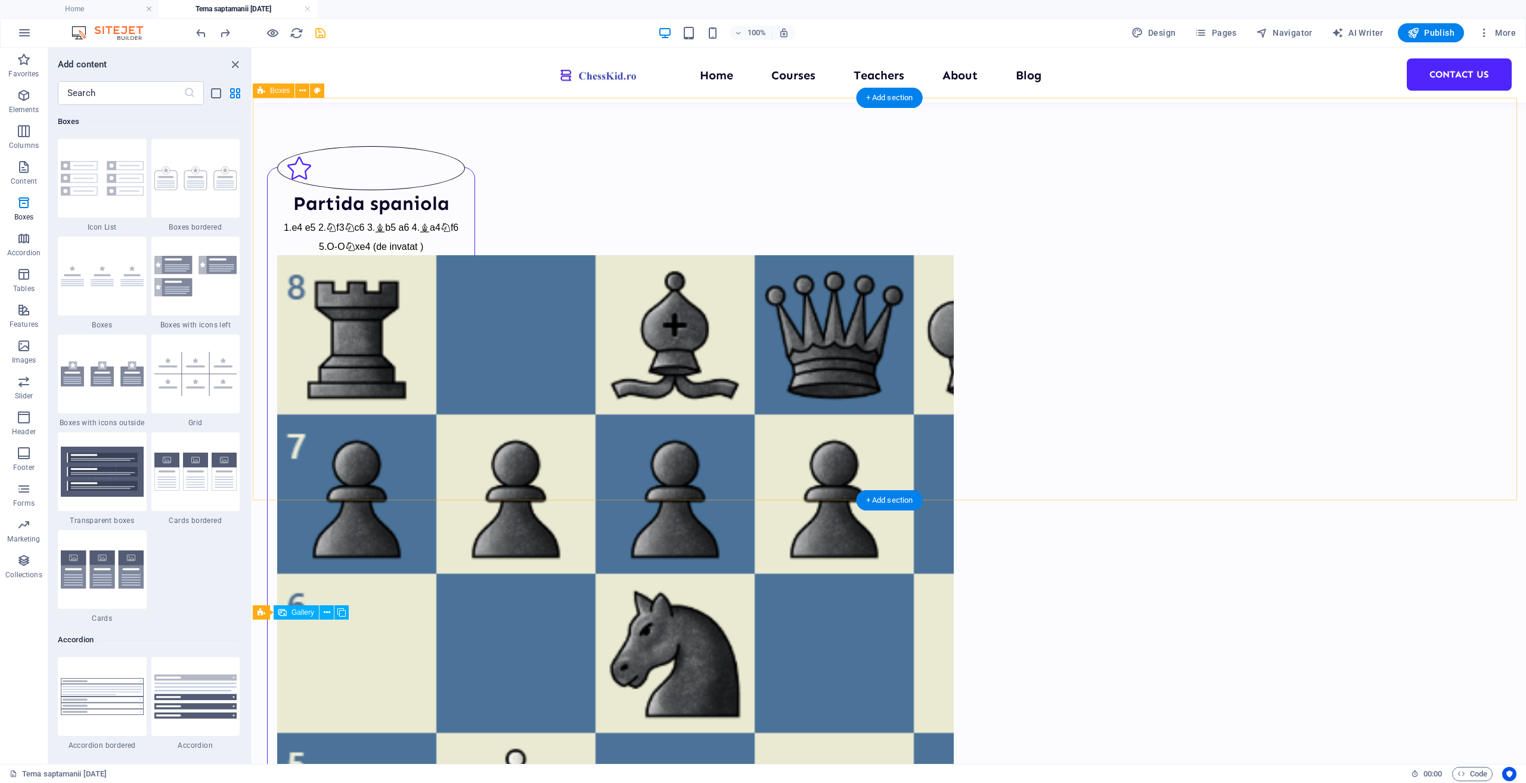
scroll to position [179, 0]
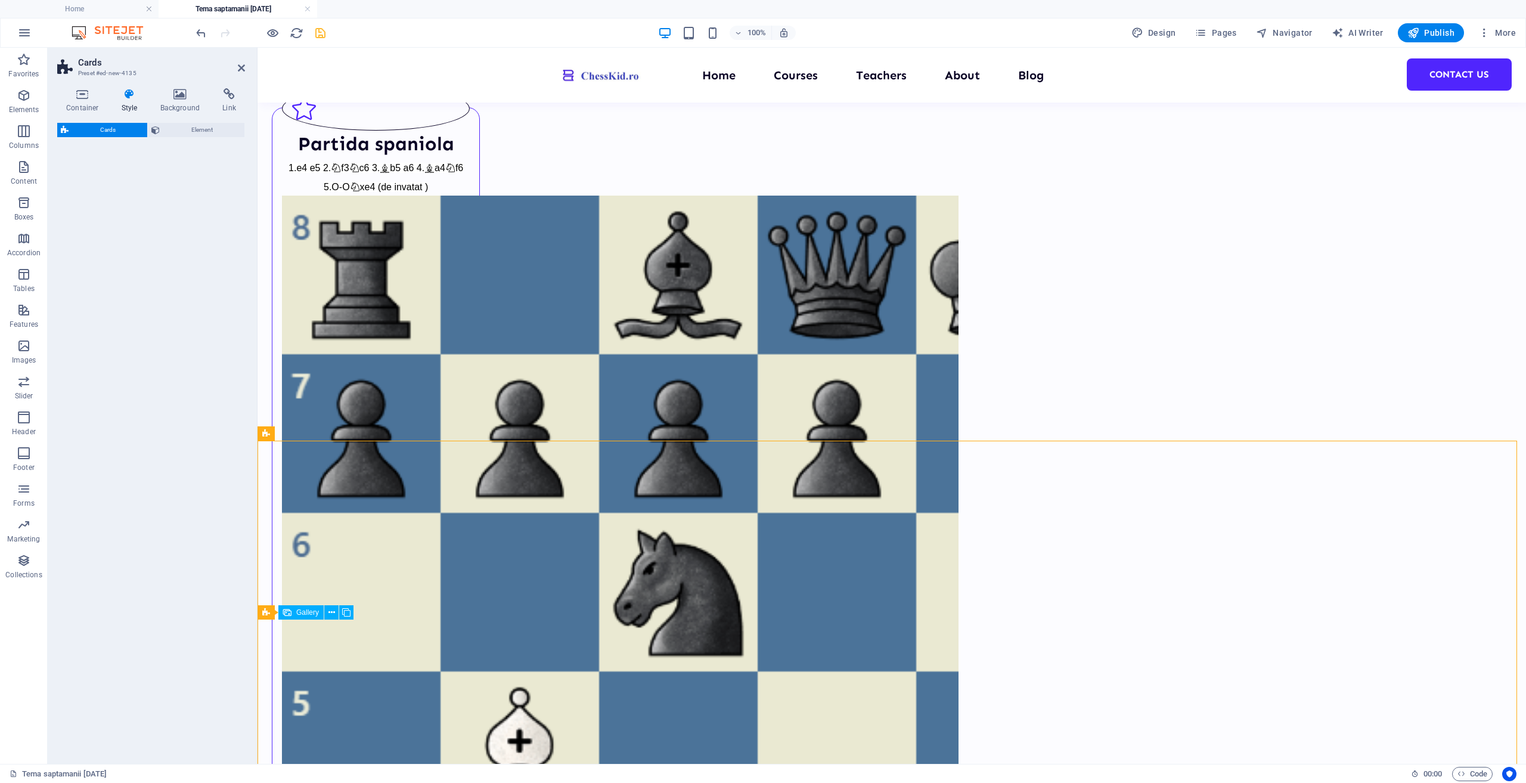
select select "rem"
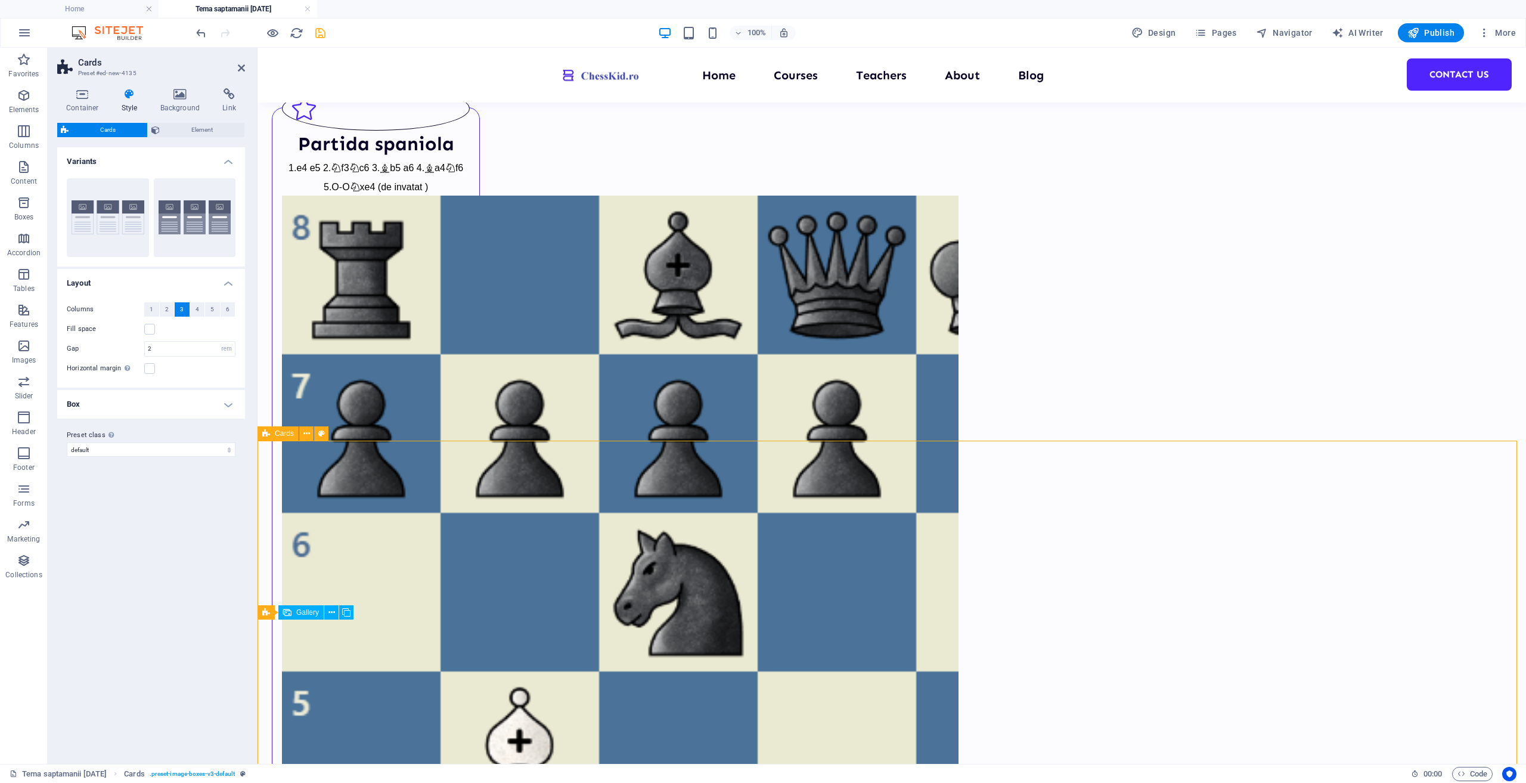
scroll to position [298, 0]
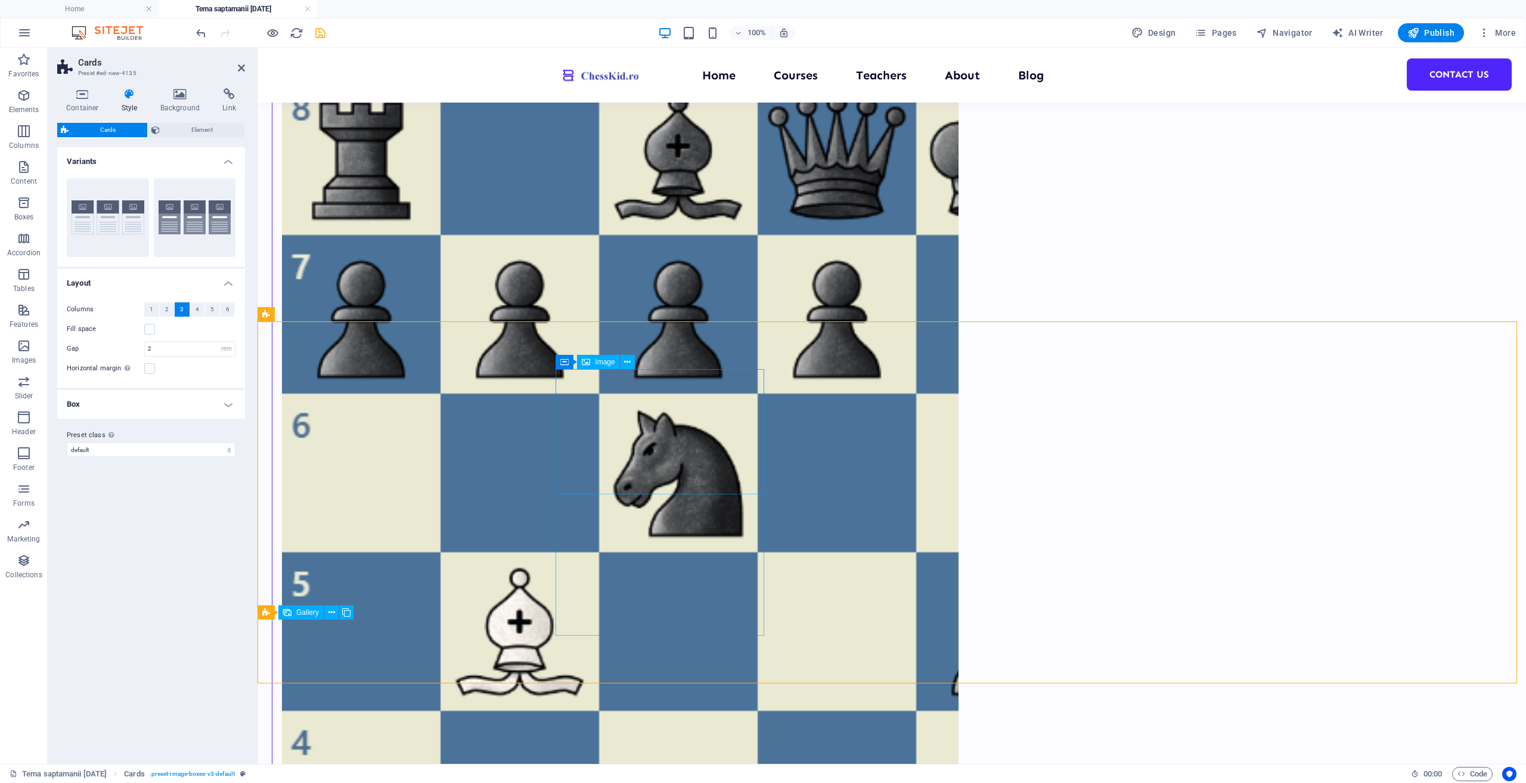
select select "%"
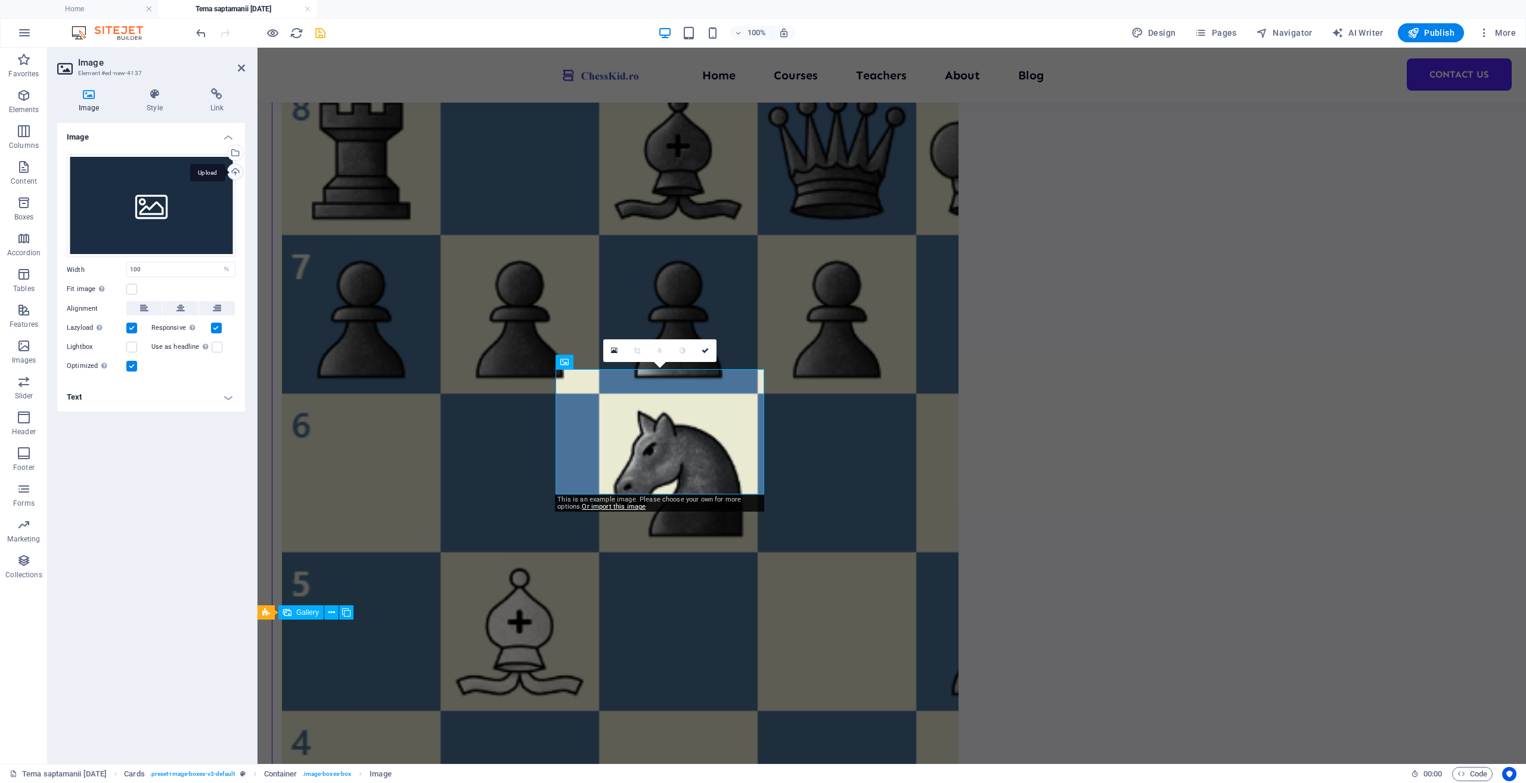
click at [235, 171] on div "Upload" at bounding box center [234, 173] width 18 height 18
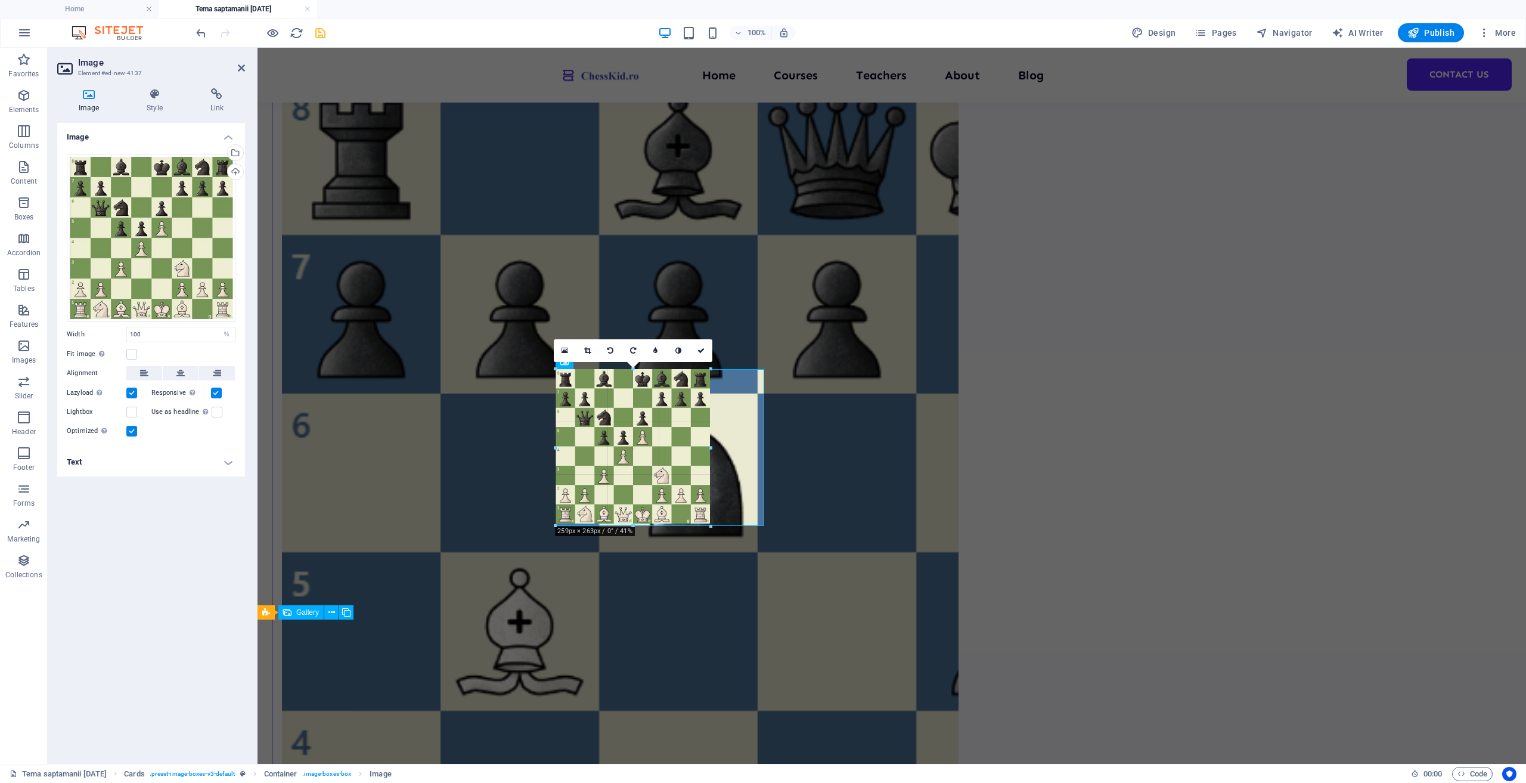
drag, startPoint x: 762, startPoint y: 578, endPoint x: 448, endPoint y: 450, distance: 339.1
type input "258"
select select "px"
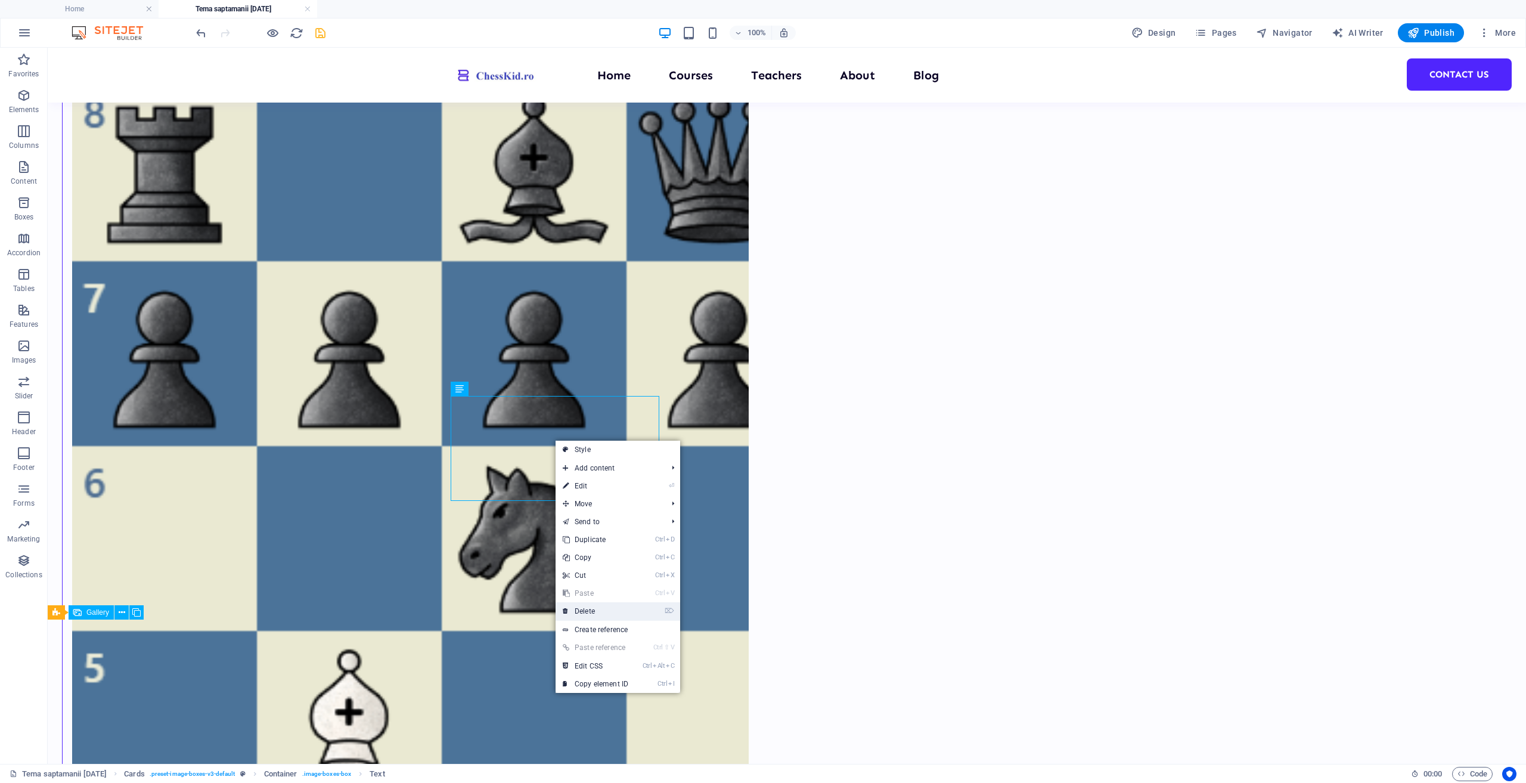
click at [624, 606] on link "⌦ Delete" at bounding box center [596, 611] width 80 height 18
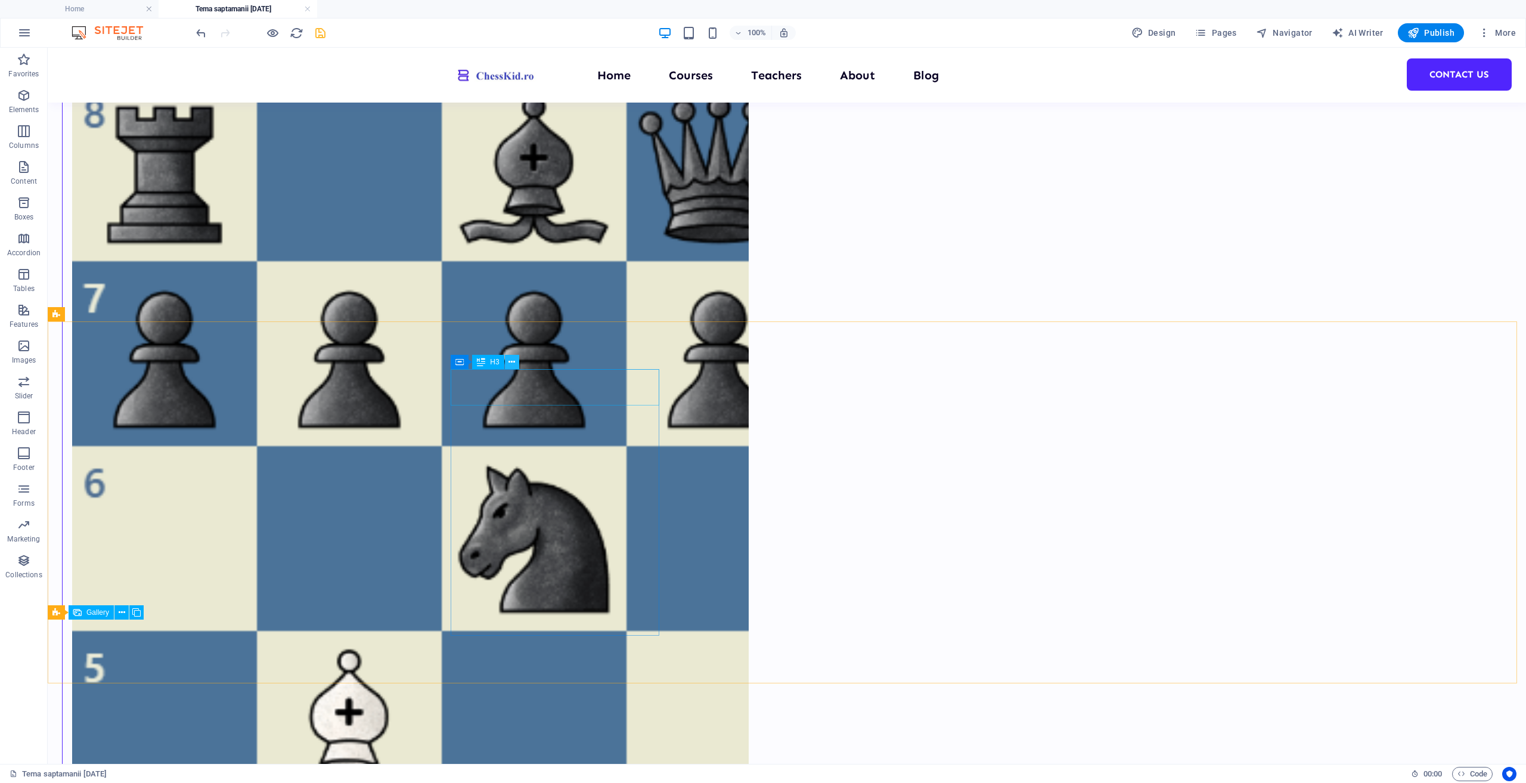
click at [510, 362] on icon at bounding box center [512, 362] width 7 height 13
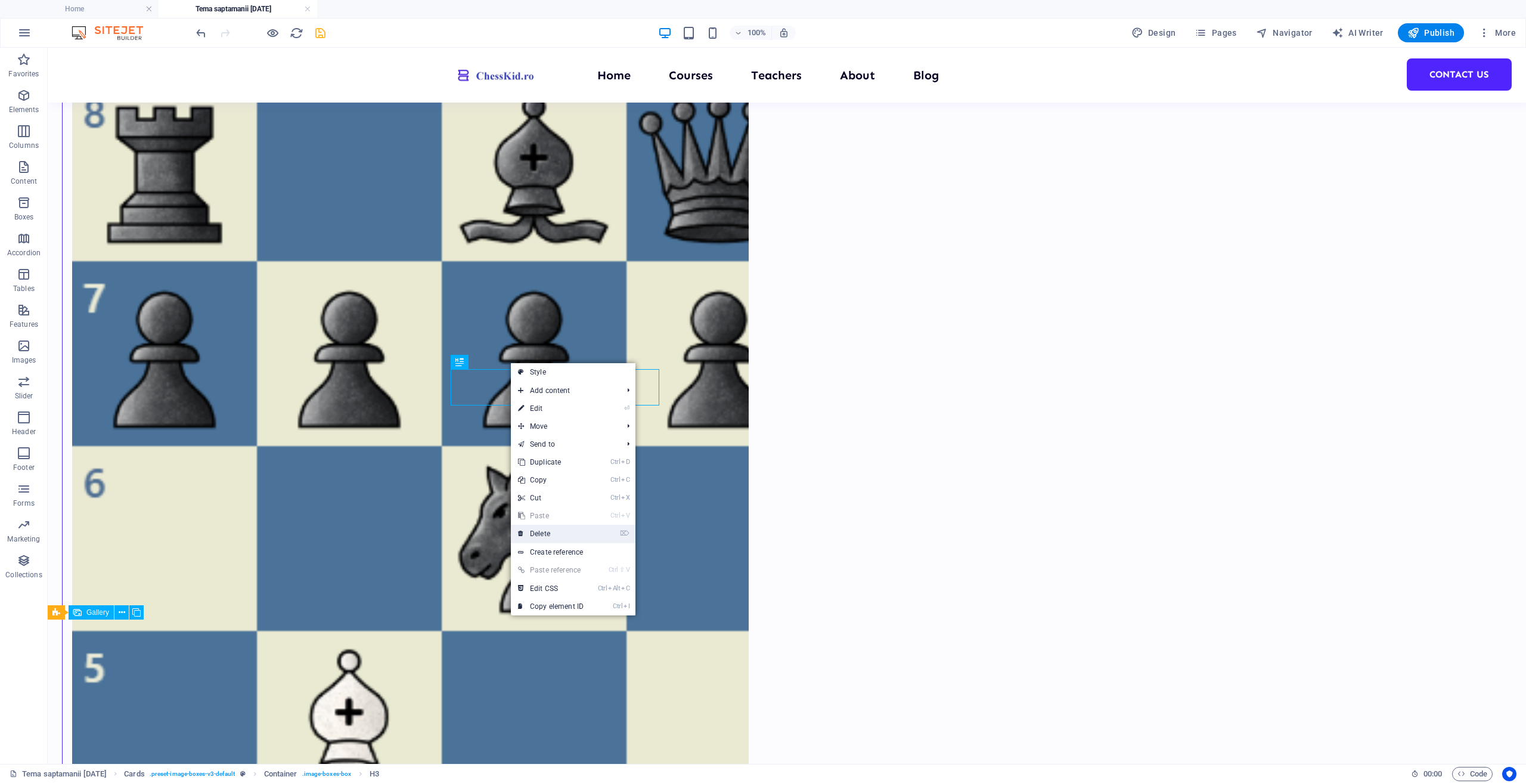
click at [584, 535] on link "⌦ Delete" at bounding box center [551, 534] width 80 height 18
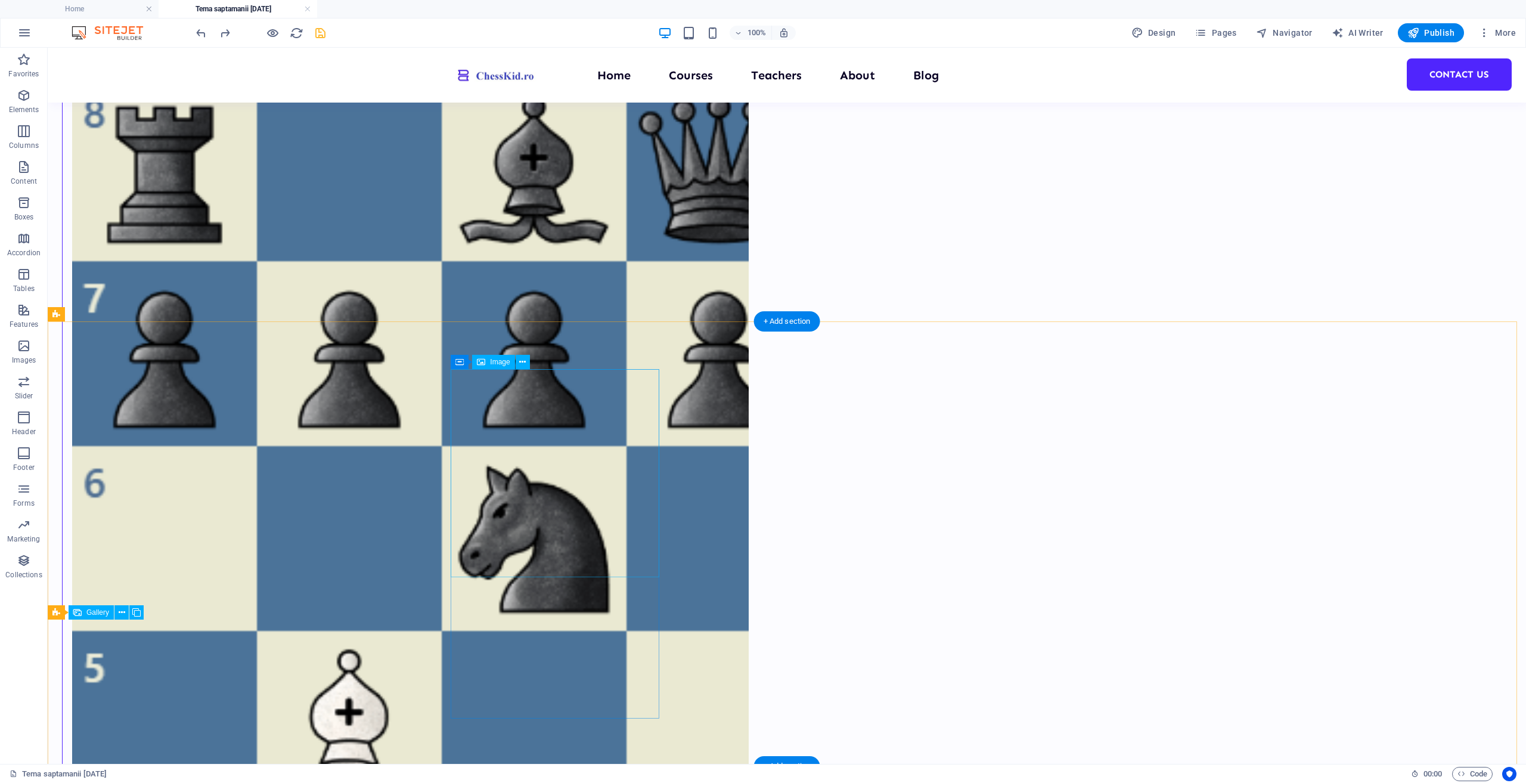
select select "%"
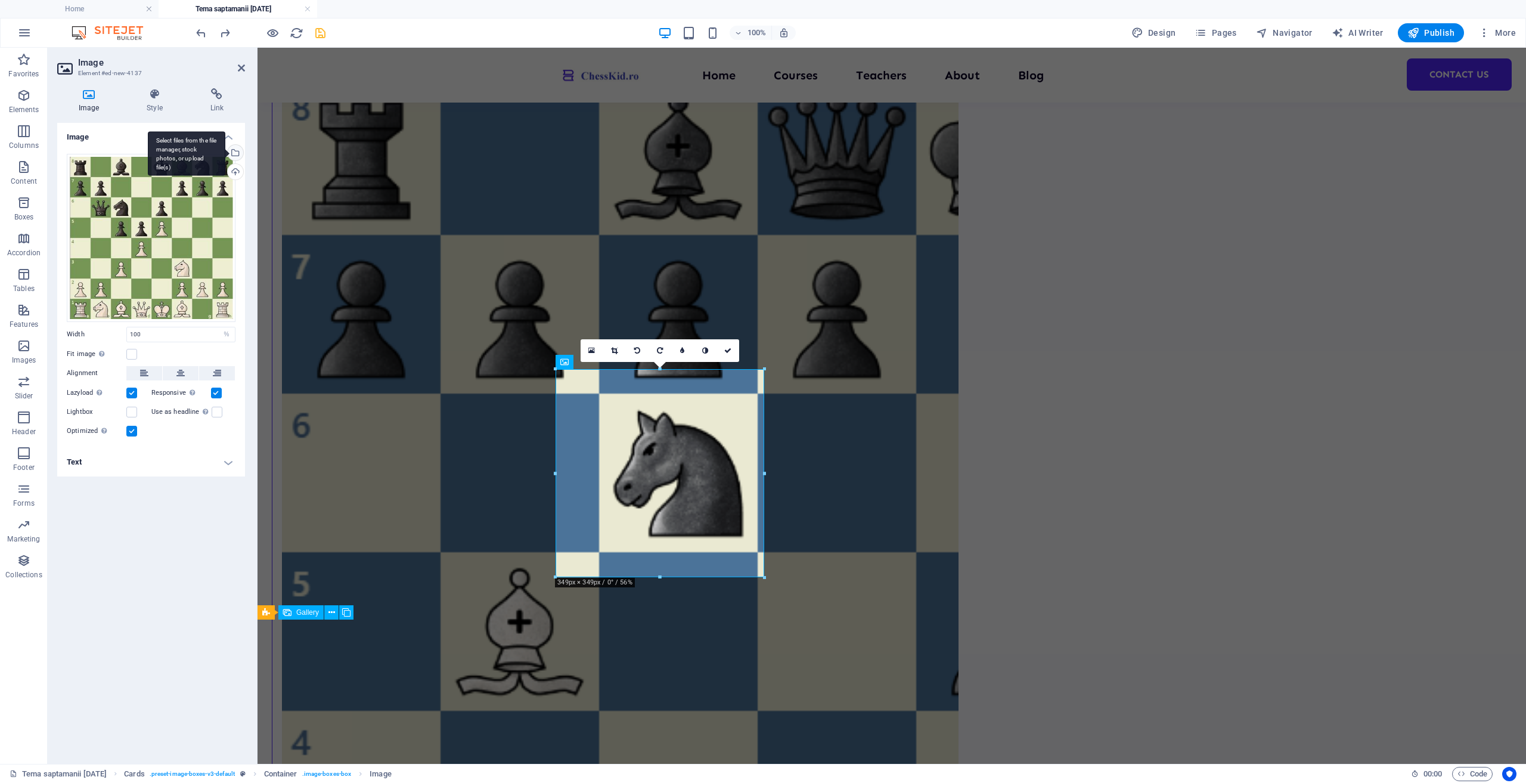
click at [237, 153] on div "Select files from the file manager, stock photos, or upload file(s)" at bounding box center [234, 154] width 18 height 18
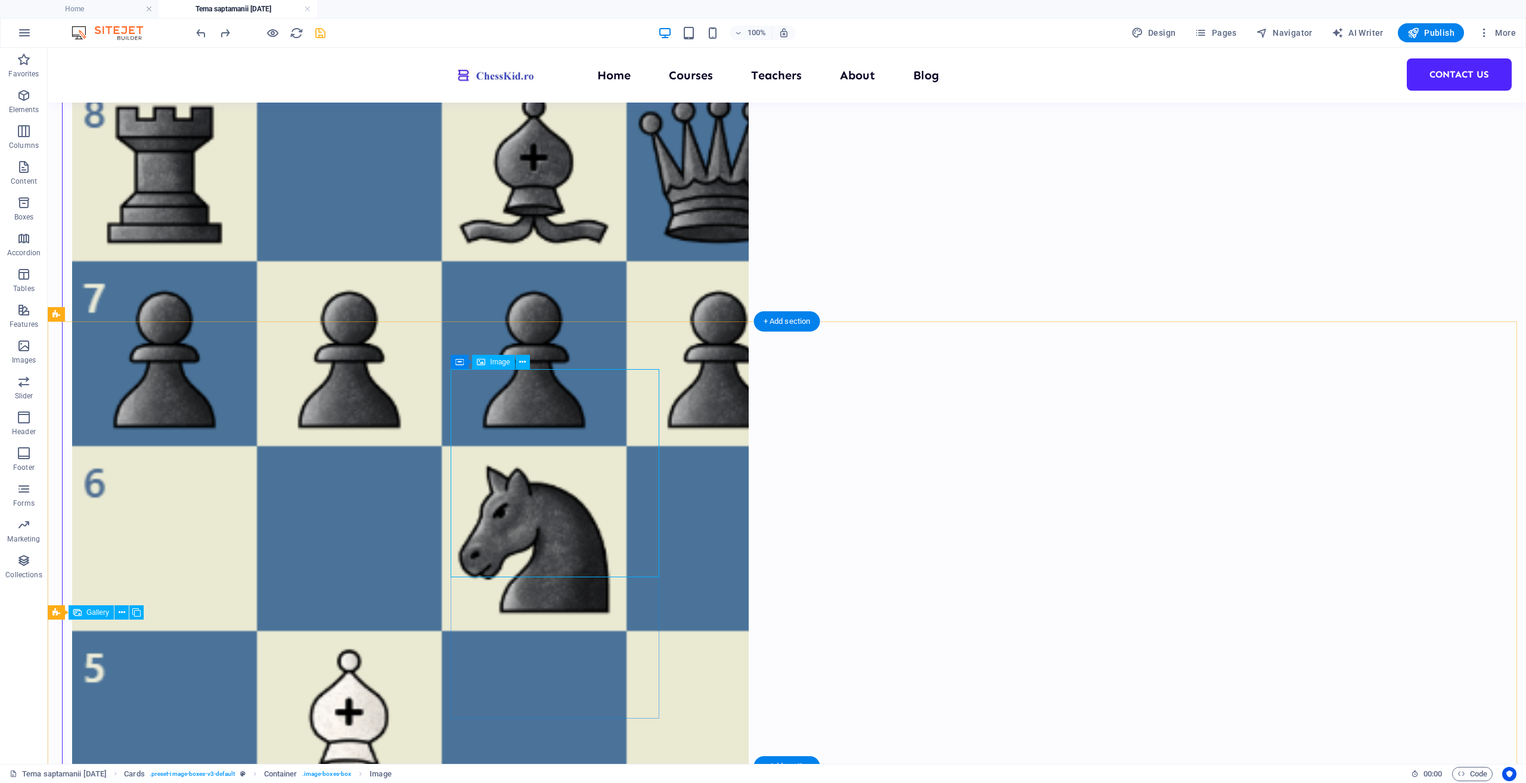
select select "%"
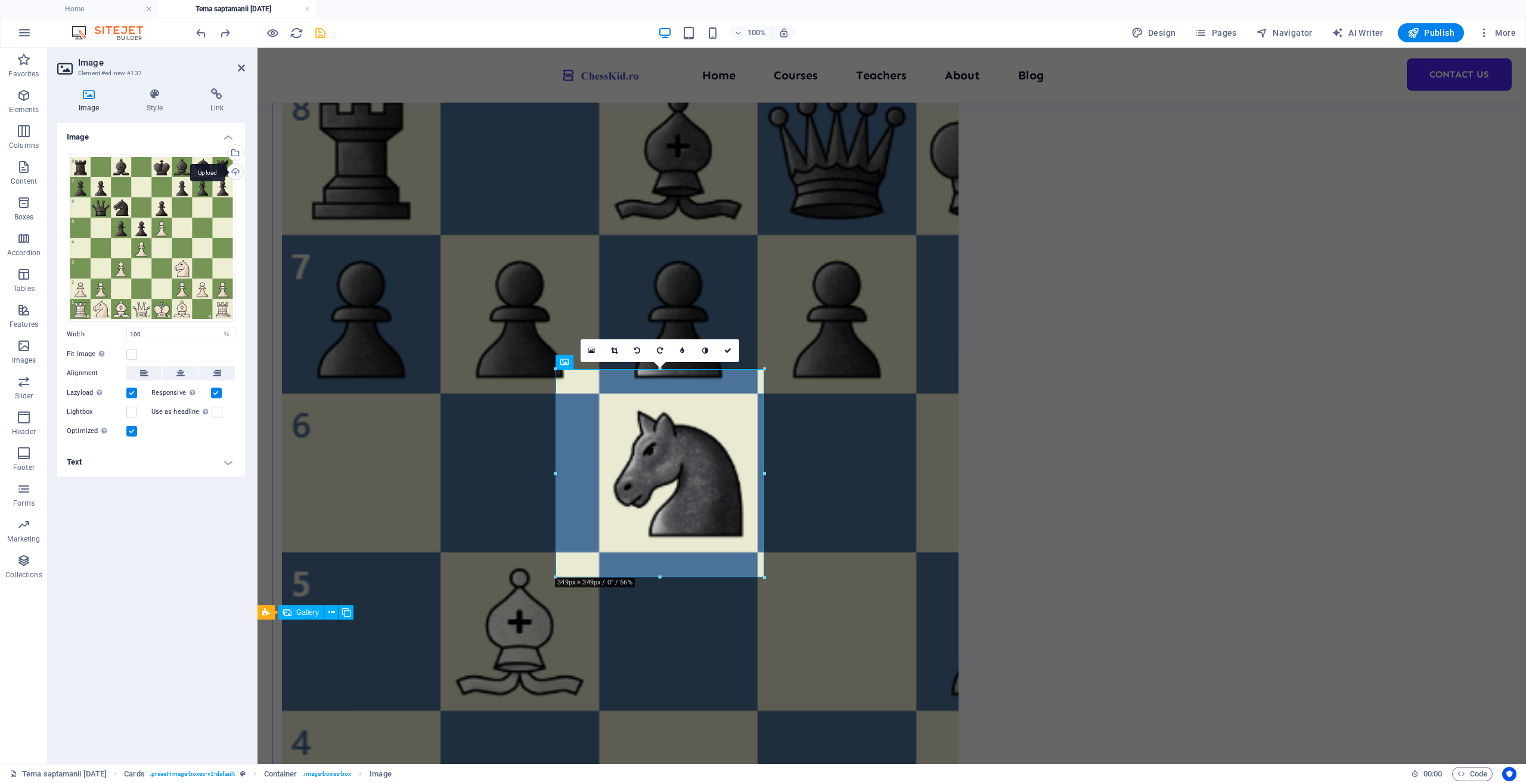
click at [237, 172] on div "Upload" at bounding box center [234, 173] width 18 height 18
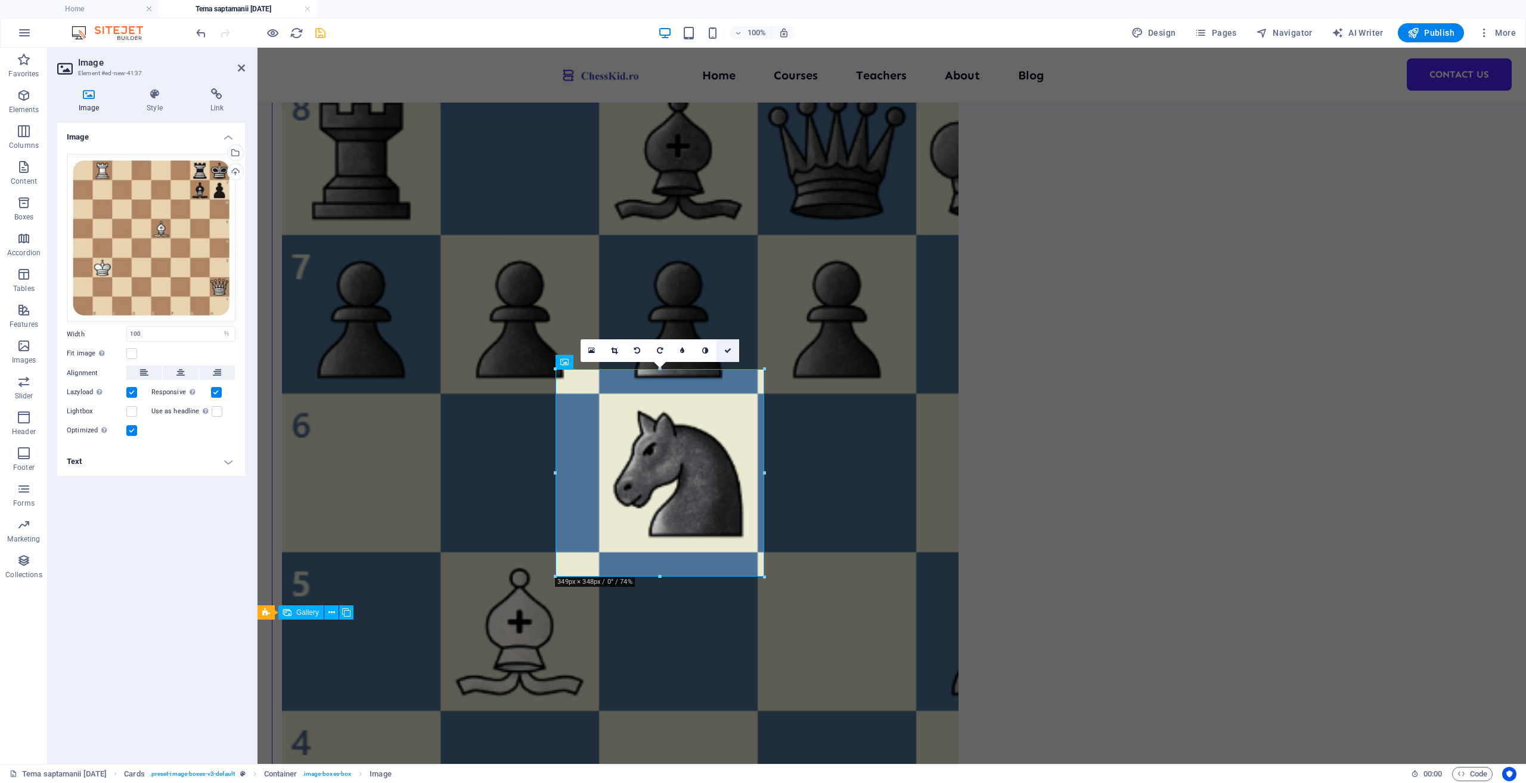
click at [732, 348] on link at bounding box center [728, 350] width 23 height 23
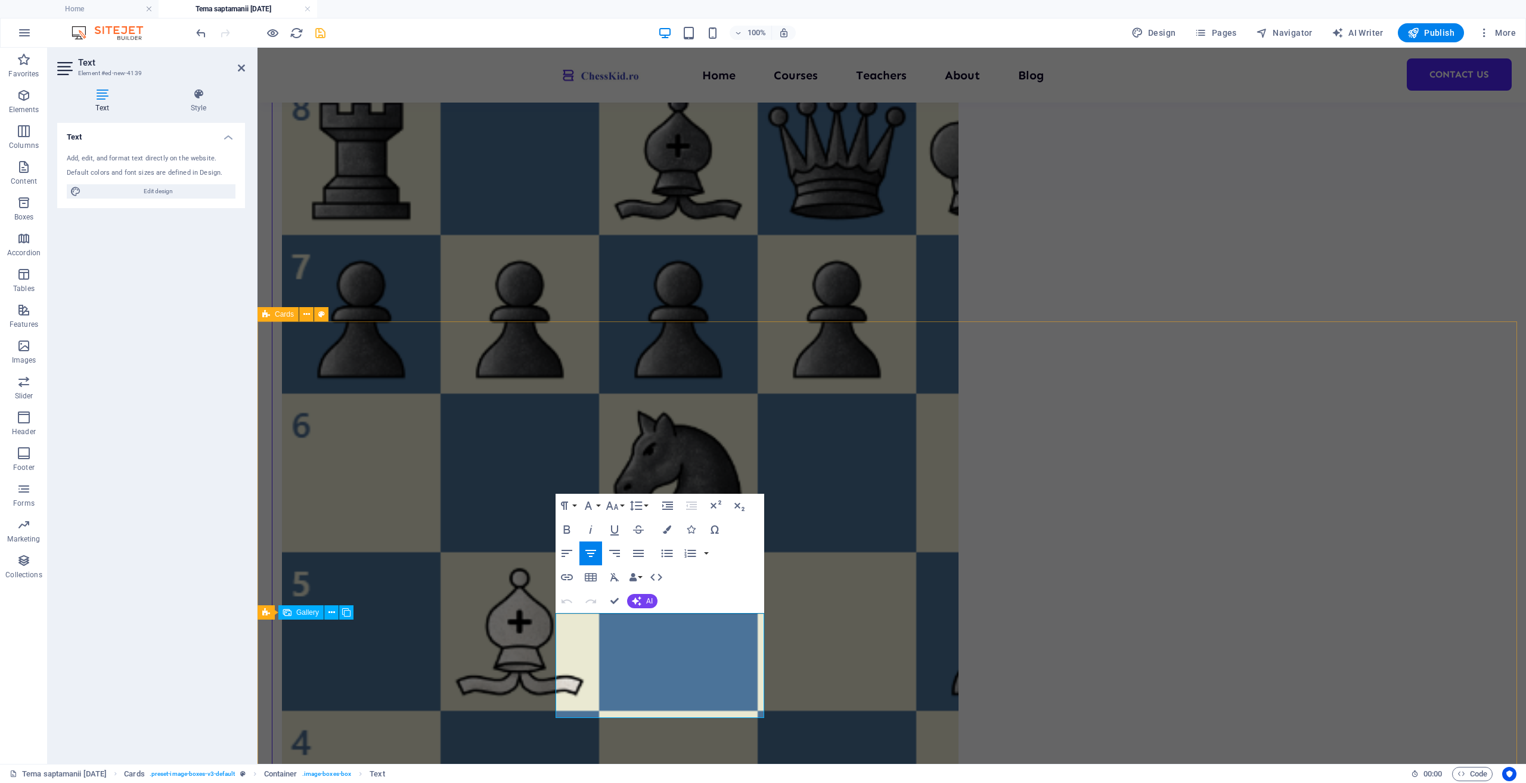
drag, startPoint x: 580, startPoint y: 625, endPoint x: 762, endPoint y: 720, distance: 205.1
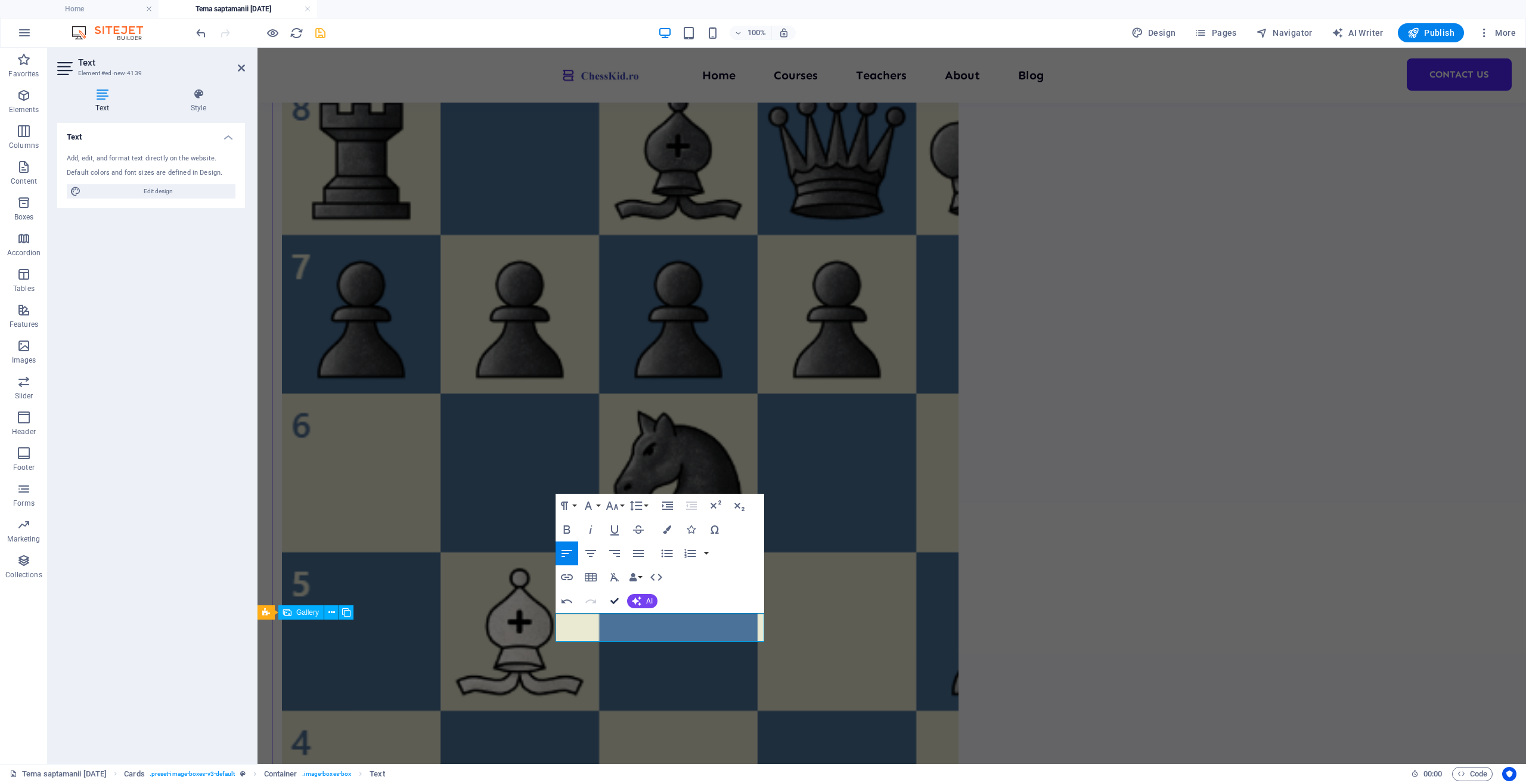
drag, startPoint x: 619, startPoint y: 600, endPoint x: 590, endPoint y: 554, distance: 54.6
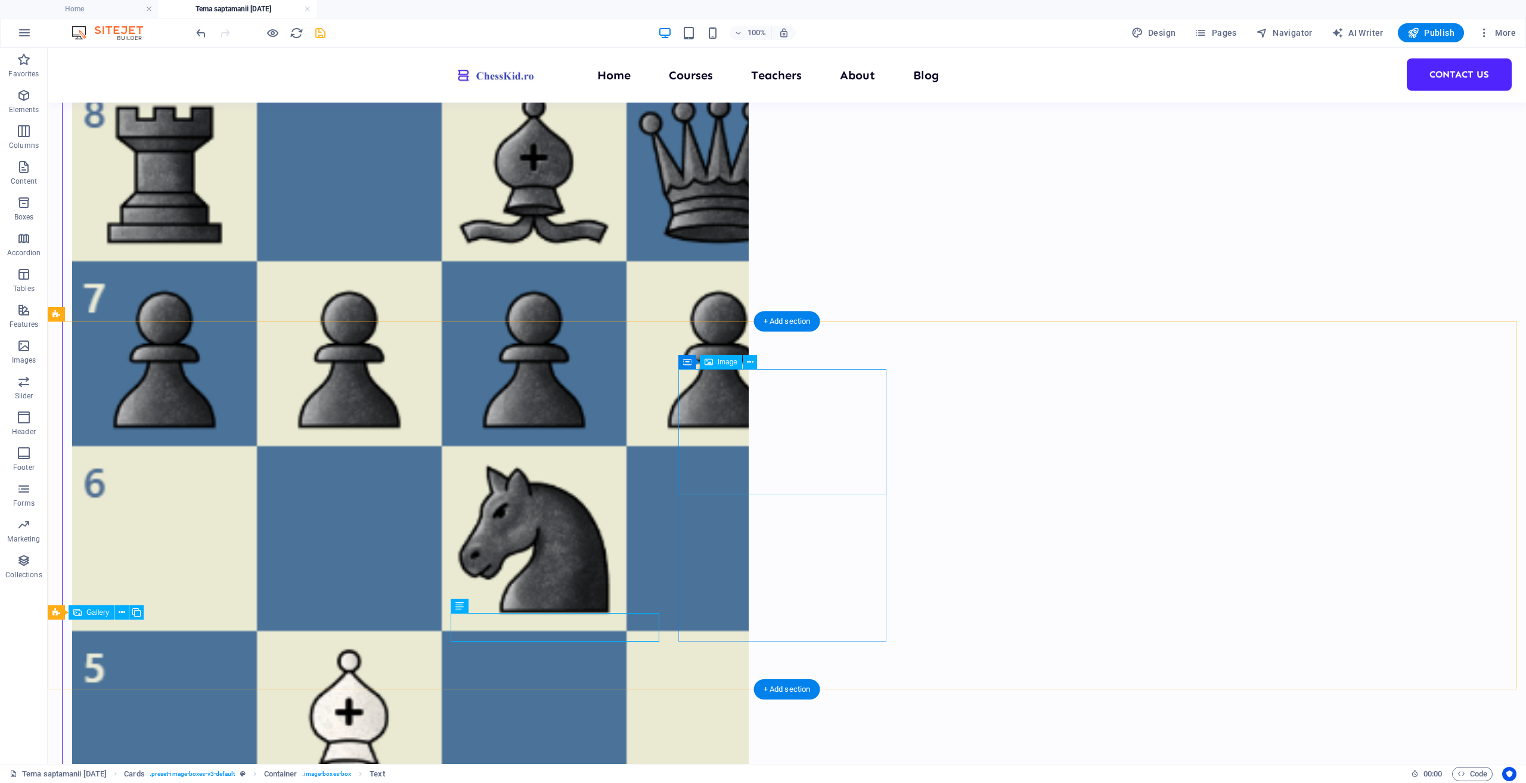
select select "%"
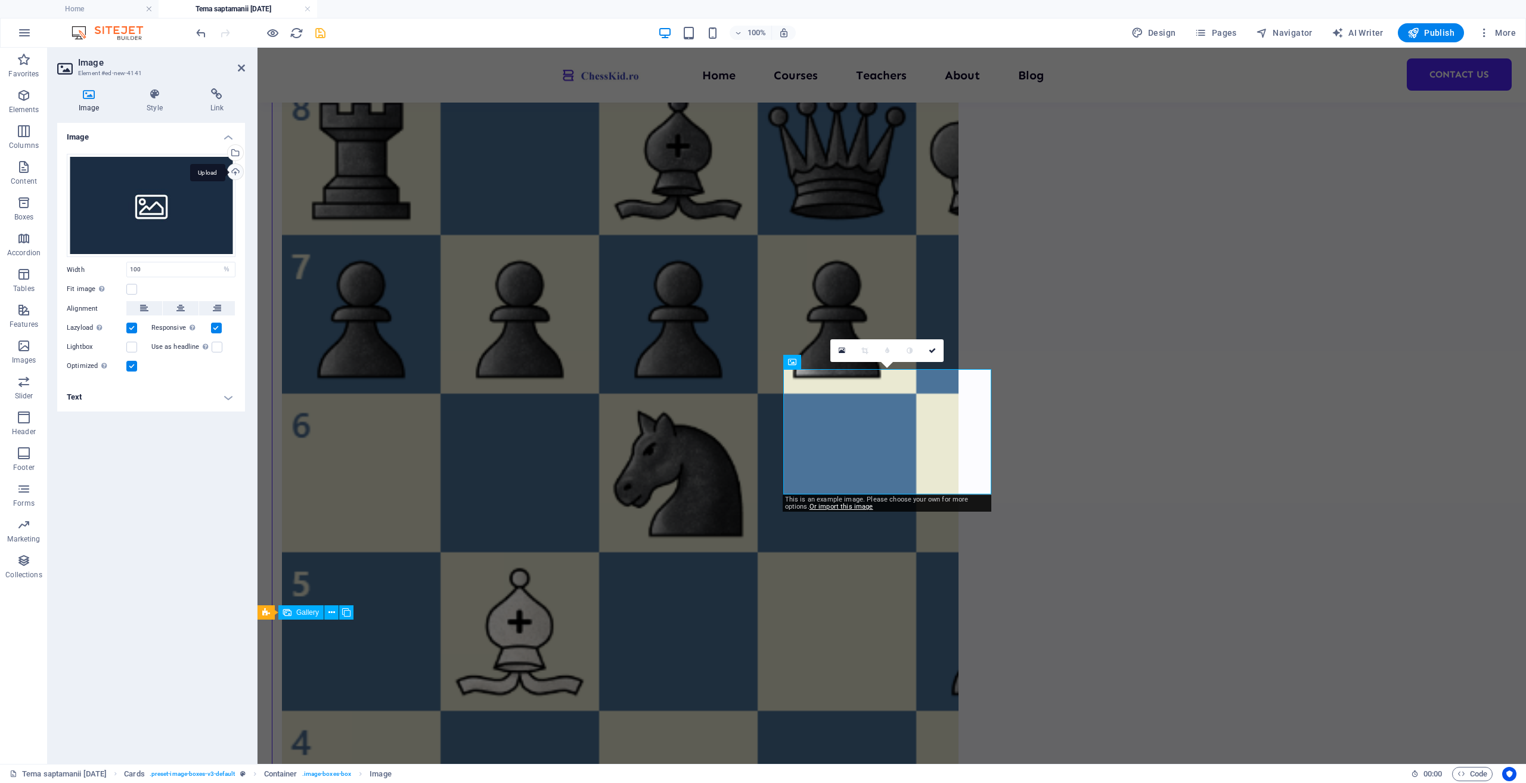
click at [237, 175] on div "Upload" at bounding box center [234, 173] width 18 height 18
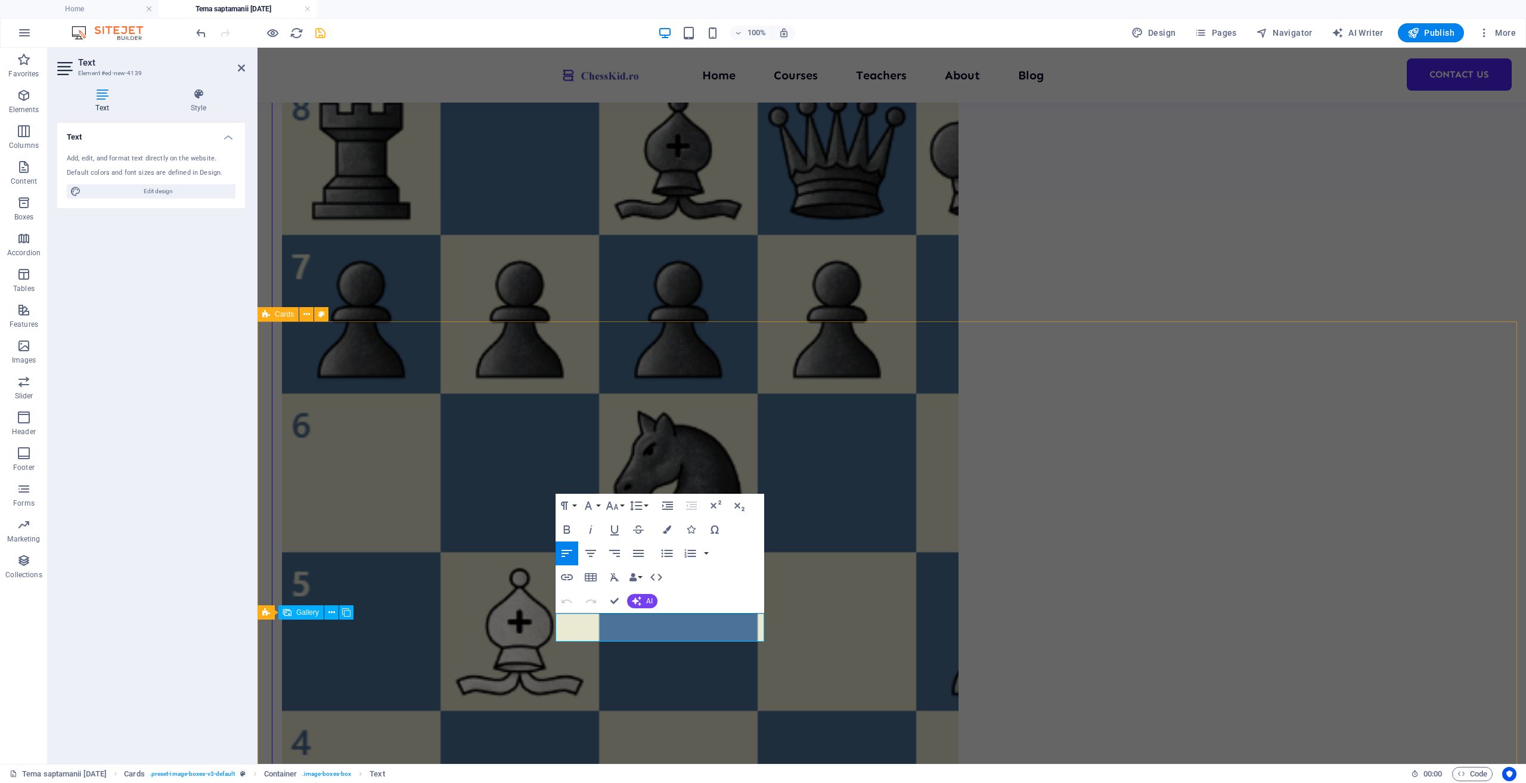
drag, startPoint x: 724, startPoint y: 623, endPoint x: 544, endPoint y: 622, distance: 180.0
copy p "Albul muta si da mat in 2 mutari"
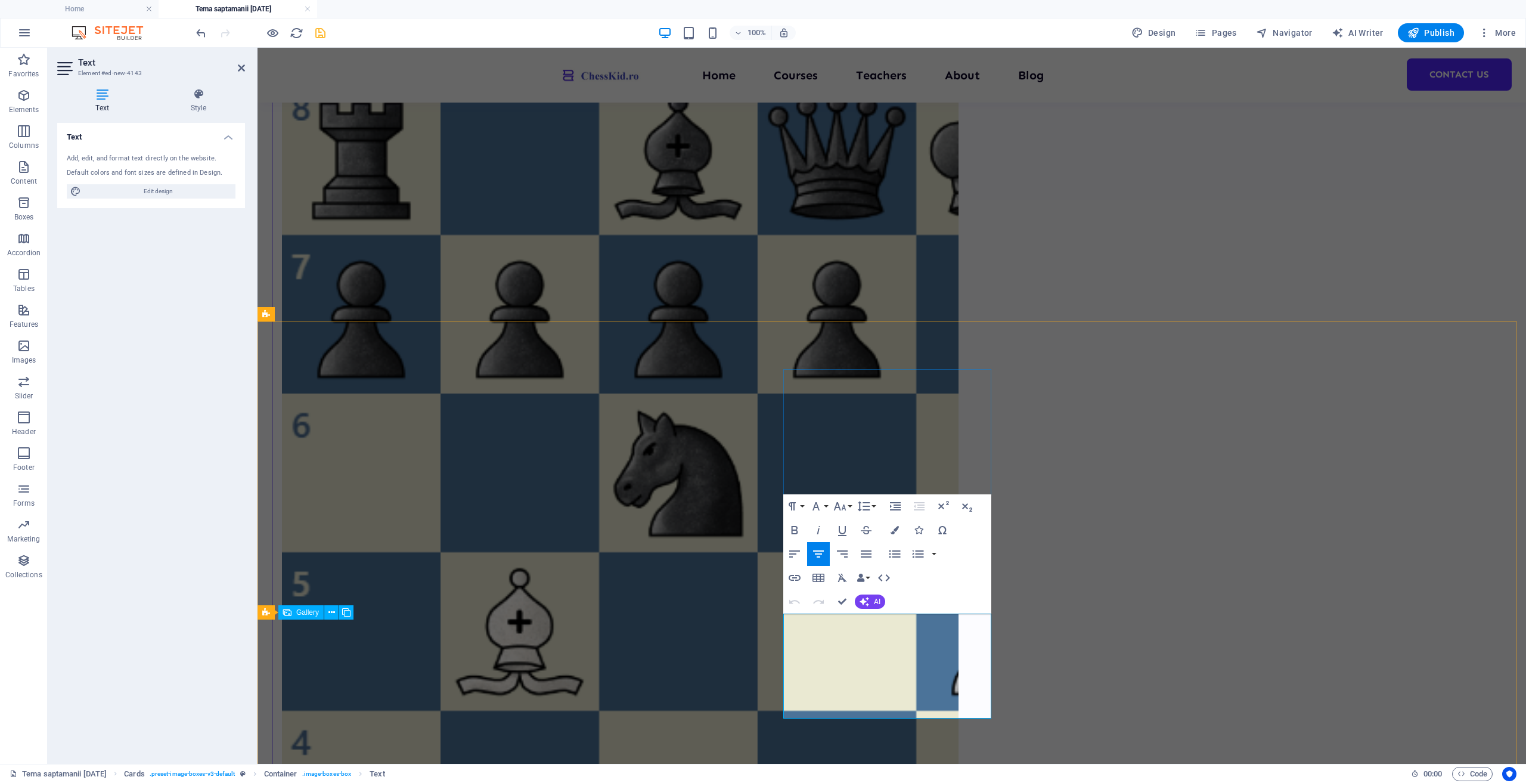
drag, startPoint x: 918, startPoint y: 703, endPoint x: 788, endPoint y: 621, distance: 153.8
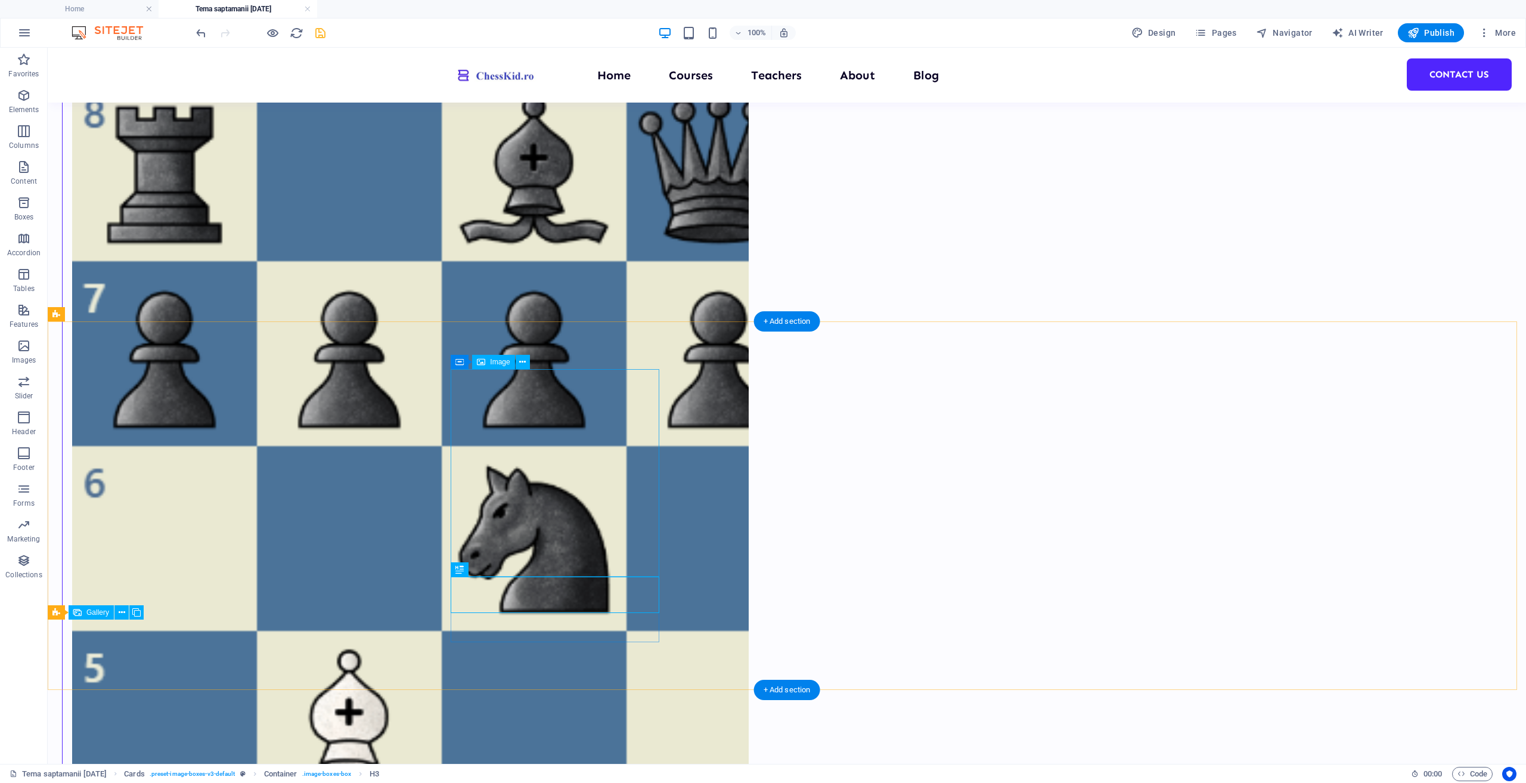
drag, startPoint x: 533, startPoint y: 505, endPoint x: 323, endPoint y: 507, distance: 209.9
select select "%"
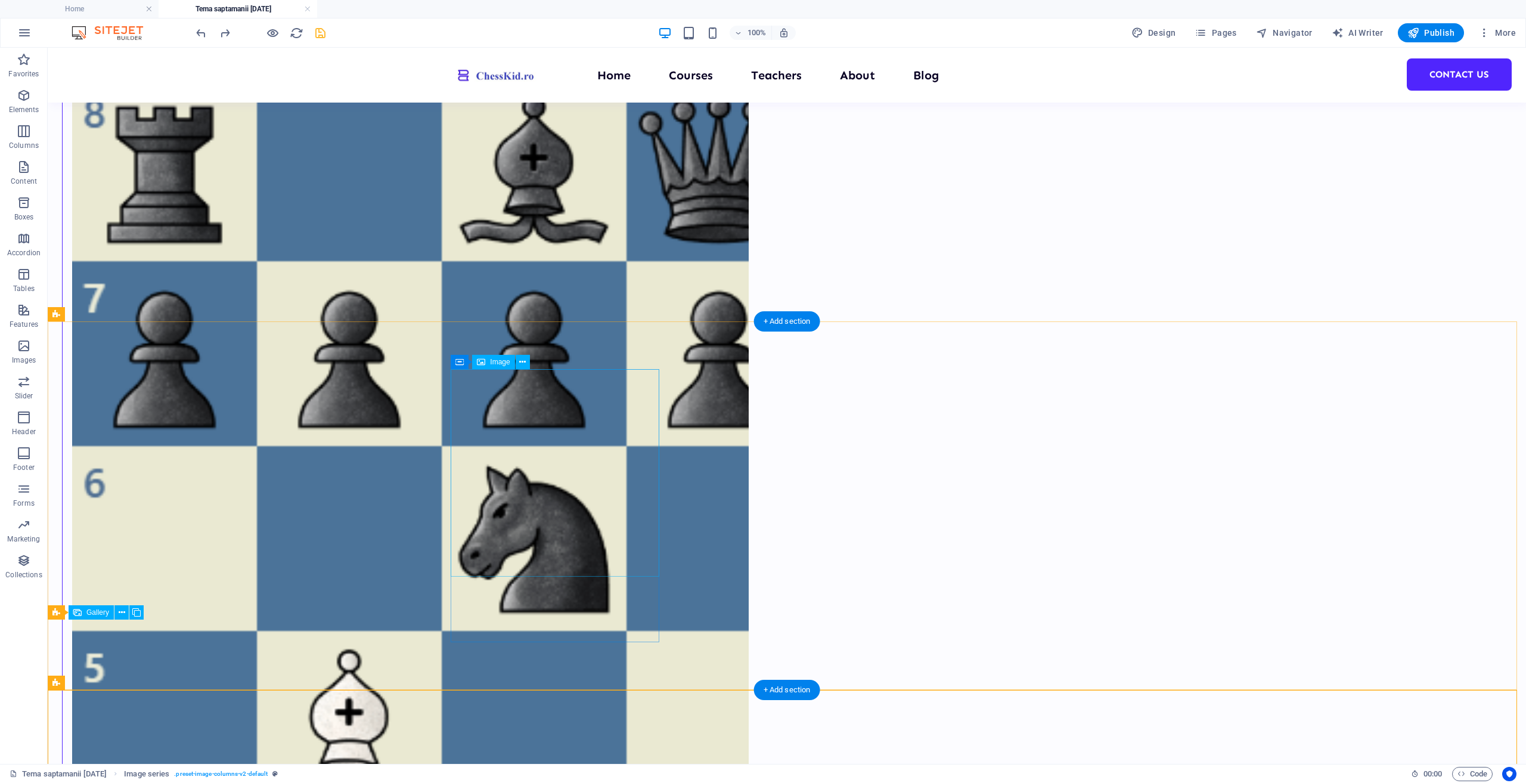
select select "%"
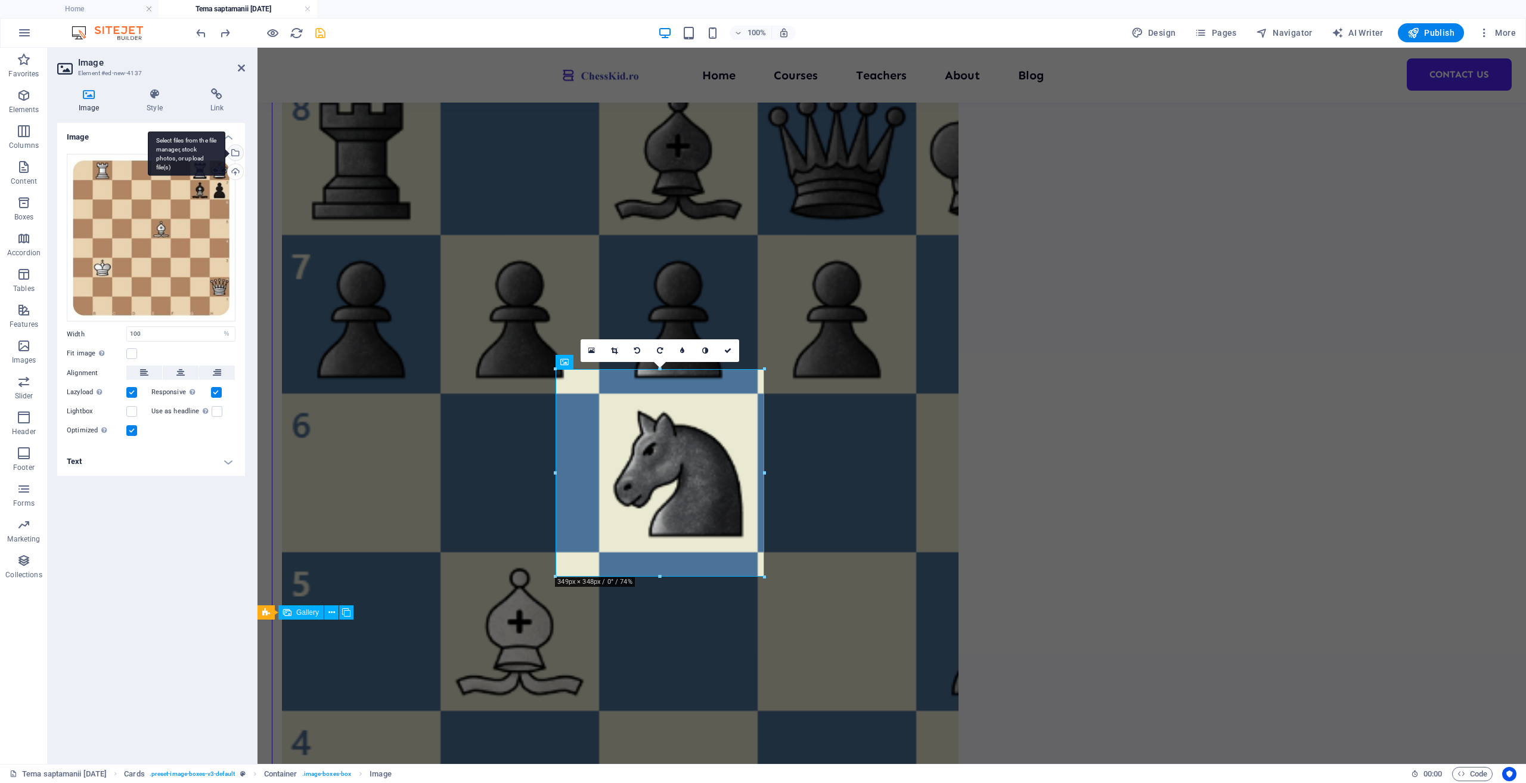
click at [238, 153] on div "Select files from the file manager, stock photos, or upload file(s)" at bounding box center [234, 154] width 18 height 18
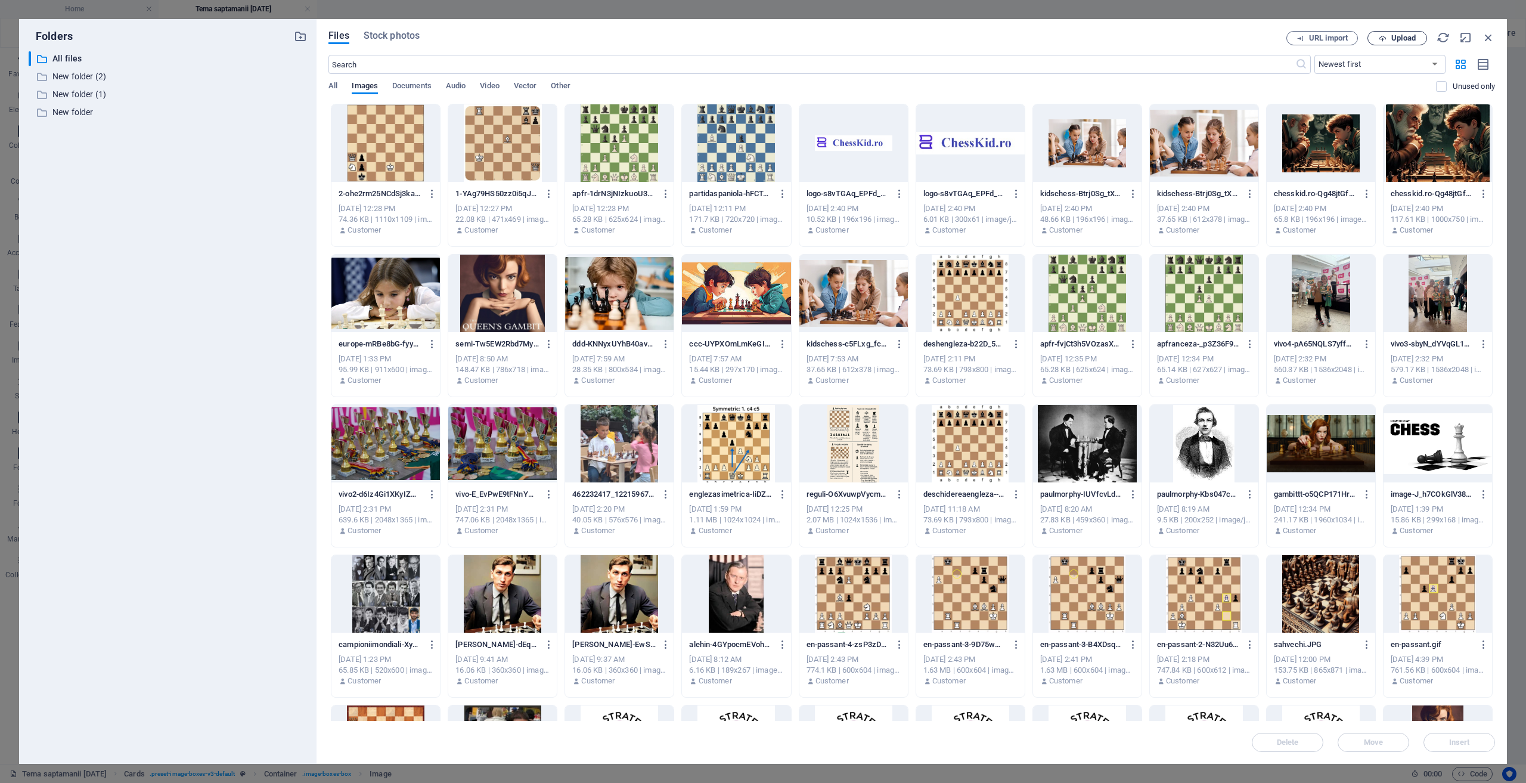
click at [1415, 41] on span "Upload" at bounding box center [1403, 38] width 24 height 7
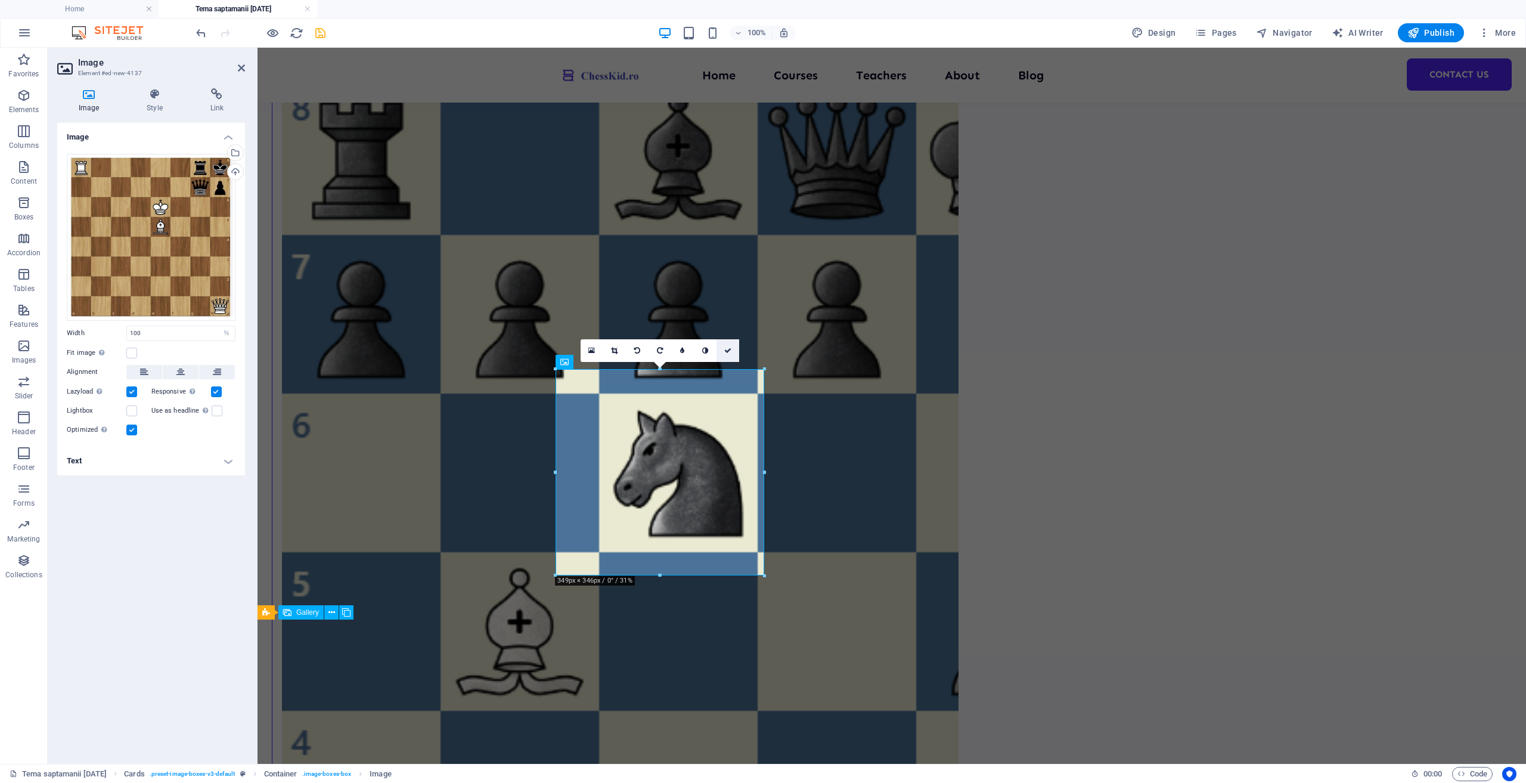
click at [728, 355] on link at bounding box center [728, 350] width 23 height 23
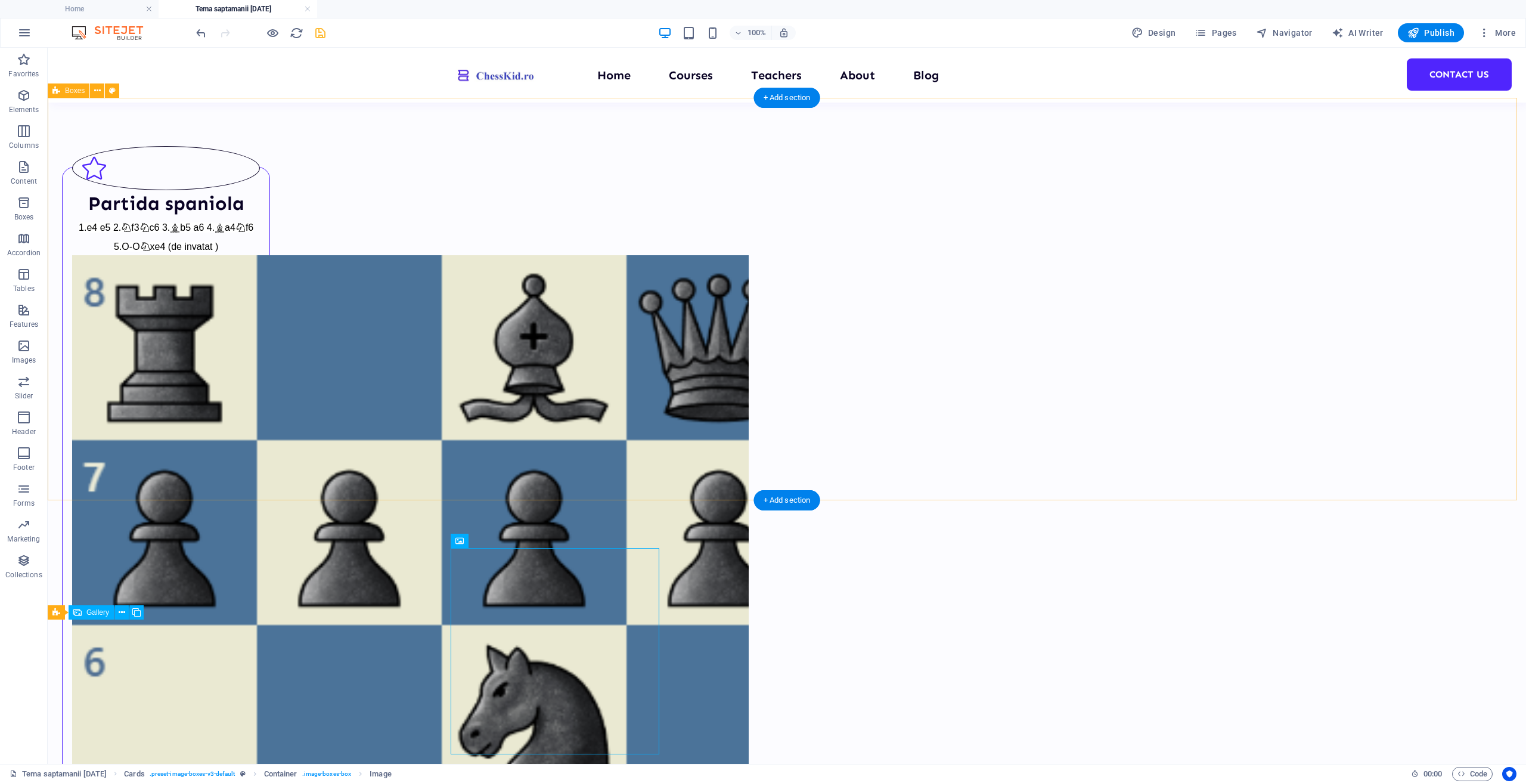
scroll to position [298, 0]
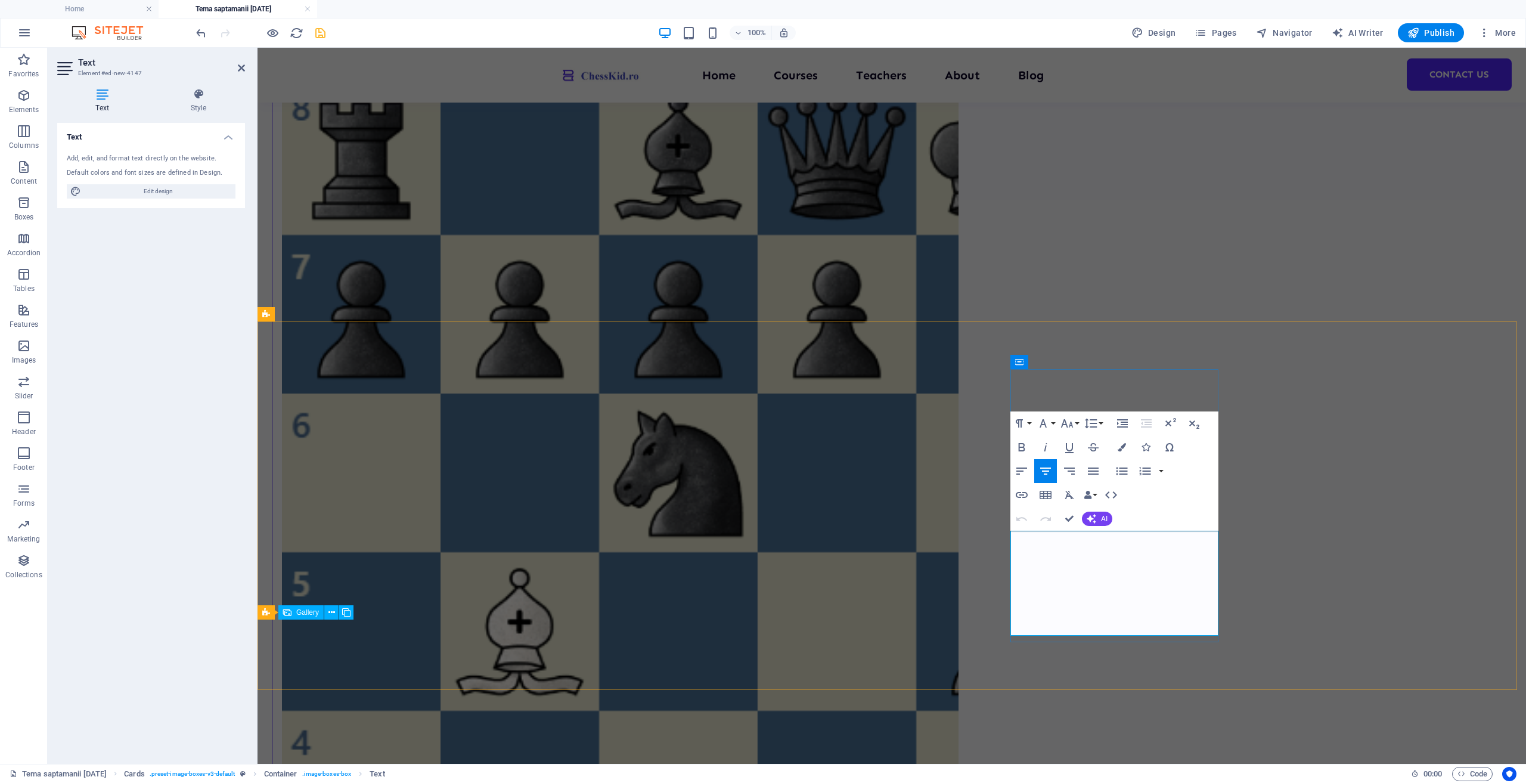
drag, startPoint x: 1039, startPoint y: 538, endPoint x: 1167, endPoint y: 624, distance: 154.3
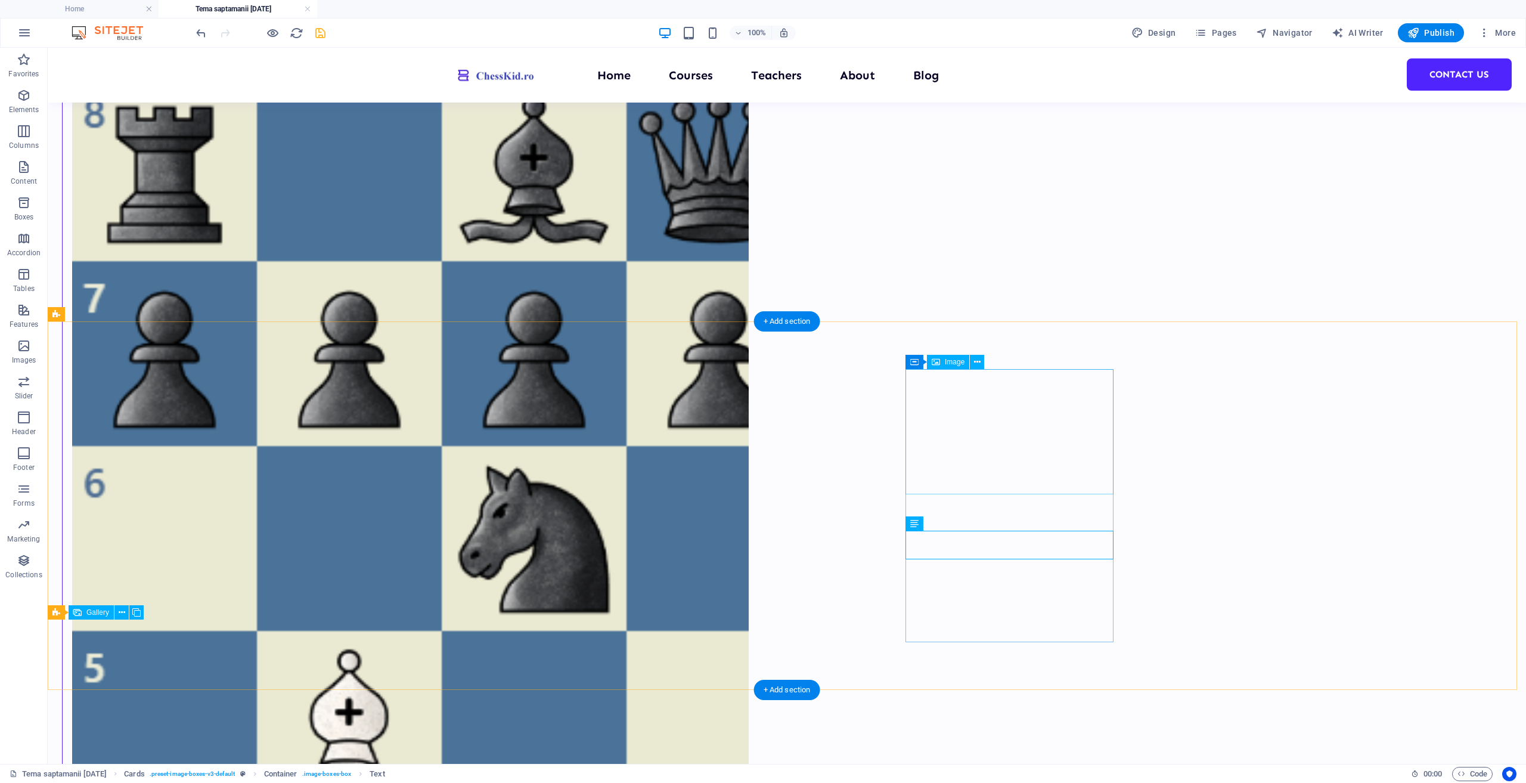
select select "%"
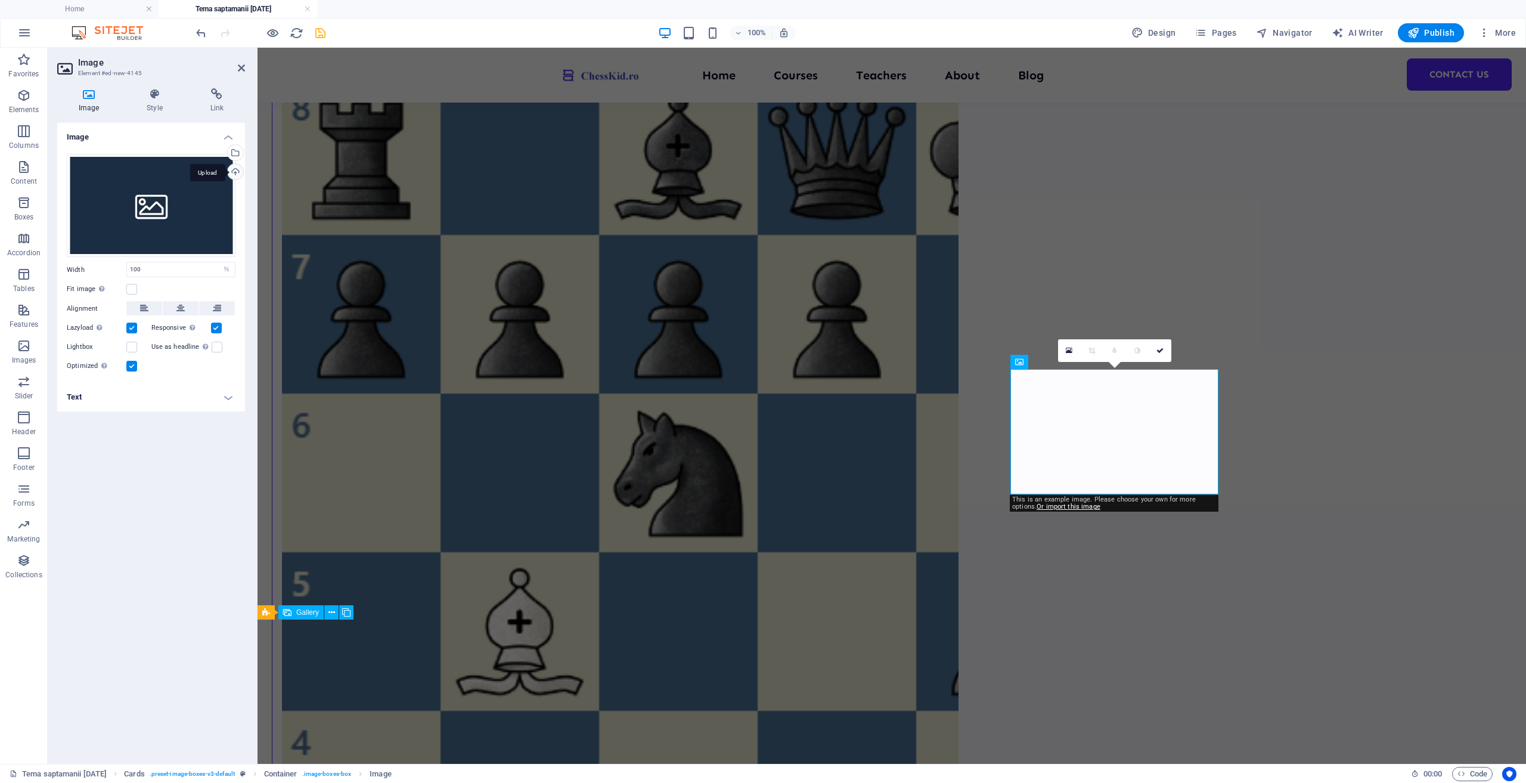
click at [235, 170] on div "Upload" at bounding box center [234, 173] width 18 height 18
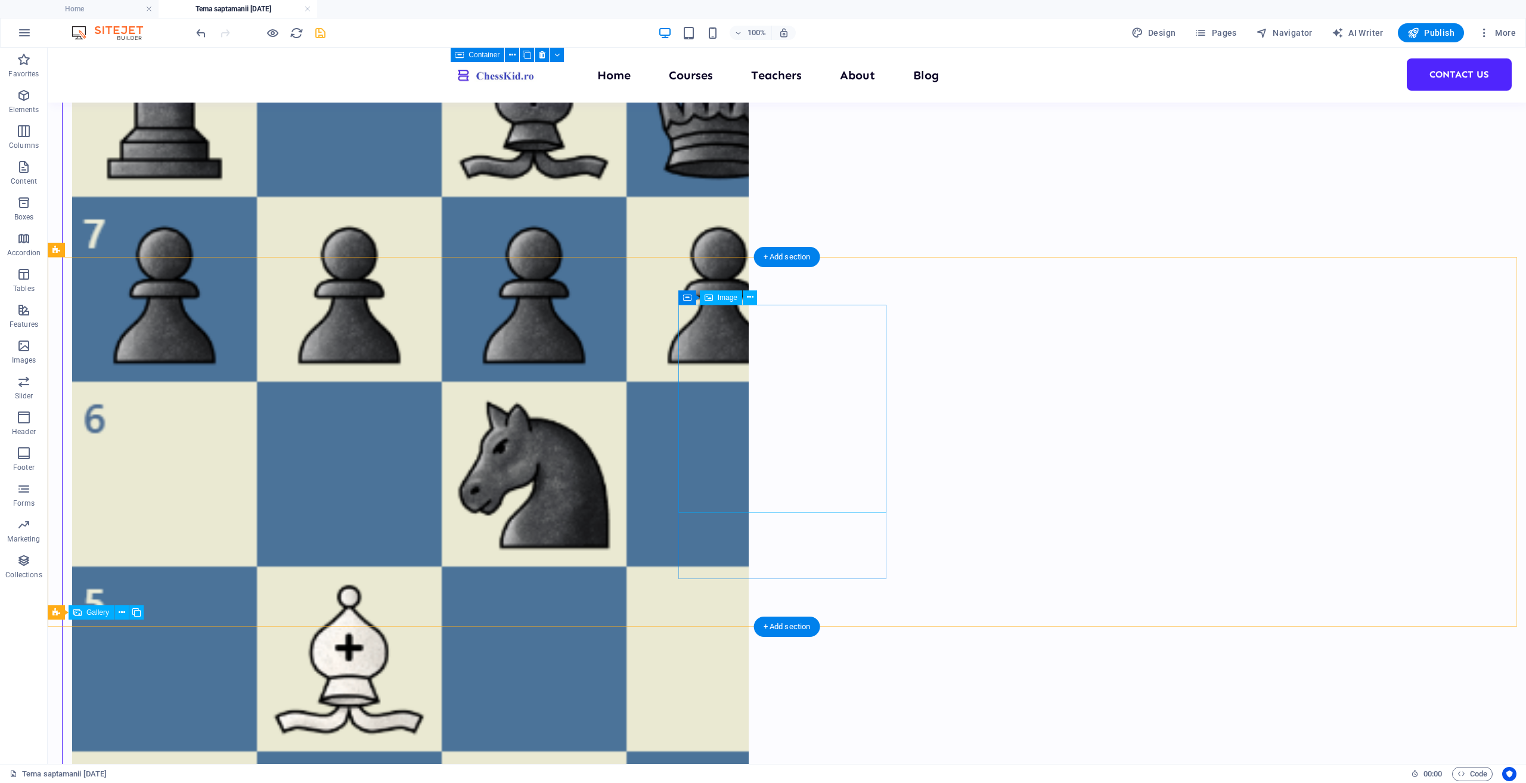
scroll to position [64, 0]
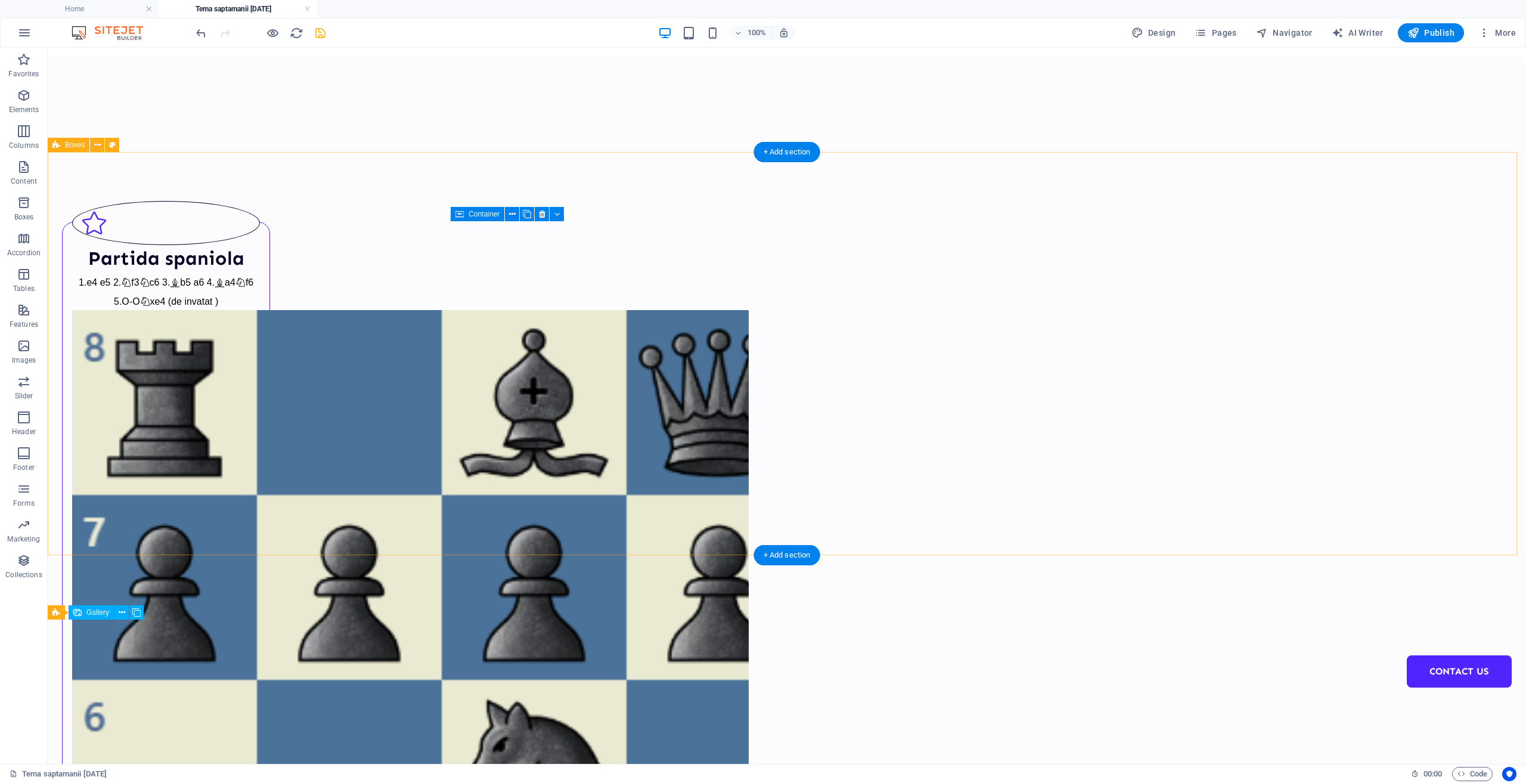
click at [26, 207] on icon "button" at bounding box center [24, 203] width 14 height 14
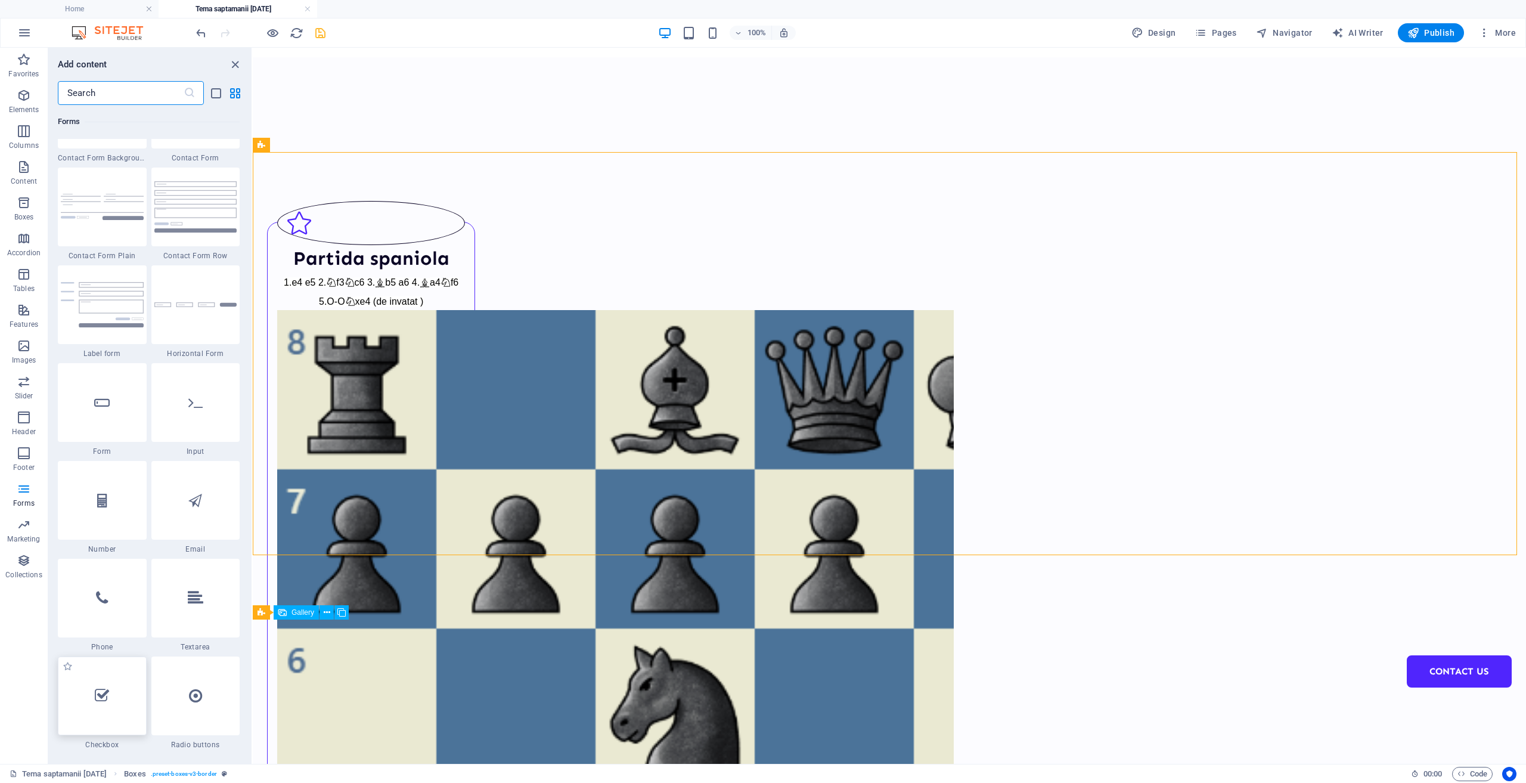
scroll to position [9131, 0]
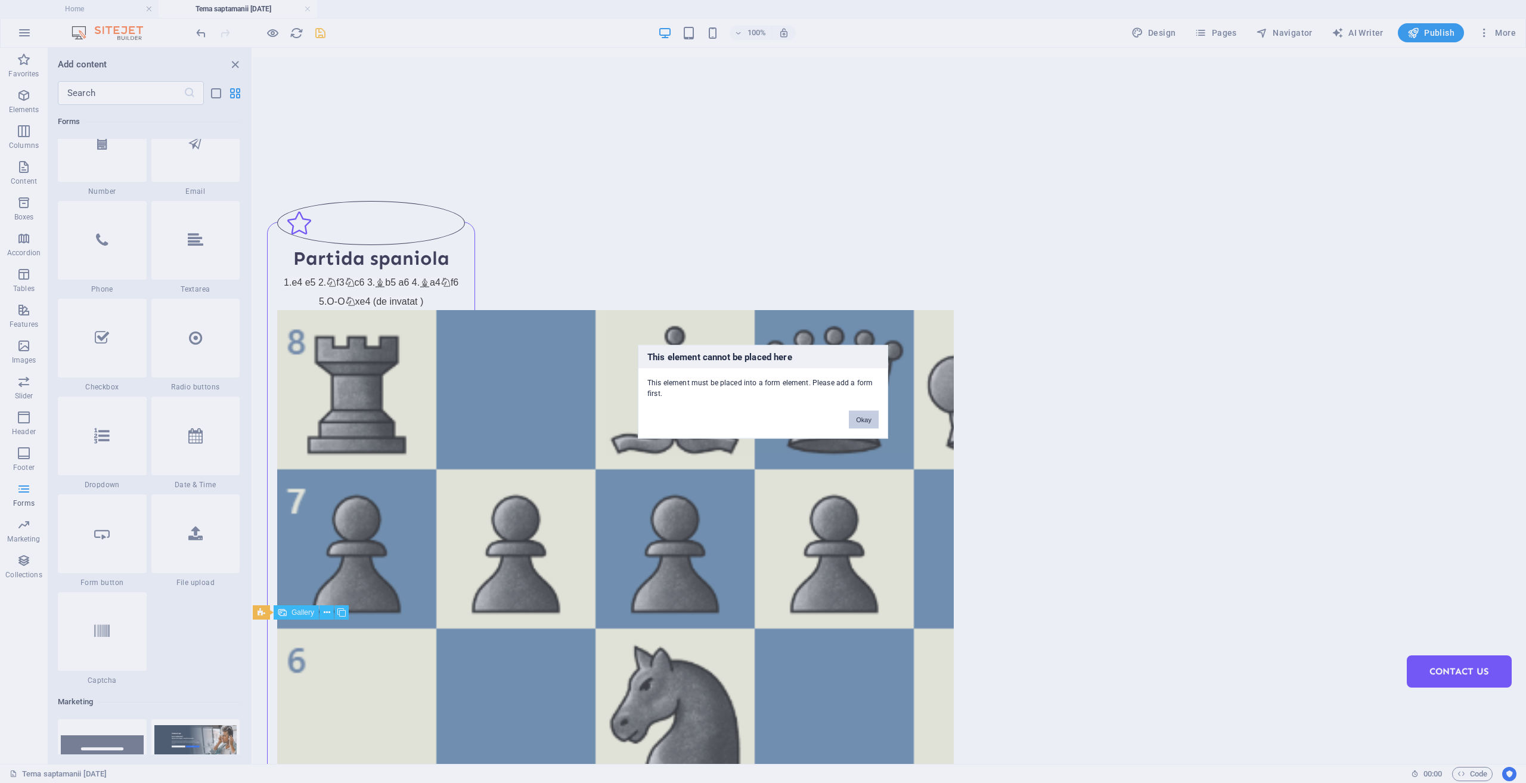
click at [864, 418] on button "Okay" at bounding box center [864, 419] width 30 height 18
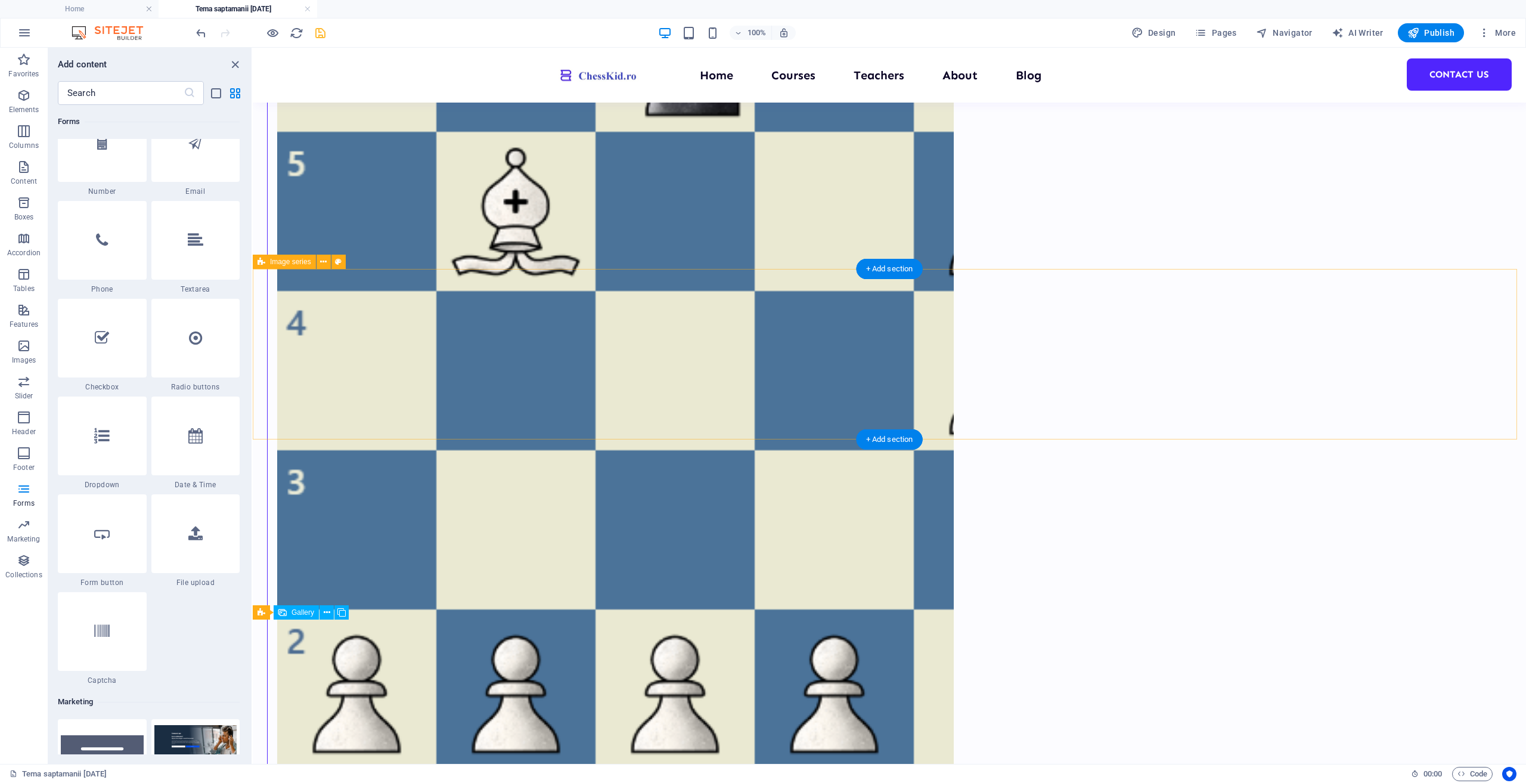
scroll to position [601, 0]
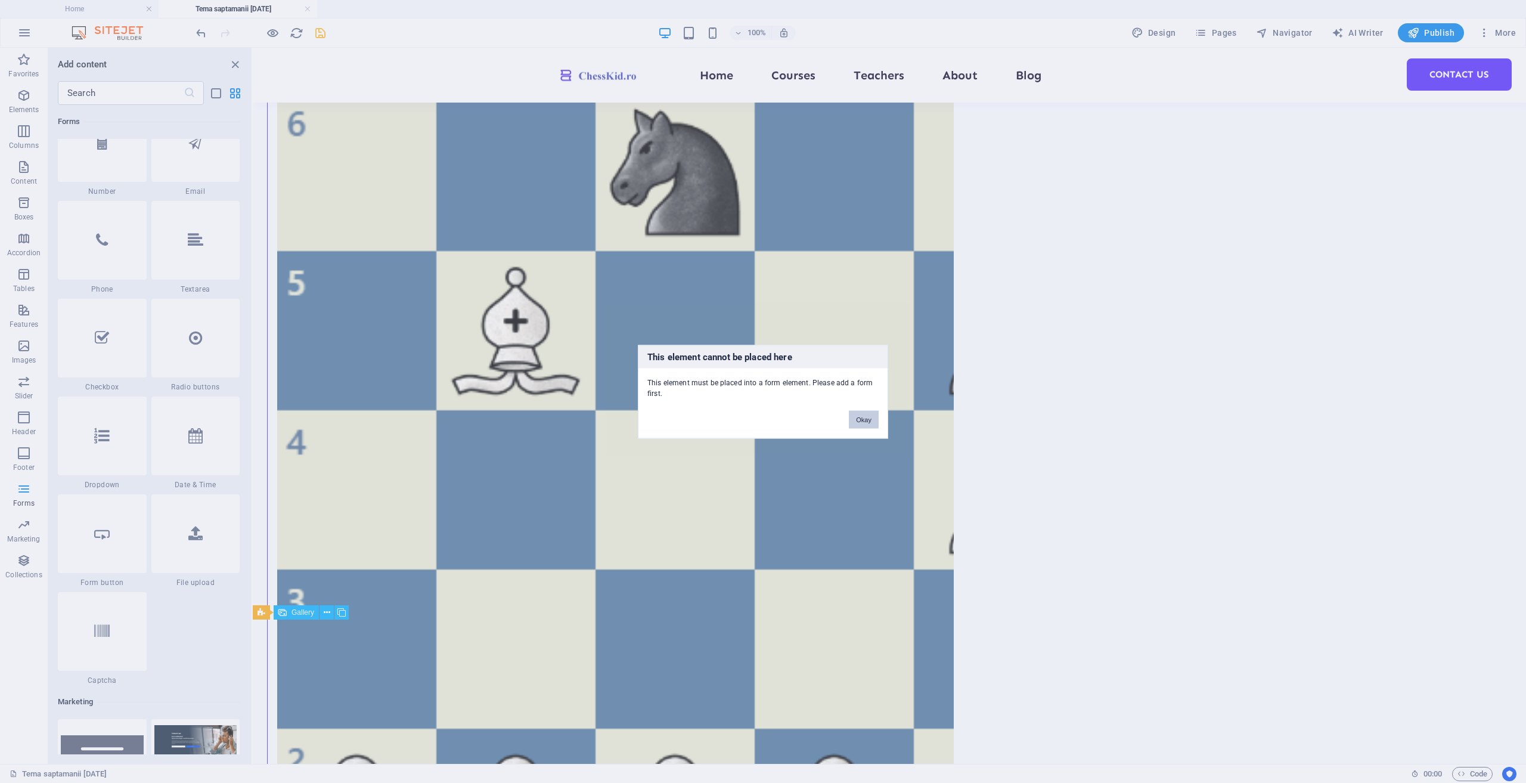
click at [869, 420] on button "Okay" at bounding box center [864, 419] width 30 height 18
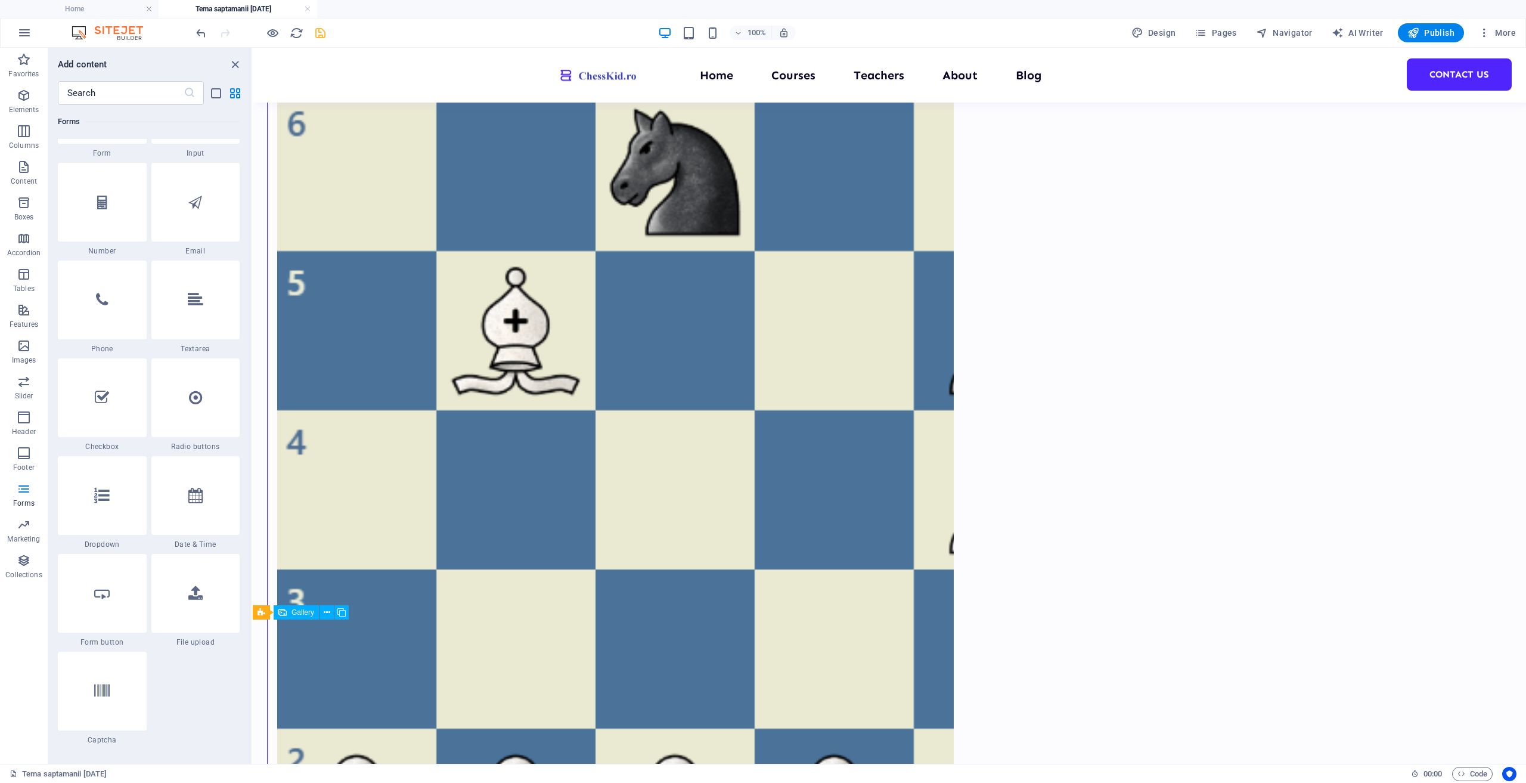
scroll to position [8713, 0]
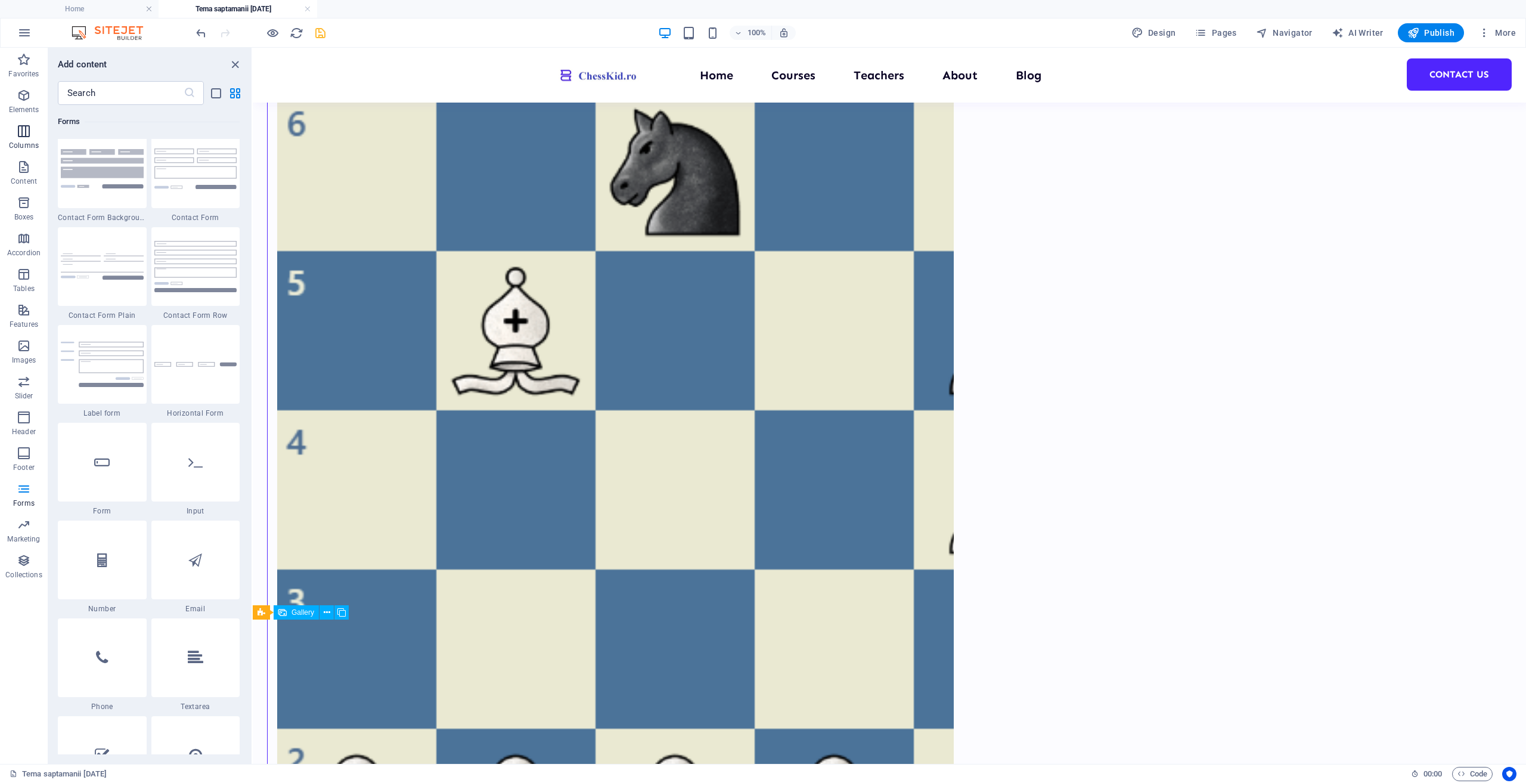
click at [29, 139] on span "Columns" at bounding box center [24, 138] width 48 height 29
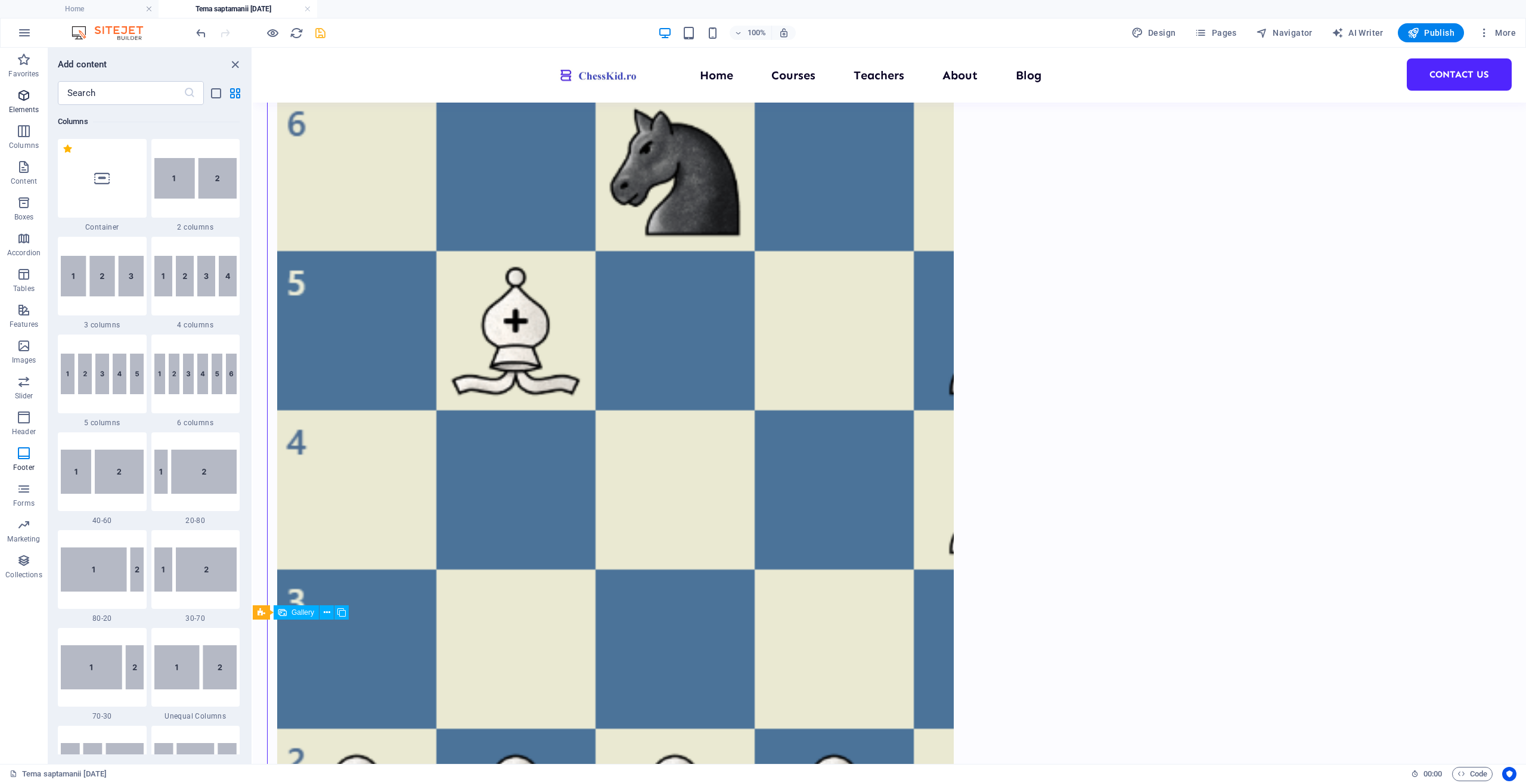
click at [26, 103] on span "Elements" at bounding box center [24, 102] width 48 height 29
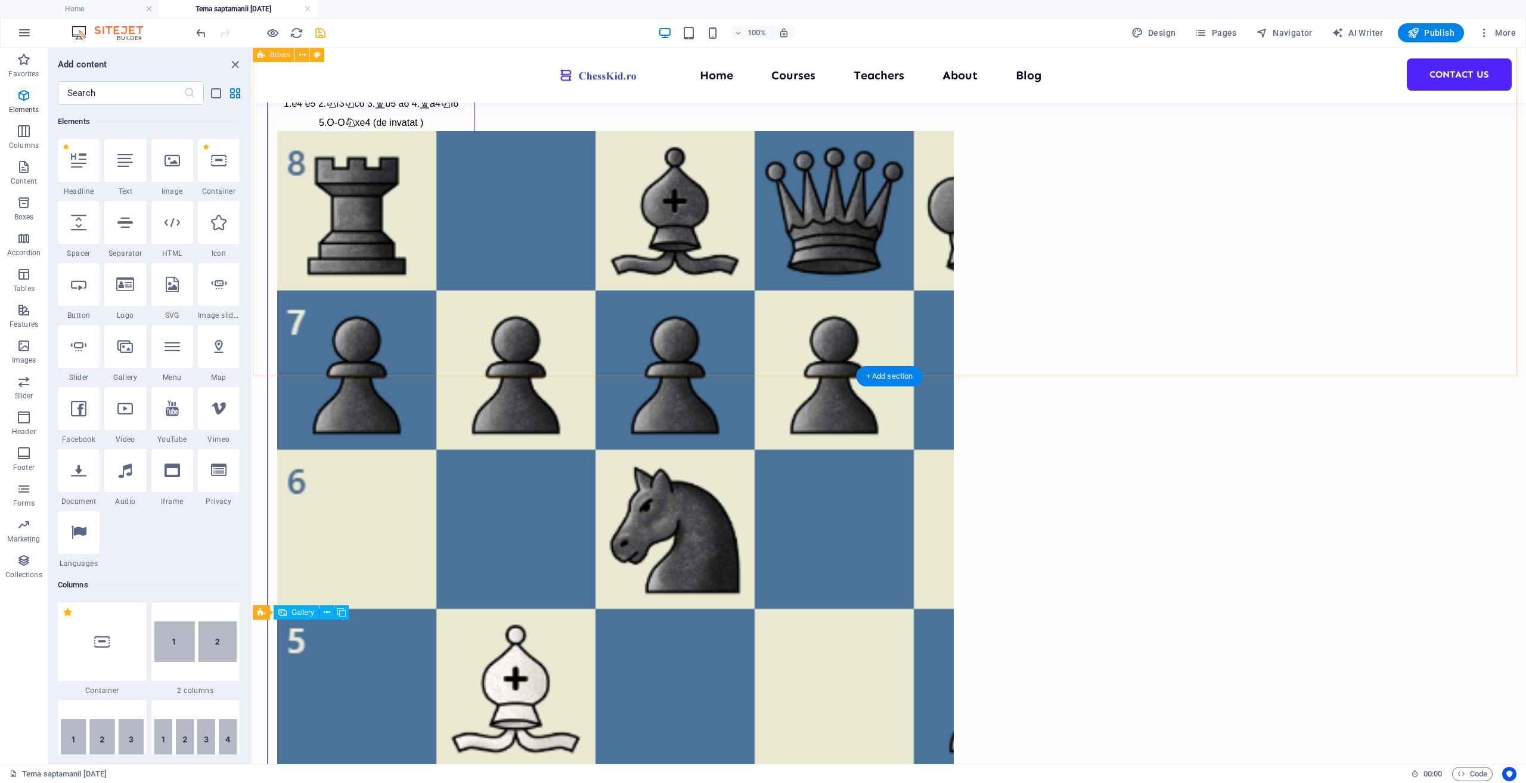
scroll to position [5, 0]
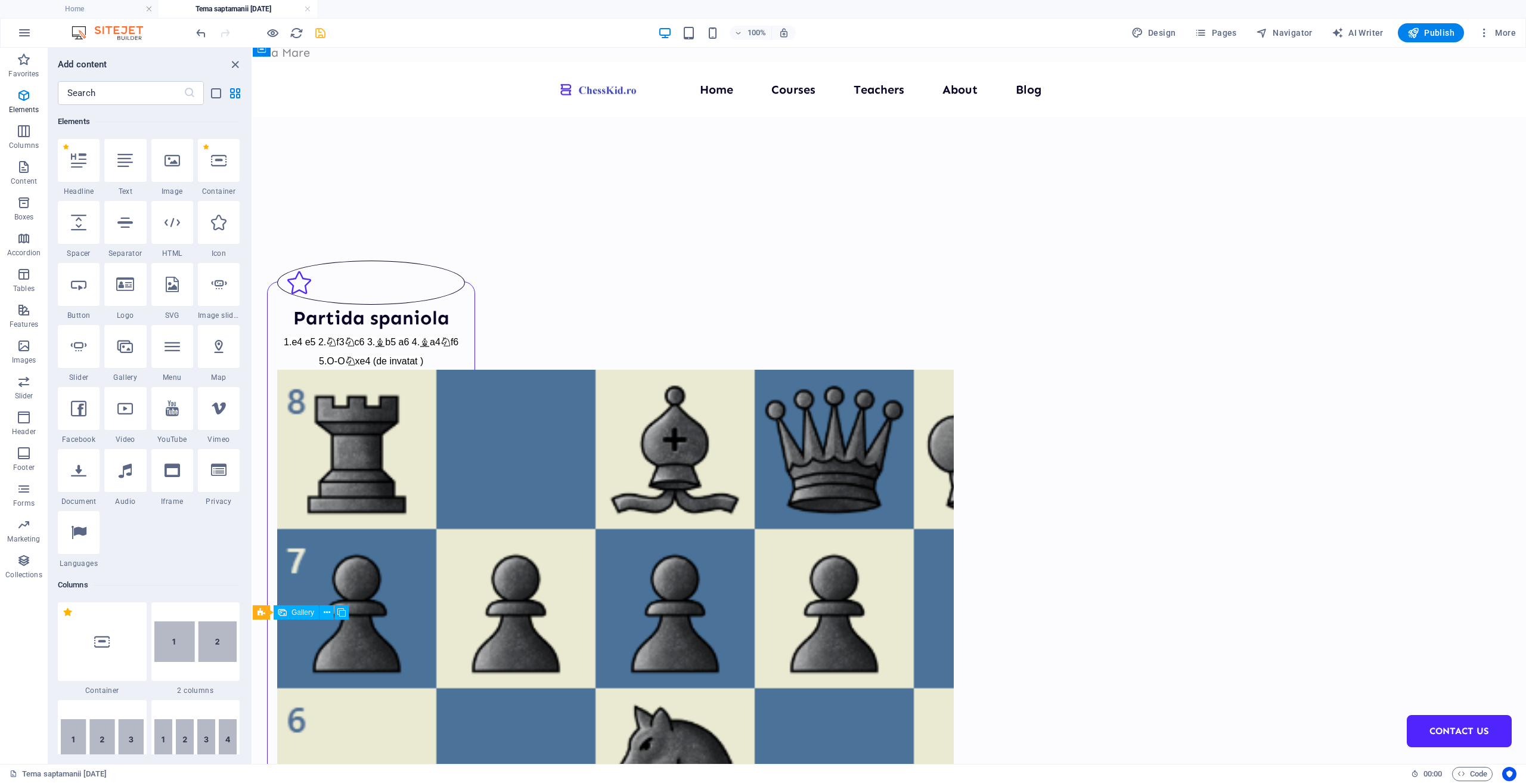
select select "%"
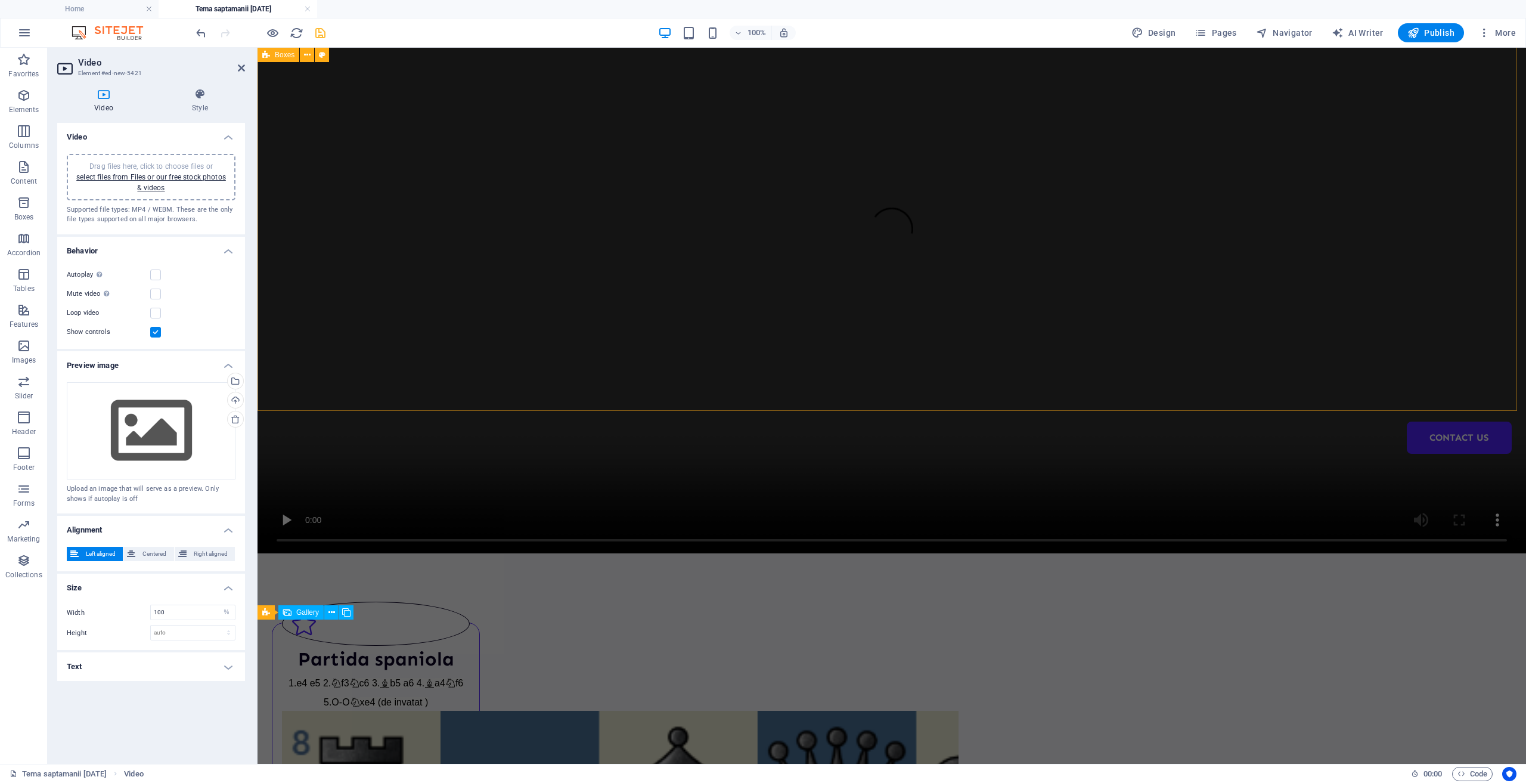
scroll to position [0, 0]
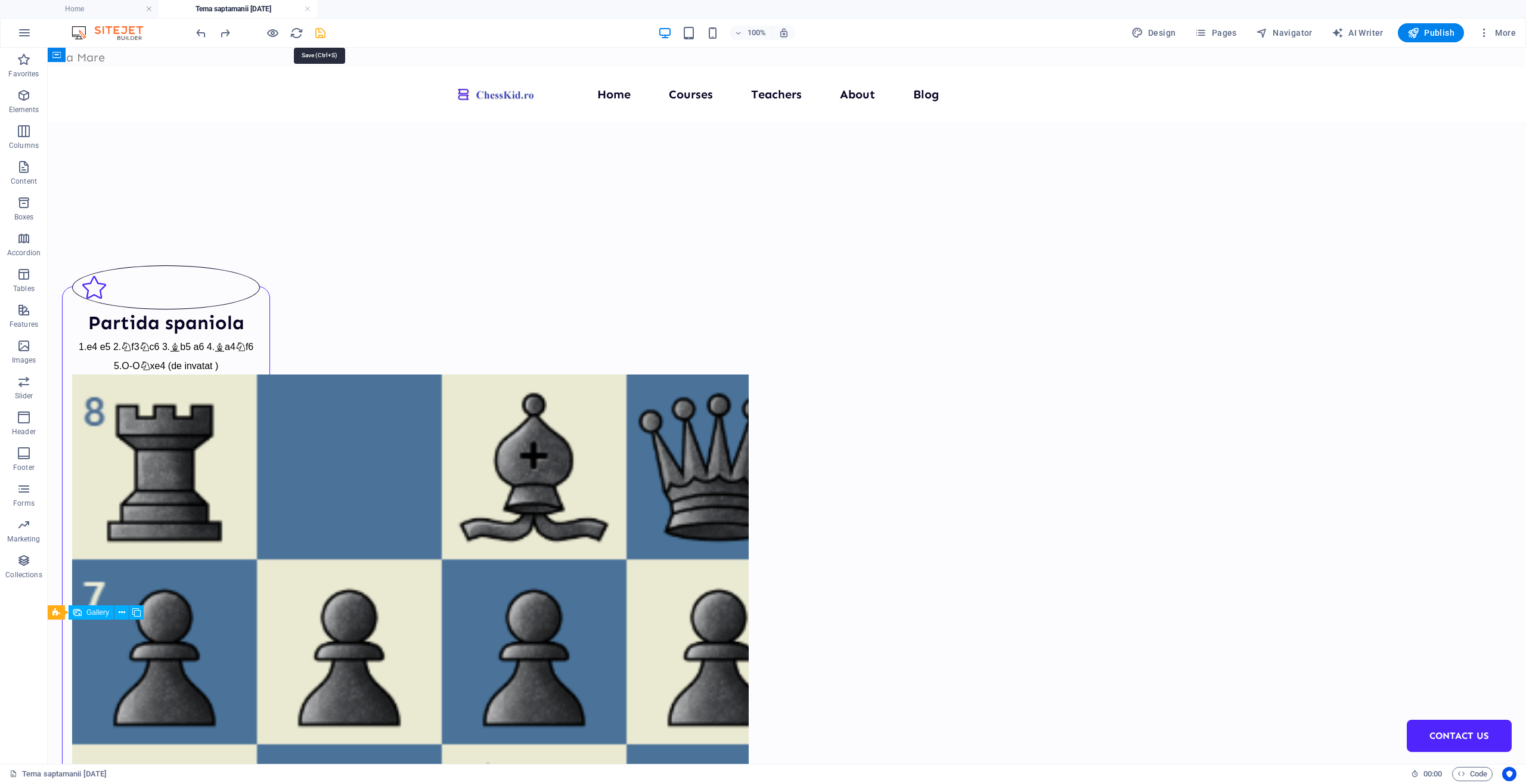
click at [321, 32] on icon "save" at bounding box center [321, 33] width 14 height 14
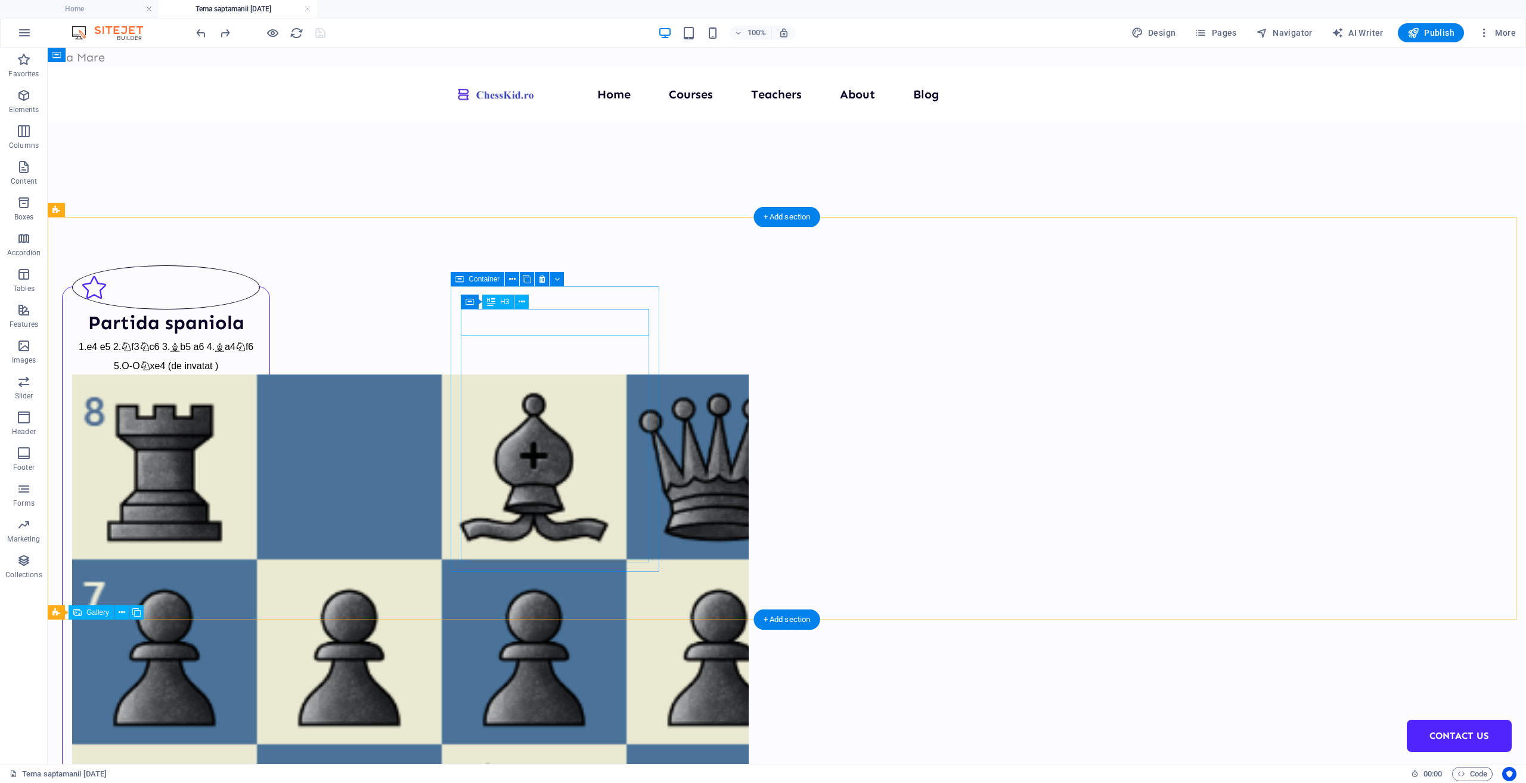
click at [260, 326] on div "Partida spaniola" at bounding box center [166, 322] width 188 height 27
click at [260, 289] on figure at bounding box center [166, 287] width 188 height 44
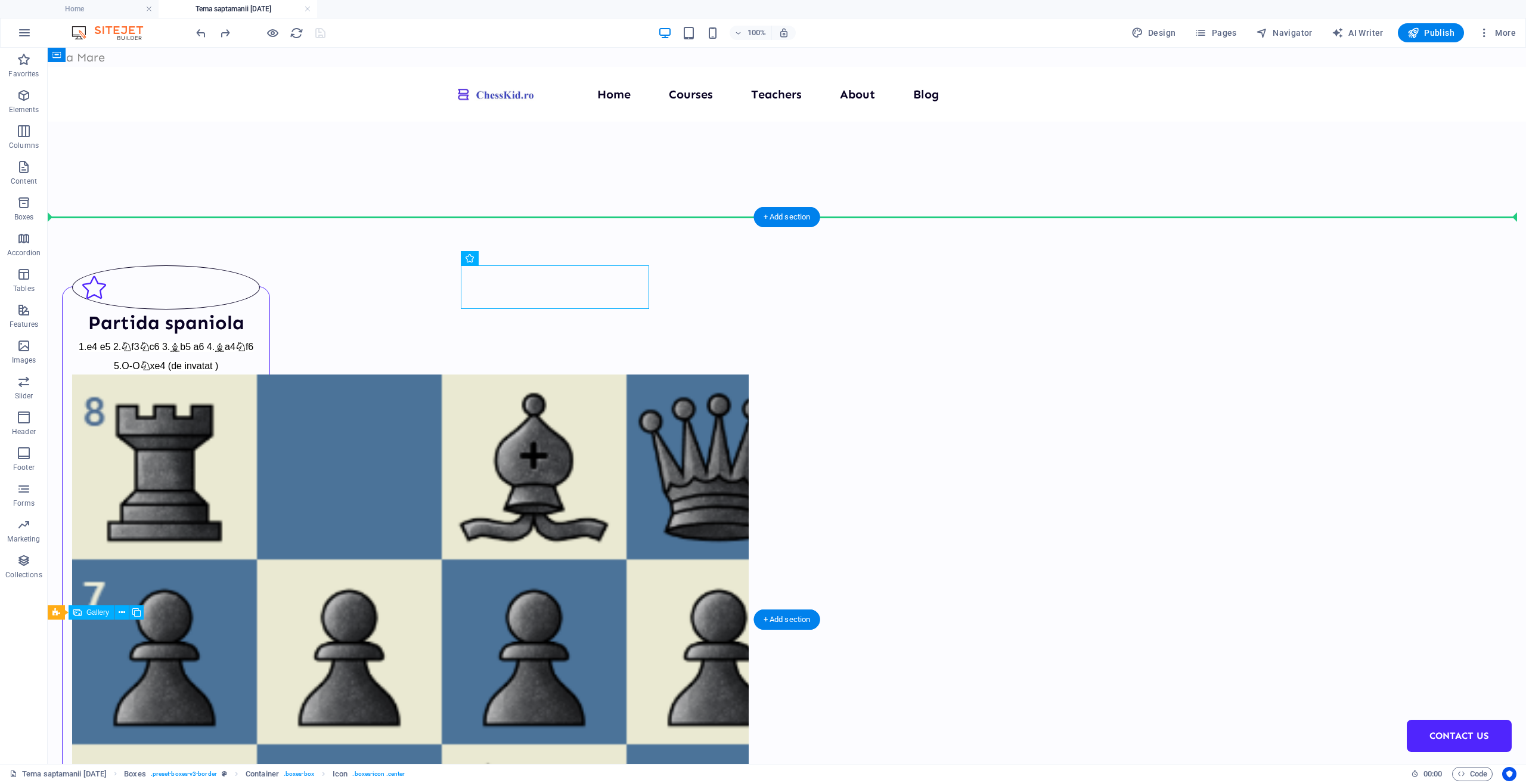
drag, startPoint x: 605, startPoint y: 286, endPoint x: 805, endPoint y: 302, distance: 201.0
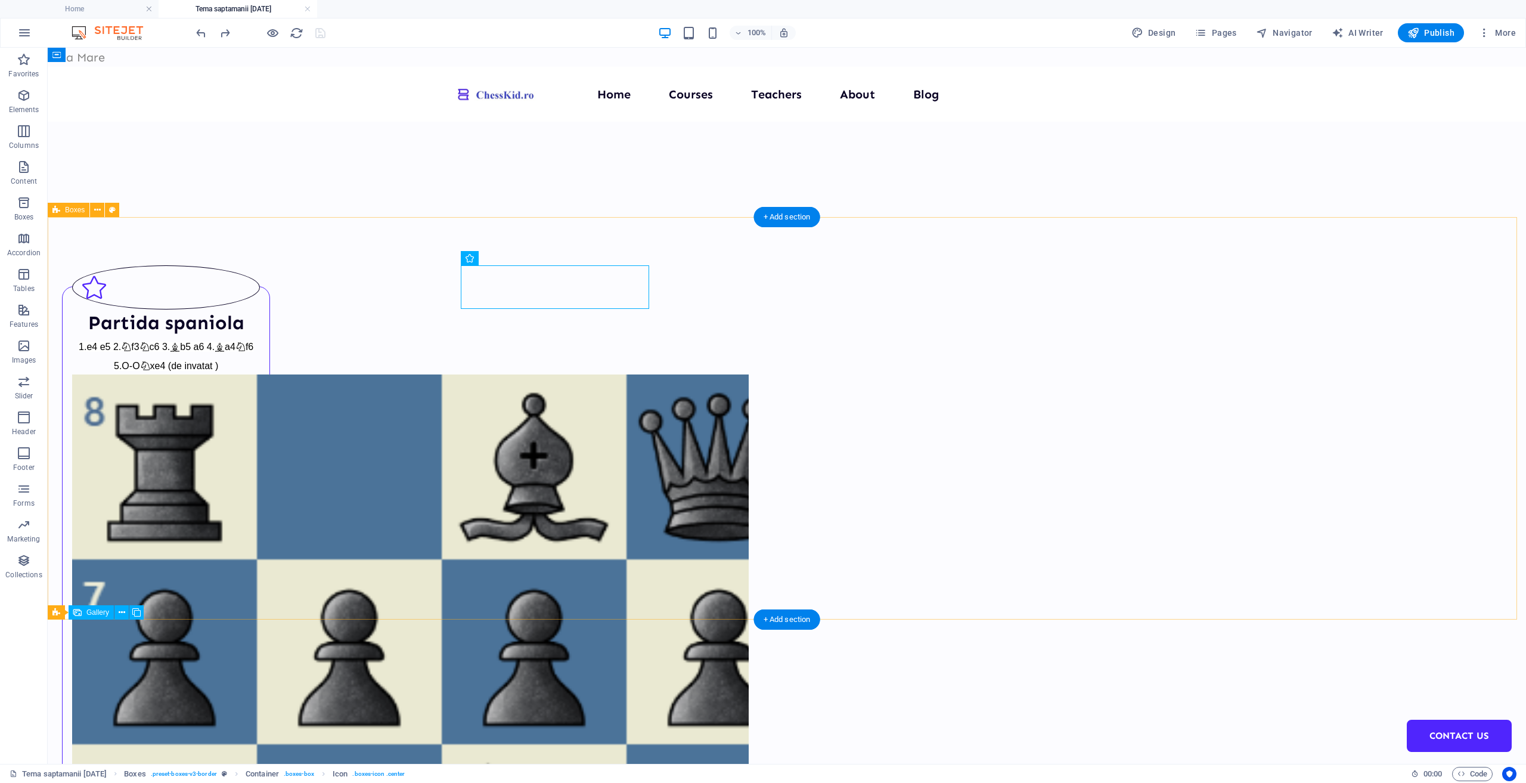
click at [260, 286] on figure at bounding box center [166, 287] width 188 height 44
select select "xMidYMid"
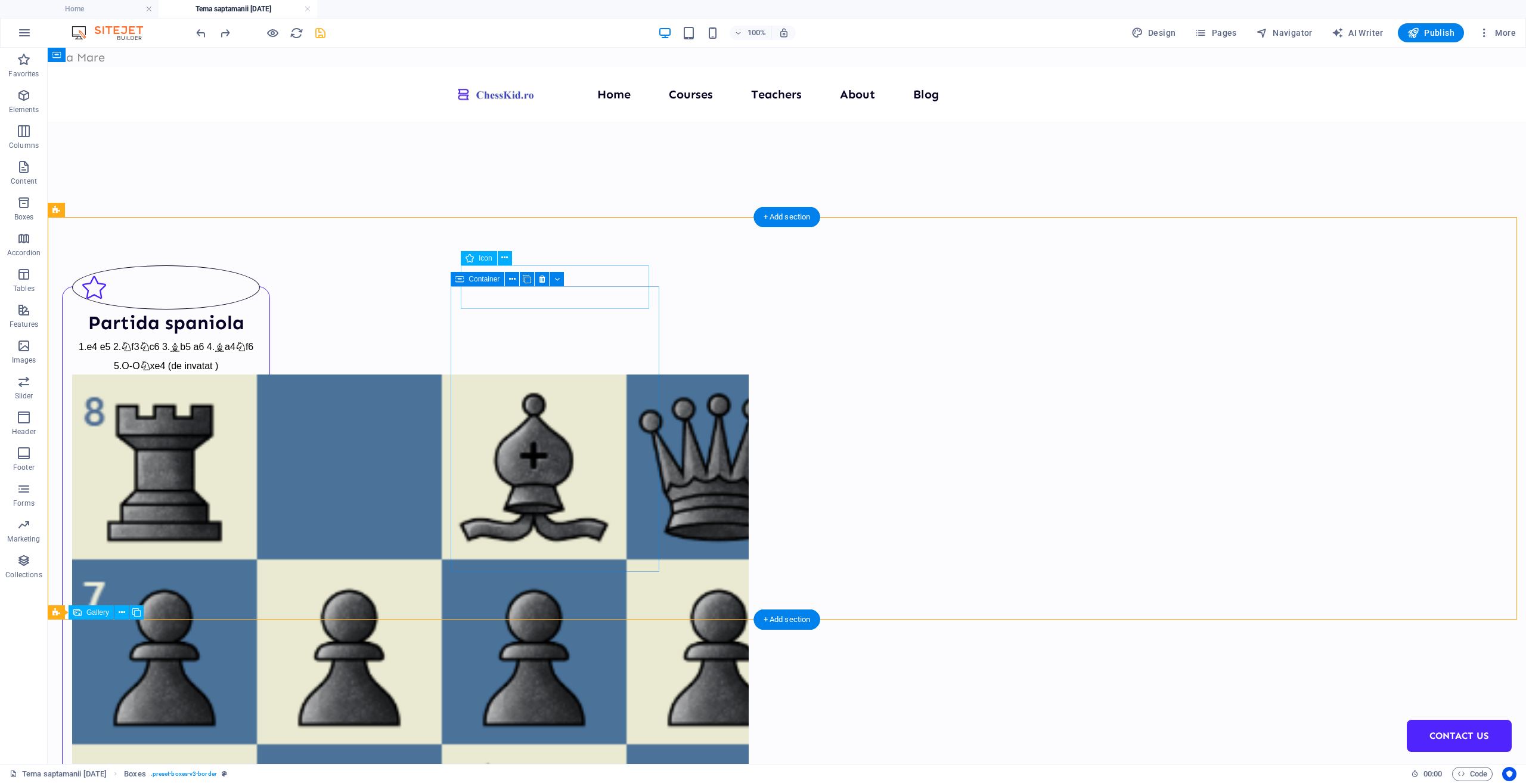
click at [260, 293] on figure at bounding box center [166, 287] width 188 height 44
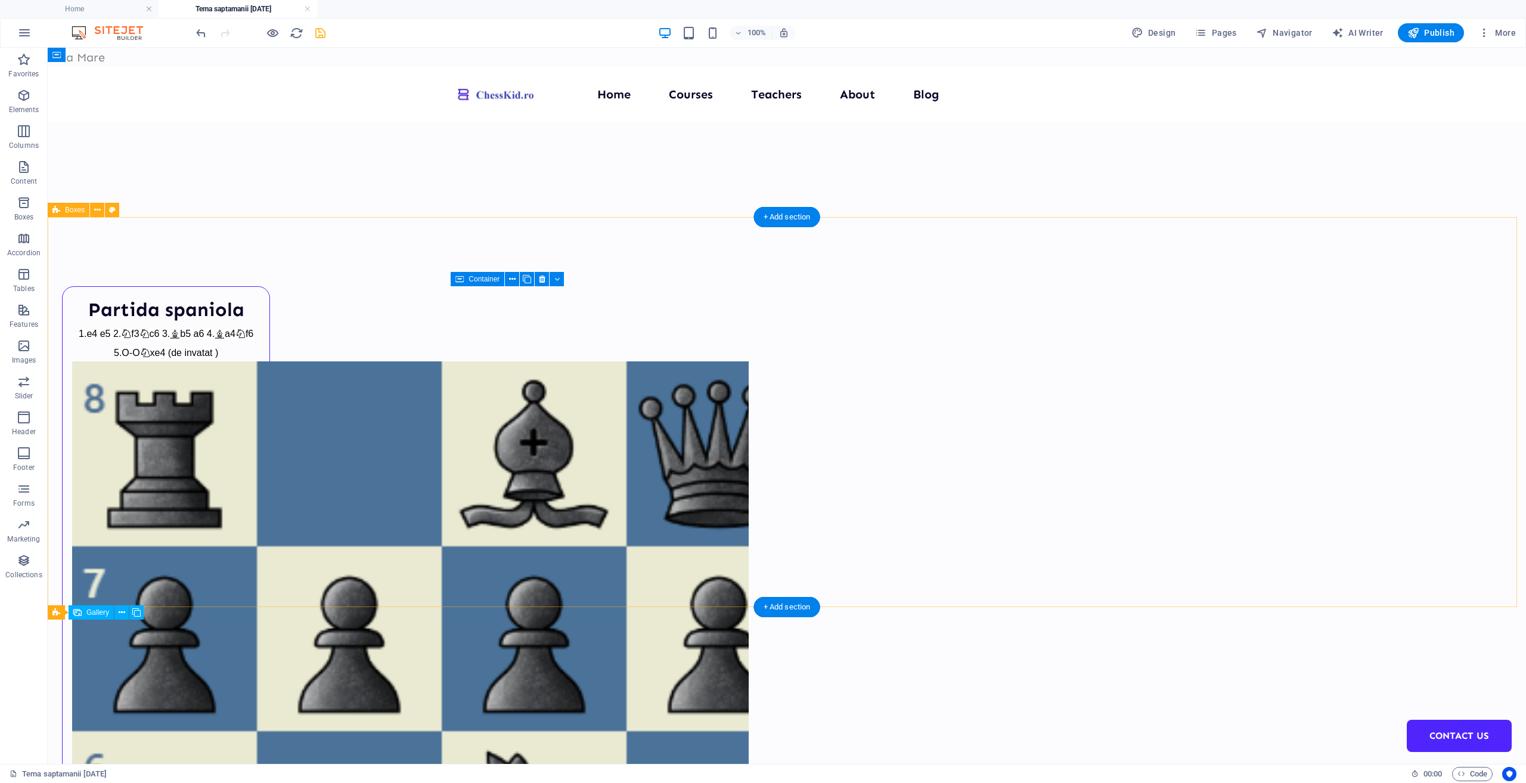
drag, startPoint x: 357, startPoint y: 243, endPoint x: 630, endPoint y: 514, distance: 384.5
click at [528, 280] on icon at bounding box center [527, 279] width 8 height 13
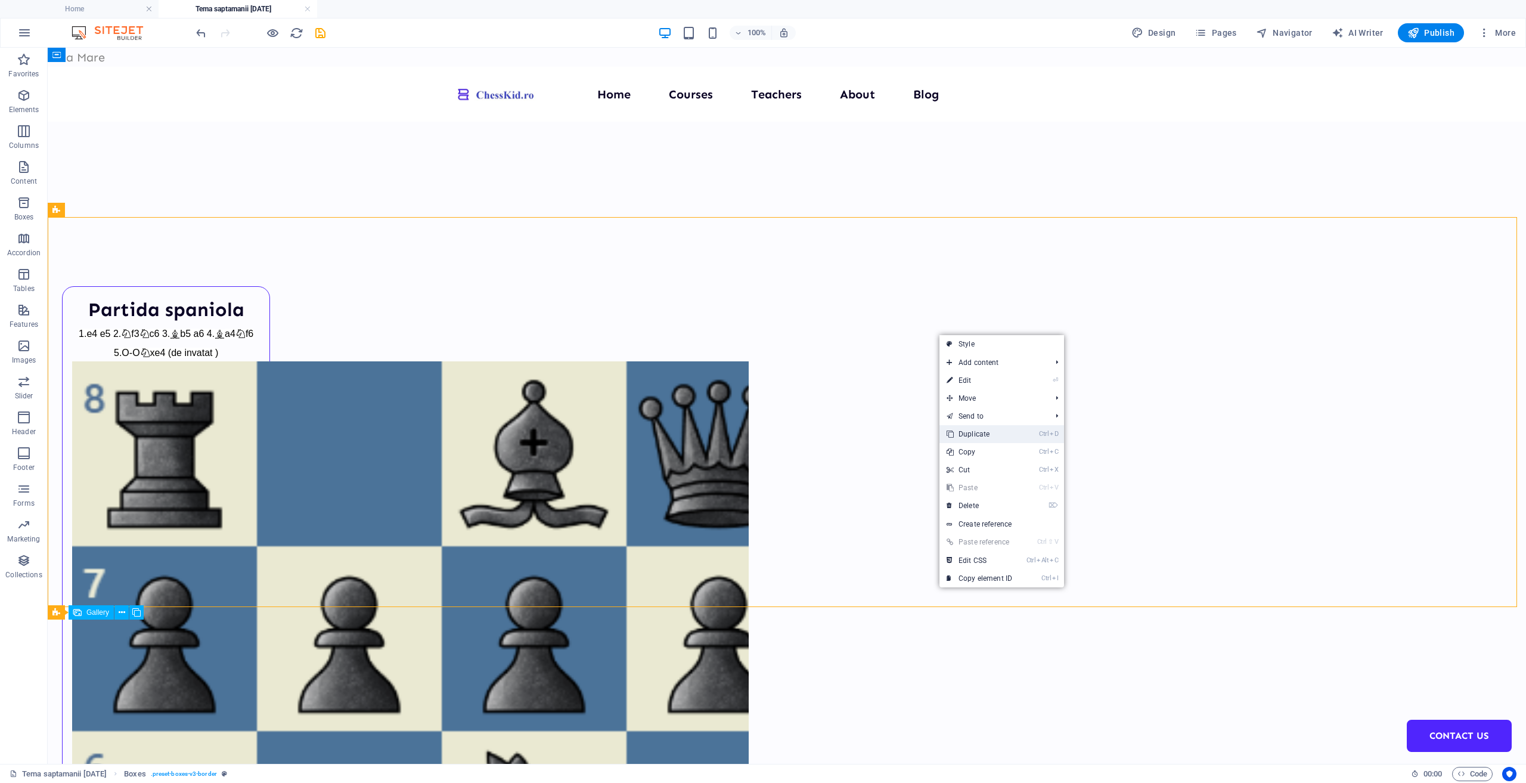
click at [997, 438] on link "Ctrl D Duplicate" at bounding box center [980, 434] width 80 height 18
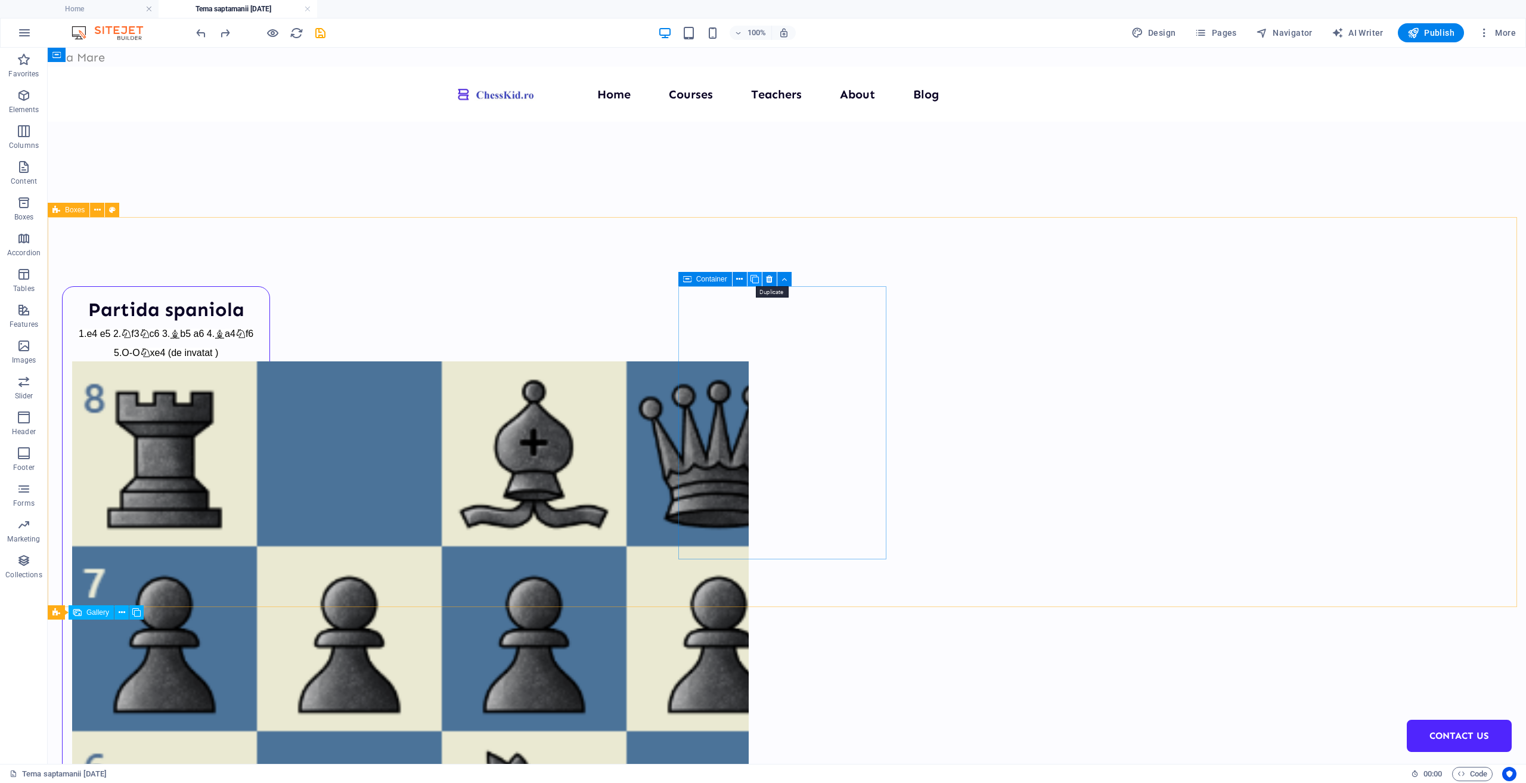
click at [759, 282] on button at bounding box center [755, 279] width 14 height 14
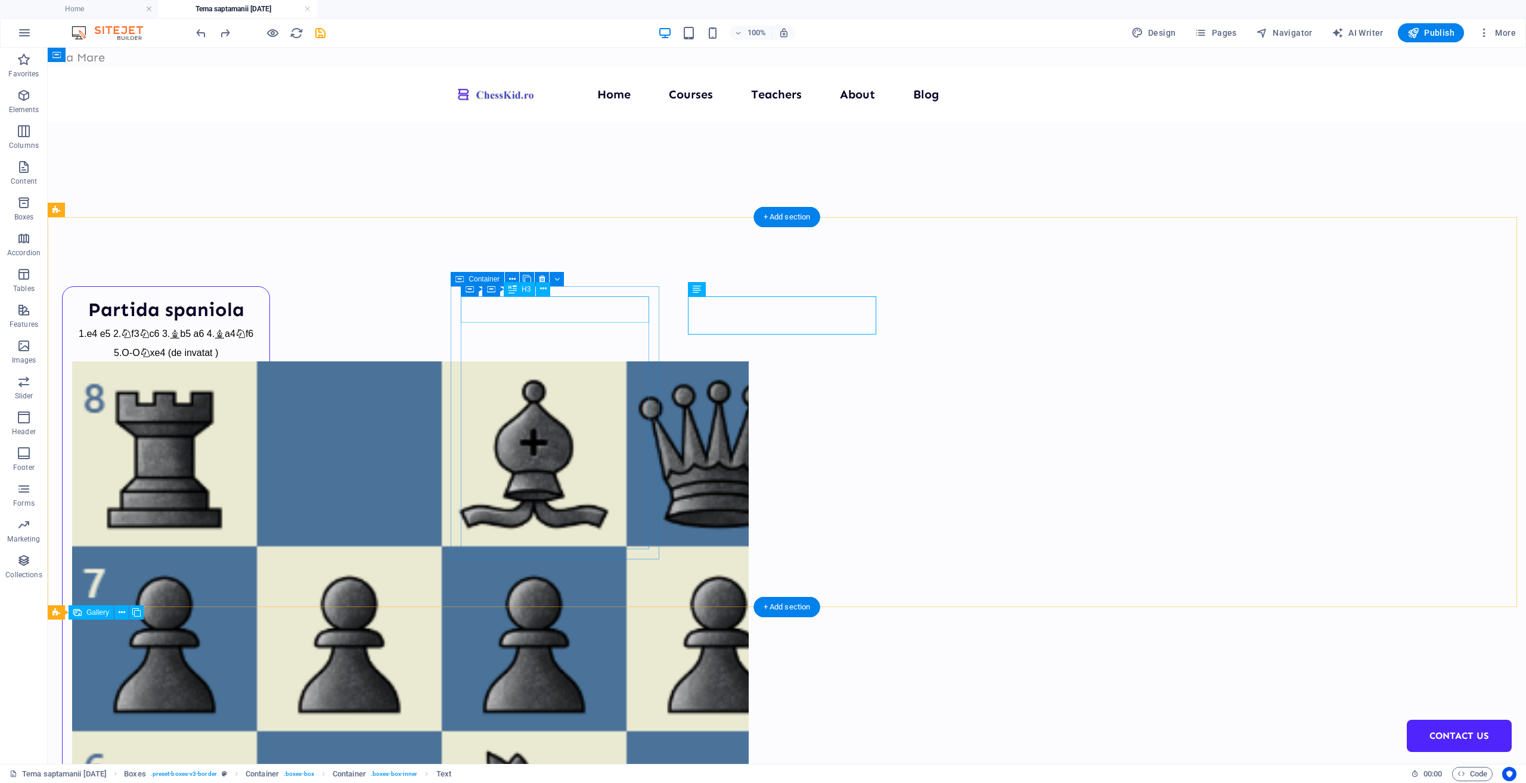
click at [260, 301] on div "Partida spaniola" at bounding box center [166, 309] width 188 height 27
click at [540, 281] on icon at bounding box center [542, 279] width 7 height 13
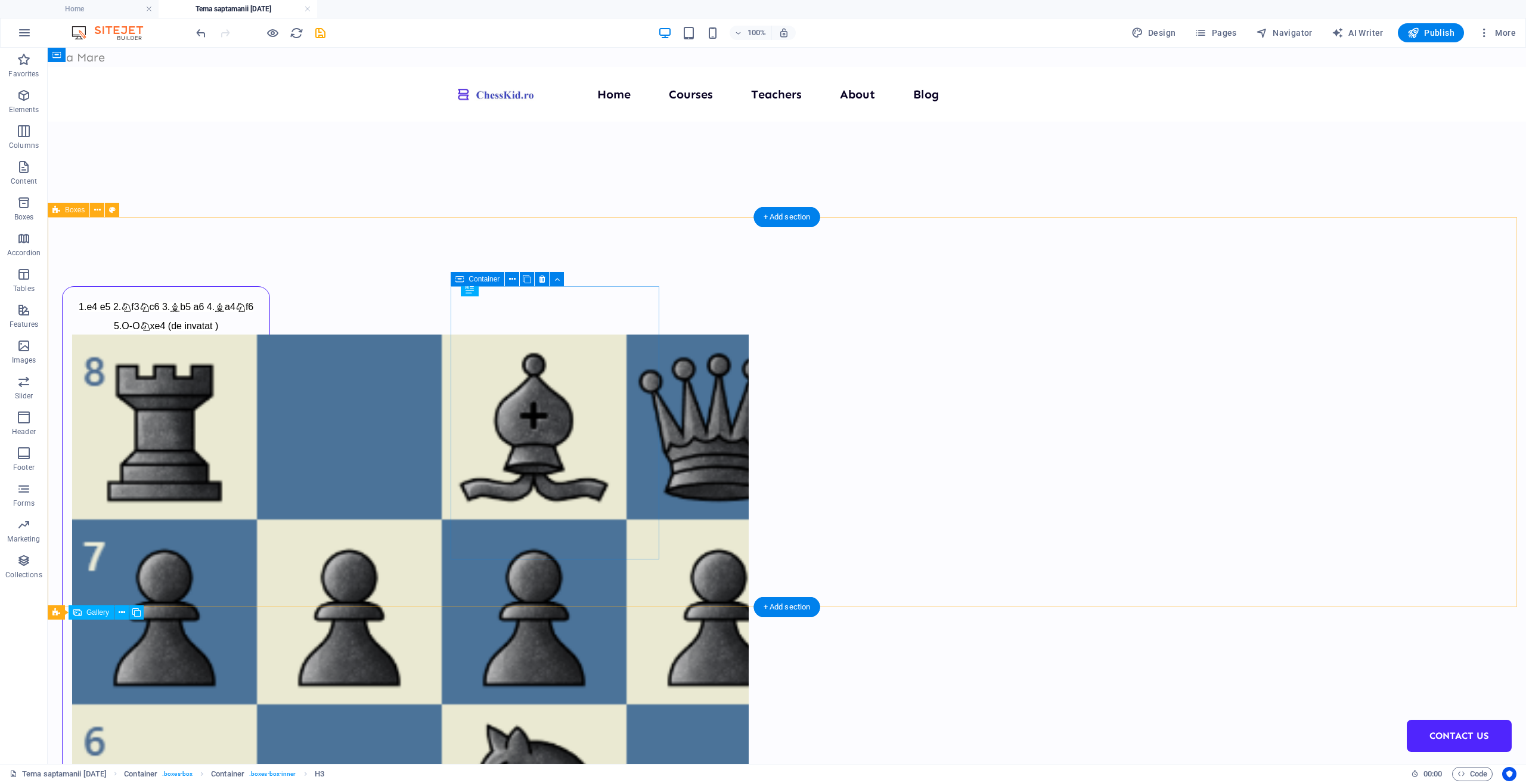
click at [540, 281] on icon at bounding box center [542, 279] width 7 height 13
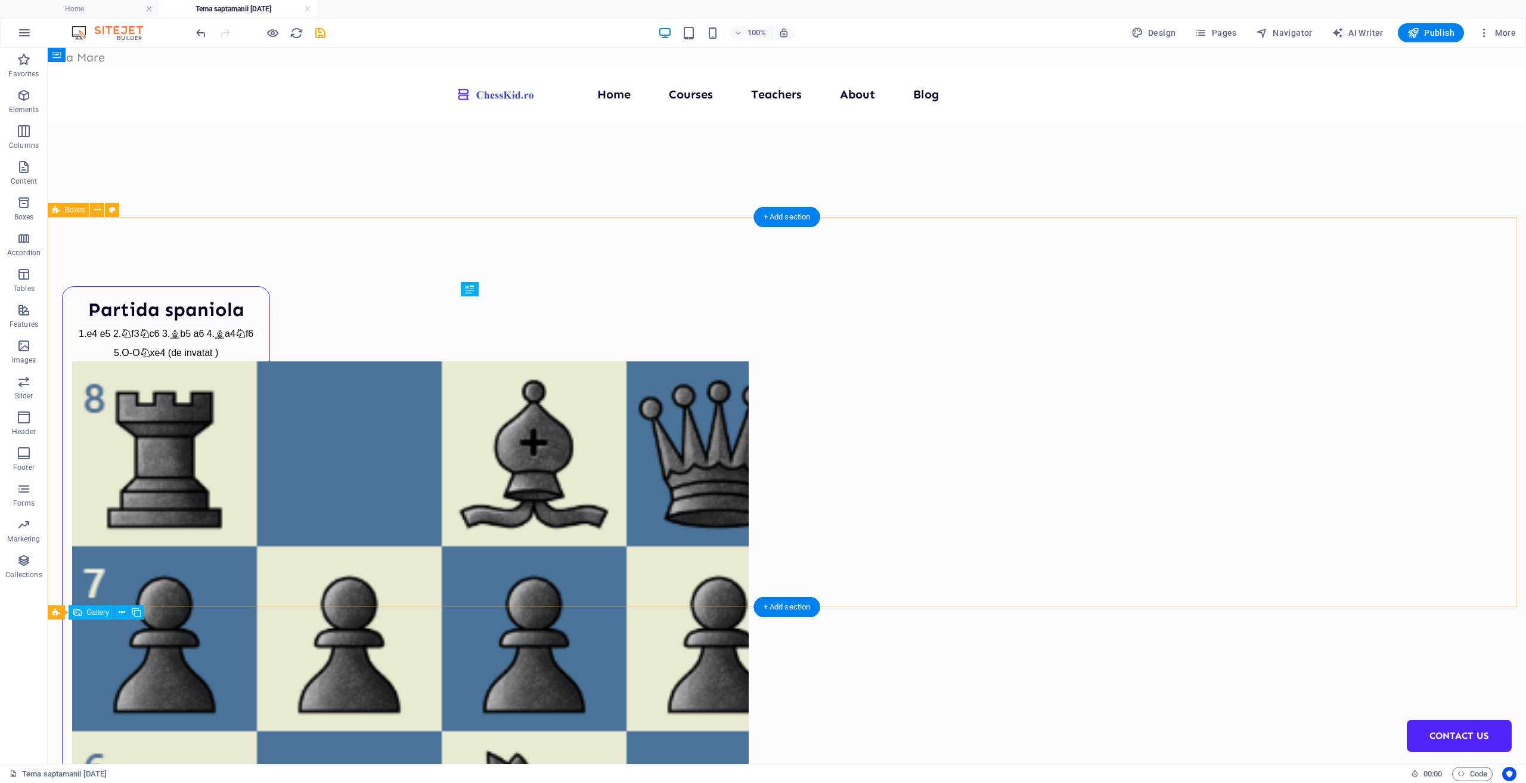
click at [151, 210] on icon at bounding box center [151, 210] width 7 height 13
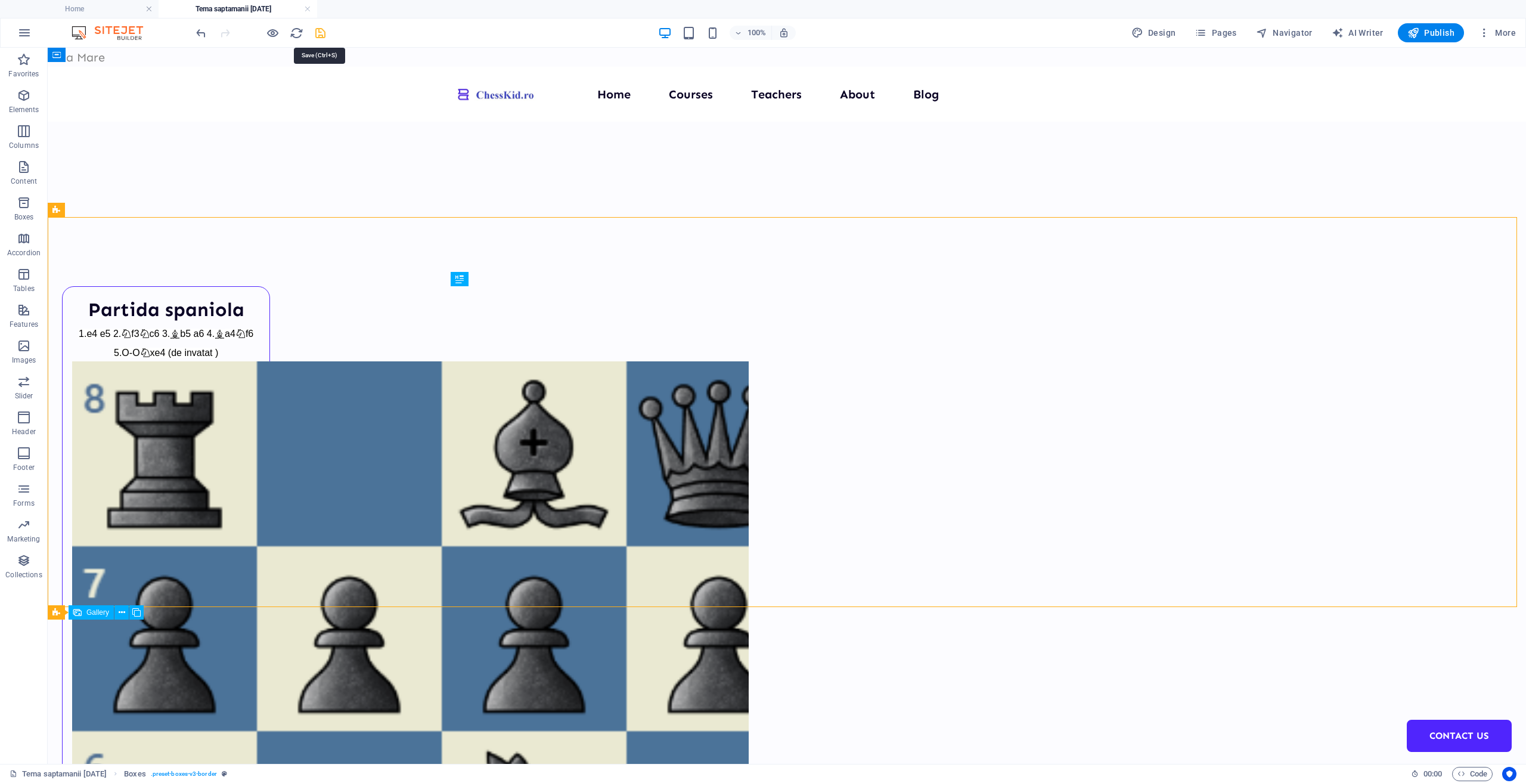
click at [317, 30] on icon "save" at bounding box center [321, 33] width 14 height 14
click at [1427, 30] on span "Publish" at bounding box center [1431, 33] width 47 height 12
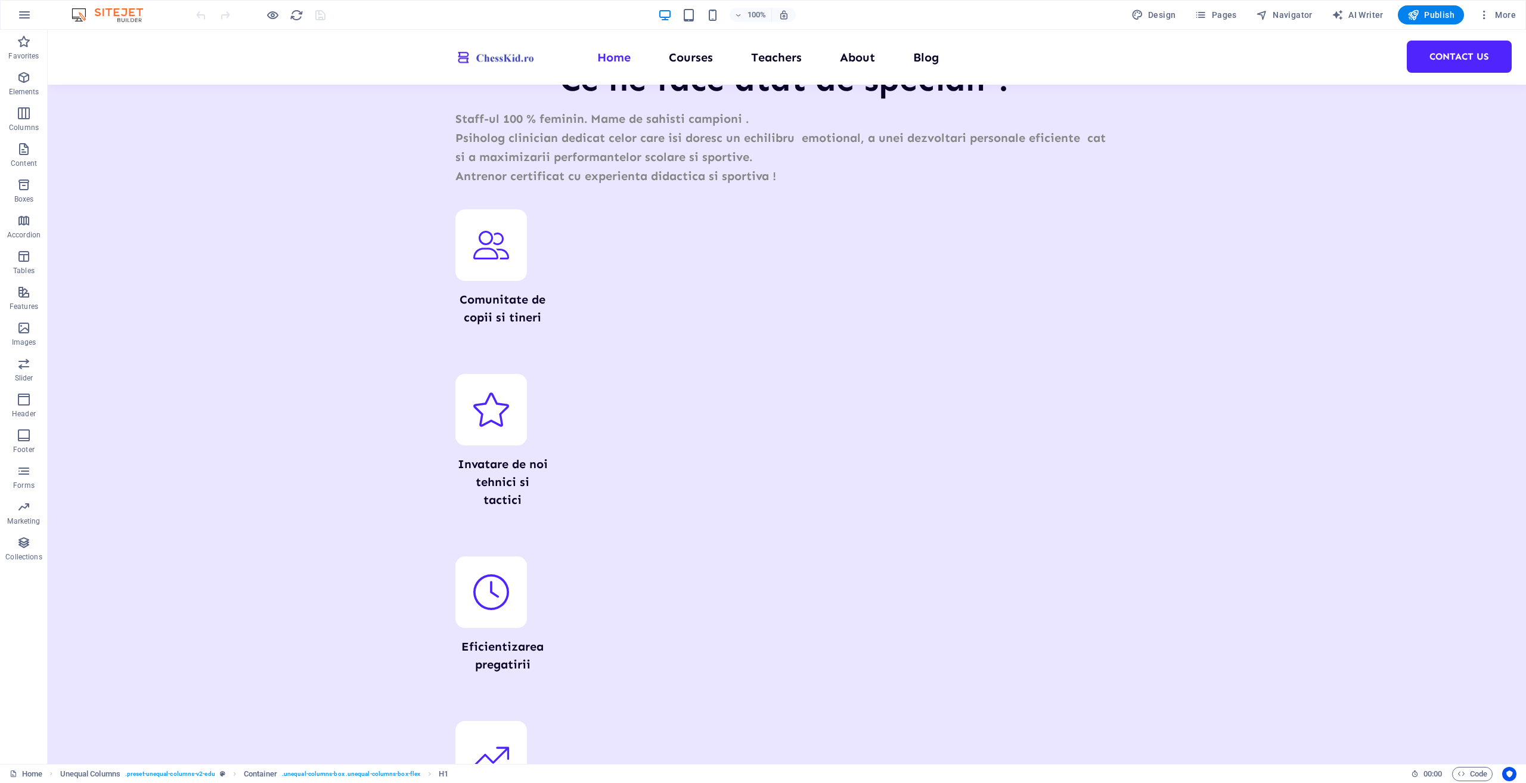
scroll to position [4227, 0]
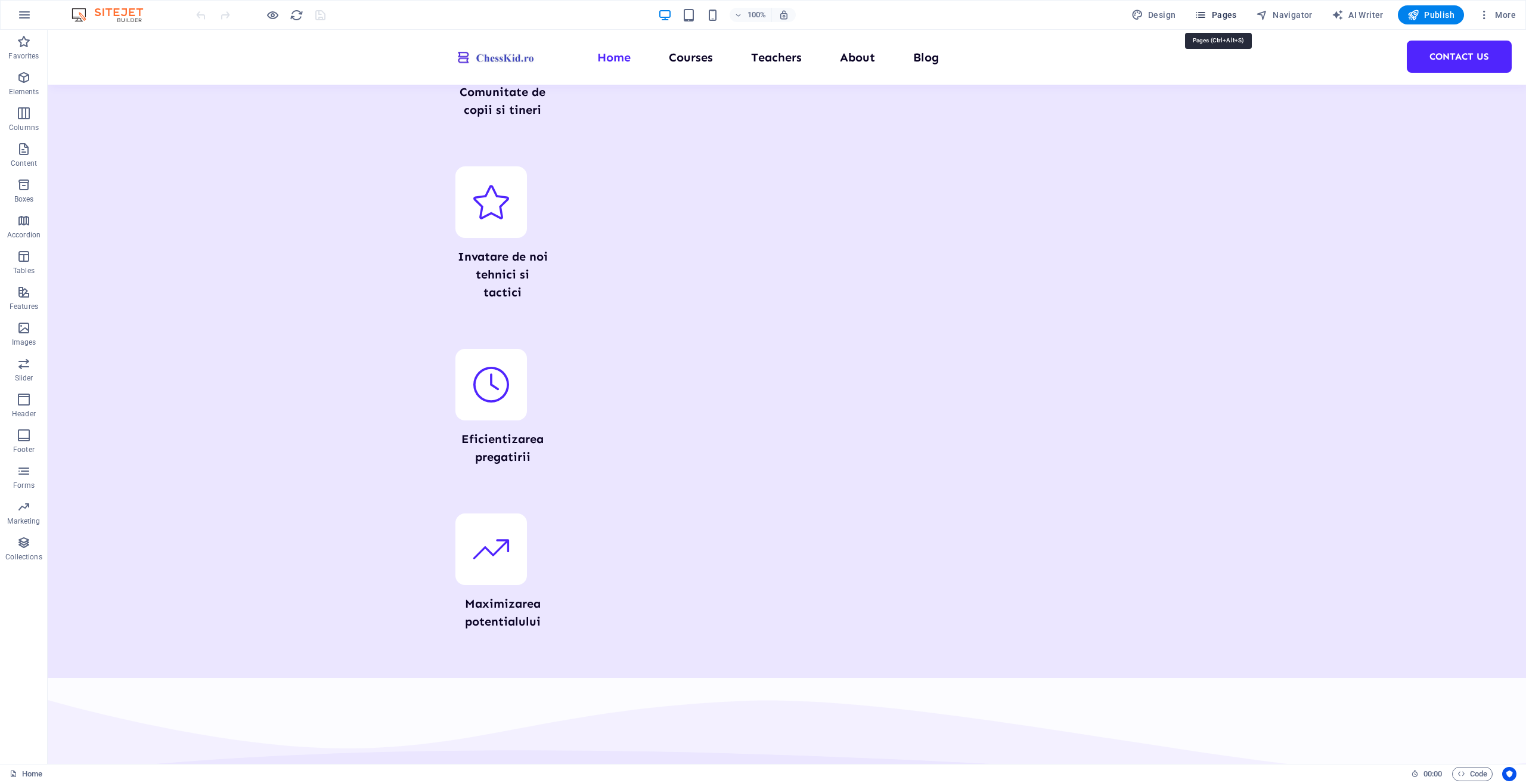
click at [1218, 9] on span "Pages" at bounding box center [1216, 15] width 42 height 12
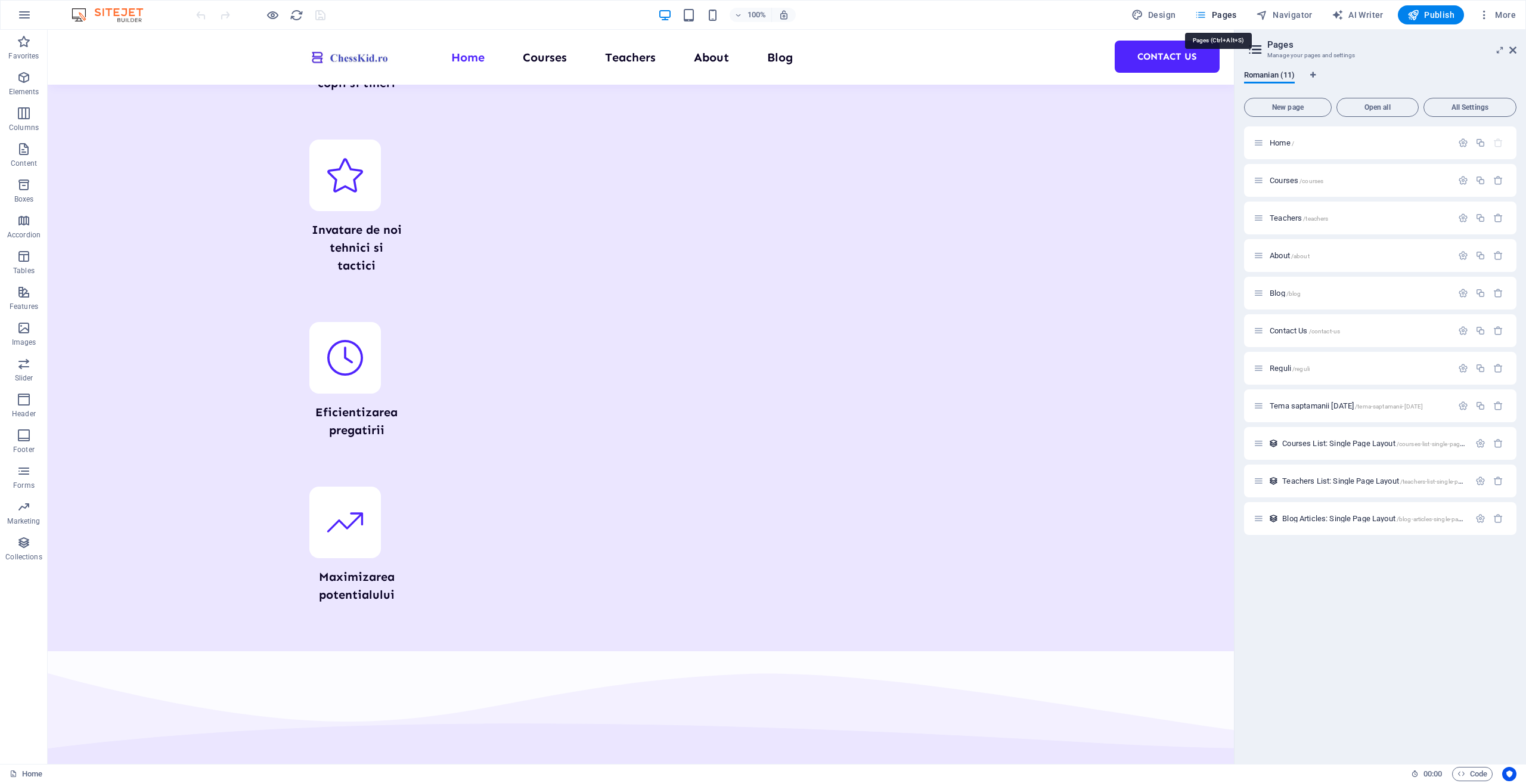
click at [1226, 14] on span "Pages" at bounding box center [1216, 15] width 42 height 12
click at [1307, 406] on span "Tema saptamanii [DATE] /tema-saptamanii-[DATE]" at bounding box center [1346, 405] width 153 height 9
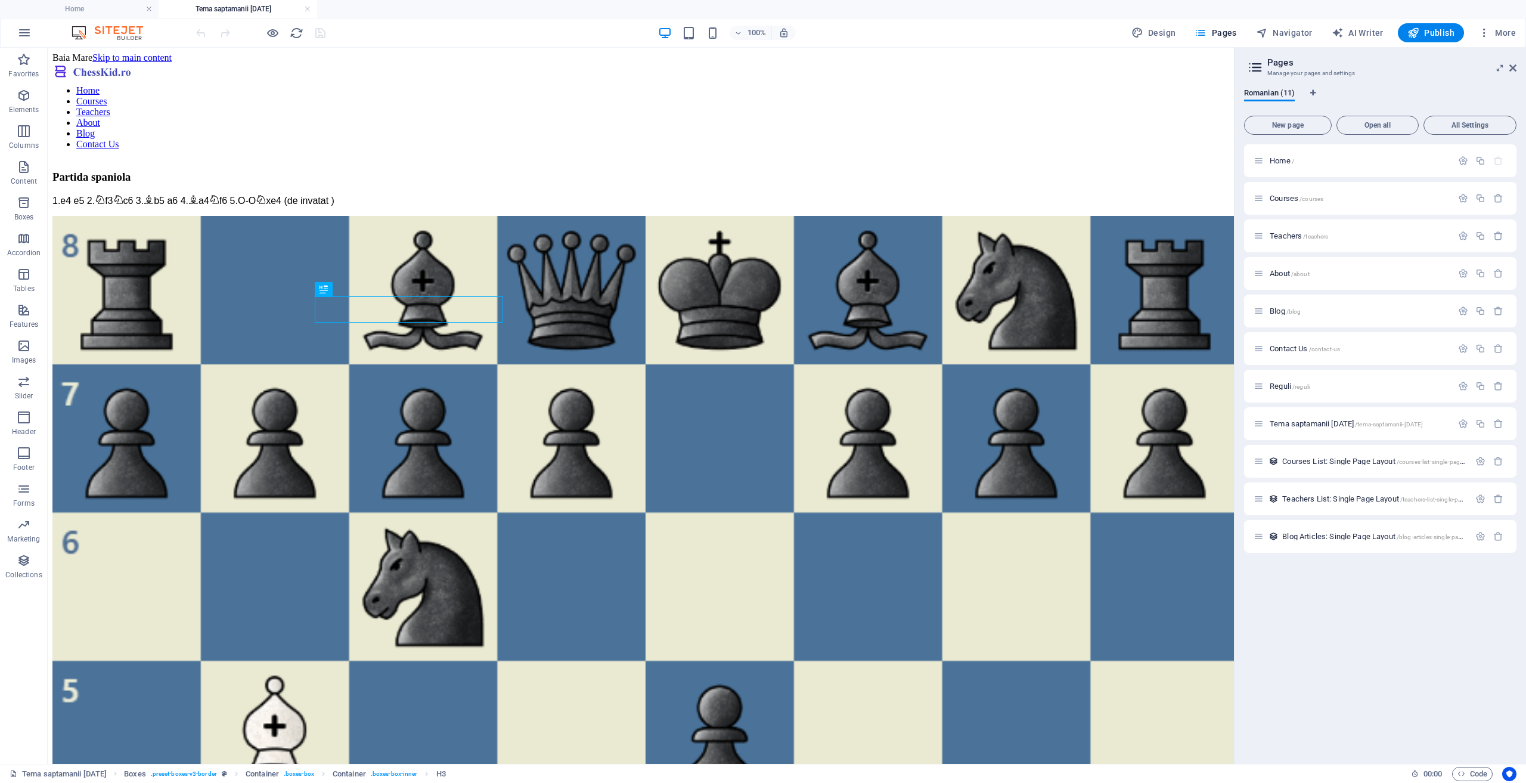
scroll to position [0, 0]
drag, startPoint x: 49, startPoint y: 151, endPoint x: 655, endPoint y: 430, distance: 666.3
click at [633, 412] on div "Partida spaniola 1.e4 e5 2. f3 c6 3. b5 a6 4. a4 f6 5.O-O xe4 (de invatat )" at bounding box center [640, 781] width 1177 height 1245
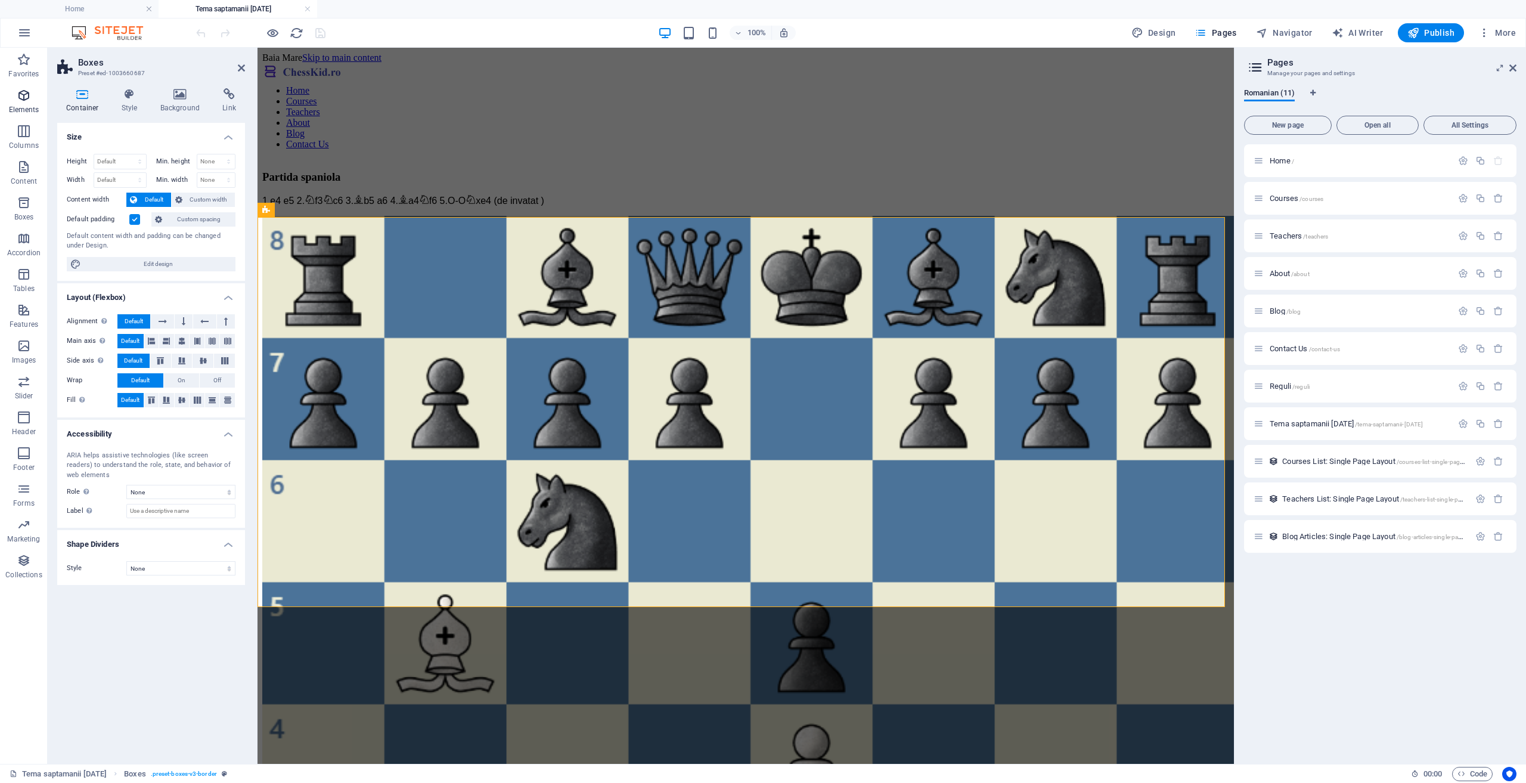
click at [26, 96] on icon "button" at bounding box center [24, 95] width 14 height 14
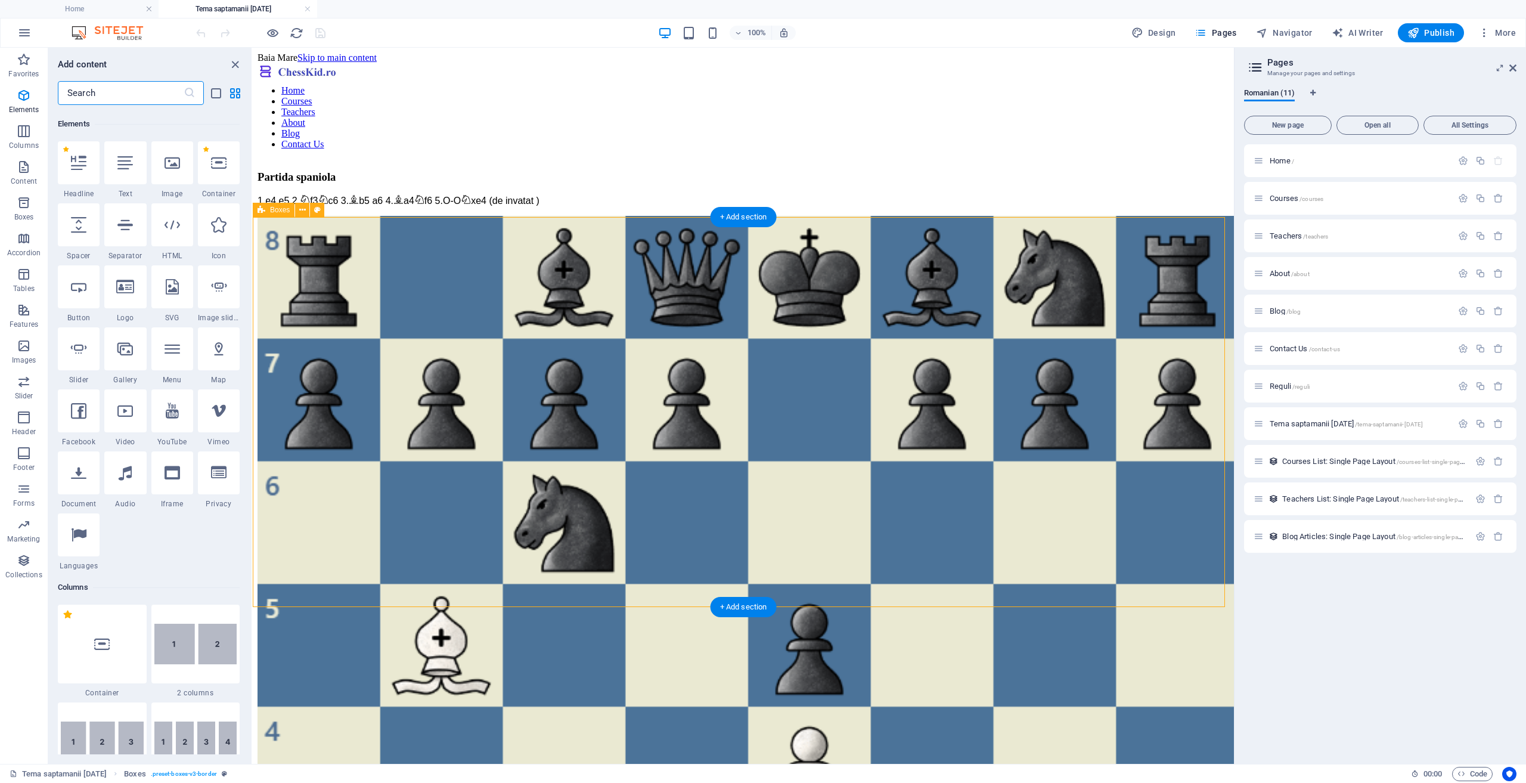
scroll to position [127, 0]
click at [129, 180] on div at bounding box center [125, 160] width 42 height 43
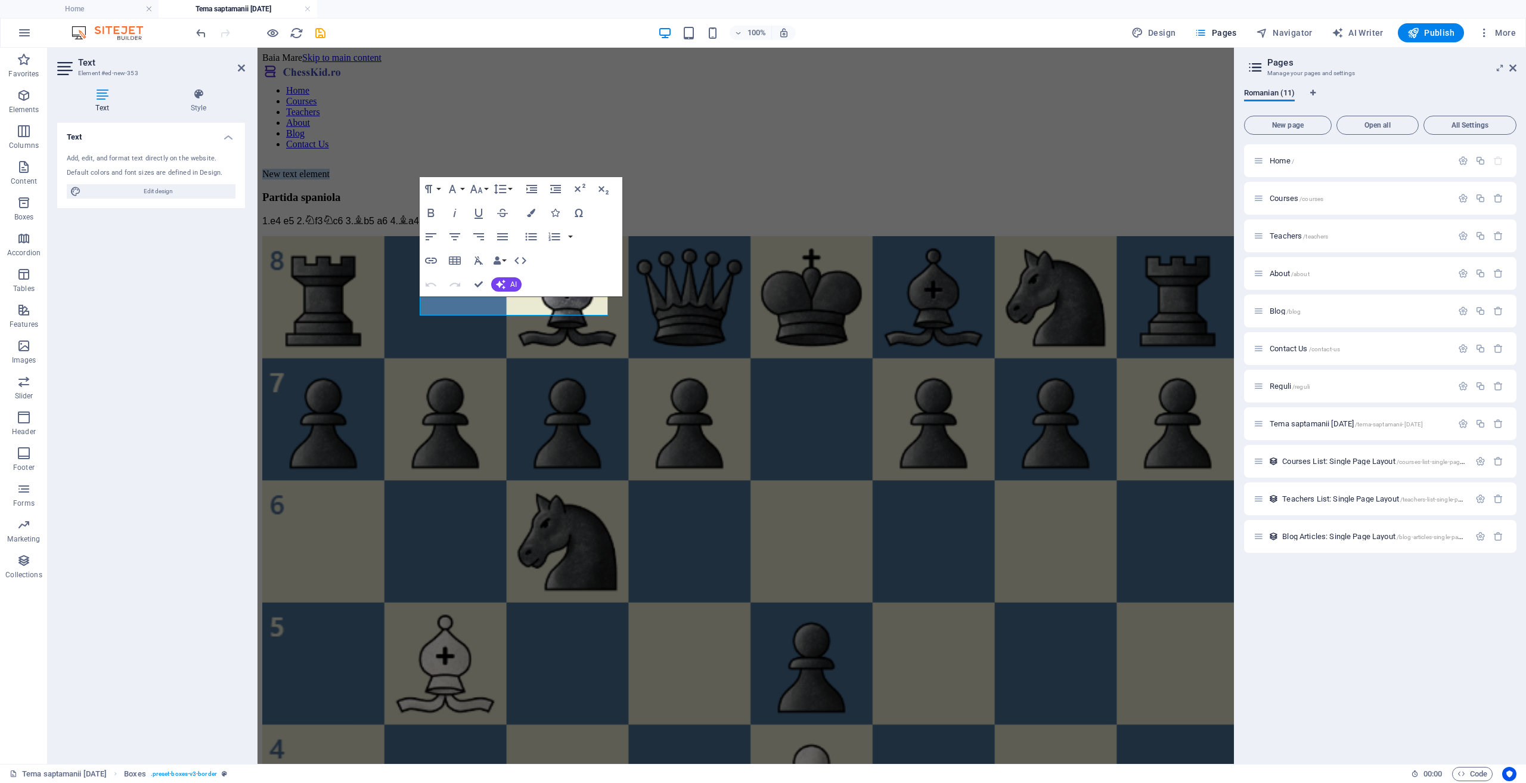
click at [129, 180] on div "Text Element #ed-new-353 Text Style Text Add, edit, and format text directly on…" at bounding box center [641, 406] width 1186 height 716
drag, startPoint x: 867, startPoint y: 281, endPoint x: 793, endPoint y: 327, distance: 87.5
drag, startPoint x: 769, startPoint y: 227, endPoint x: 804, endPoint y: 346, distance: 123.7
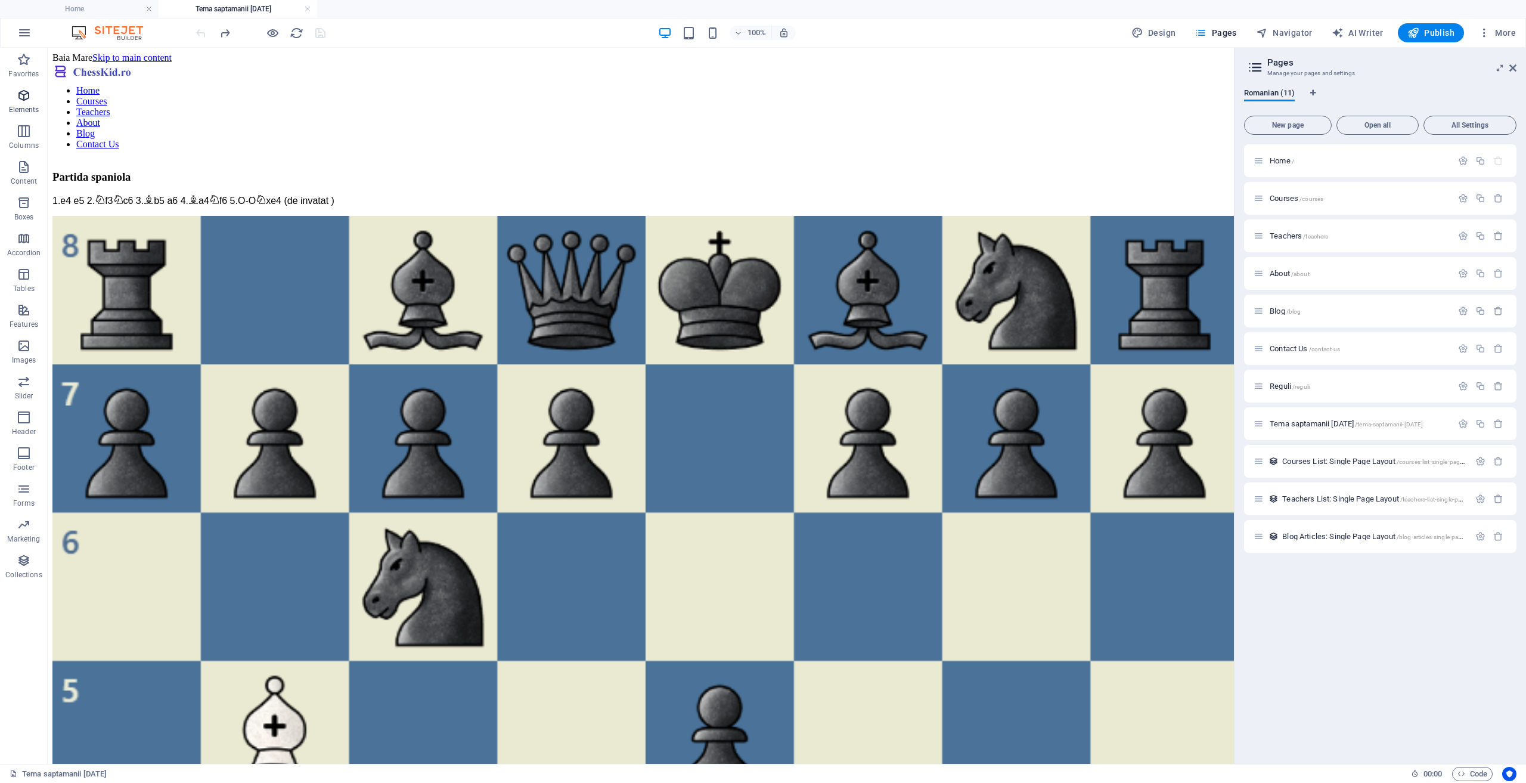
click at [23, 101] on icon "button" at bounding box center [24, 95] width 14 height 14
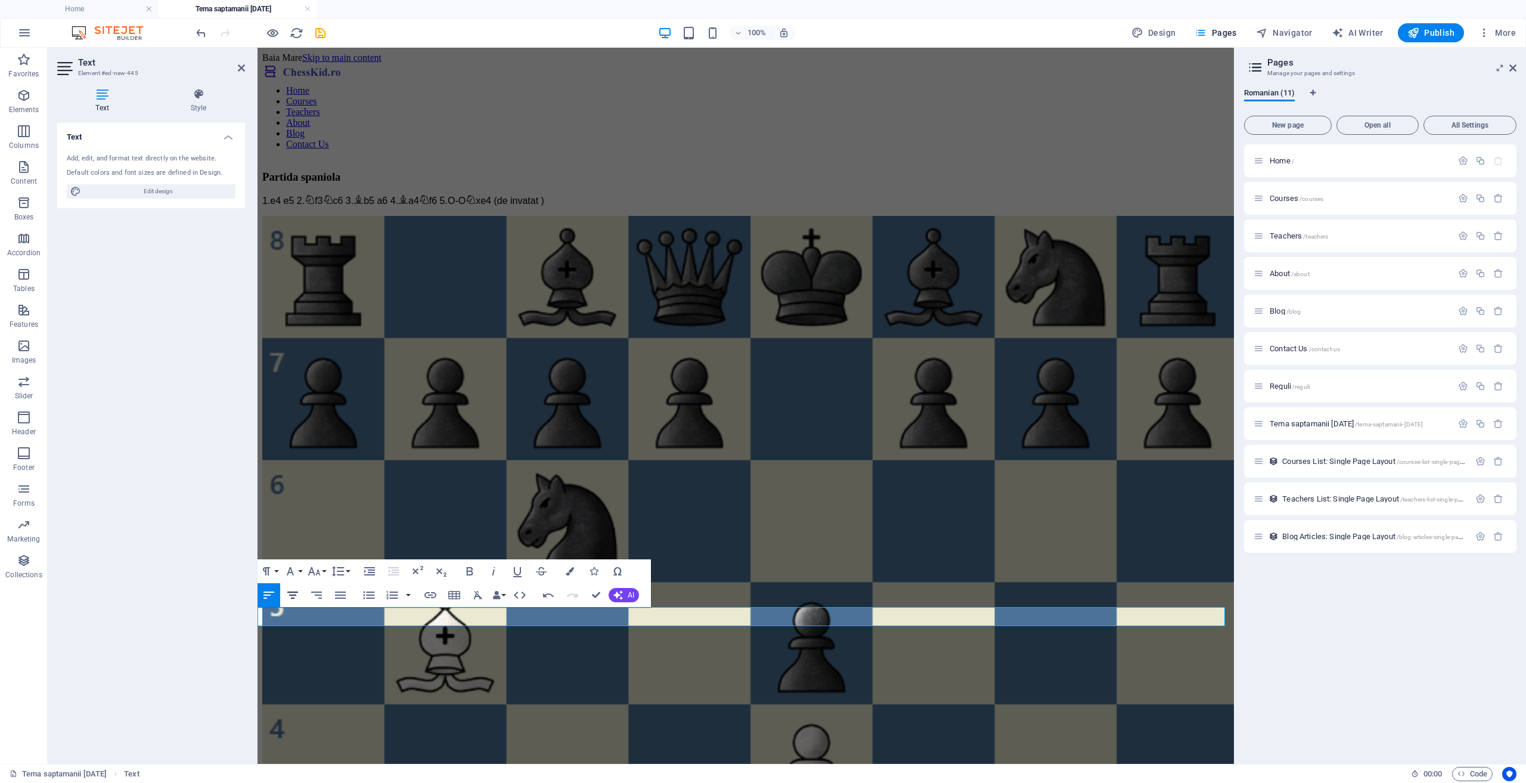
click at [291, 596] on icon "button" at bounding box center [292, 594] width 11 height 7
click at [472, 569] on icon "button" at bounding box center [470, 571] width 7 height 8
drag, startPoint x: 947, startPoint y: 616, endPoint x: 543, endPoint y: 615, distance: 404.2
click at [473, 571] on icon "button" at bounding box center [470, 571] width 14 height 14
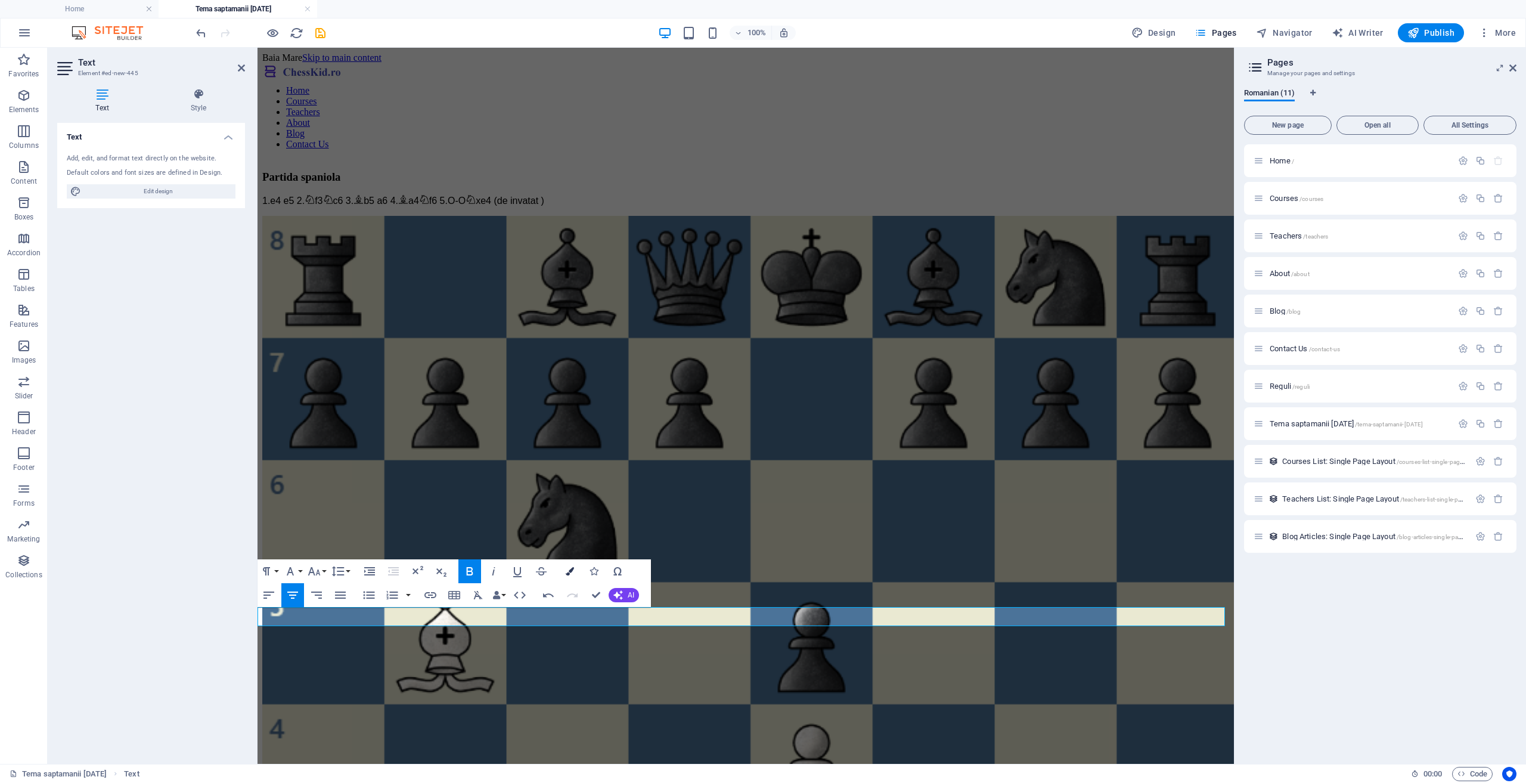
click at [570, 574] on icon "button" at bounding box center [570, 571] width 8 height 8
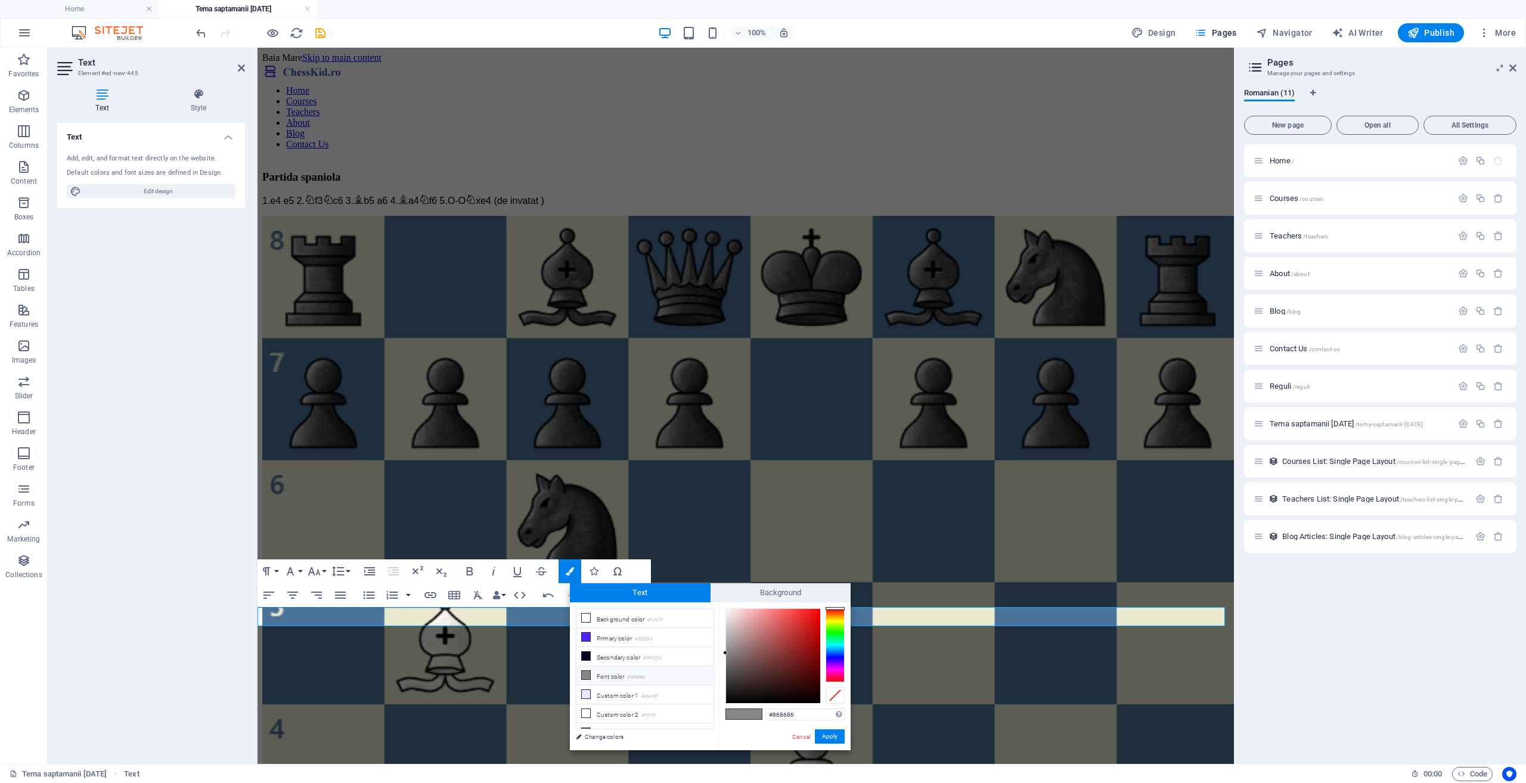
type input "#dc1f1f"
click at [807, 621] on div at bounding box center [773, 656] width 94 height 94
click at [829, 736] on button "Apply" at bounding box center [830, 736] width 30 height 14
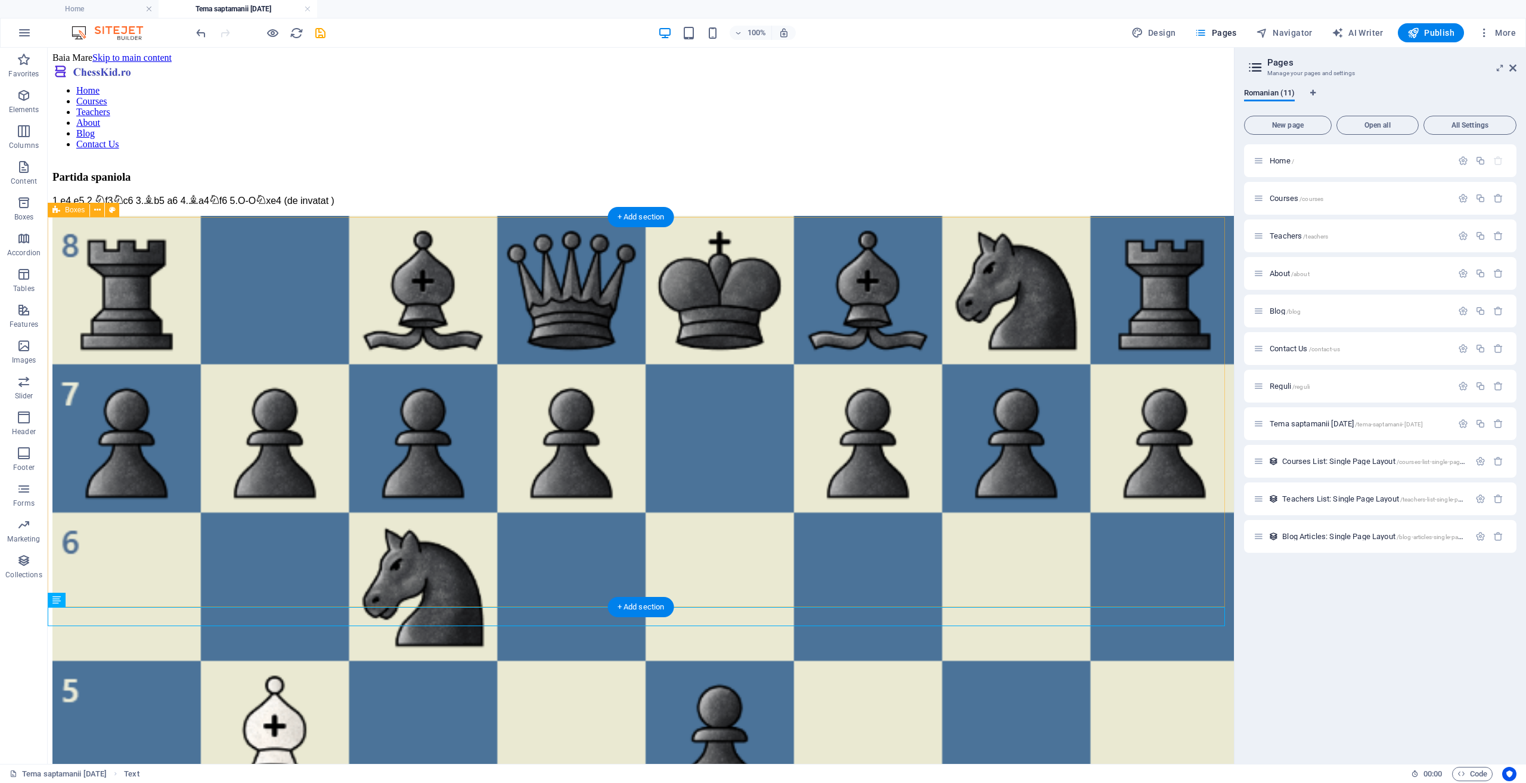
click at [940, 398] on div "Partida spaniola 1.e4 e5 2. f3 c6 3. b5 a6 4. a4 f6 5.O-O xe4 (de invatat )" at bounding box center [640, 781] width 1177 height 1245
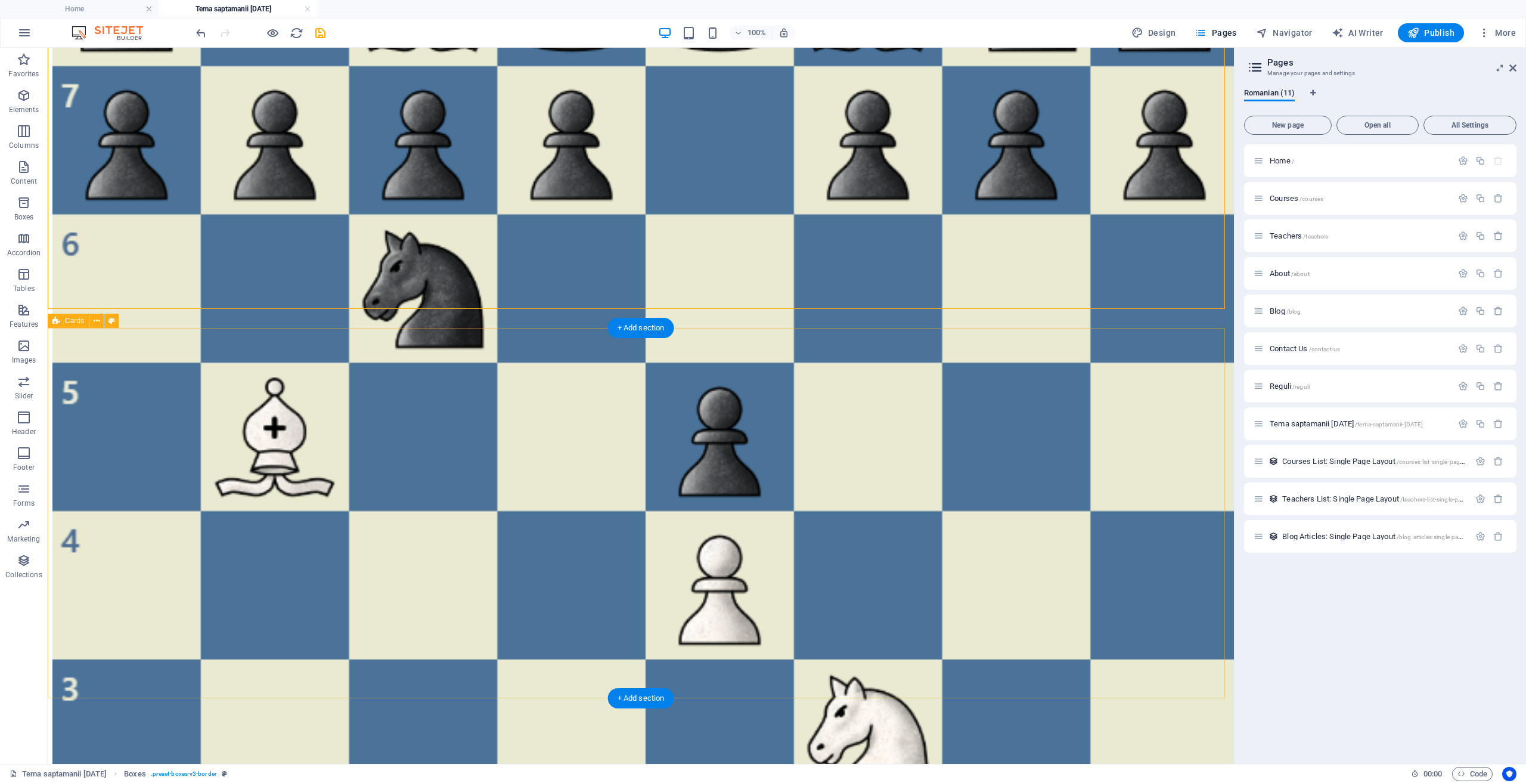
scroll to position [60, 0]
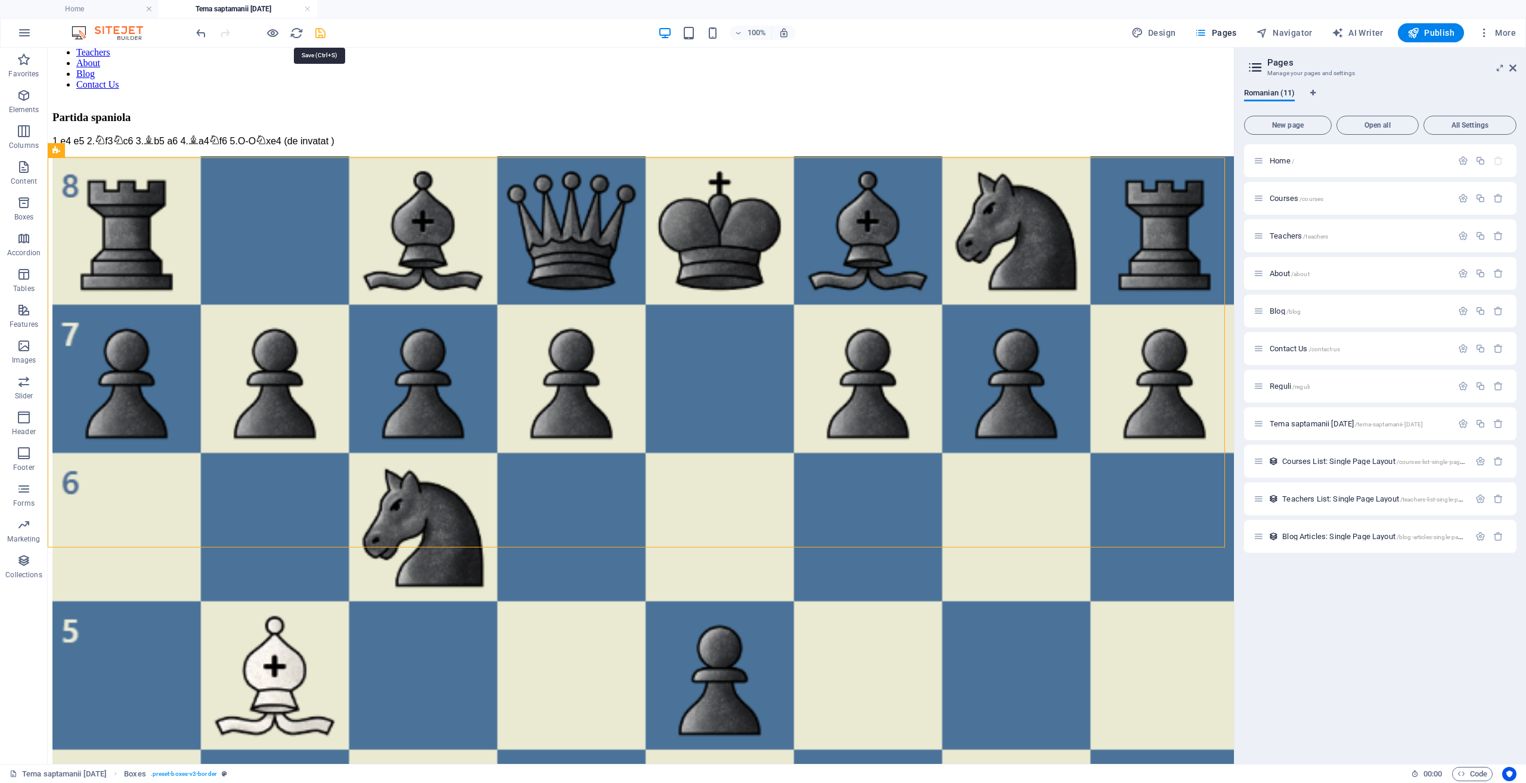
click at [324, 30] on icon "save" at bounding box center [321, 33] width 14 height 14
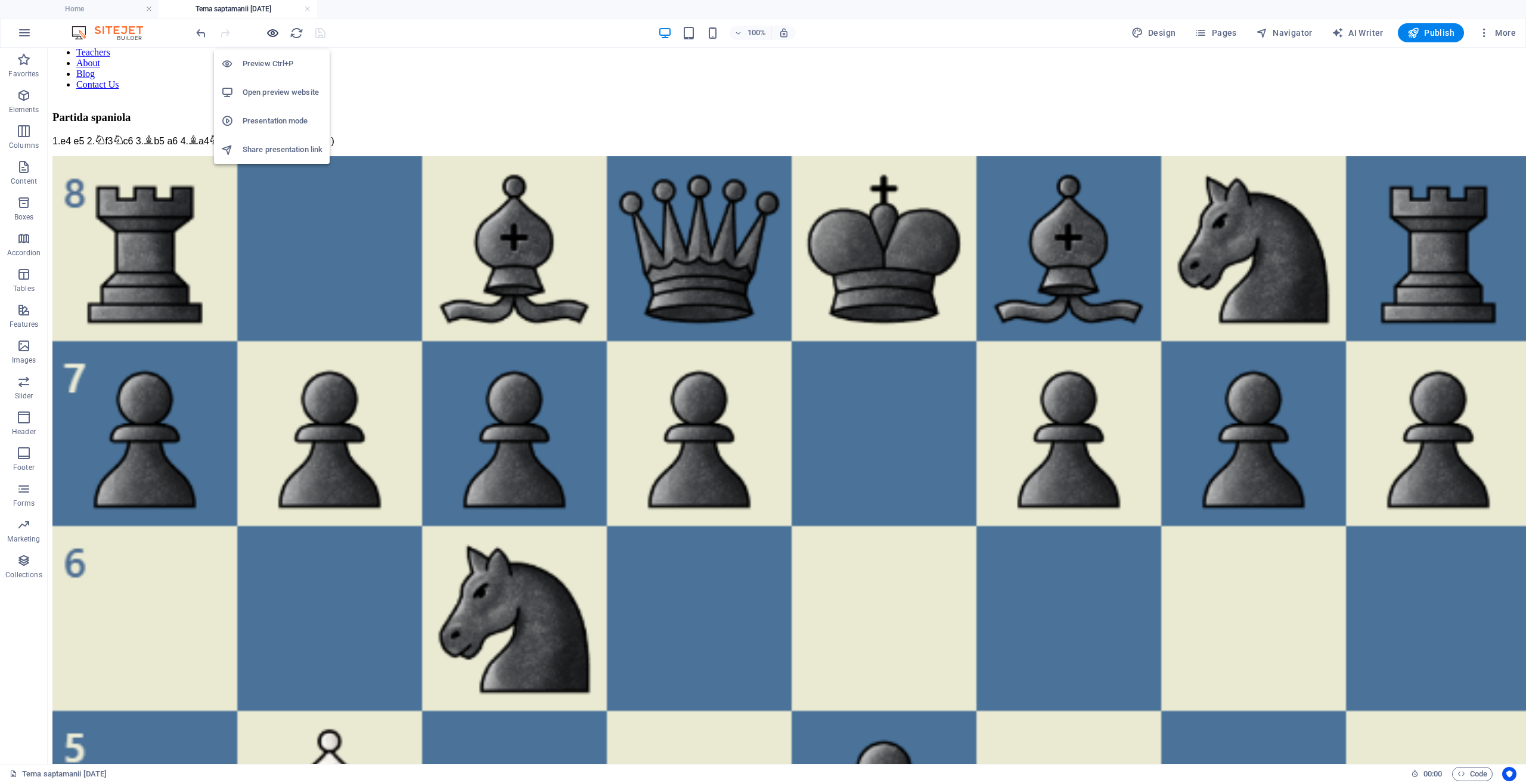
click at [273, 32] on icon "button" at bounding box center [273, 33] width 14 height 14
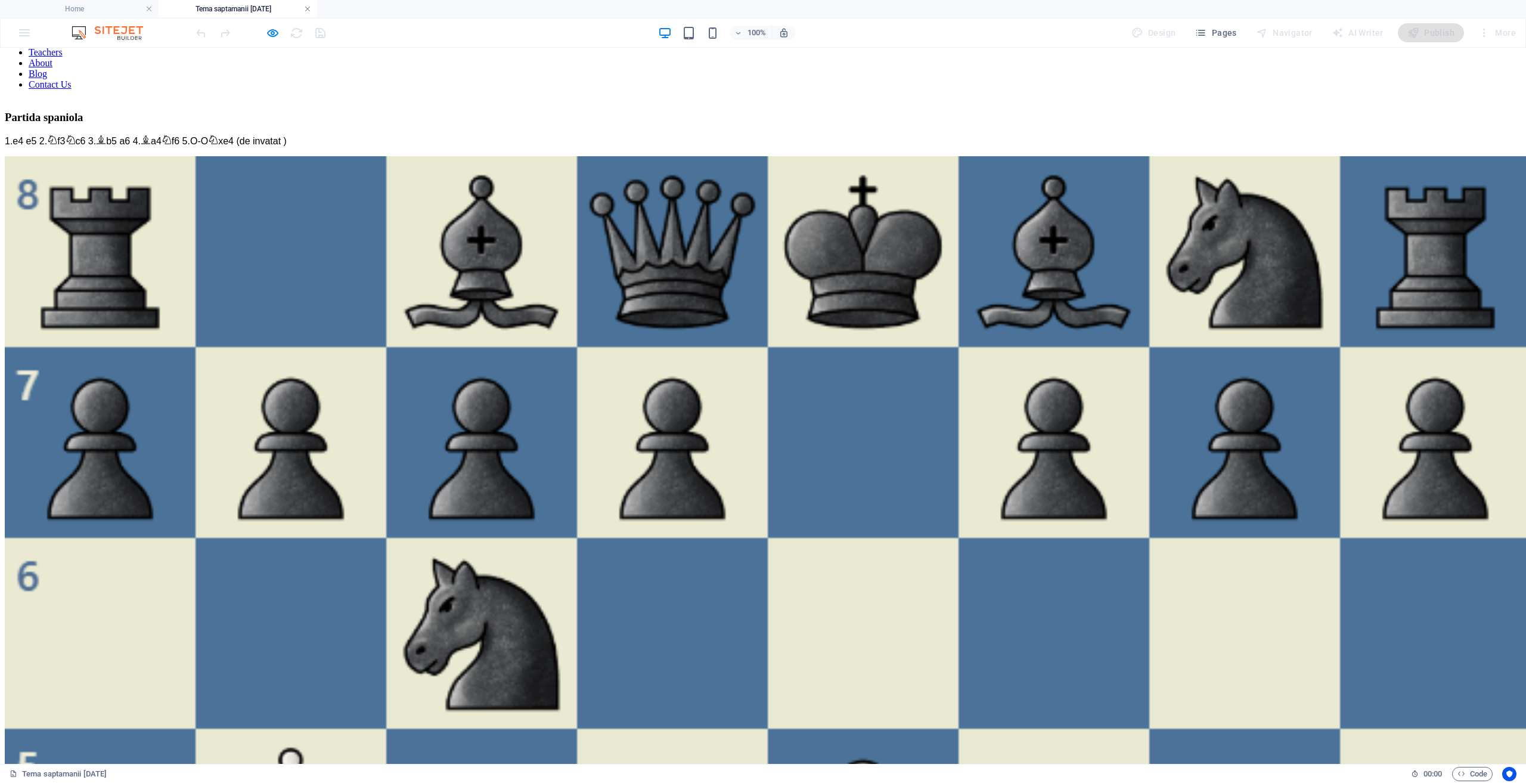
click at [308, 9] on link at bounding box center [307, 9] width 7 height 11
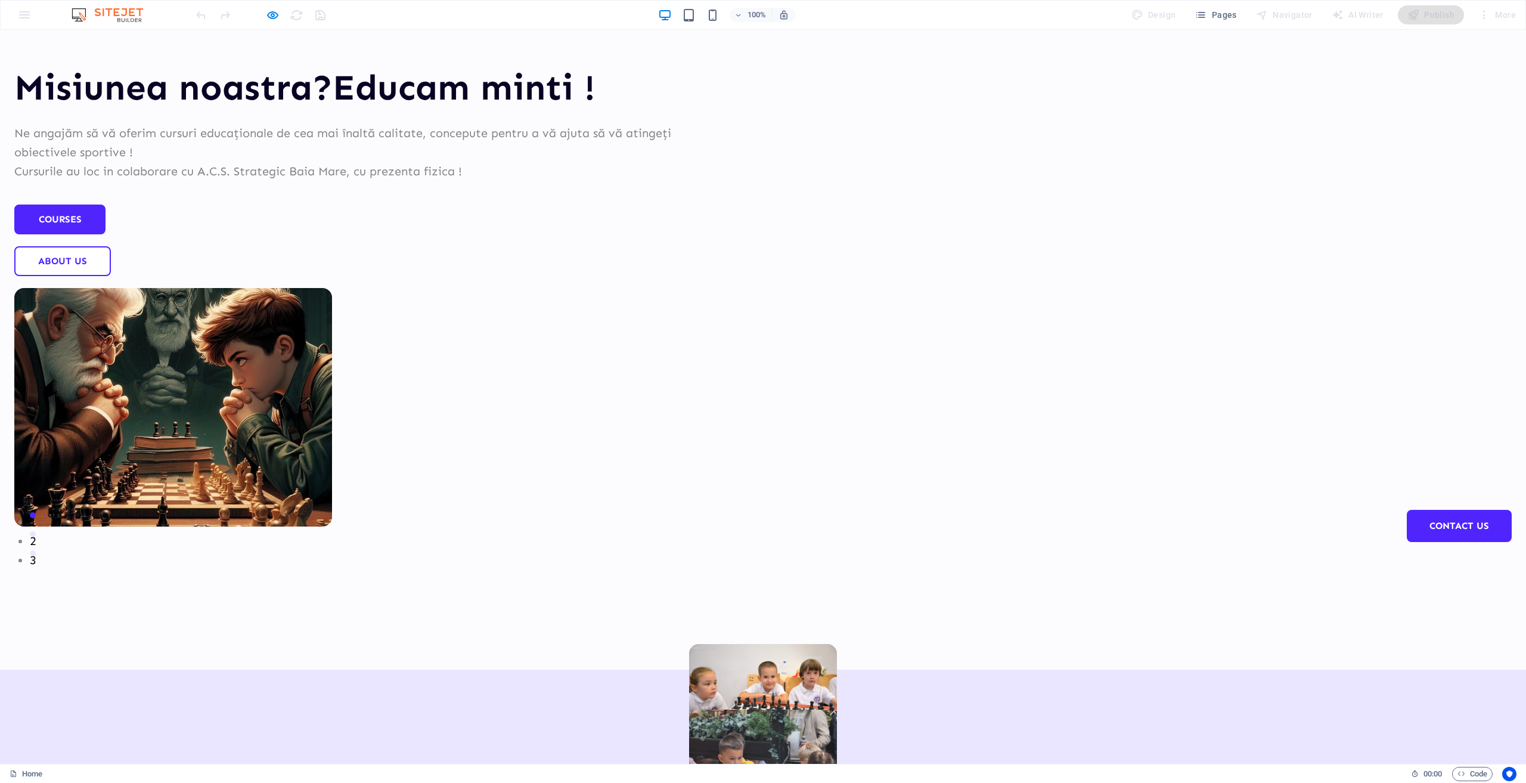
scroll to position [0, 0]
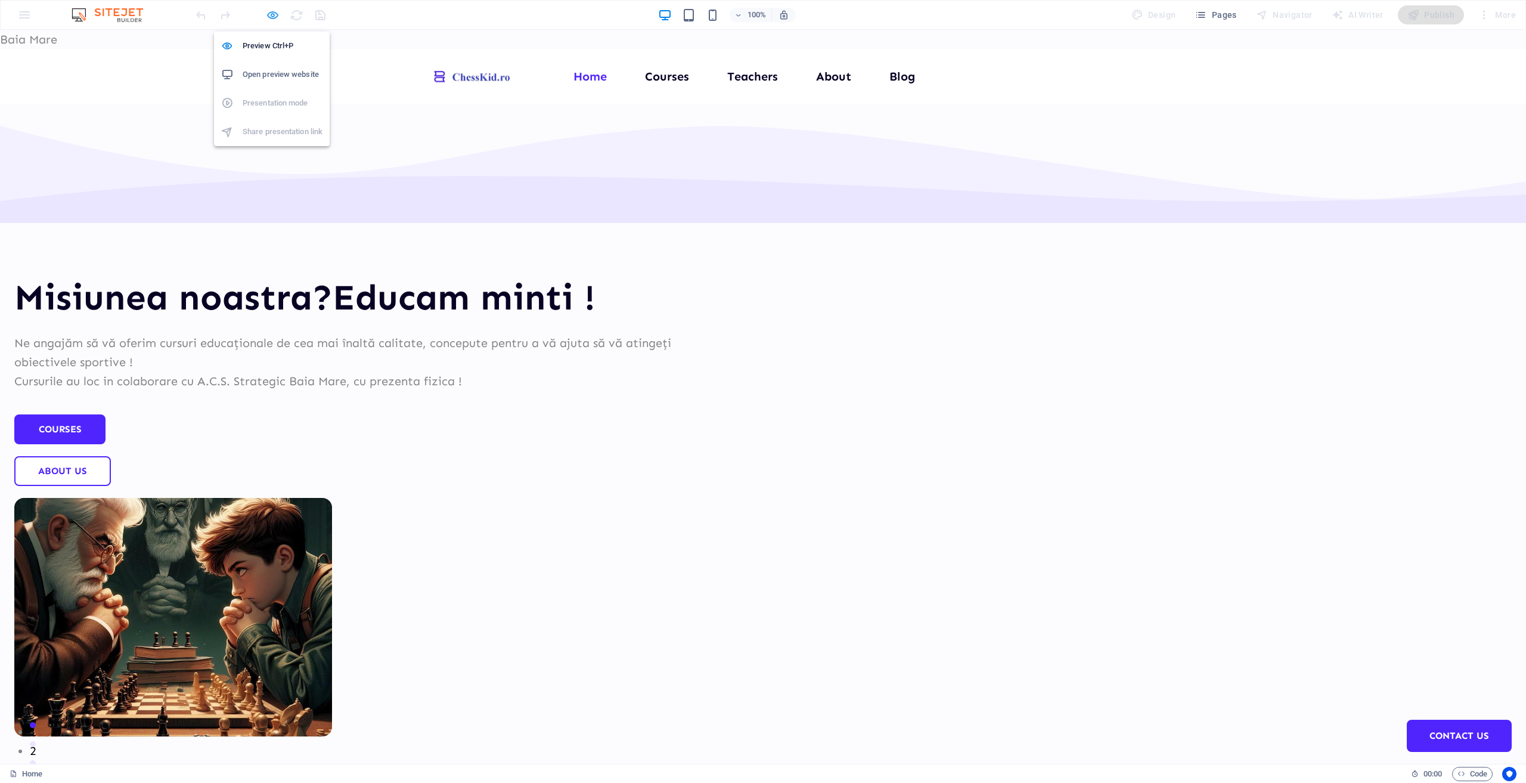
click at [274, 18] on icon "button" at bounding box center [273, 15] width 14 height 14
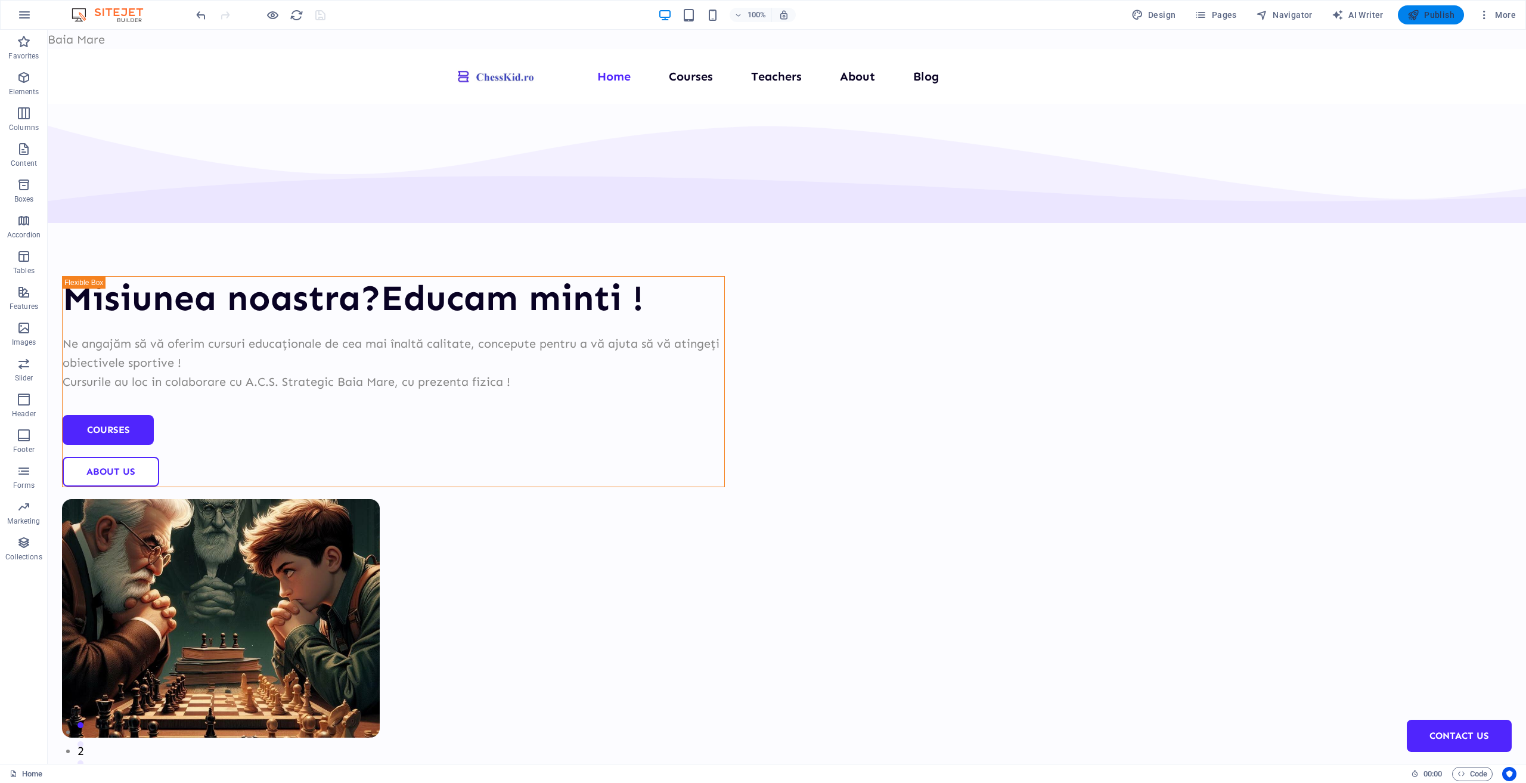
click at [1434, 19] on span "Publish" at bounding box center [1431, 15] width 47 height 12
